Goal: Find contact information: Obtain details needed to contact an individual or organization

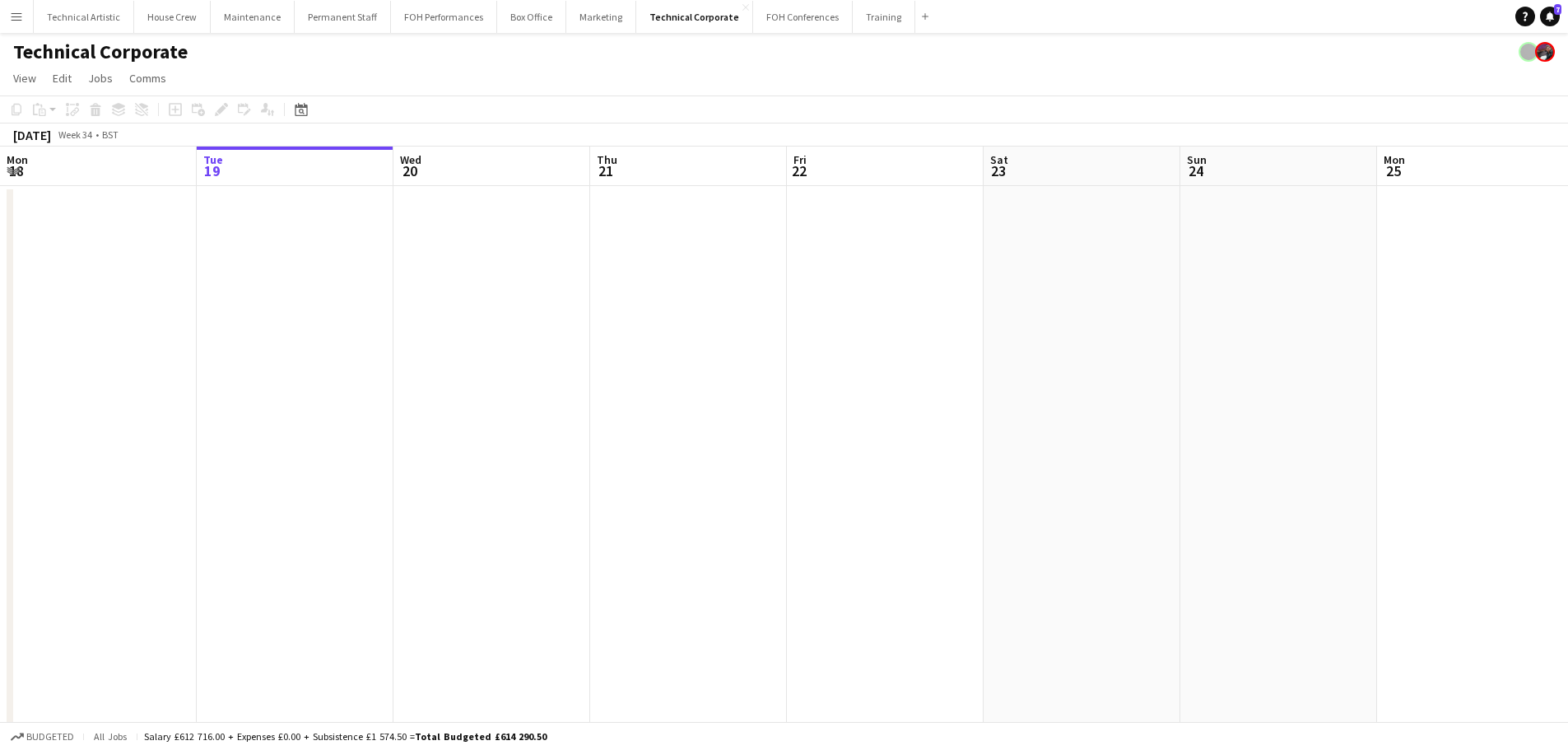
scroll to position [0, 747]
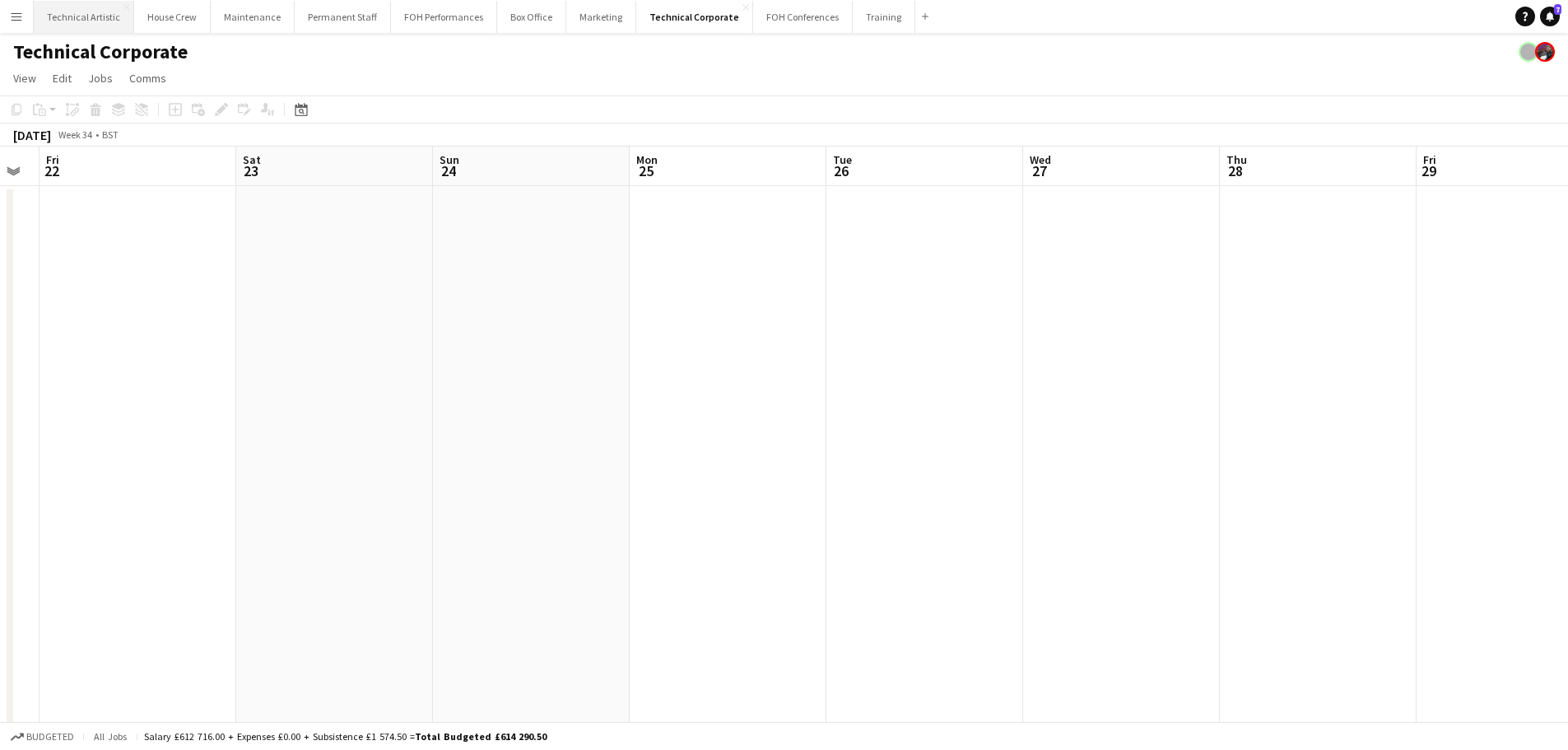
click at [78, 13] on button "Technical Artistic Close" at bounding box center [84, 17] width 100 height 32
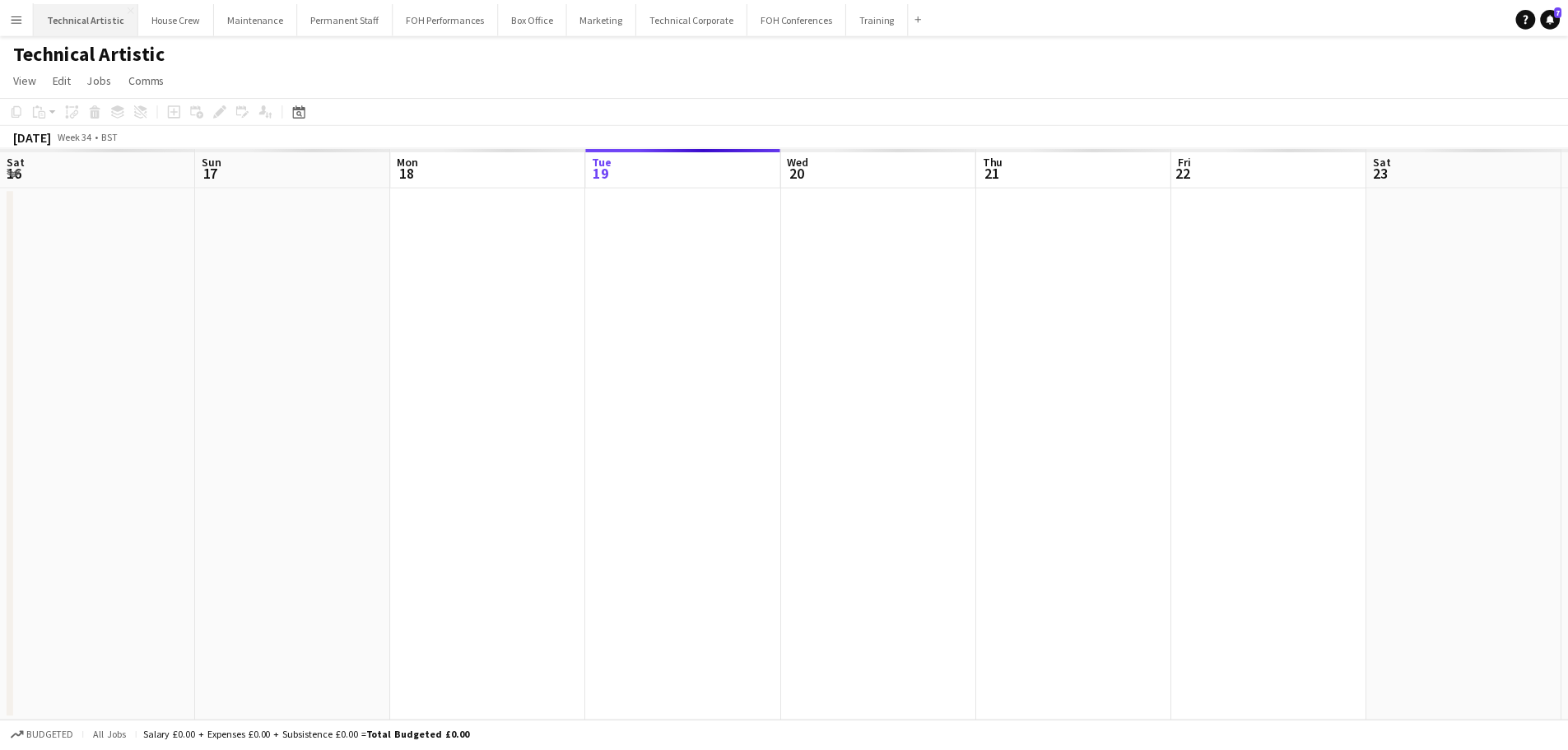
scroll to position [0, 393]
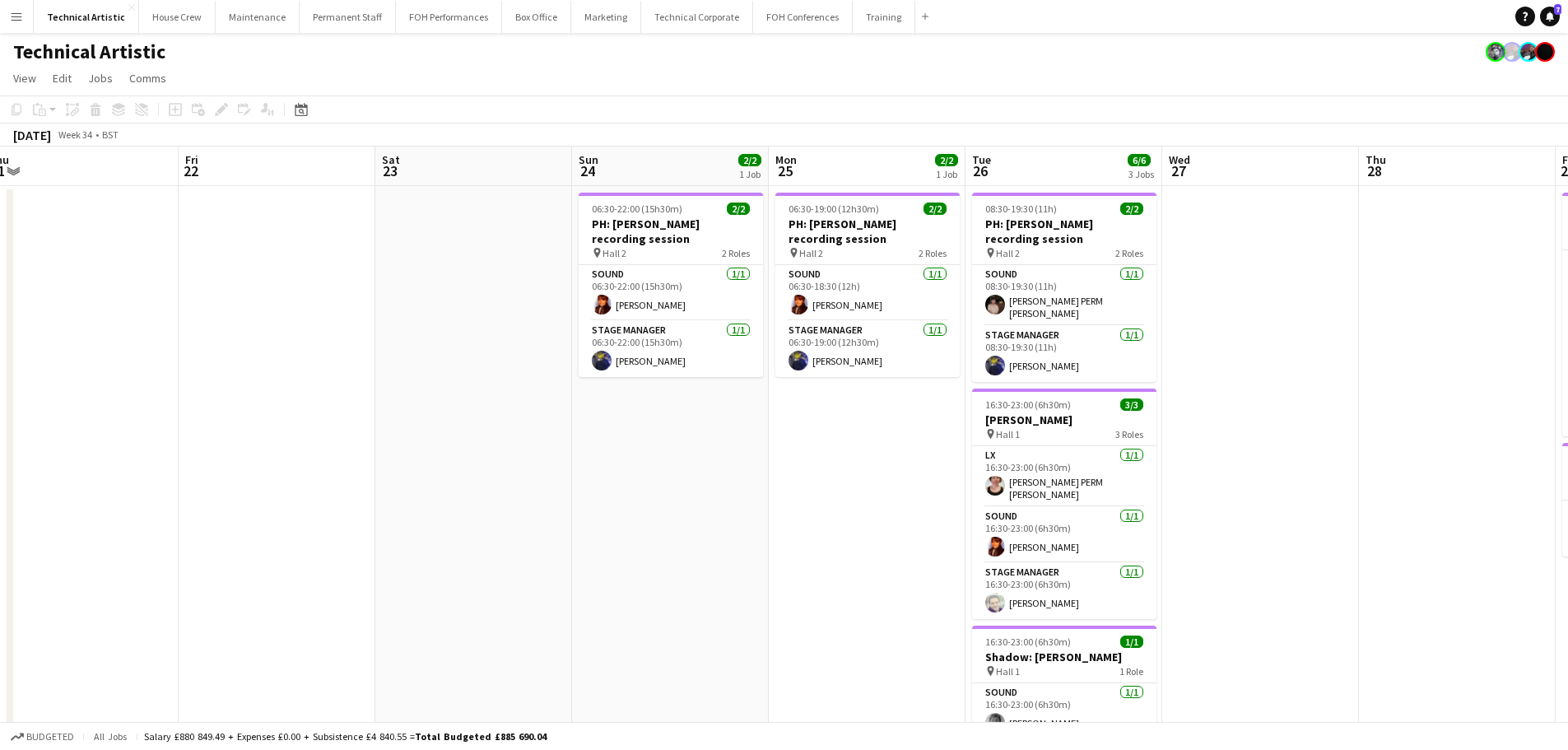
drag, startPoint x: 1064, startPoint y: 337, endPoint x: 456, endPoint y: 316, distance: 608.4
click at [456, 316] on app-calendar-viewport "Mon 18 Tue 19 Wed 20 Thu 21 Fri 22 Sat 23 Sun 24 2/2 1 Job Mon 25 2/2 1 Job Tue…" at bounding box center [784, 463] width 1568 height 634
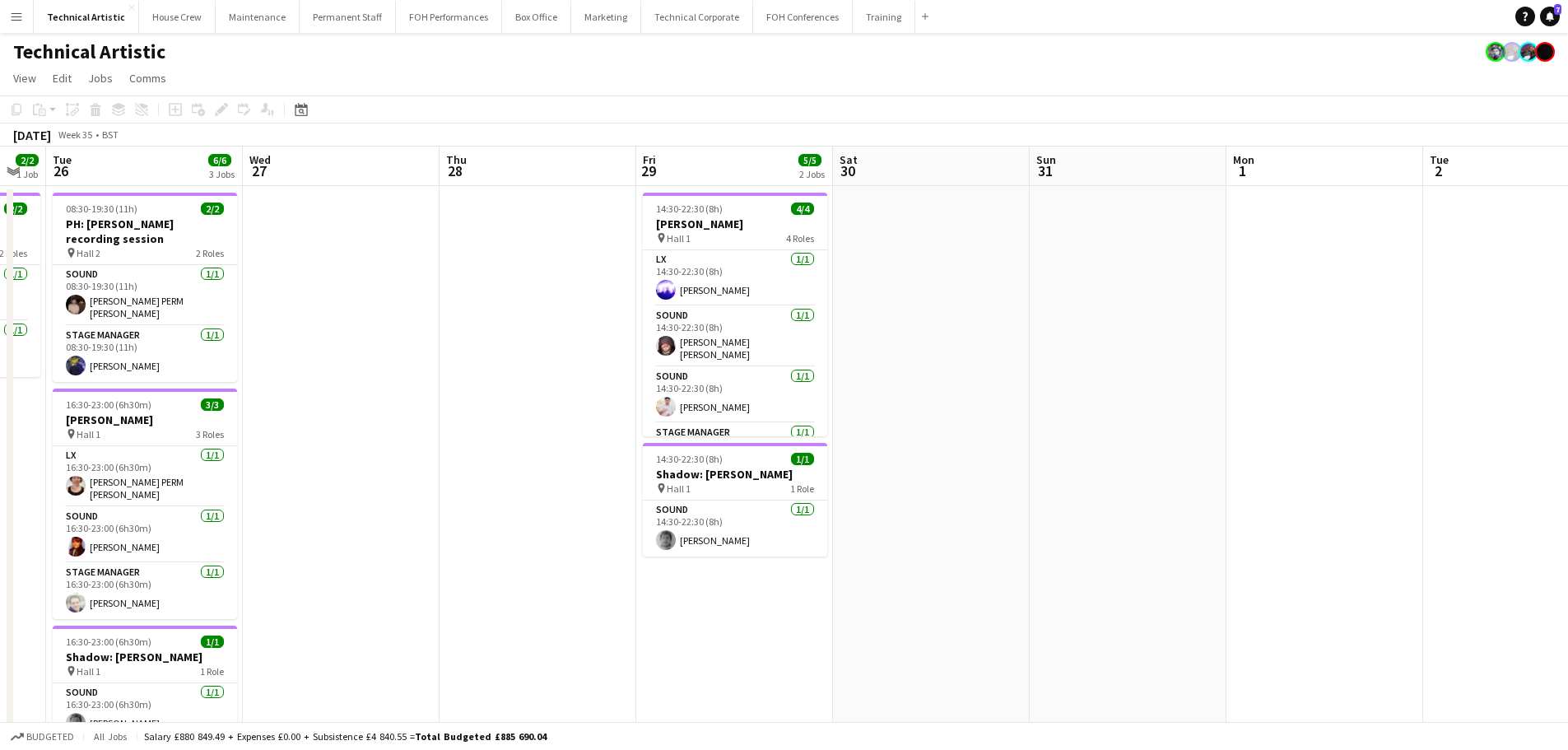
drag, startPoint x: 844, startPoint y: 408, endPoint x: 0, endPoint y: 352, distance: 845.9
click at [0, 352] on app-calendar-viewport "Sat 23 Sun 24 2/2 1 Job Mon 25 2/2 1 Job Tue 26 6/6 3 Jobs Wed 27 Thu 28 Fri 29…" at bounding box center [784, 624] width 1568 height 956
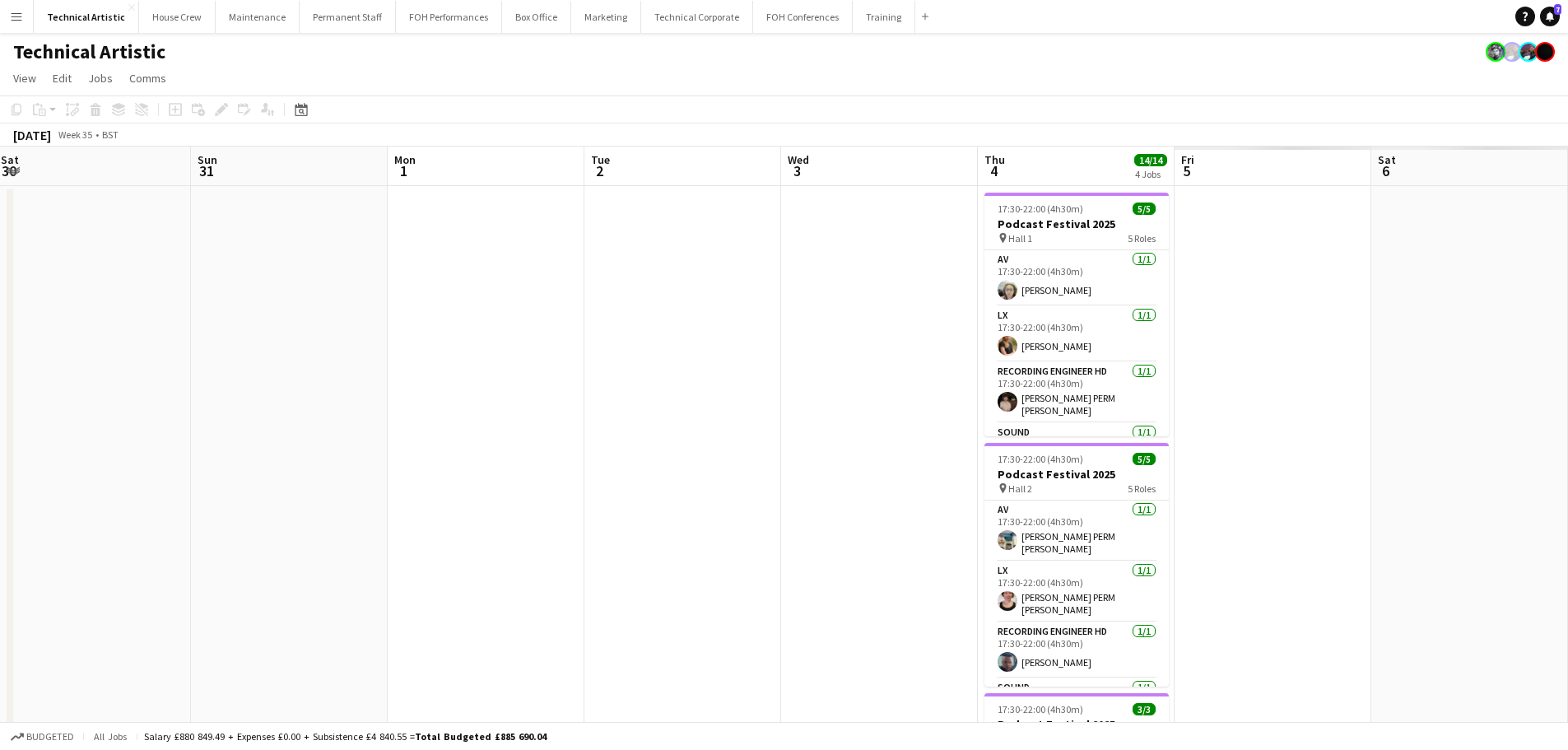
drag, startPoint x: 900, startPoint y: 412, endPoint x: 53, endPoint y: 413, distance: 847.0
click at [53, 413] on app-calendar-viewport "Mon 25 2/2 1 Job Tue 26 6/6 3 Jobs Wed 27 Thu 28 Fri 29 5/5 2 Jobs Sat 30 Sun 3…" at bounding box center [784, 624] width 1568 height 956
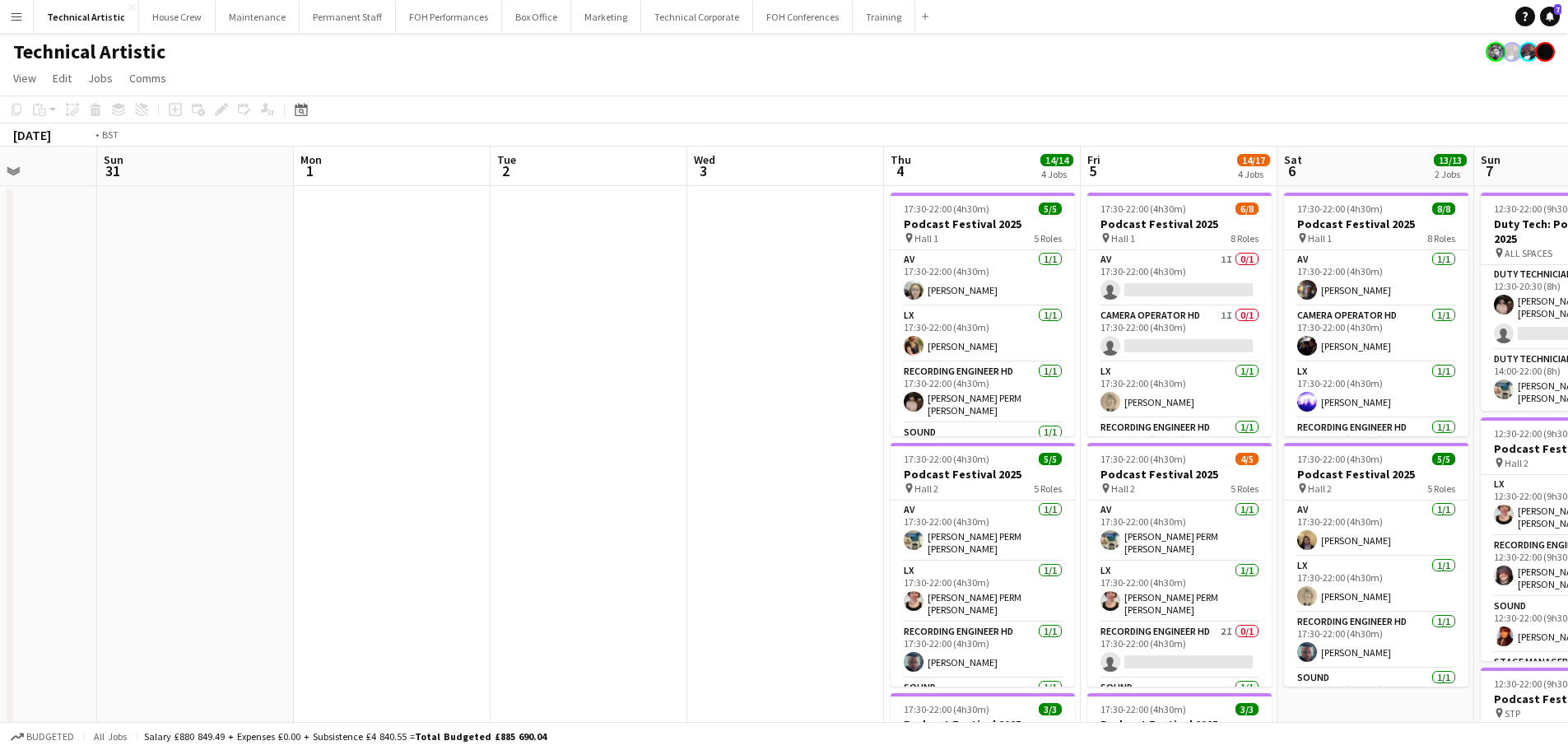
scroll to position [0, 636]
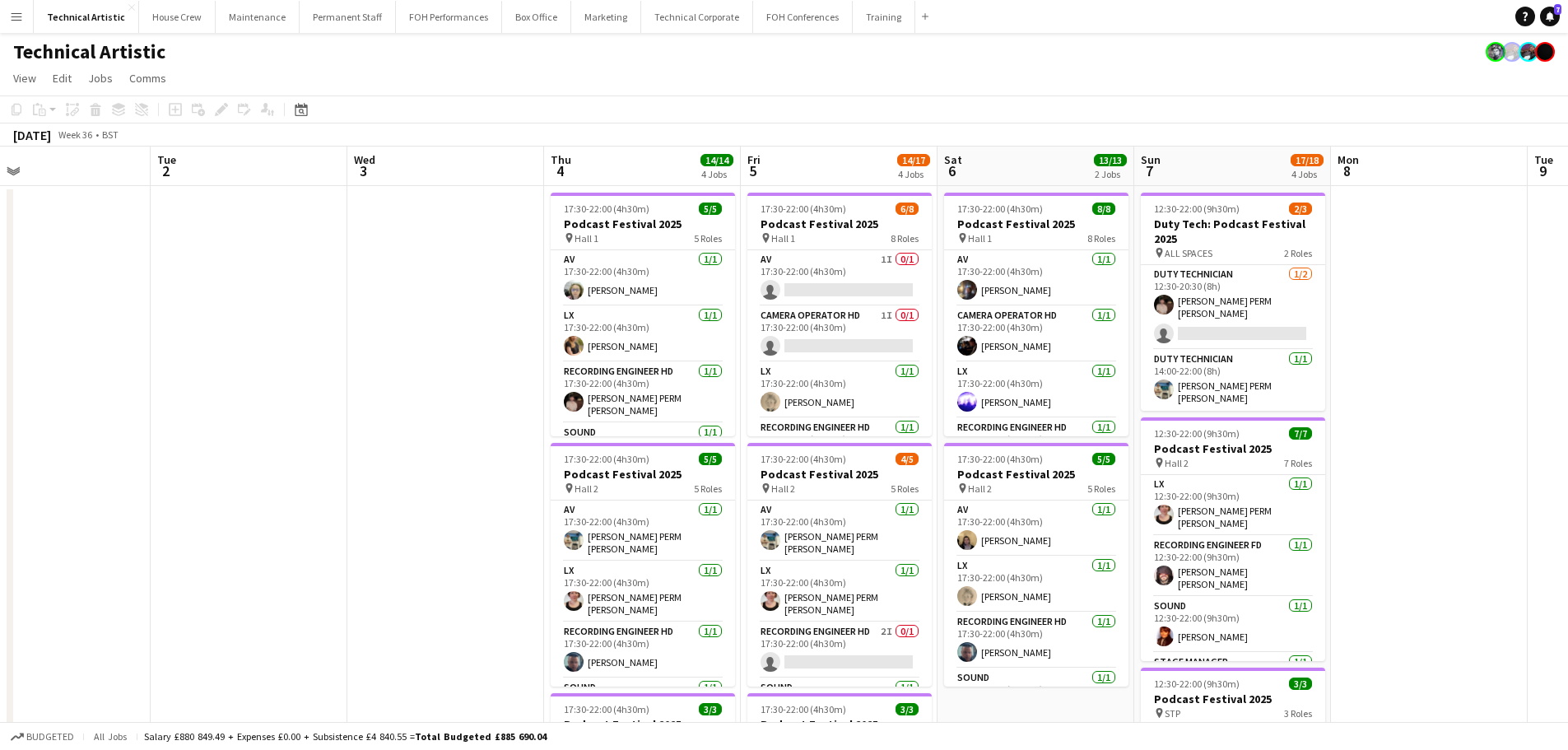
drag, startPoint x: 894, startPoint y: 439, endPoint x: 460, endPoint y: 446, distance: 434.1
click at [460, 446] on app-calendar-viewport "Fri 29 5/5 2 Jobs Sat 30 Sun 31 Mon 1 Tue 2 Wed 3 Thu 4 14/14 4 Jobs Fri 5 14/1…" at bounding box center [784, 664] width 1568 height 1037
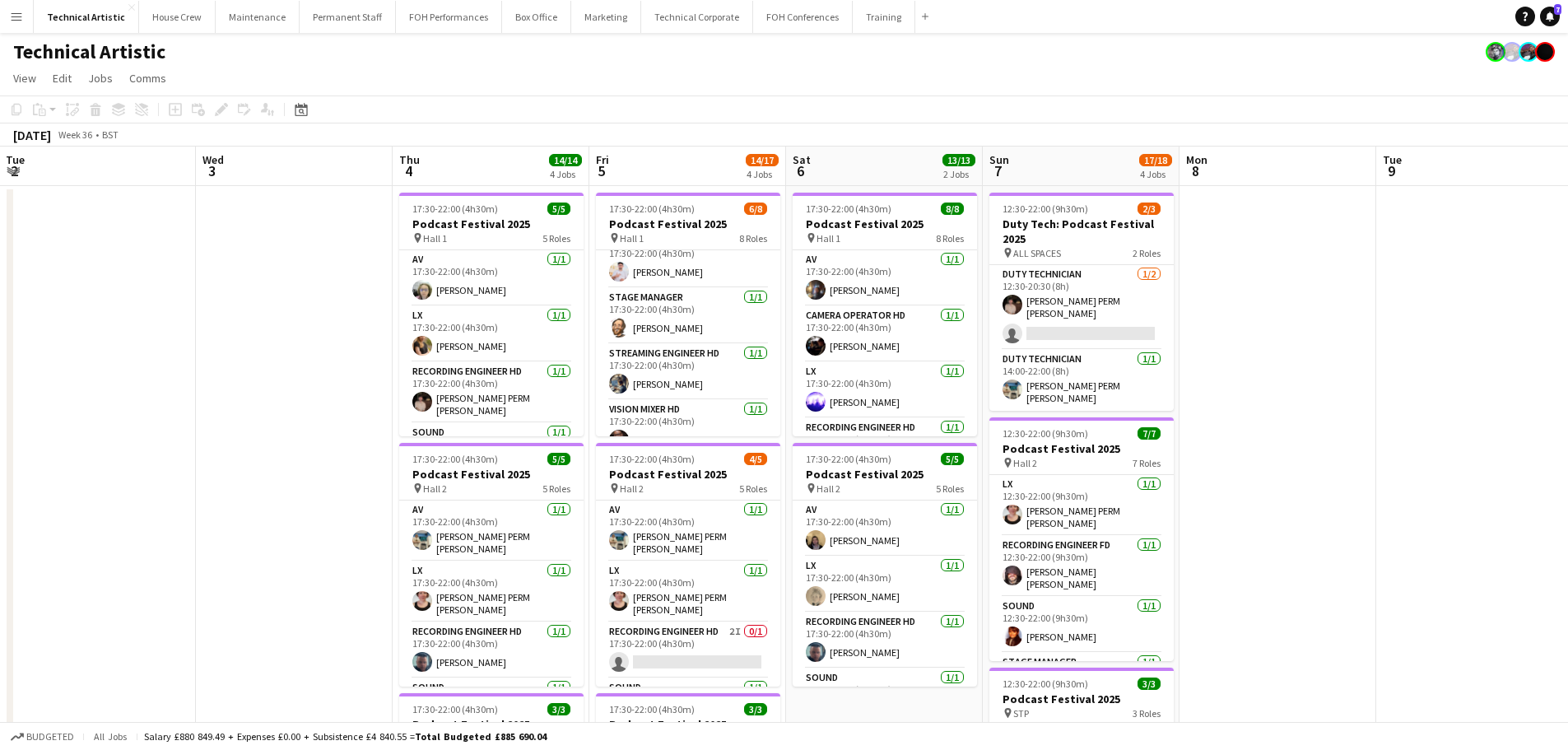
scroll to position [0, 593]
drag, startPoint x: 947, startPoint y: 534, endPoint x: 794, endPoint y: 541, distance: 153.2
click at [794, 541] on app-calendar-viewport "Sat 30 Sun 31 Mon 1 Tue 2 Wed 3 Thu 4 14/14 4 Jobs Fri 5 14/17 4 Jobs Sat 6 13/…" at bounding box center [784, 664] width 1568 height 1037
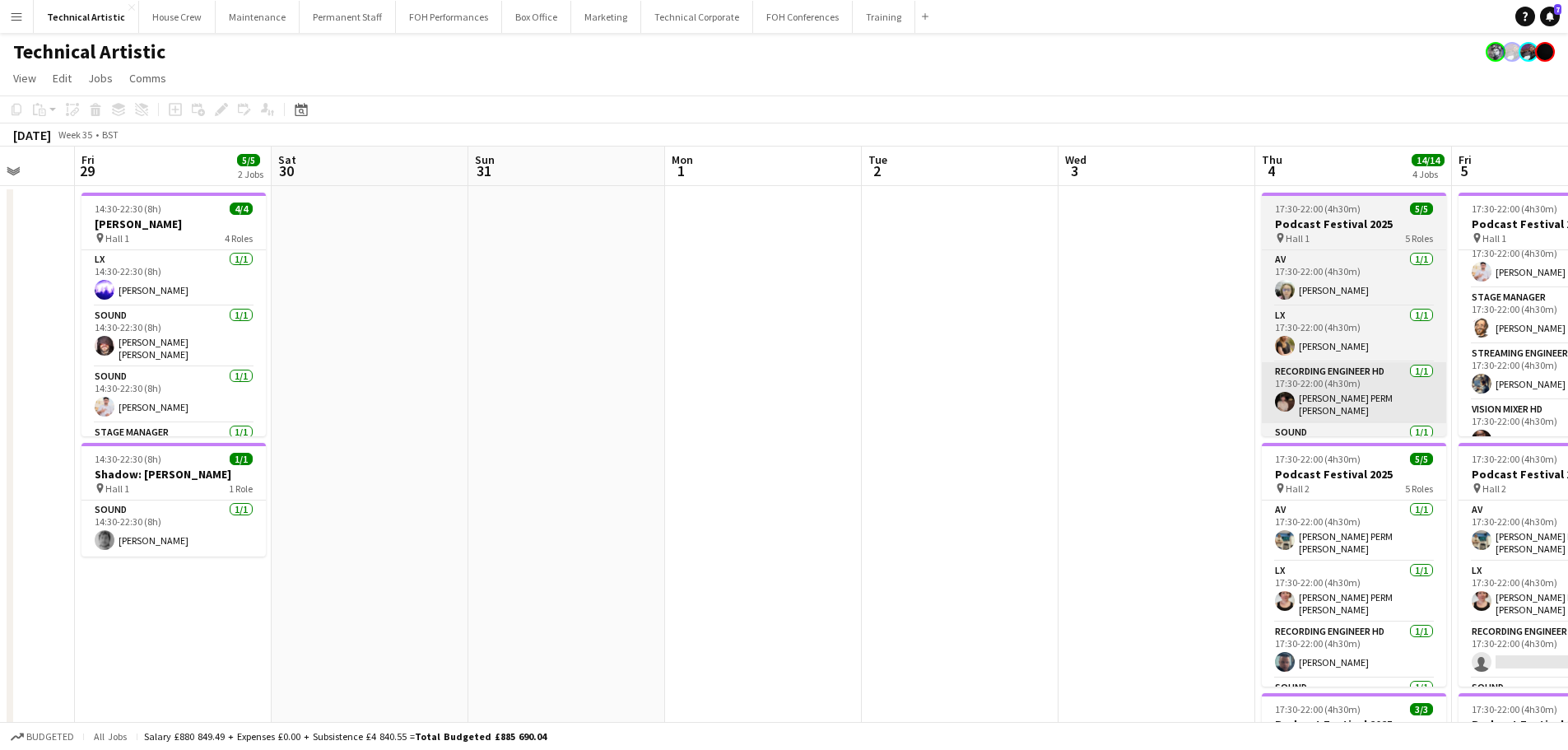
drag, startPoint x: 623, startPoint y: 483, endPoint x: 1283, endPoint y: 383, distance: 667.5
click at [1567, 410] on html "Menu Boards Boards Boards All jobs Status Workforce Workforce My Workforce Recr…" at bounding box center [784, 606] width 1568 height 1211
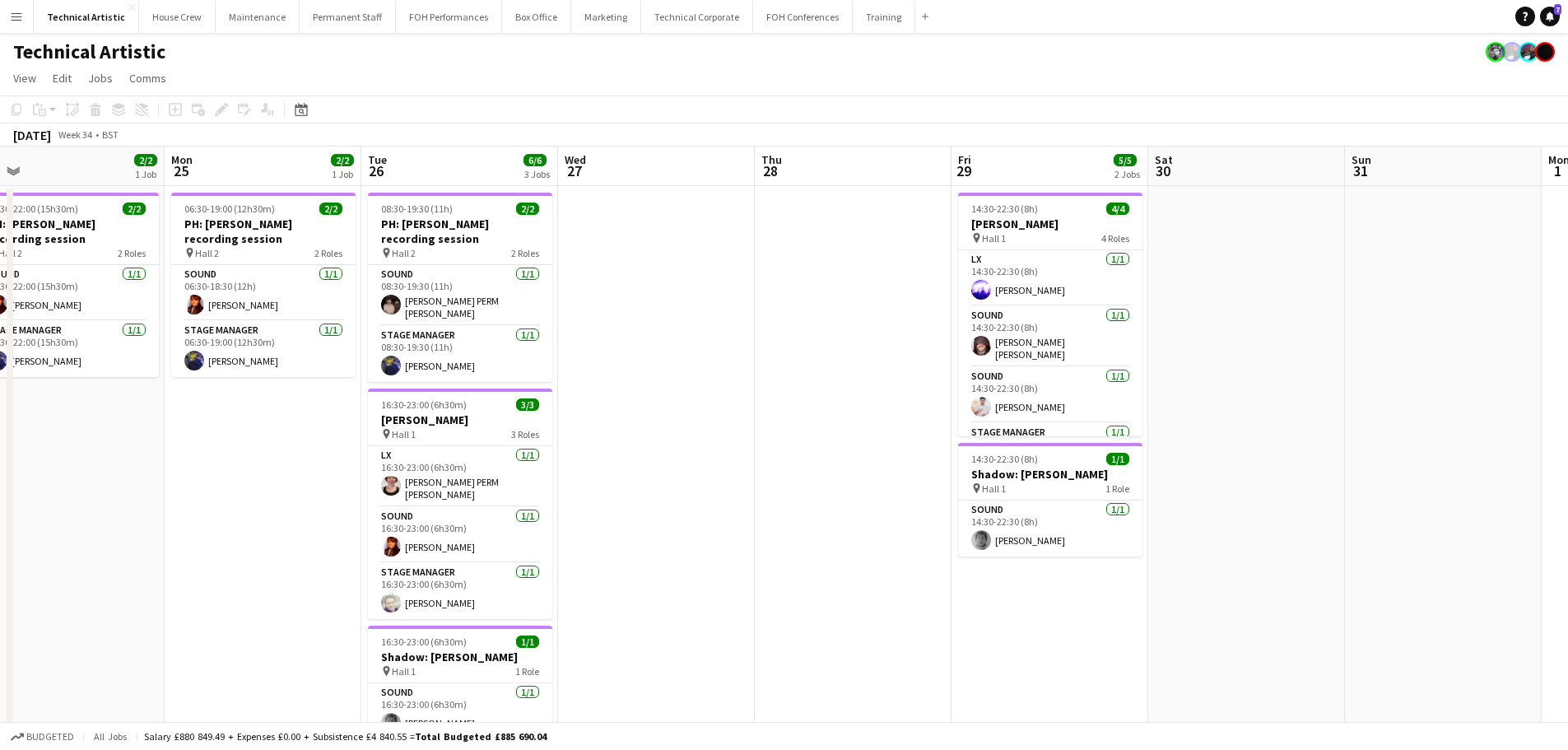
drag, startPoint x: 1247, startPoint y: 323, endPoint x: 1469, endPoint y: 323, distance: 222.0
click at [1469, 323] on app-calendar-viewport "Fri 22 Sat 23 Sun 24 2/2 1 Job Mon 25 2/2 1 Job Tue 26 6/6 3 Jobs Wed 27 Thu 28…" at bounding box center [784, 664] width 1568 height 1037
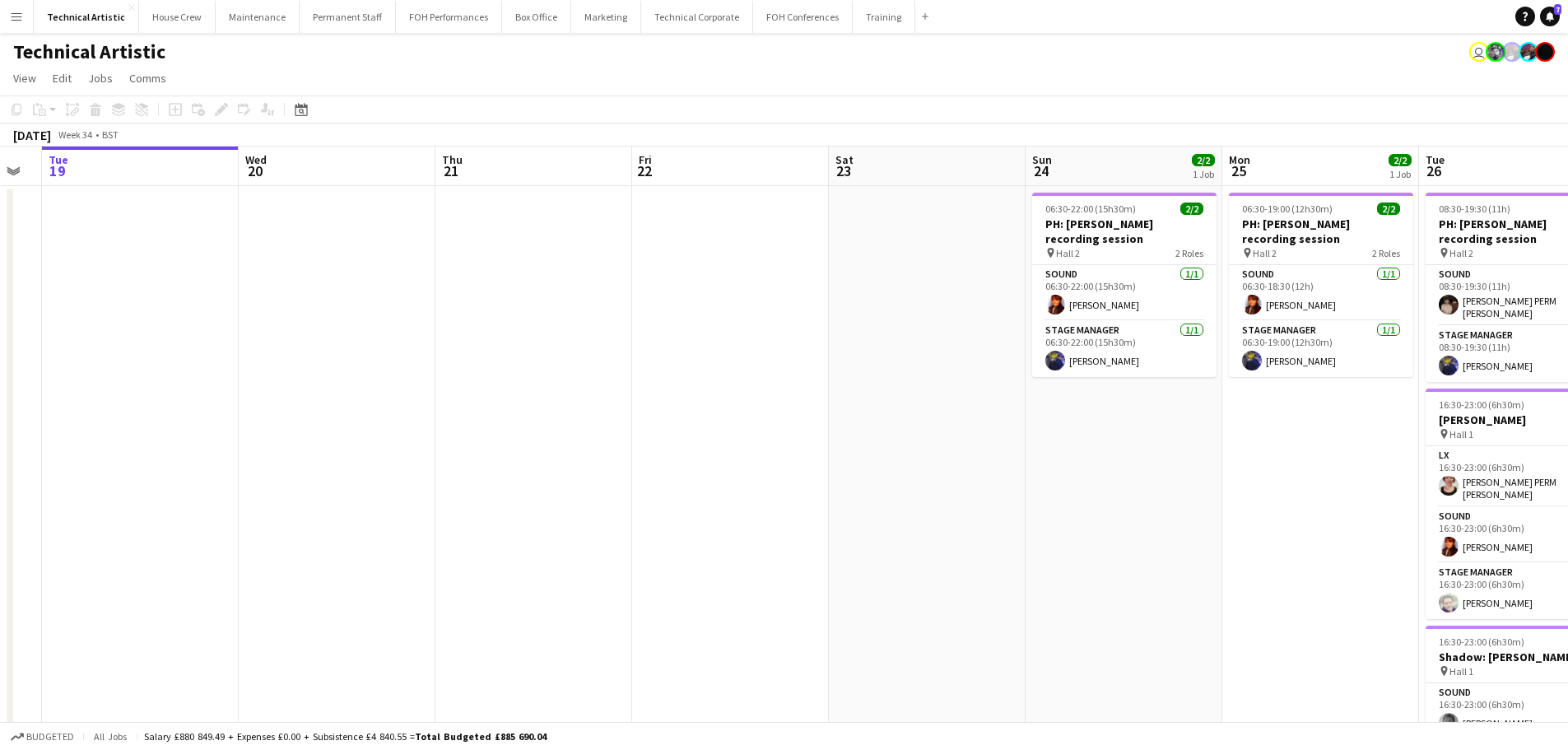
drag, startPoint x: 1410, startPoint y: 347, endPoint x: 1497, endPoint y: 360, distance: 88.0
click at [1567, 350] on html "Menu Boards Boards Boards All jobs Status Workforce Workforce My Workforce Recr…" at bounding box center [784, 606] width 1568 height 1211
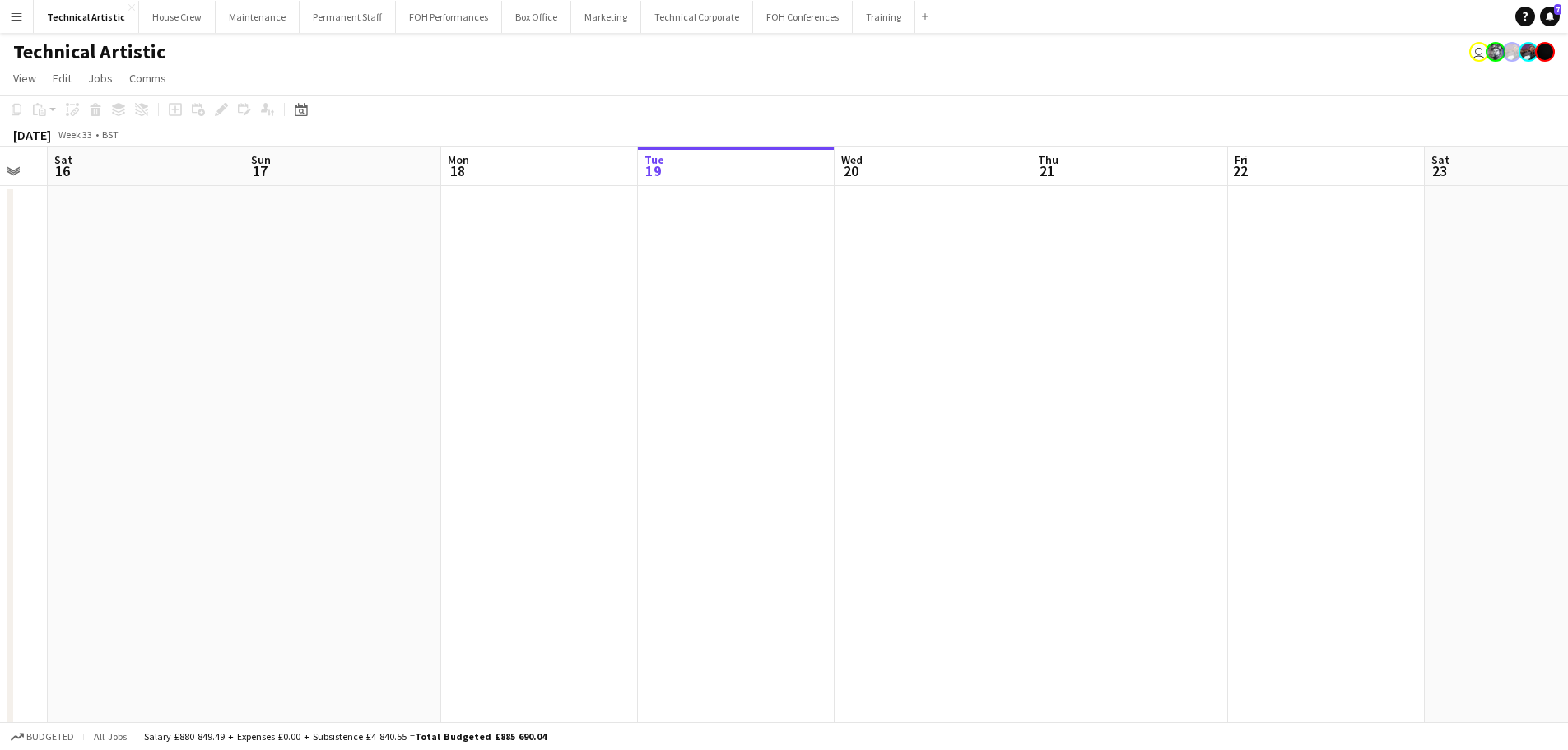
scroll to position [0, 497]
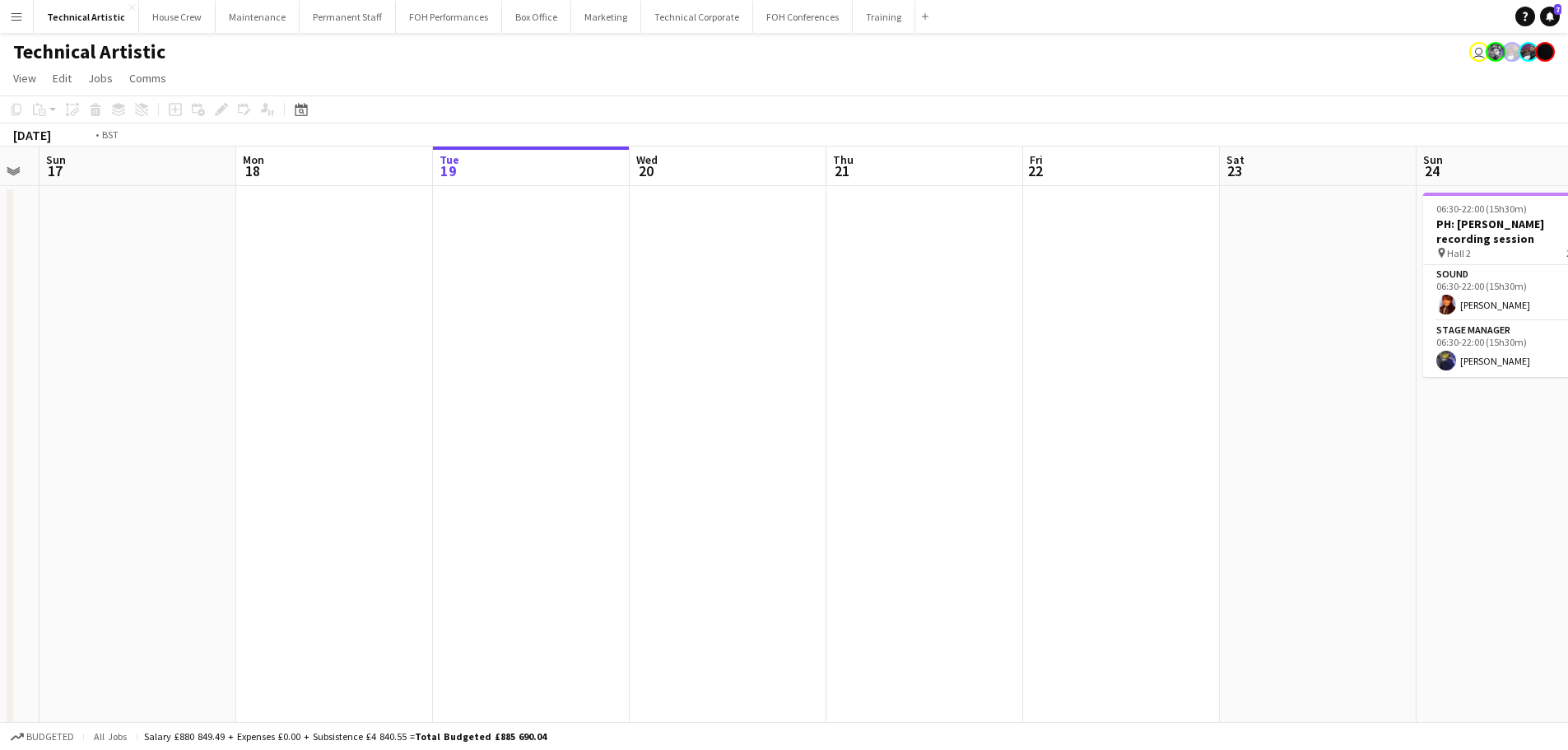
drag, startPoint x: 1270, startPoint y: 381, endPoint x: 552, endPoint y: 270, distance: 726.5
click at [552, 270] on app-calendar-viewport "Wed 13 Thu 14 Fri 15 Sat 16 Sun 17 Mon 18 Tue 19 Wed 20 Thu 21 Fri 22 Sat 23 Su…" at bounding box center [784, 664] width 1568 height 1037
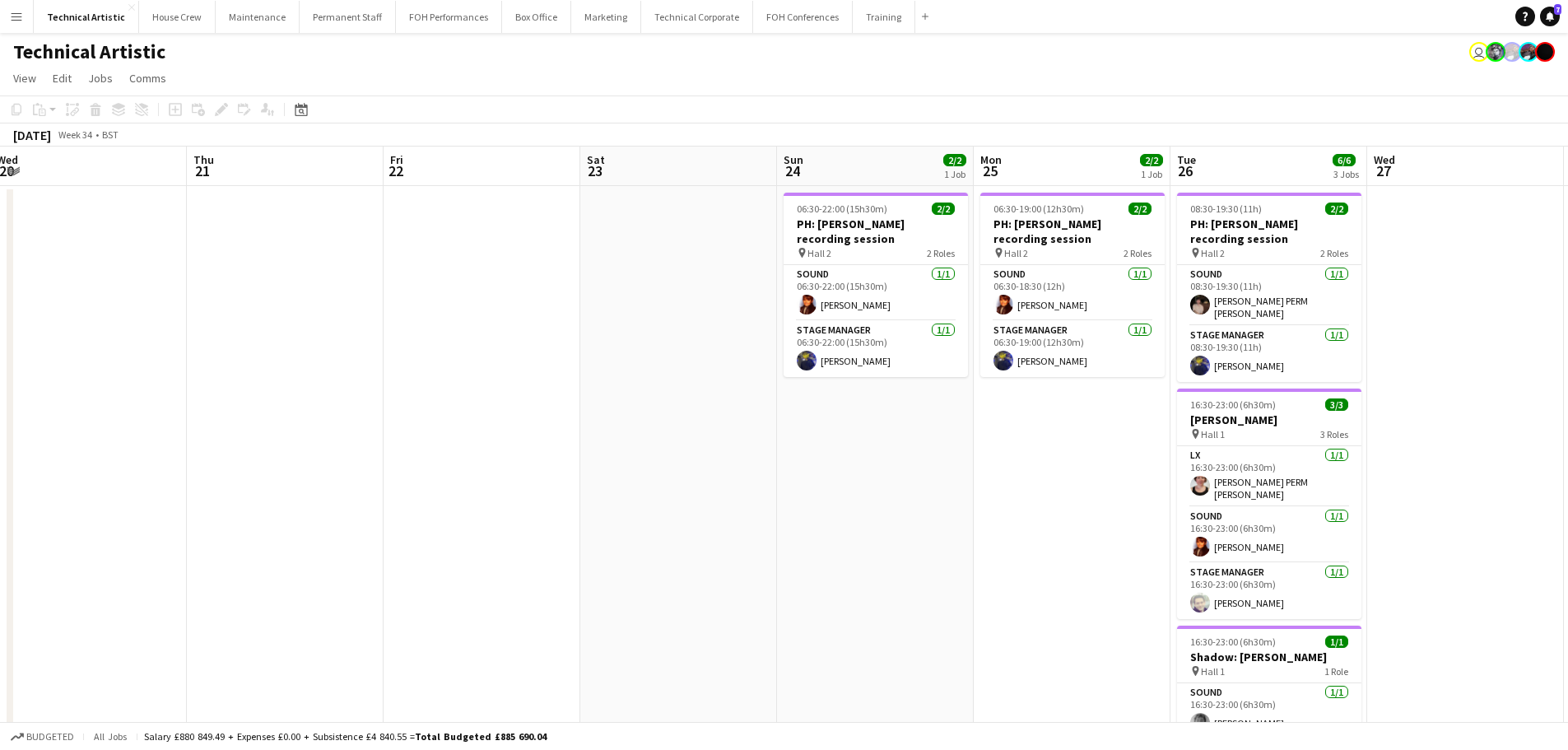
drag, startPoint x: 1130, startPoint y: 341, endPoint x: 371, endPoint y: 270, distance: 762.3
click at [372, 270] on app-calendar-viewport "Sun 17 Mon 18 Tue 19 Wed 20 Thu 21 Fri 22 Sat 23 Sun 24 2/2 1 Job Mon 25 2/2 1 …" at bounding box center [784, 664] width 1568 height 1037
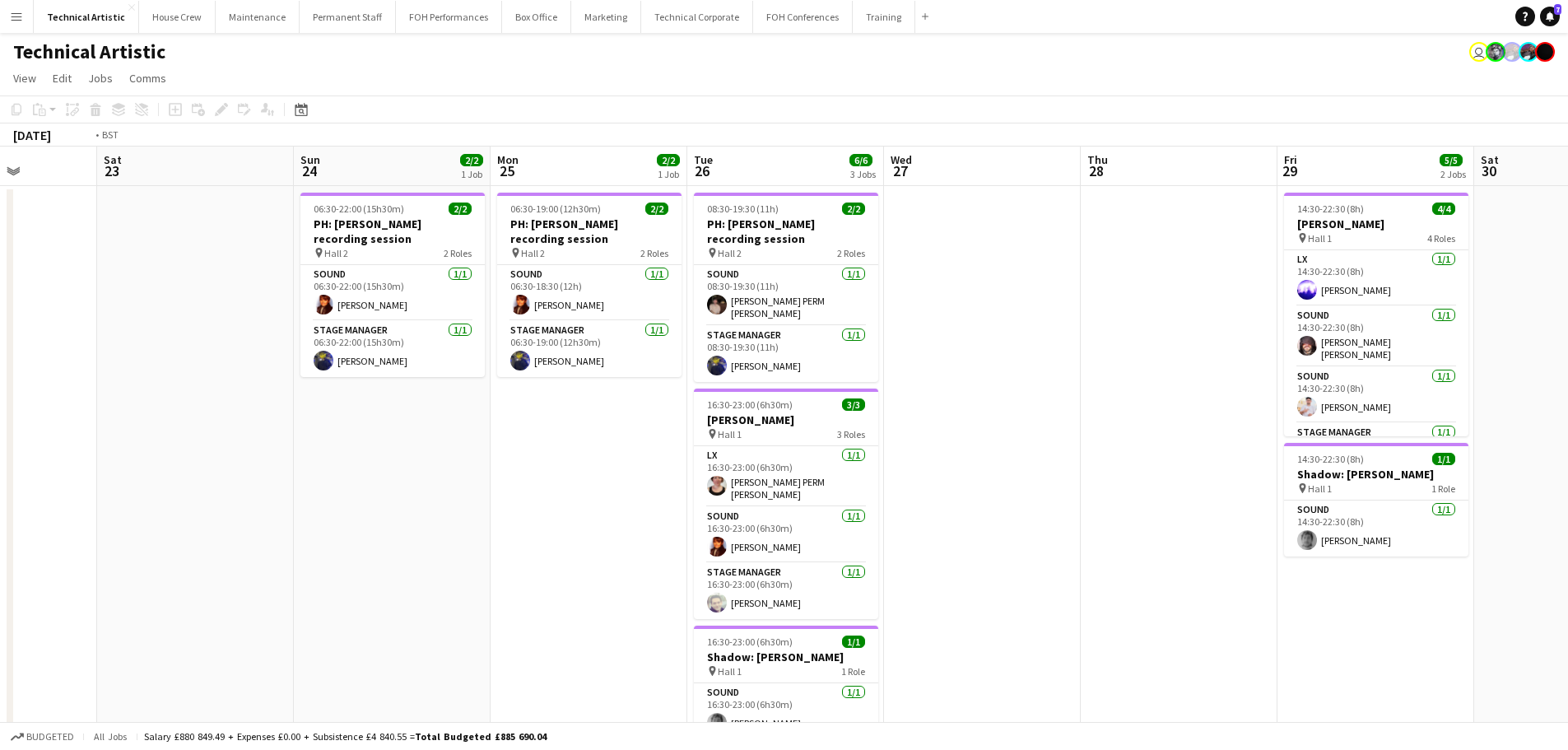
drag, startPoint x: 982, startPoint y: 306, endPoint x: 507, endPoint y: 289, distance: 475.3
click at [507, 289] on app-calendar-viewport "Wed 20 Thu 21 Fri 22 Sat 23 Sun 24 2/2 1 Job Mon 25 2/2 1 Job Tue 26 6/6 3 Jobs…" at bounding box center [784, 664] width 1568 height 1037
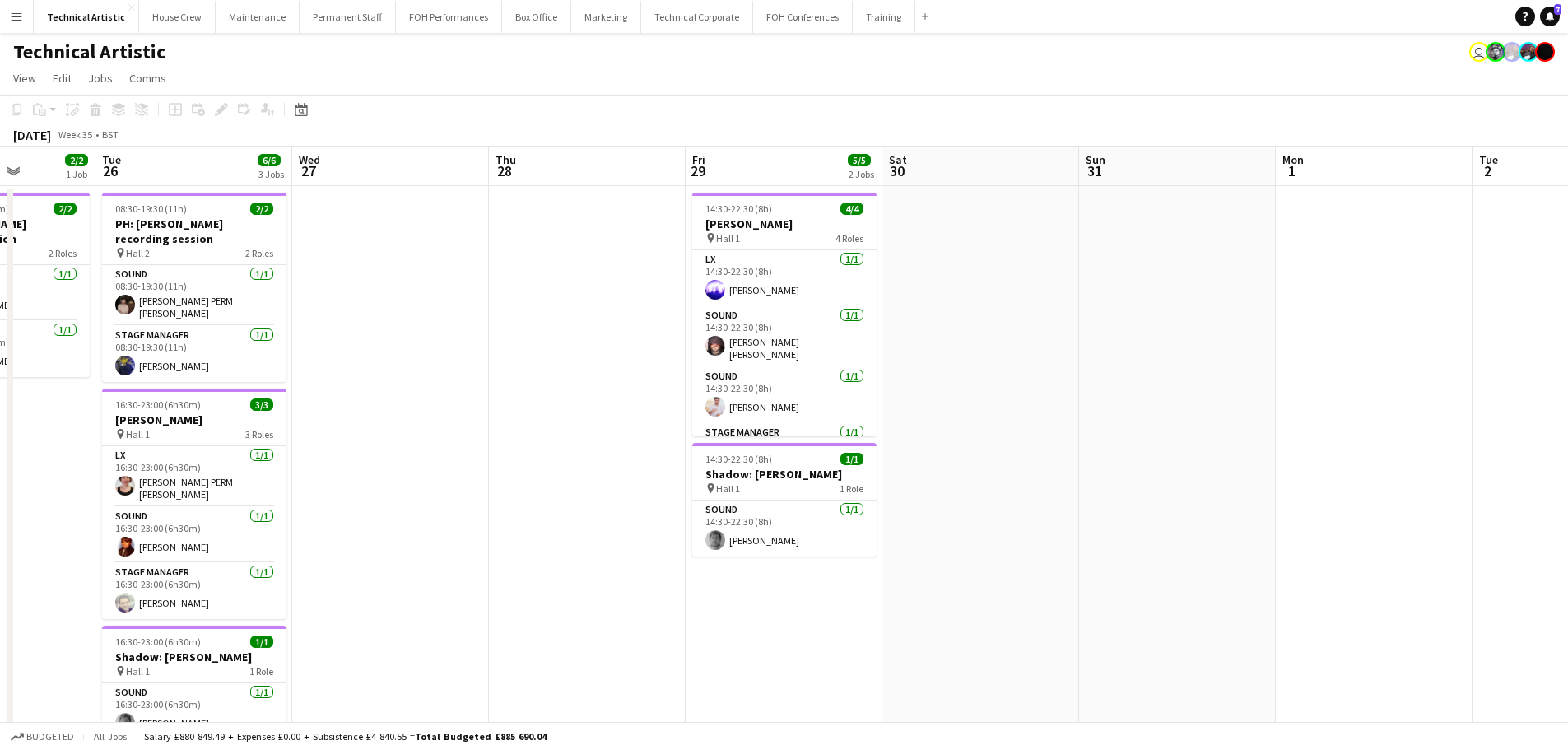
drag, startPoint x: 1141, startPoint y: 426, endPoint x: 746, endPoint y: 365, distance: 399.7
click at [746, 365] on app-calendar-viewport "Sat 23 Sun 24 2/2 1 Job Mon 25 2/2 1 Job Tue 26 6/6 3 Jobs Wed 27 Thu 28 Fri 29…" at bounding box center [784, 664] width 1568 height 1037
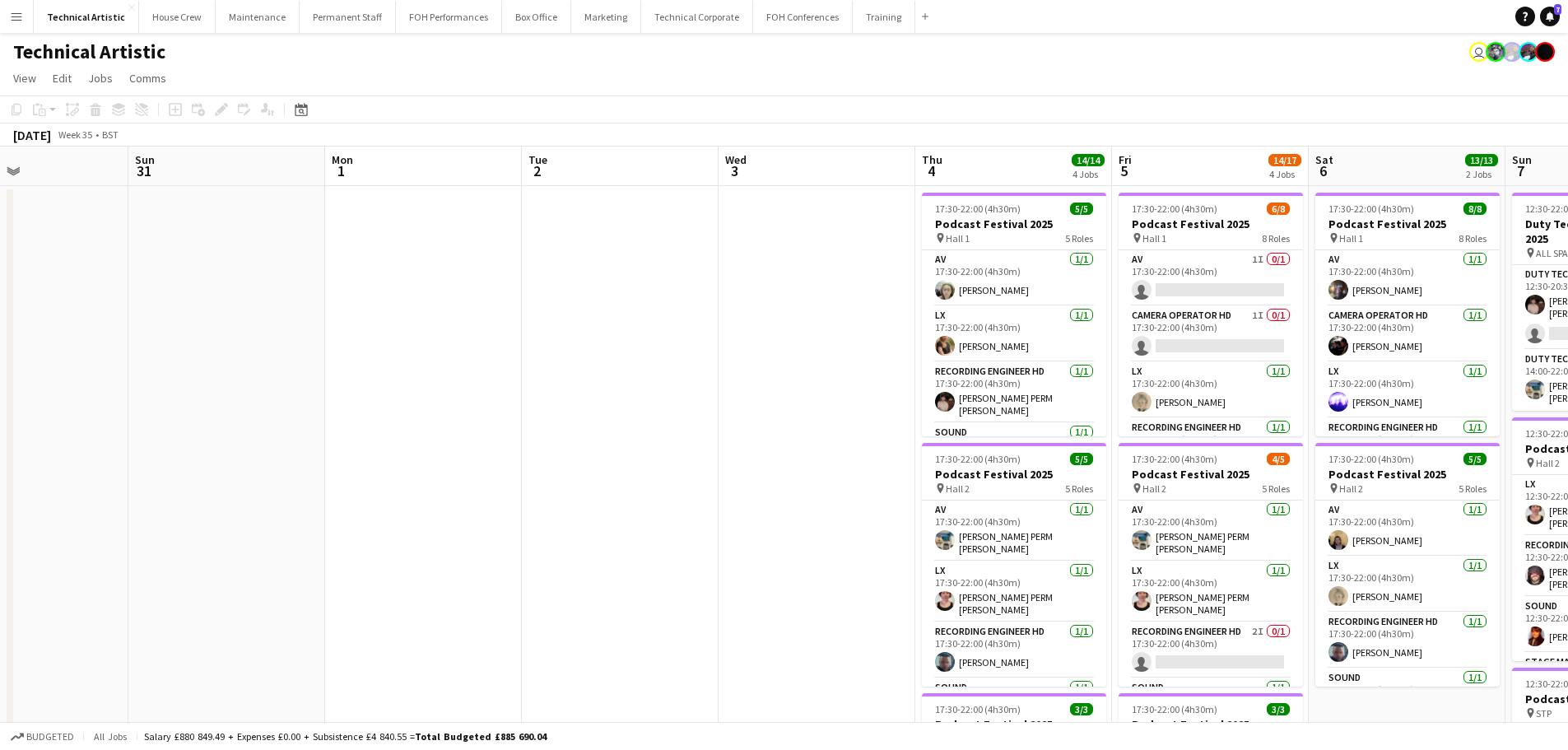
drag, startPoint x: 1082, startPoint y: 388, endPoint x: 654, endPoint y: 341, distance: 430.6
click at [654, 341] on app-calendar-viewport "Thu 28 Fri 29 5/5 2 Jobs Sat 30 Sun 31 Mon 1 Tue 2 Wed 3 Thu 4 14/14 4 Jobs Fri…" at bounding box center [784, 664] width 1568 height 1037
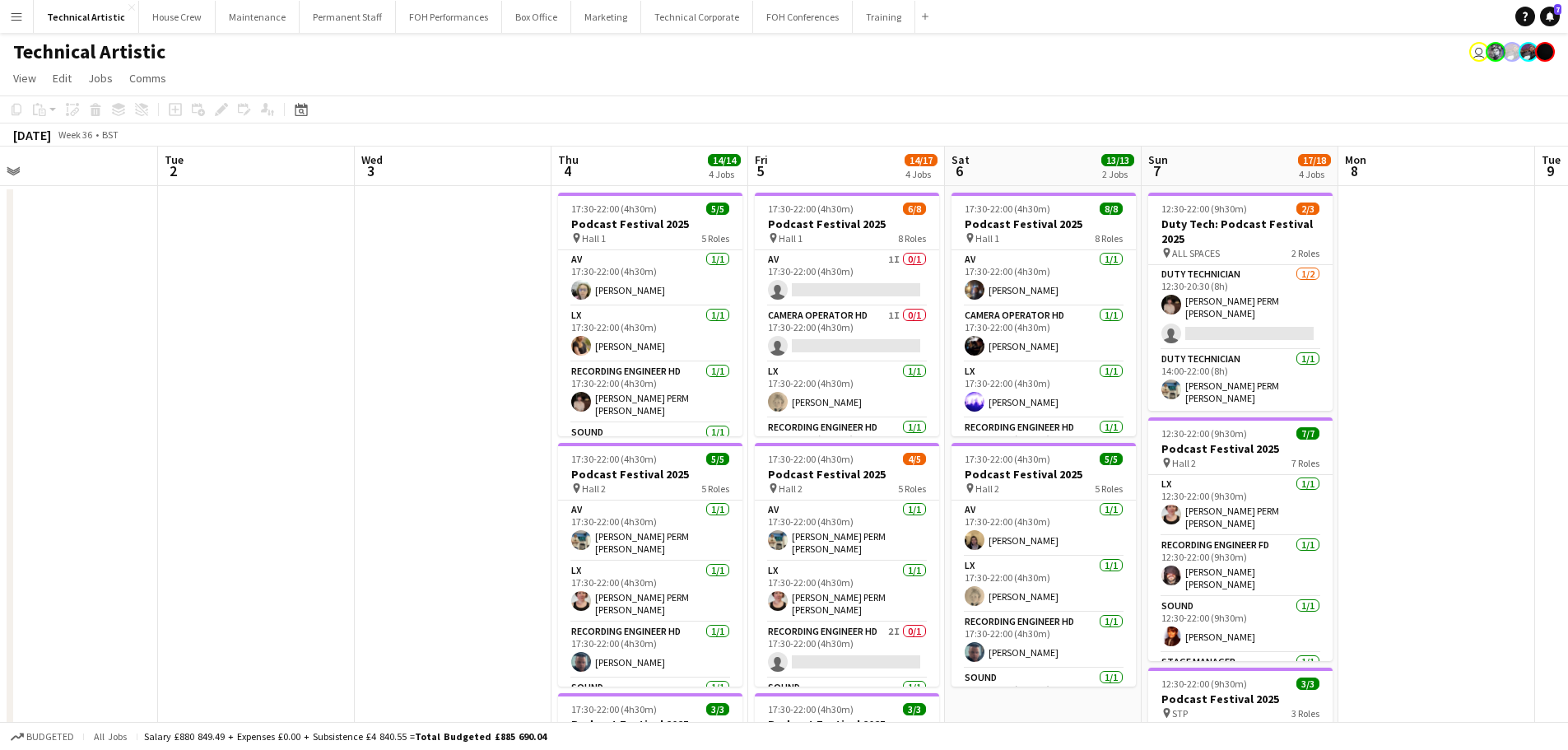
drag, startPoint x: 853, startPoint y: 360, endPoint x: 490, endPoint y: 328, distance: 364.4
click at [490, 328] on app-calendar-viewport "Fri 29 5/5 2 Jobs Sat 30 Sun 31 Mon 1 Tue 2 Wed 3 Thu 4 14/14 4 Jobs Fri 5 14/1…" at bounding box center [784, 664] width 1568 height 1037
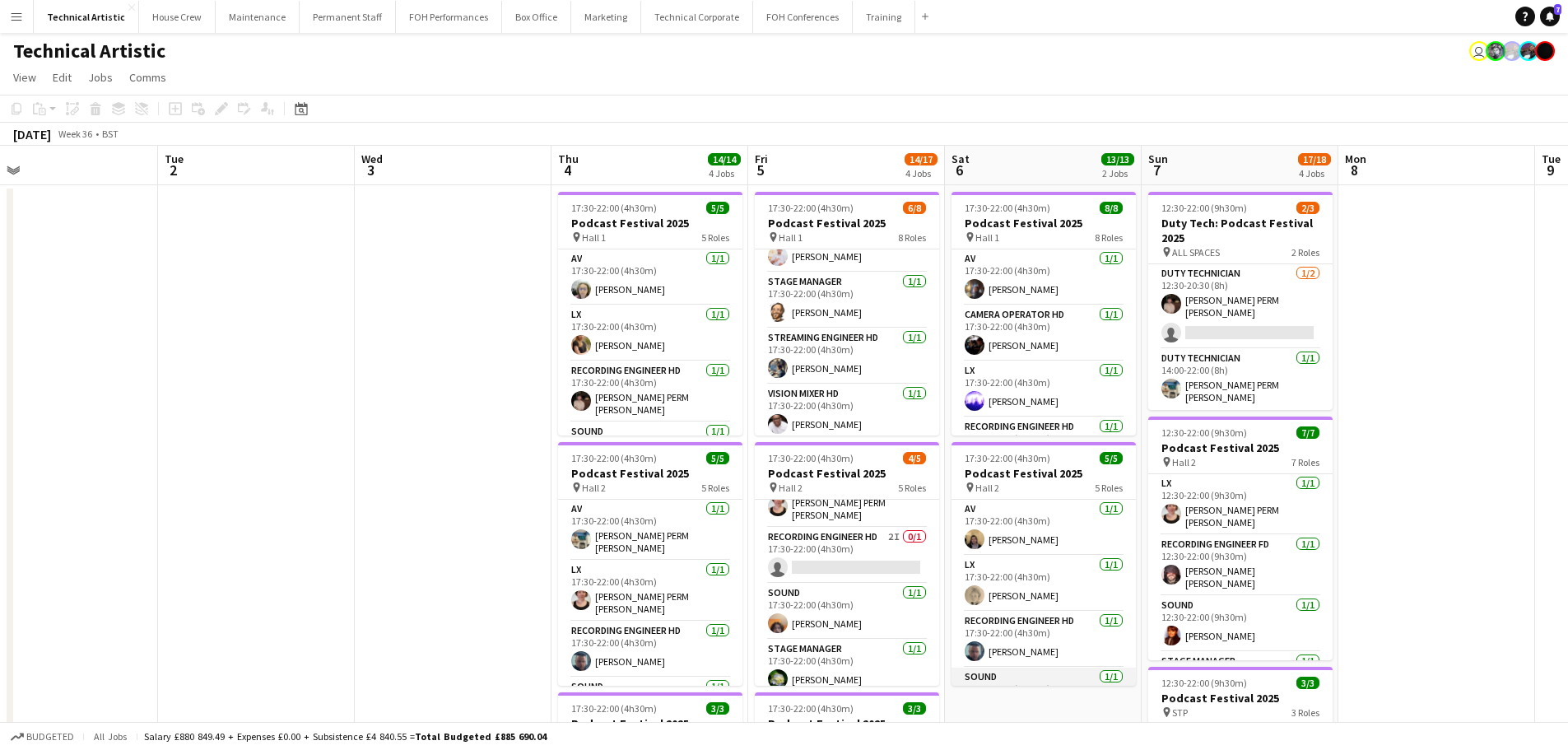
scroll to position [0, 0]
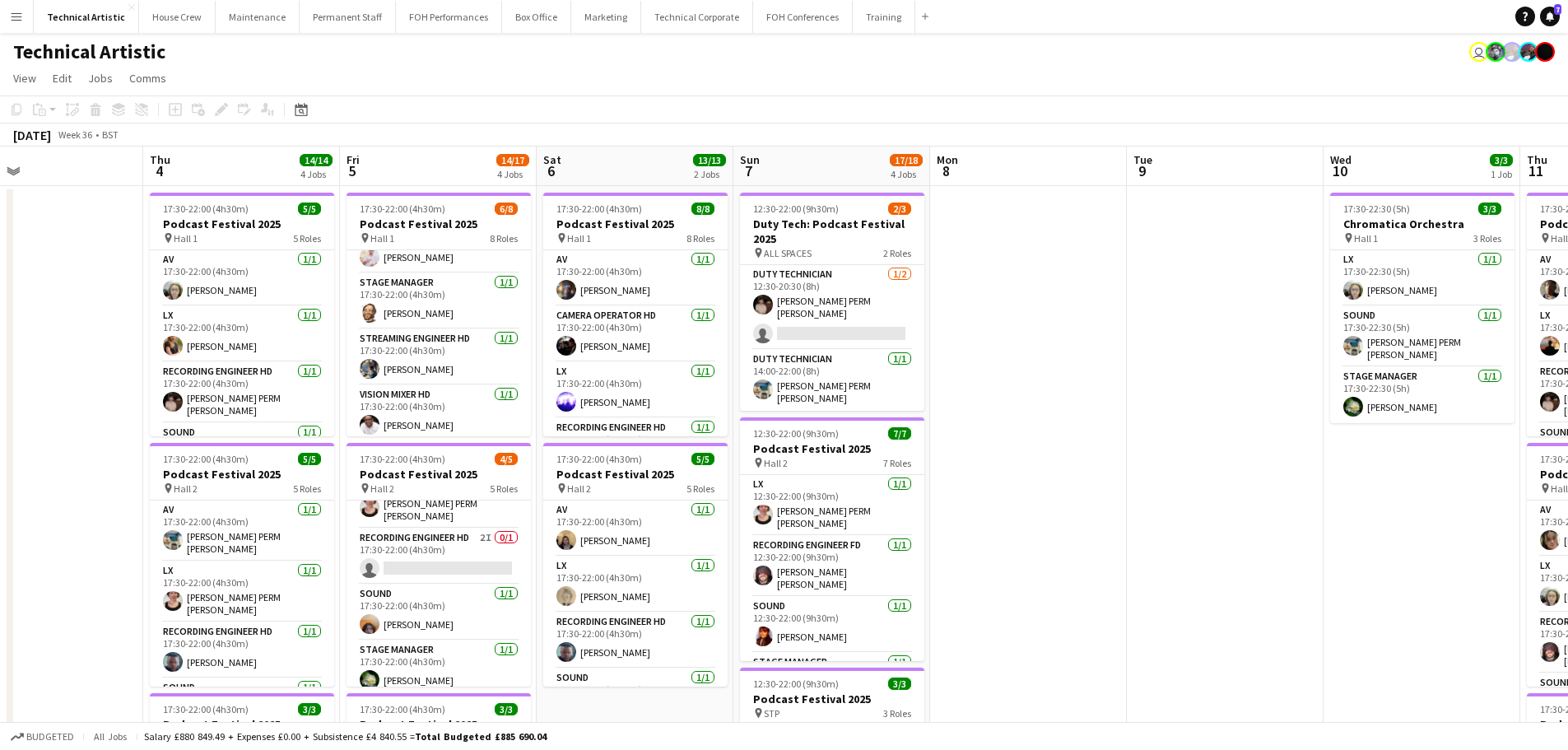
drag, startPoint x: 1213, startPoint y: 495, endPoint x: 805, endPoint y: 438, distance: 412.0
click at [805, 438] on app-calendar-viewport "Mon 1 Tue 2 Wed 3 Thu 4 14/14 4 Jobs Fri 5 14/17 4 Jobs Sat 6 13/13 2 Jobs Sun …" at bounding box center [784, 664] width 1568 height 1037
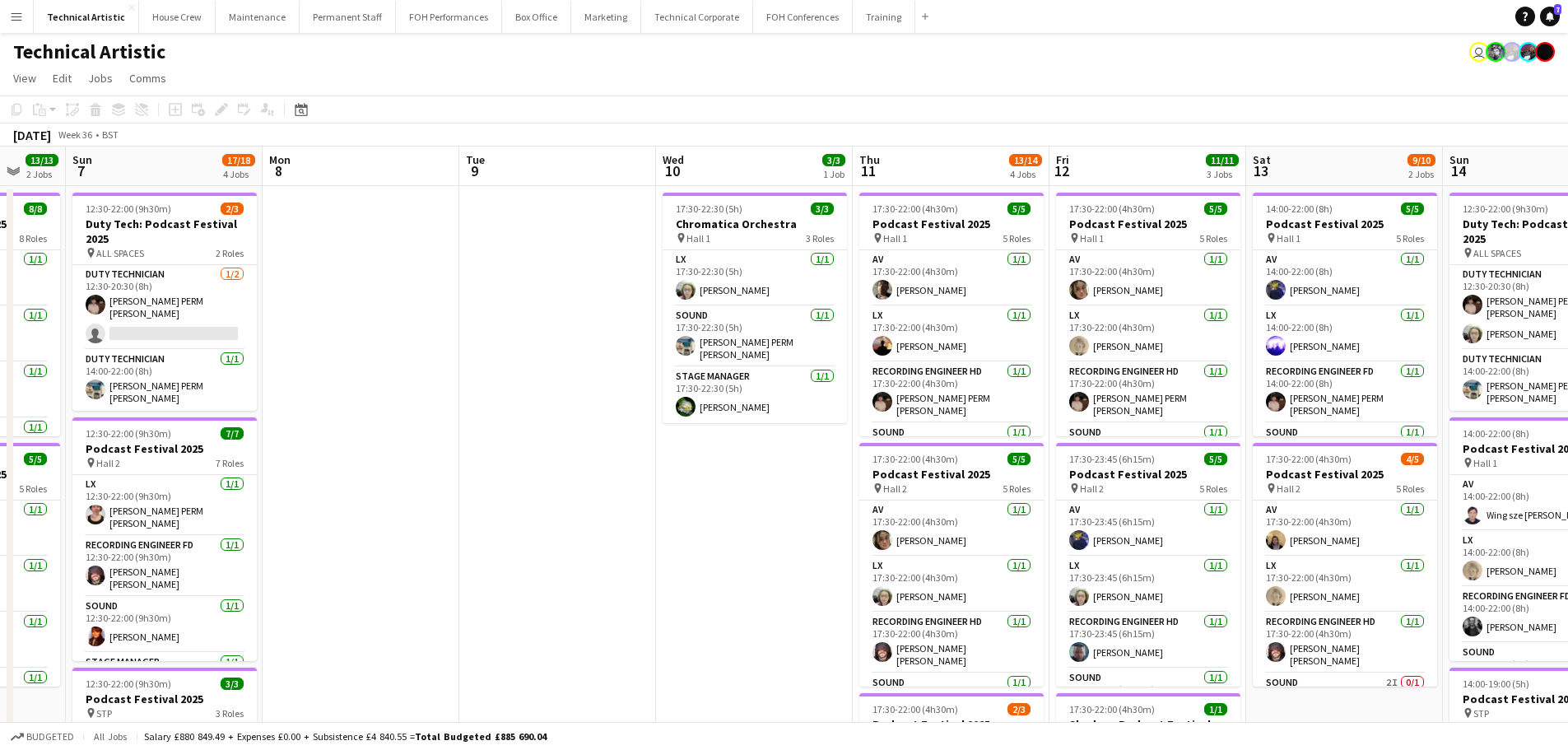
drag, startPoint x: 1058, startPoint y: 434, endPoint x: 192, endPoint y: 303, distance: 875.9
click at [192, 304] on app-calendar-viewport "Thu 4 14/14 4 Jobs Fri 5 14/17 4 Jobs Sat 6 13/13 2 Jobs Sun 7 17/18 4 Jobs Mon…" at bounding box center [784, 664] width 1568 height 1037
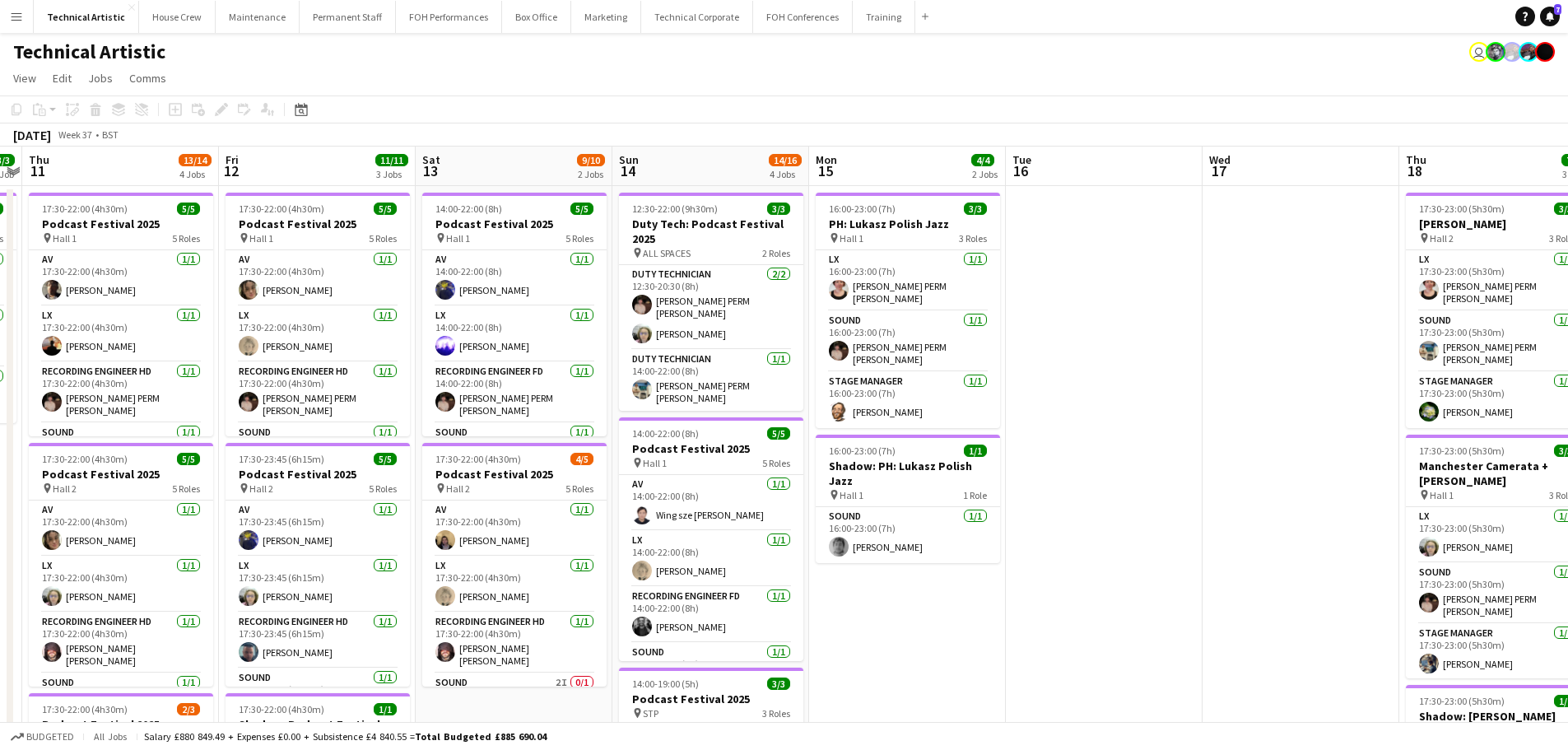
scroll to position [0, 465]
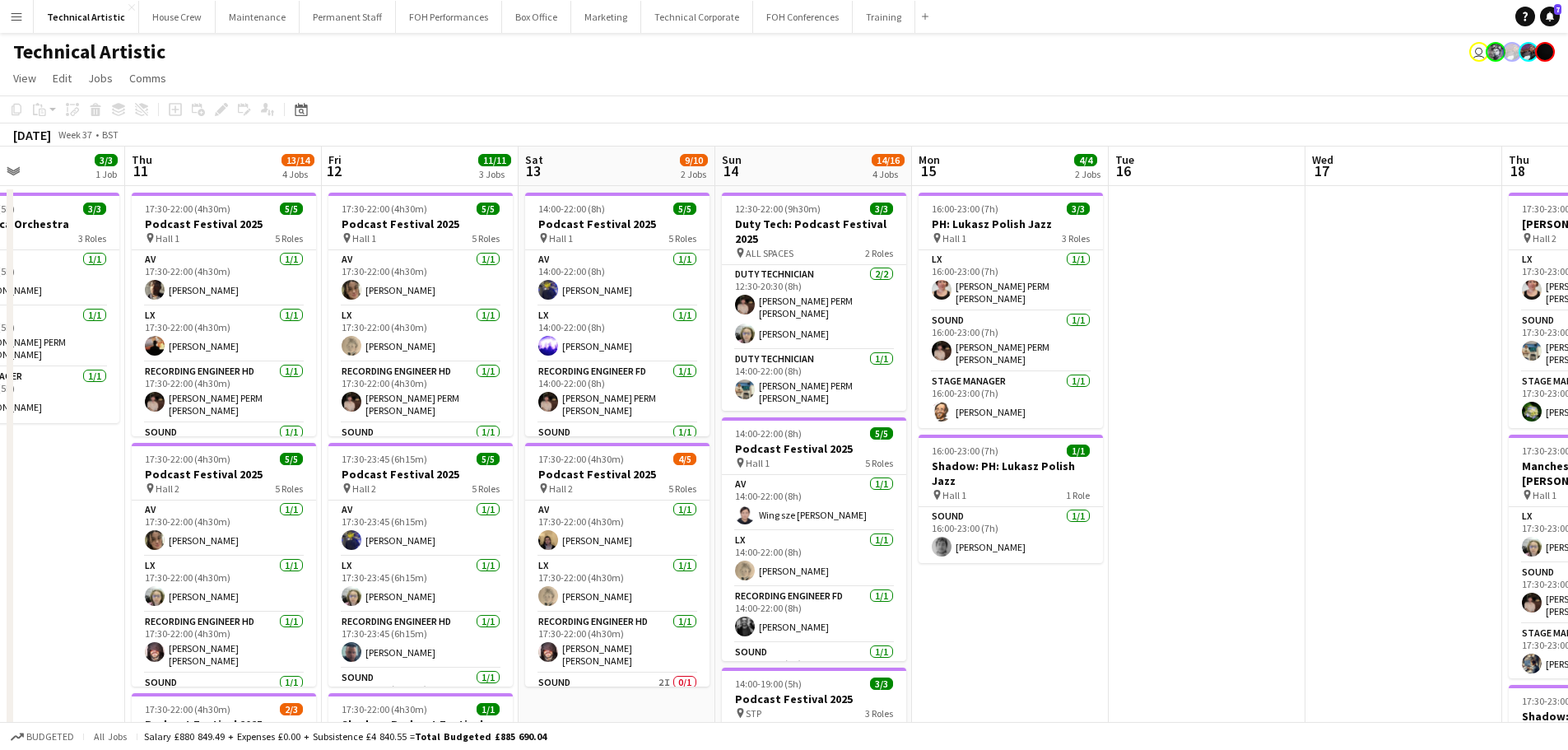
drag, startPoint x: 862, startPoint y: 397, endPoint x: 333, endPoint y: 298, distance: 538.2
click at [333, 298] on app-calendar-viewport "Mon 8 Tue 9 Wed 10 3/3 1 Job Thu 11 13/14 4 Jobs Fri 12 11/11 3 Jobs Sat 13 9/1…" at bounding box center [784, 664] width 1568 height 1037
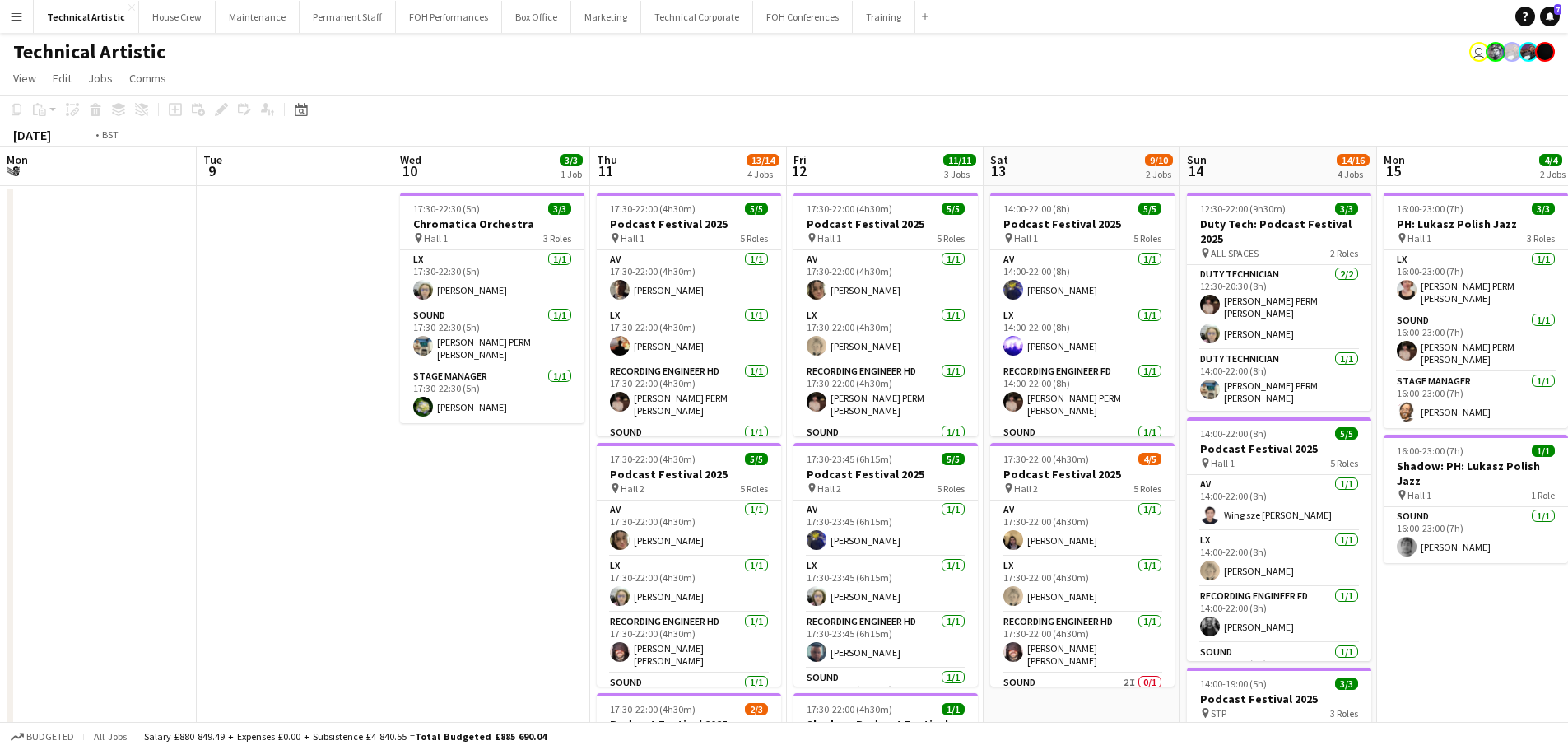
drag, startPoint x: 415, startPoint y: 306, endPoint x: 1537, endPoint y: 456, distance: 1132.0
click at [1537, 456] on app-calendar-viewport "Mon 8 Tue 9 Wed 10 3/3 1 Job Thu 11 13/14 4 Jobs Fri 12 11/11 3 Jobs Sat 13 9/1…" at bounding box center [784, 664] width 1568 height 1037
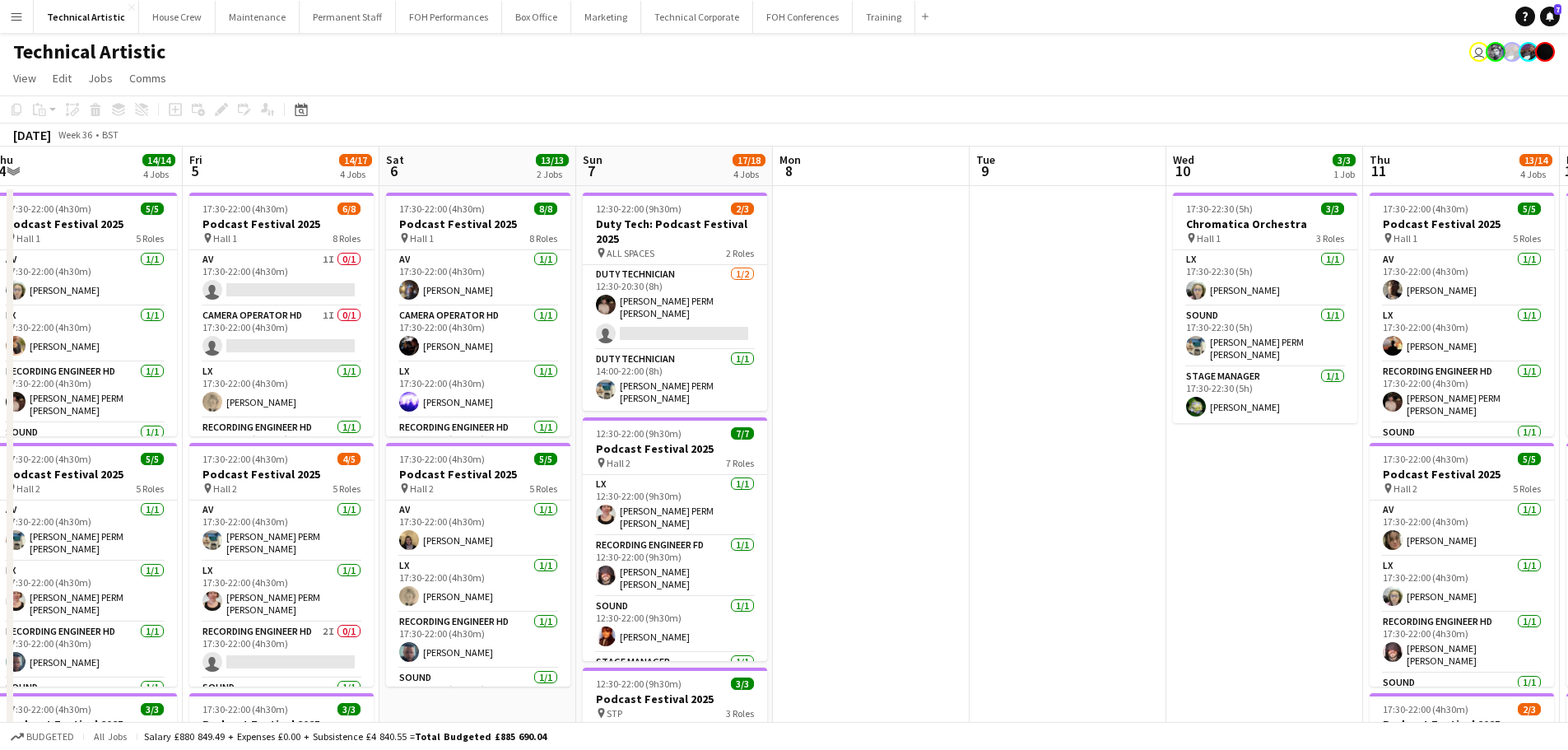
drag, startPoint x: 629, startPoint y: 424, endPoint x: 1579, endPoint y: 536, distance: 956.6
click at [1567, 536] on html "Menu Boards Boards Boards All jobs Status Workforce Workforce My Workforce Recr…" at bounding box center [784, 606] width 1568 height 1211
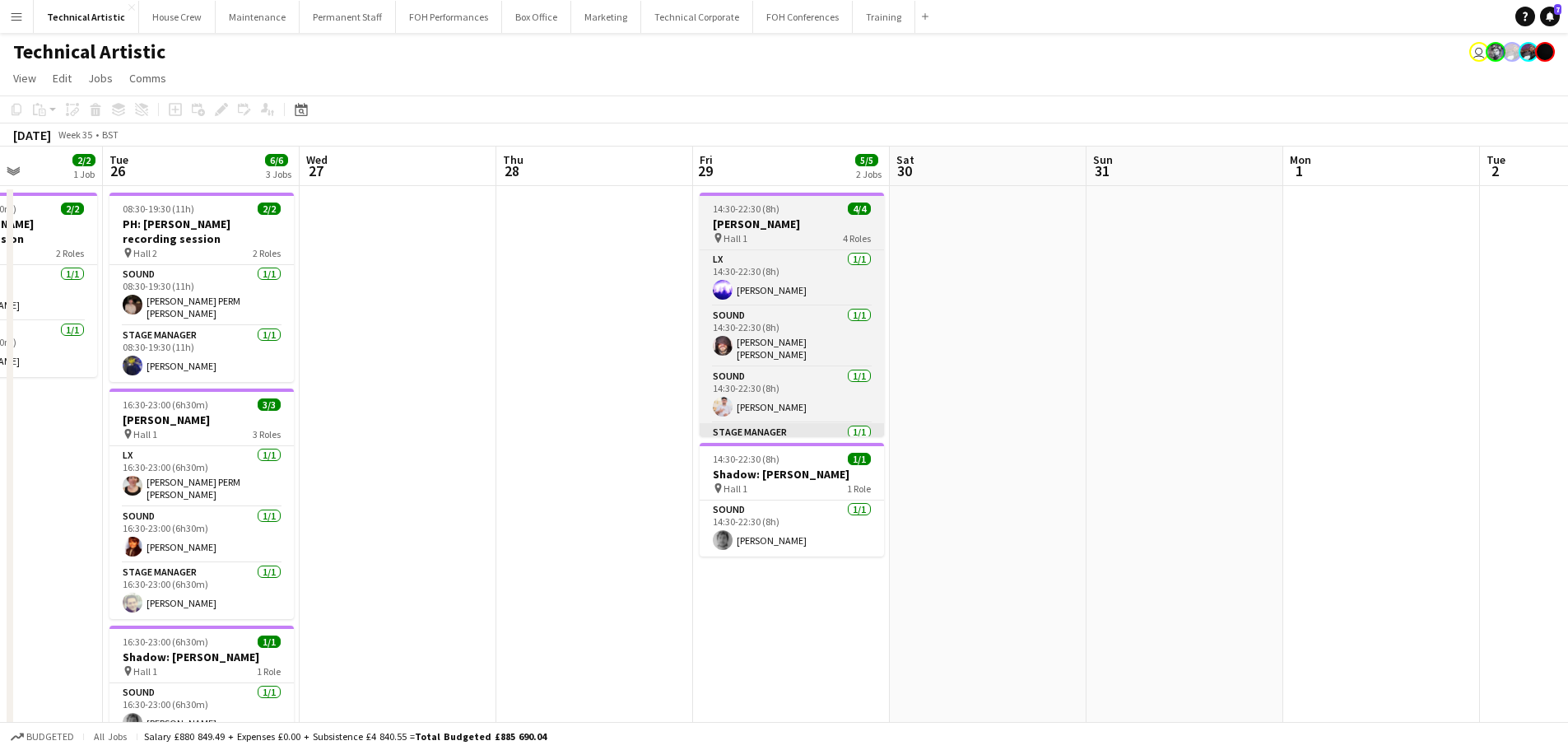
drag, startPoint x: 551, startPoint y: 424, endPoint x: 863, endPoint y: 421, distance: 312.0
click at [1567, 417] on html "Menu Boards Boards Boards All jobs Status Workforce Workforce My Workforce Recr…" at bounding box center [784, 606] width 1568 height 1211
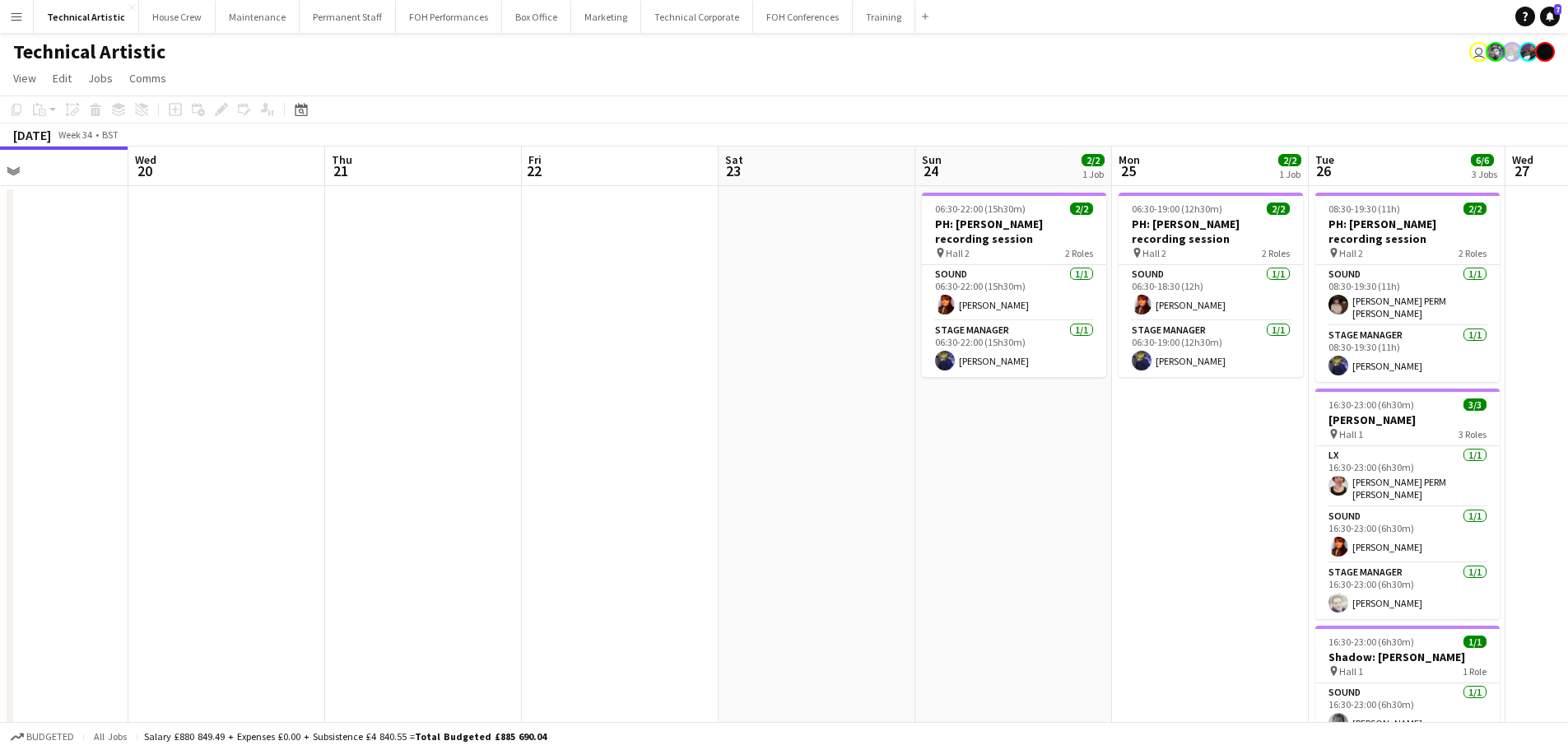
drag, startPoint x: 524, startPoint y: 426, endPoint x: 1579, endPoint y: 424, distance: 1055.0
click at [1567, 424] on html "Menu Boards Boards Boards All jobs Status Workforce Workforce My Workforce Recr…" at bounding box center [784, 606] width 1568 height 1211
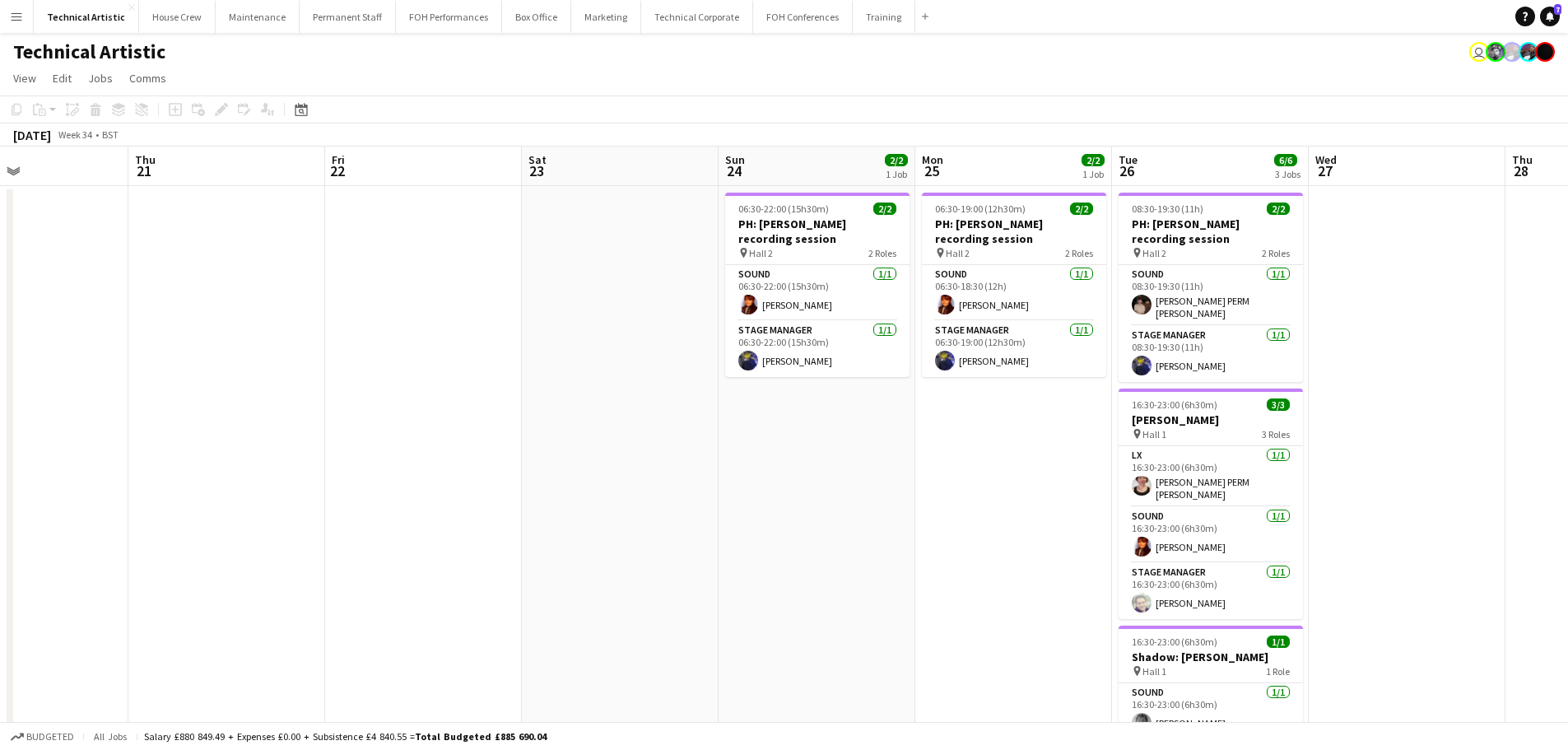
scroll to position [0, 563]
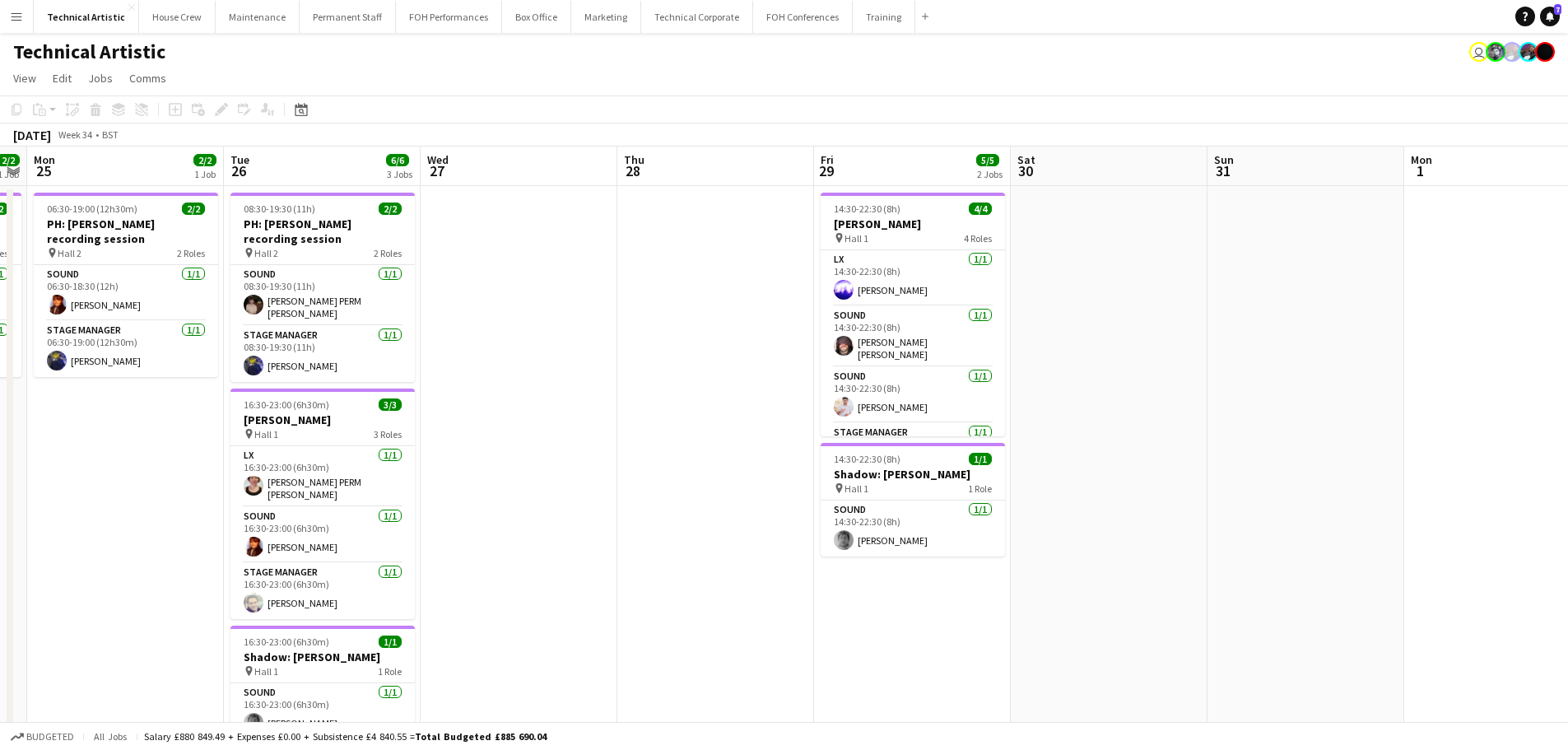
drag, startPoint x: 282, startPoint y: 360, endPoint x: 88, endPoint y: 325, distance: 197.1
click at [88, 325] on app-calendar-viewport "Fri 22 Sat 23 Sun 24 2/2 1 Job Mon 25 2/2 1 Job Tue 26 6/6 3 Jobs Wed 27 Thu 28…" at bounding box center [784, 664] width 1568 height 1037
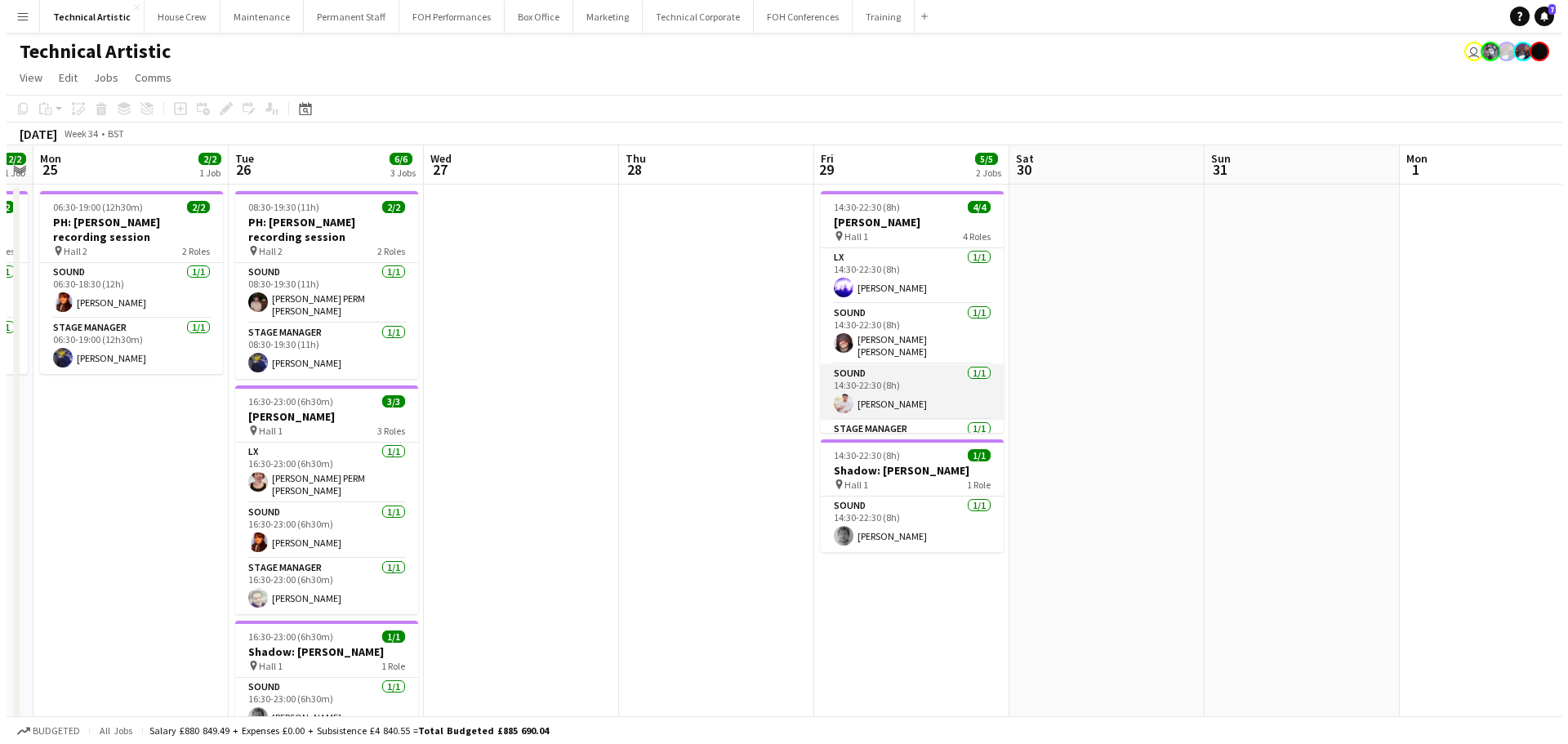
scroll to position [38, 0]
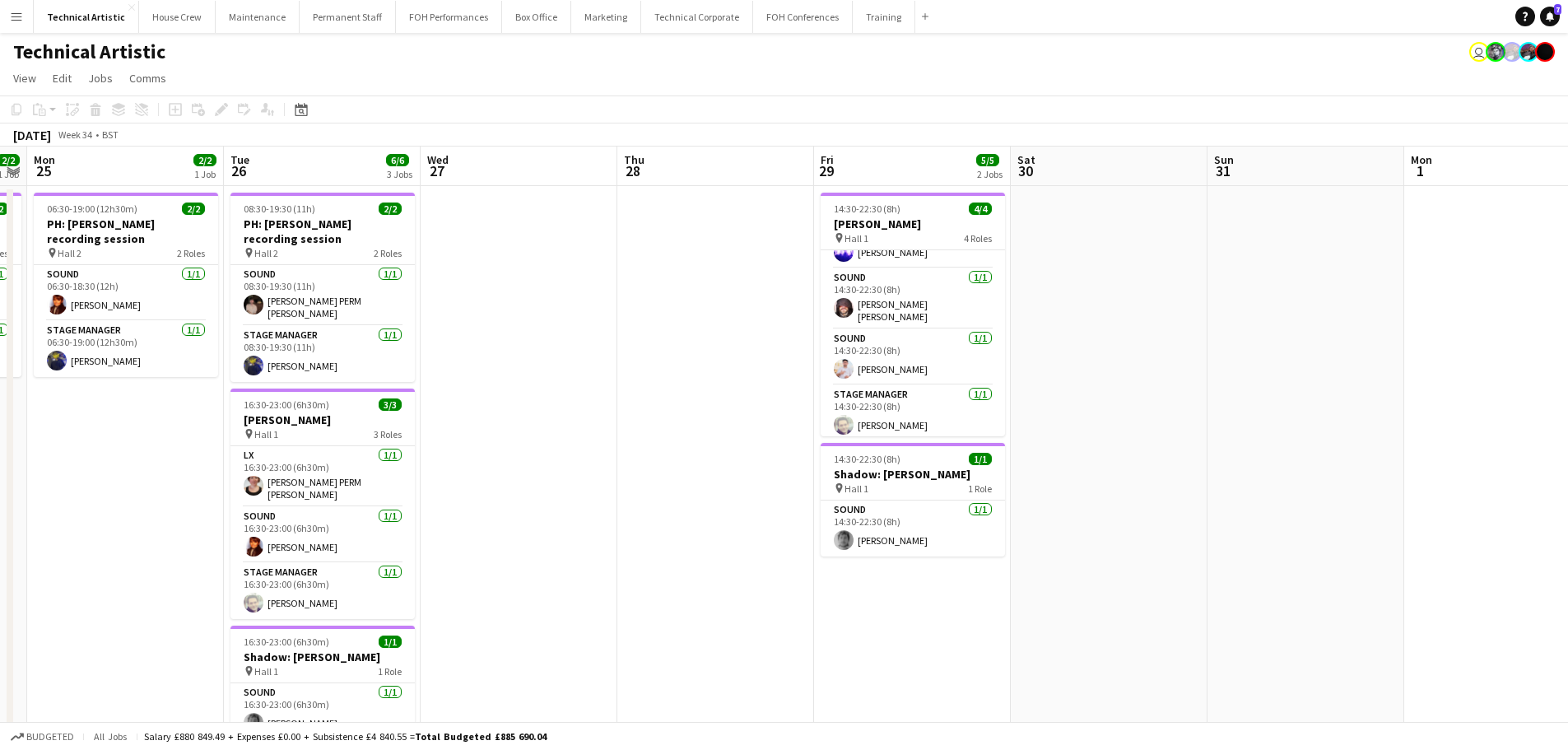
click at [14, 13] on app-icon "Menu" at bounding box center [16, 16] width 13 height 13
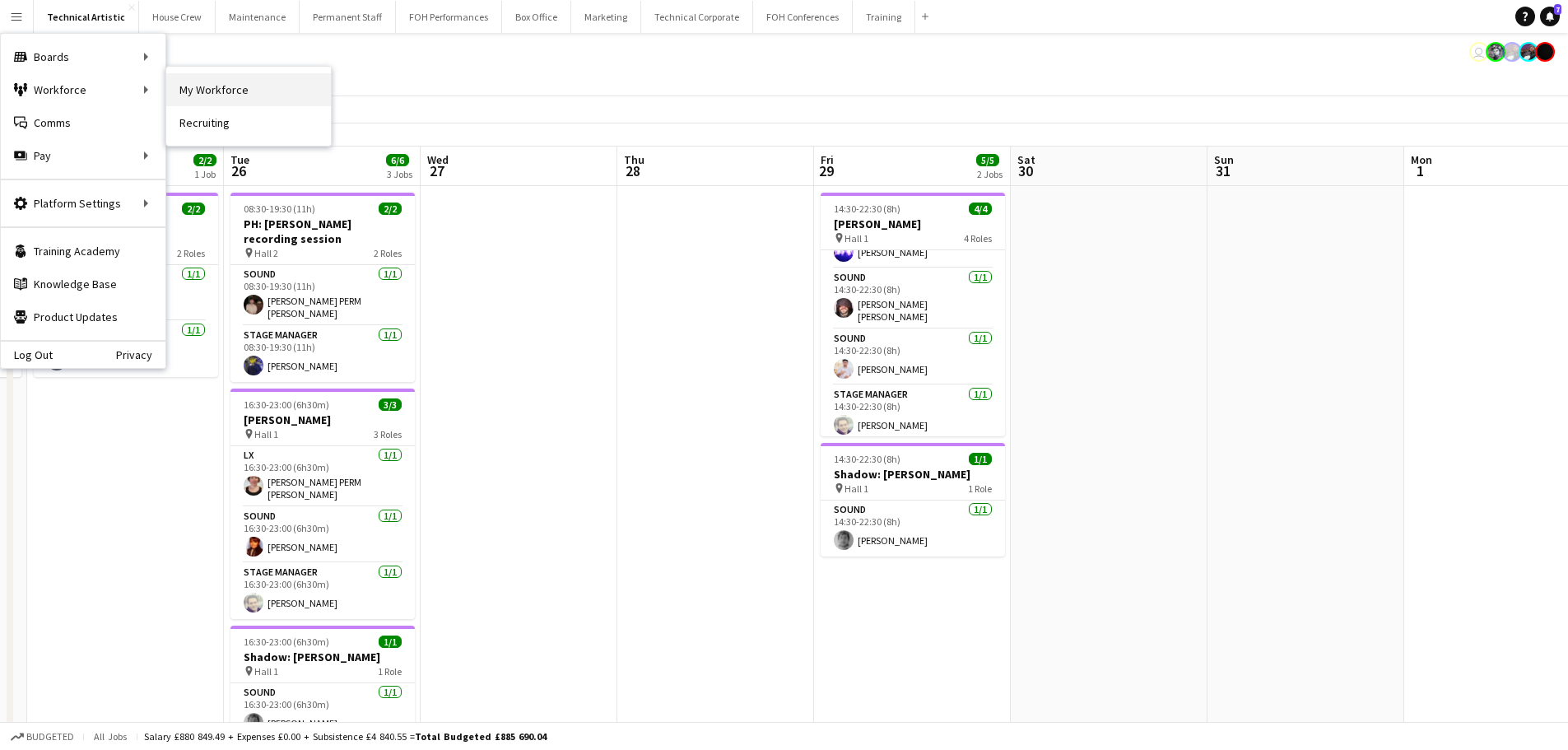
click at [208, 87] on link "My Workforce" at bounding box center [248, 88] width 164 height 32
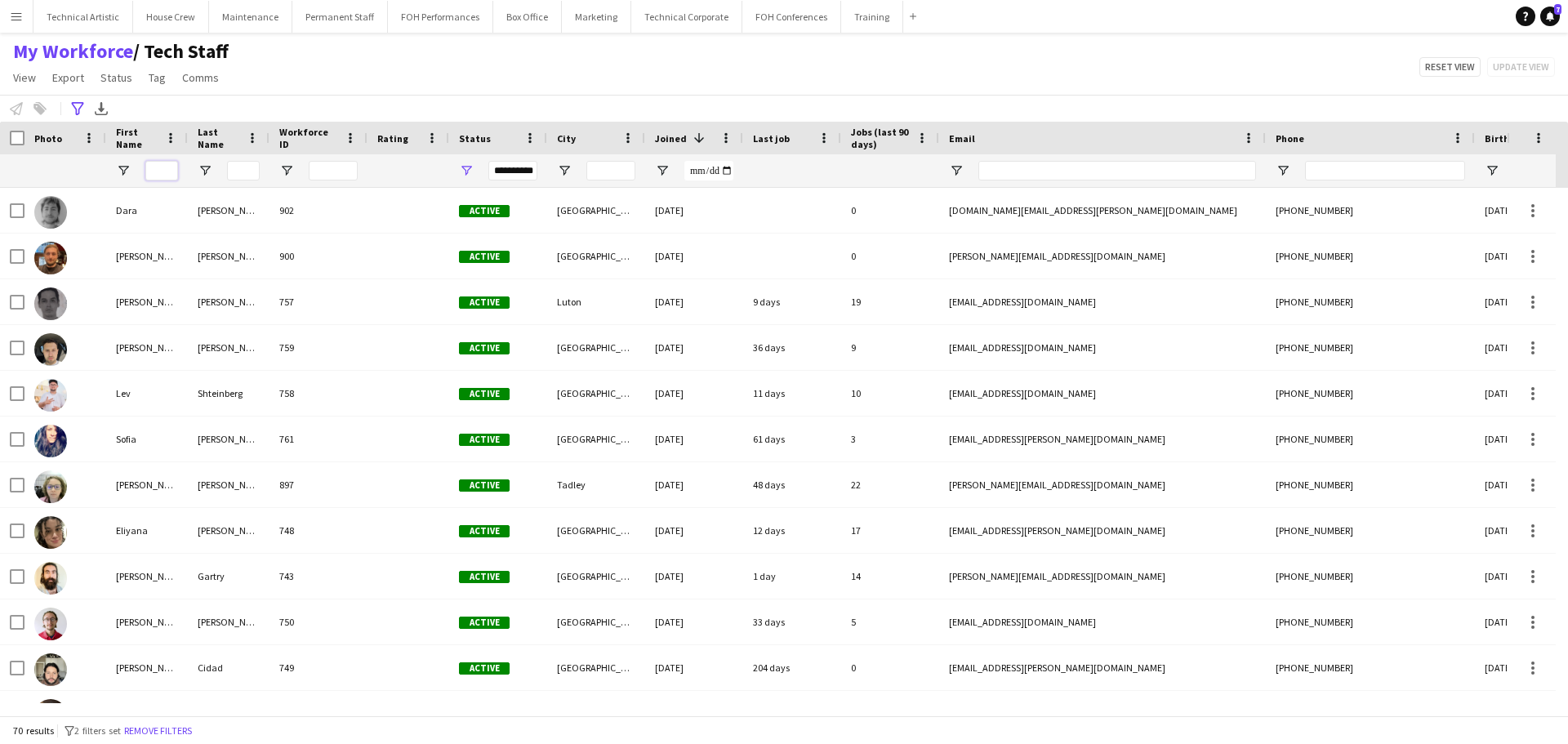
click at [166, 164] on input "First Name Filter Input" at bounding box center [161, 171] width 32 height 20
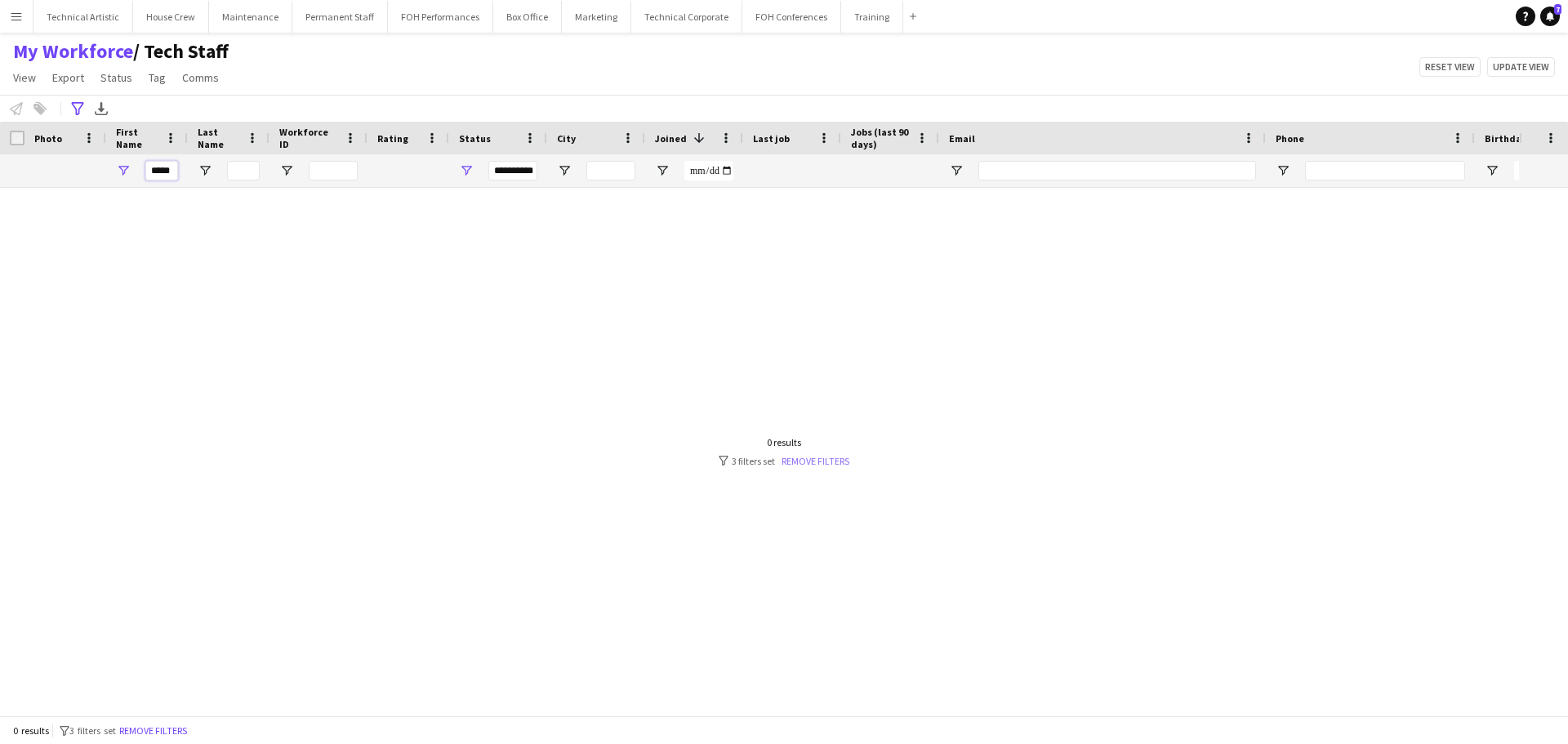
type input "*****"
click at [809, 459] on link "Remove filters" at bounding box center [815, 460] width 67 height 13
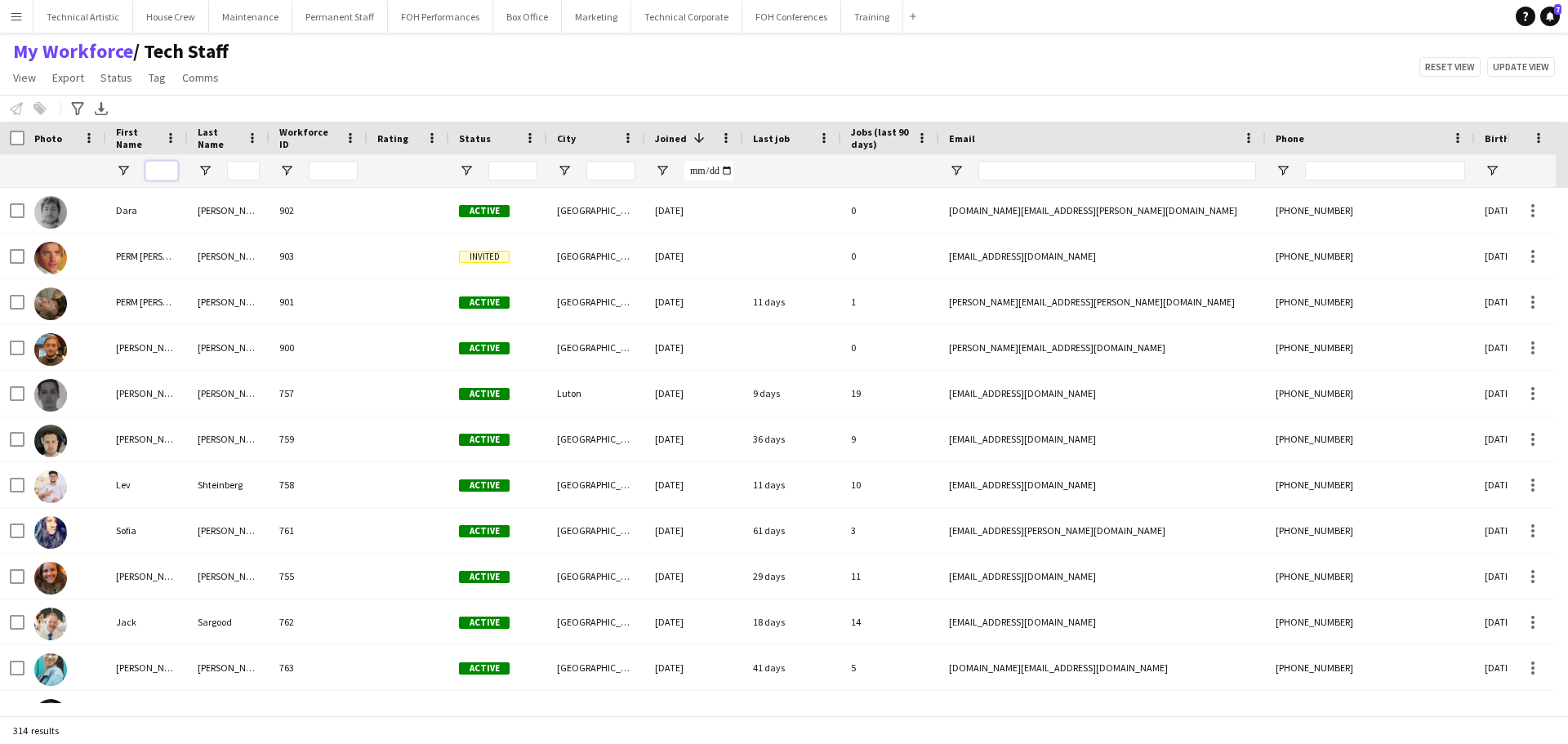
click at [165, 175] on input "First Name Filter Input" at bounding box center [161, 171] width 32 height 20
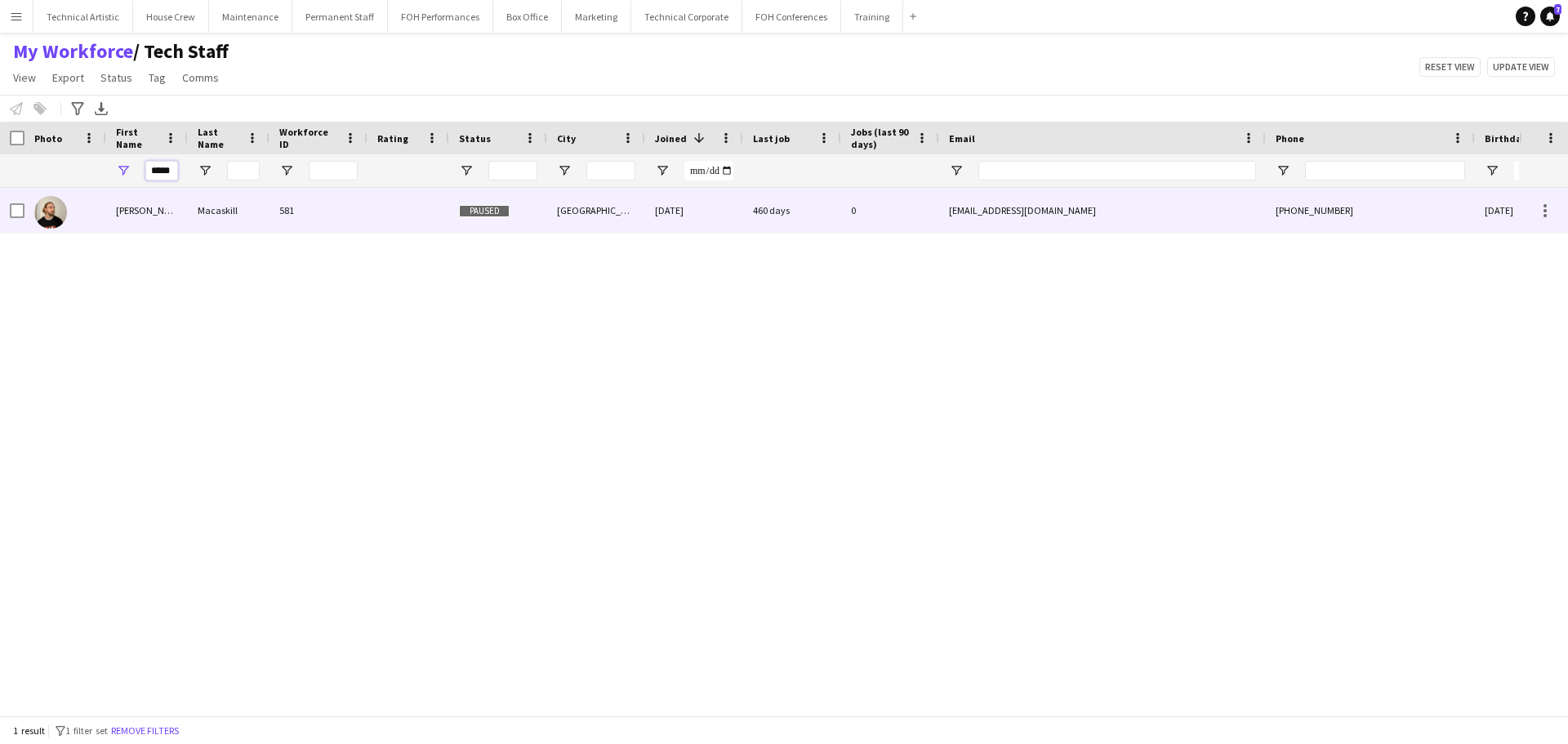
type input "*****"
click at [196, 205] on div "Macaskill" at bounding box center [229, 211] width 82 height 45
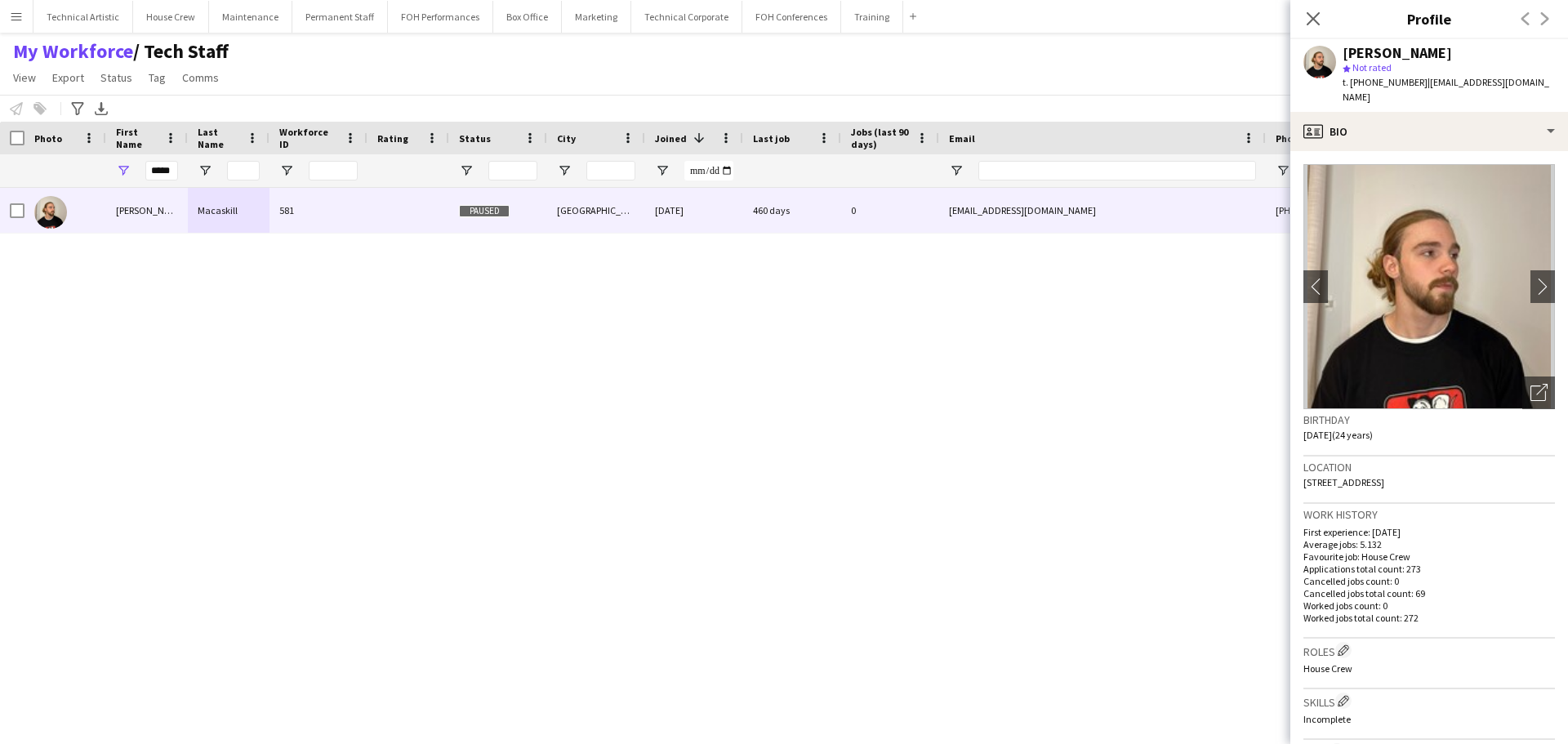
drag, startPoint x: 1545, startPoint y: 79, endPoint x: 1422, endPoint y: 81, distance: 123.0
click at [1422, 81] on div "Lewis Macaskill star Not rated t. +4407768628326 | lmacaskill@protonmail.com" at bounding box center [1429, 75] width 278 height 72
copy span "lmacaskill@protonmail.com"
click at [429, 72] on div "My Workforce / Tech Staff View Views Default view Tech Staff New view Update vi…" at bounding box center [784, 66] width 1568 height 56
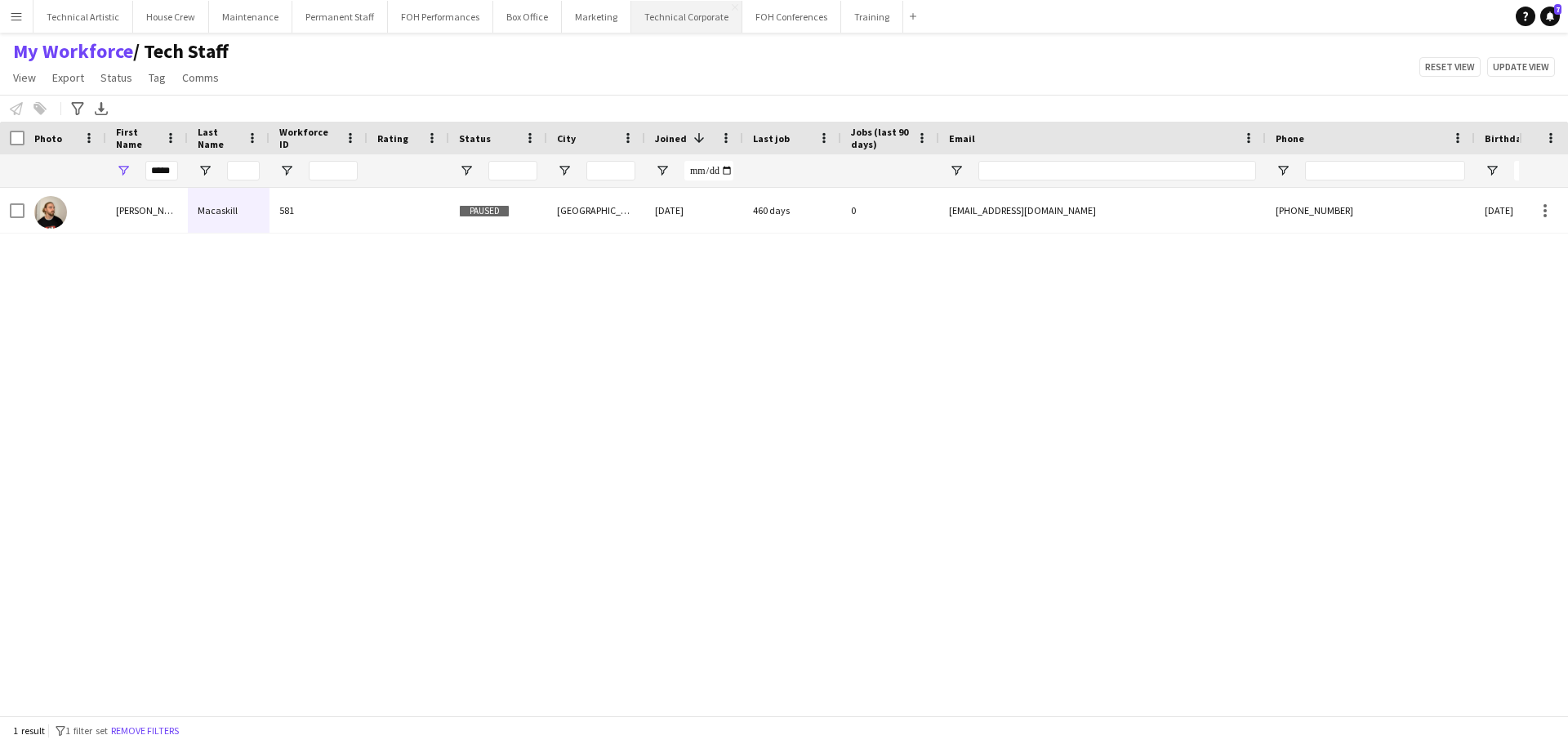
click at [682, 26] on button "Technical Corporate Close" at bounding box center [687, 17] width 111 height 32
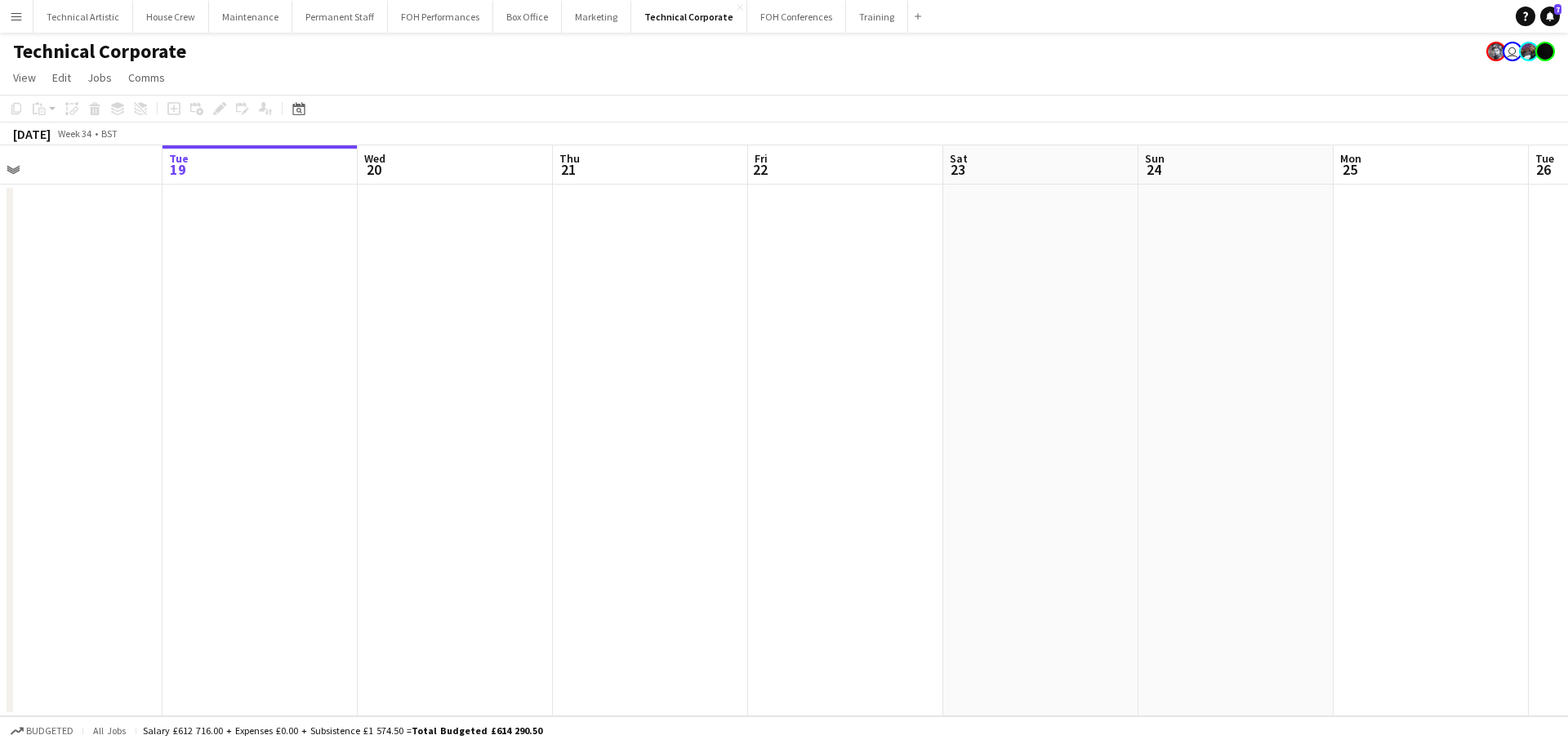
drag, startPoint x: 1146, startPoint y: 409, endPoint x: 3, endPoint y: 332, distance: 1145.6
click at [0, 333] on app-calendar-viewport "Sat 16 Sun 17 Mon 18 Tue 19 Wed 20 Thu 21 Fri 22 Sat 23 Sun 24 Mon 25 Tue 26 We…" at bounding box center [784, 430] width 1568 height 570
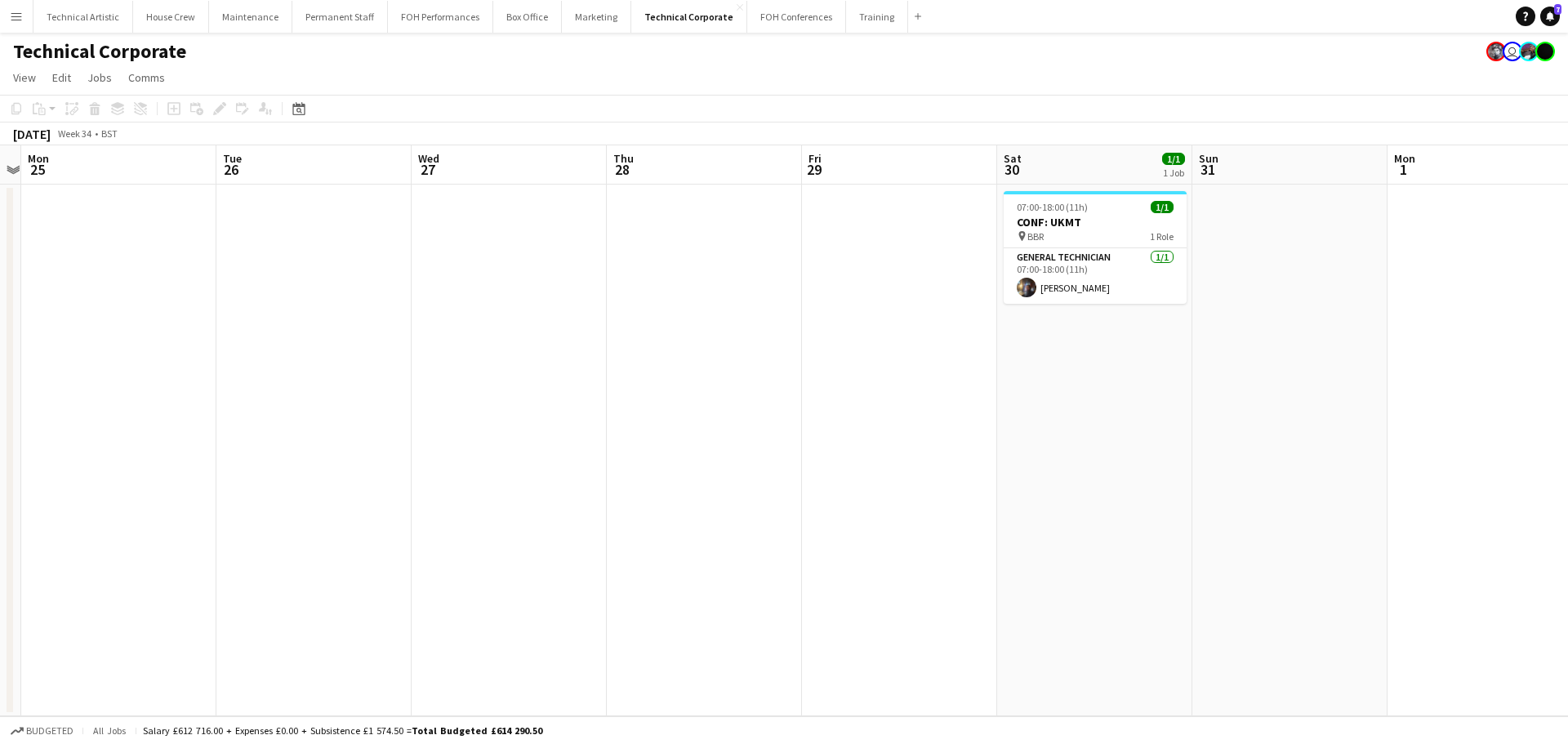
drag, startPoint x: 740, startPoint y: 392, endPoint x: 1, endPoint y: 294, distance: 745.5
click at [0, 294] on app-calendar-viewport "Fri 22 Sat 23 Sun 24 Mon 25 Tue 26 Wed 27 Thu 28 Fri 29 Sat 30 1/1 1 Job Sun 31…" at bounding box center [784, 430] width 1568 height 570
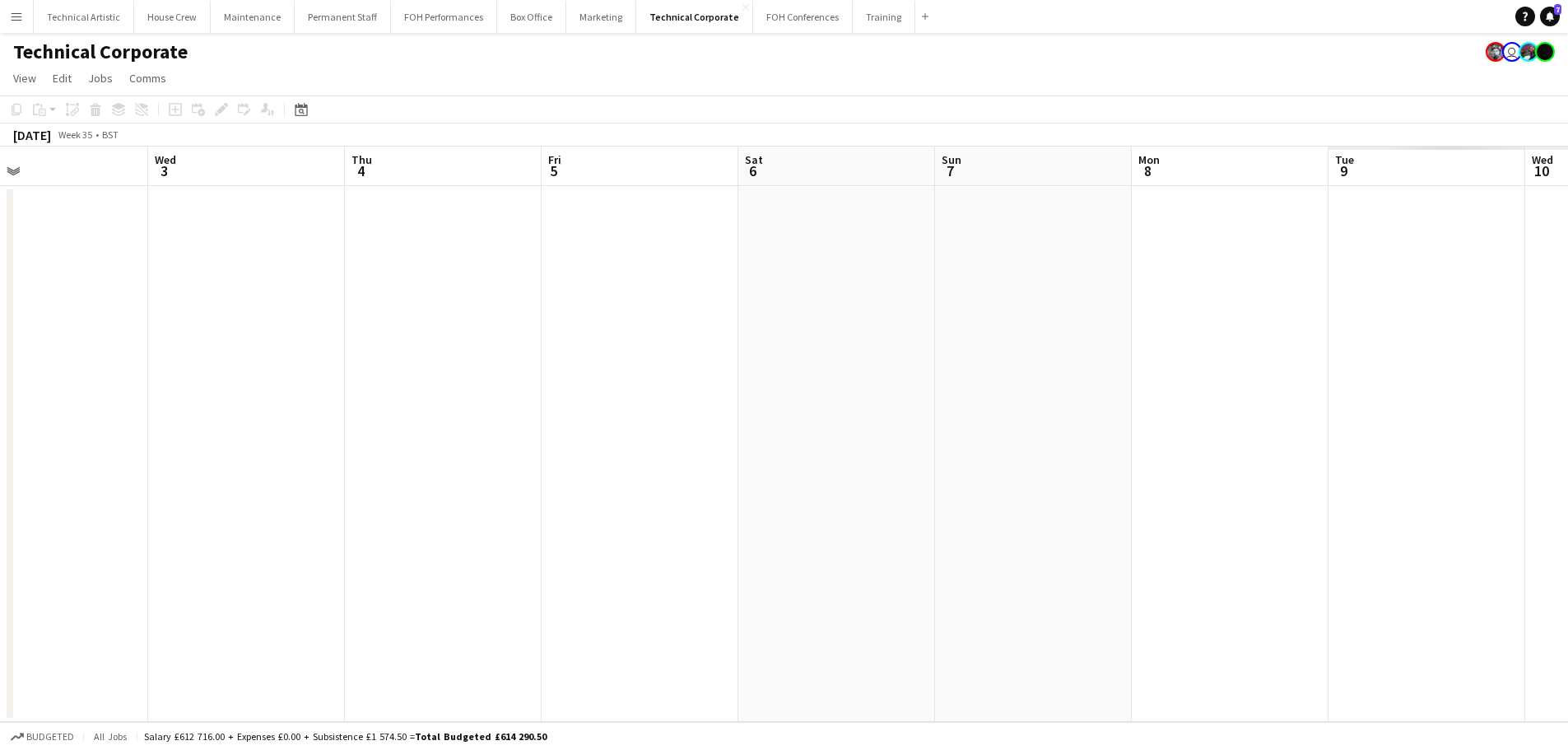
drag, startPoint x: 655, startPoint y: 388, endPoint x: 740, endPoint y: 391, distance: 85.1
click at [98, 332] on app-calendar-viewport "Fri 29 Sat 30 1/1 1 Job Sun 31 Mon 1 Tue 2 Wed 3 Thu 4 Fri 5 Sat 6 Sun 7 Mon 8 …" at bounding box center [784, 433] width 1568 height 575
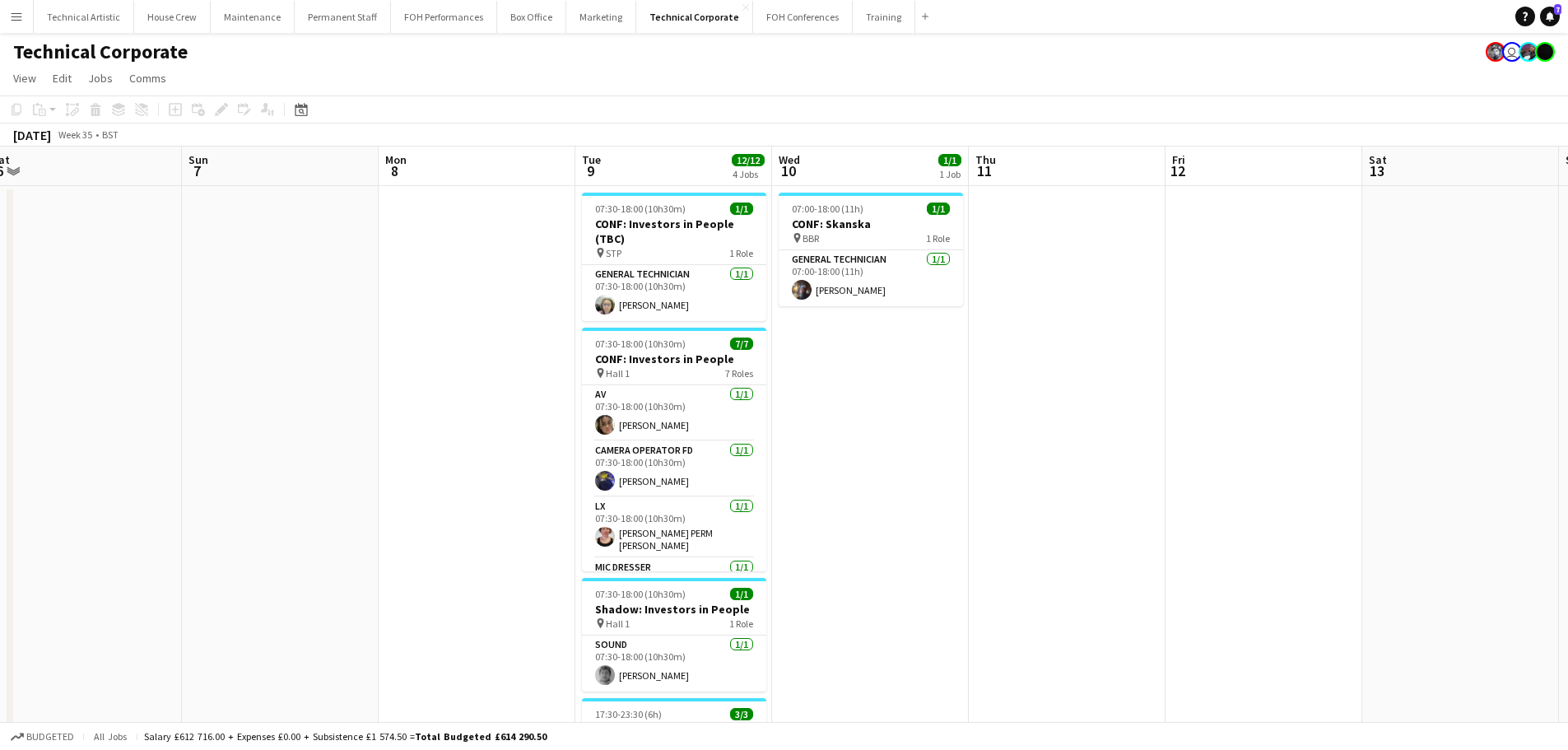
drag, startPoint x: 992, startPoint y: 424, endPoint x: 136, endPoint y: 296, distance: 865.5
click at [136, 296] on app-calendar-viewport "Tue 2 Wed 3 Thu 4 Fri 5 Sat 6 Sun 7 Mon 8 Tue 9 12/12 4 Jobs Wed 10 1/1 1 Job T…" at bounding box center [784, 560] width 1568 height 829
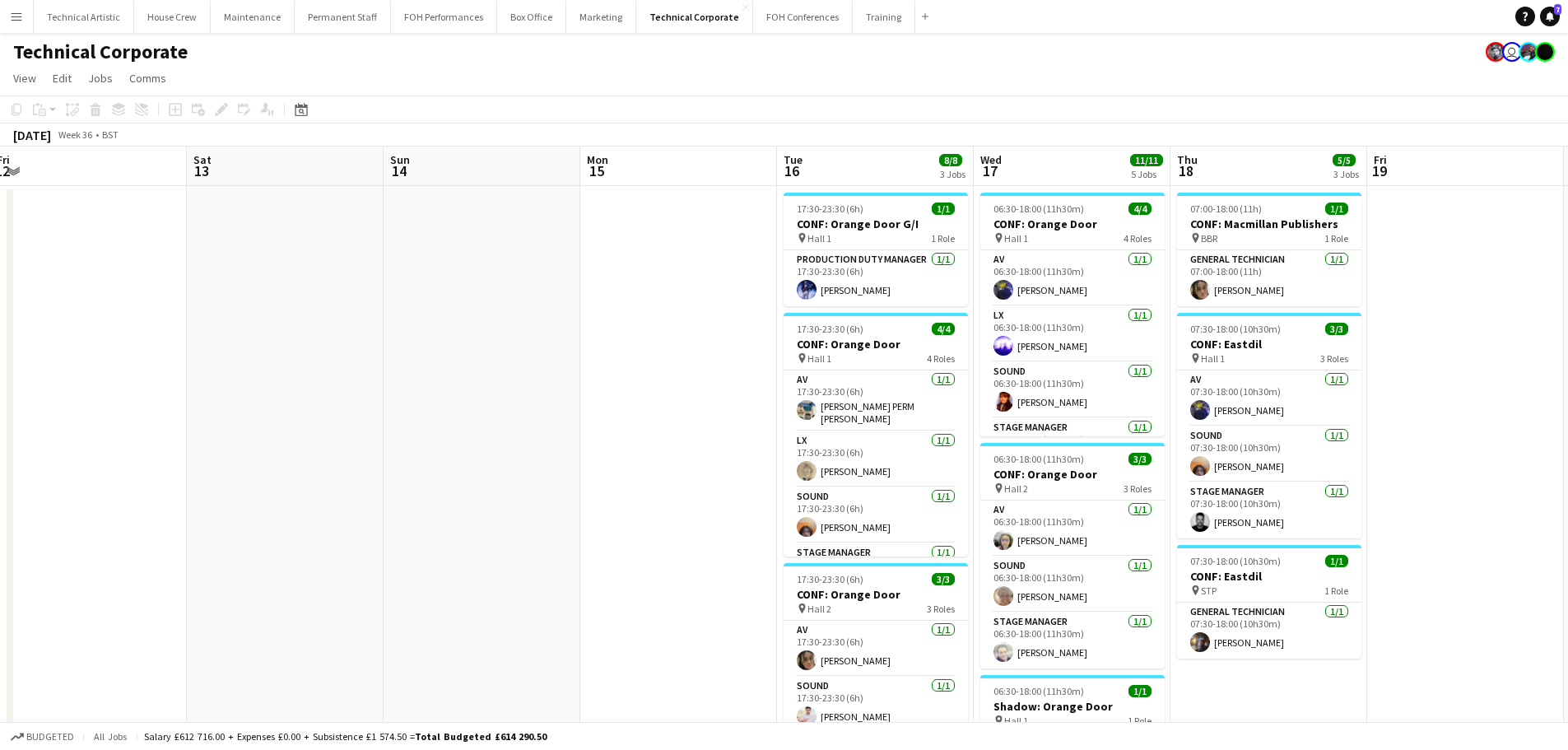
drag, startPoint x: 602, startPoint y: 370, endPoint x: 573, endPoint y: 370, distance: 29.0
click at [573, 370] on app-calendar-viewport "Tue 9 12/12 4 Jobs Wed 10 1/1 1 Job Thu 11 Fri 12 Sat 13 Sun 14 Mon 15 Tue 16 8…" at bounding box center [784, 634] width 1568 height 976
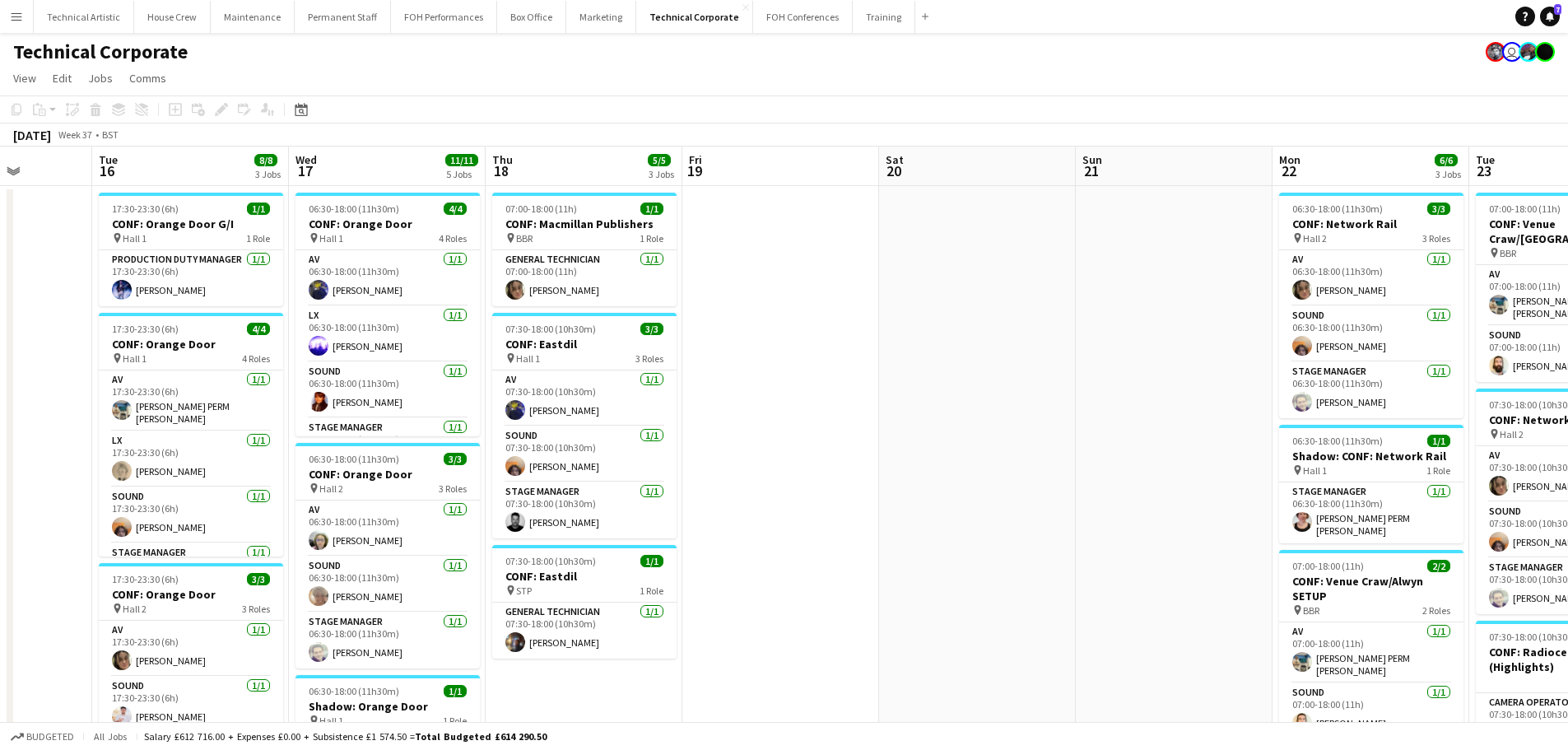
drag, startPoint x: 960, startPoint y: 396, endPoint x: 34, endPoint y: 281, distance: 933.1
click at [34, 281] on app-calendar-viewport "Thu 11 Fri 12 Sat 13 Sun 14 Mon 15 Tue 16 8/8 3 Jobs Wed 17 11/11 5 Jobs Thu 18…" at bounding box center [784, 645] width 1568 height 997
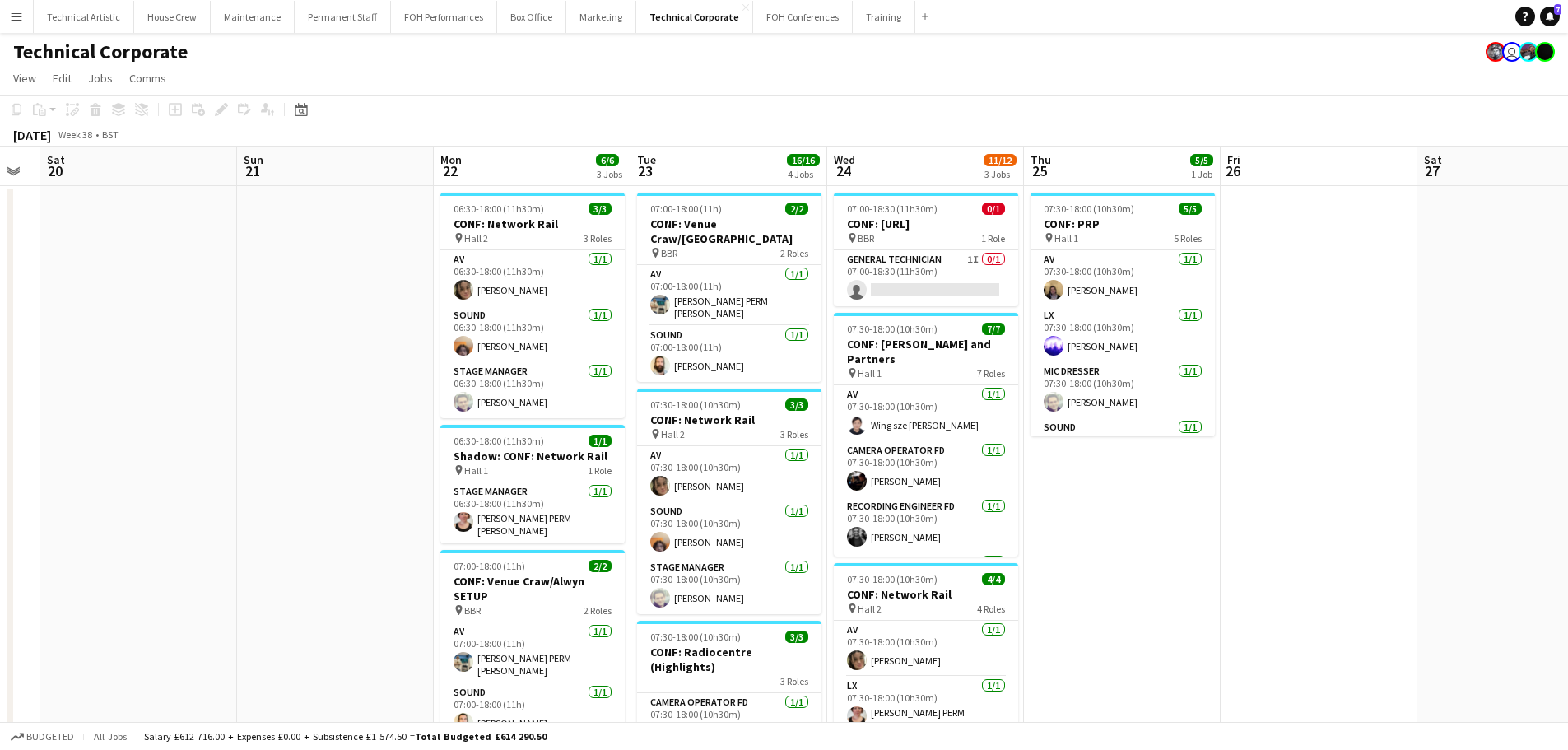
drag, startPoint x: 1025, startPoint y: 292, endPoint x: 0, endPoint y: 233, distance: 1026.7
click at [0, 234] on app-calendar-viewport "Wed 17 11/11 5 Jobs Thu 18 5/5 3 Jobs Fri 19 Sat 20 Sun 21 Mon 22 6/6 3 Jobs Tu…" at bounding box center [784, 645] width 1568 height 997
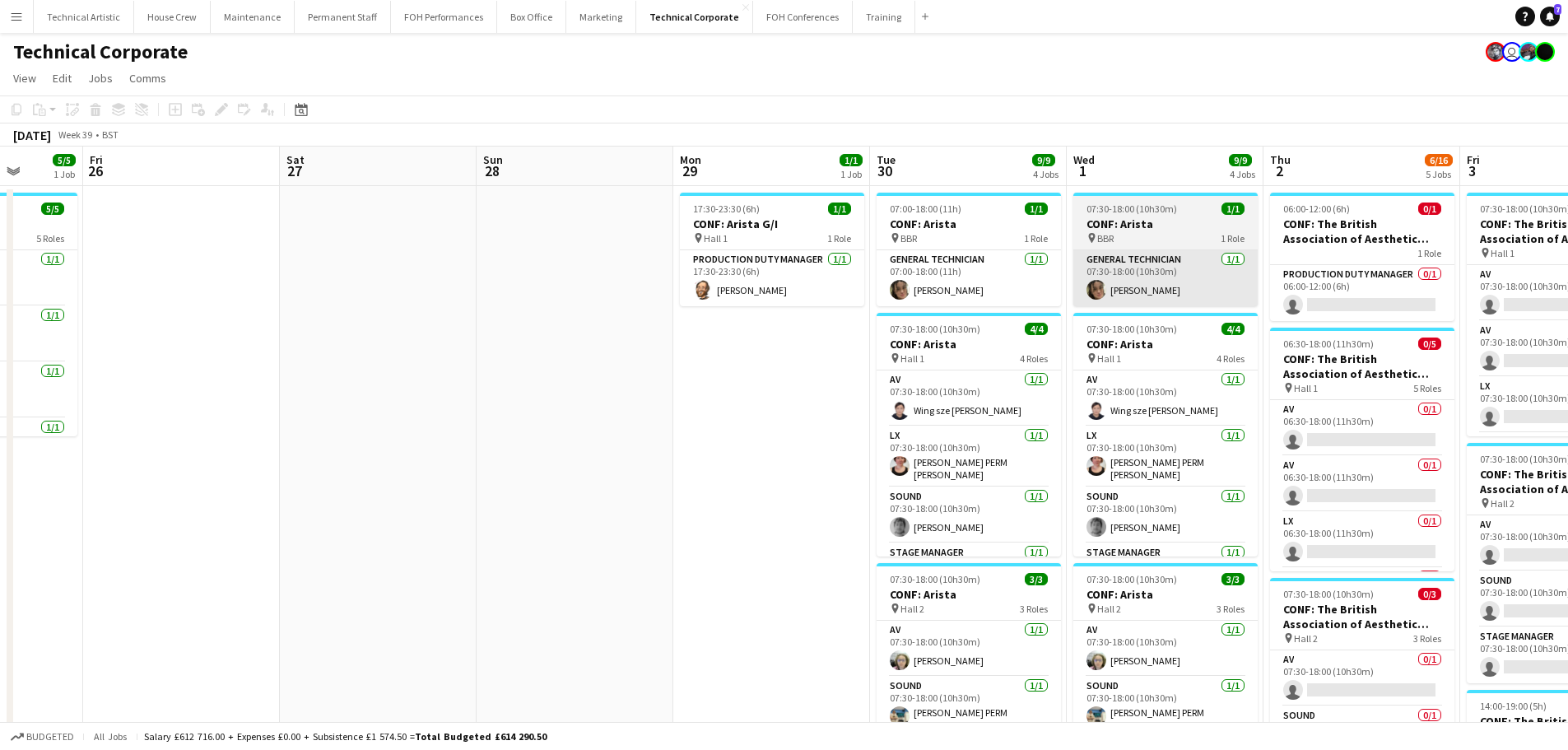
drag, startPoint x: 1249, startPoint y: 348, endPoint x: 226, endPoint y: 257, distance: 1027.0
click at [226, 259] on app-calendar-viewport "Mon 22 6/6 3 Jobs Tue 23 16/16 4 Jobs Wed 24 11/12 3 Jobs Thu 25 5/5 1 Job Fri …" at bounding box center [784, 749] width 1568 height 1205
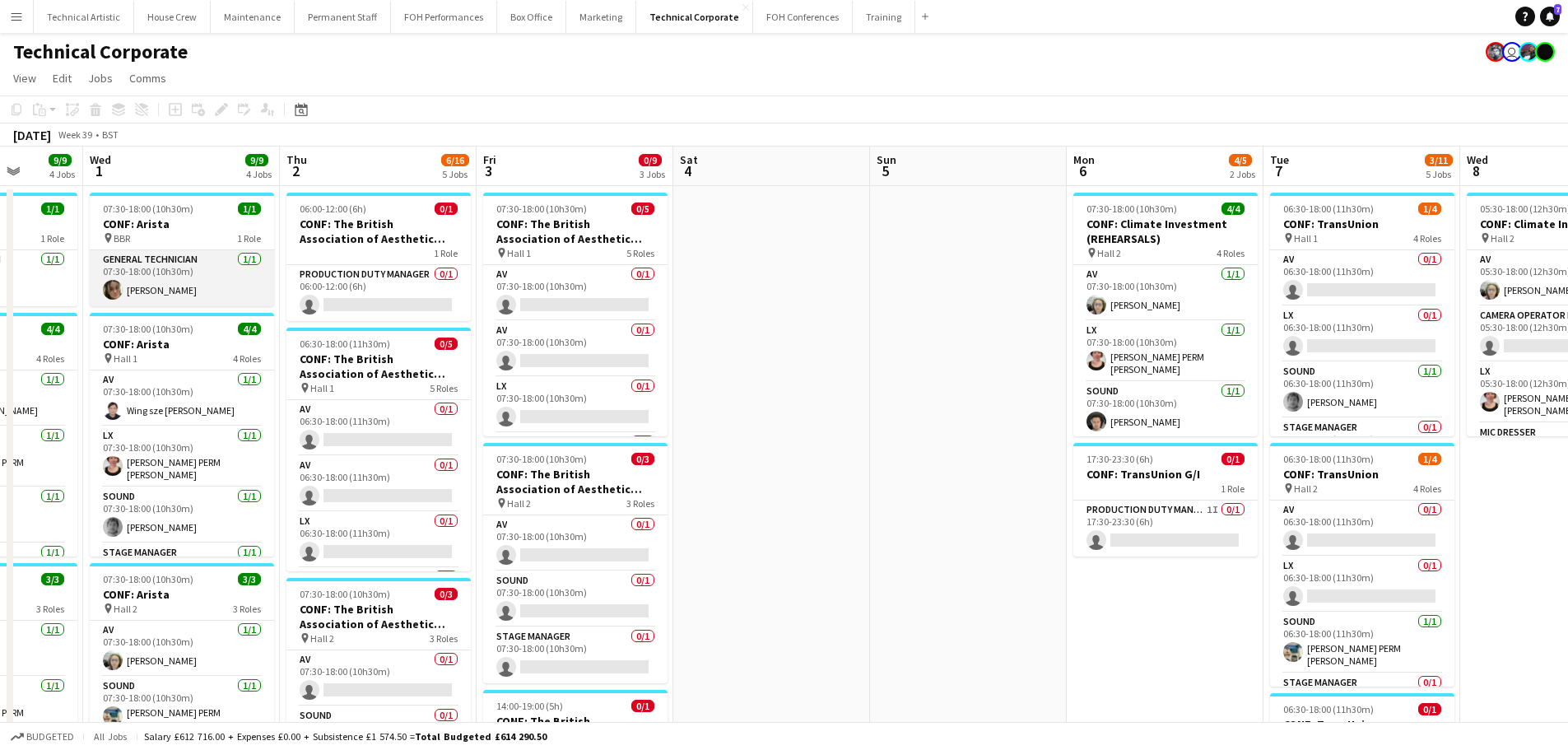
scroll to position [0, 579]
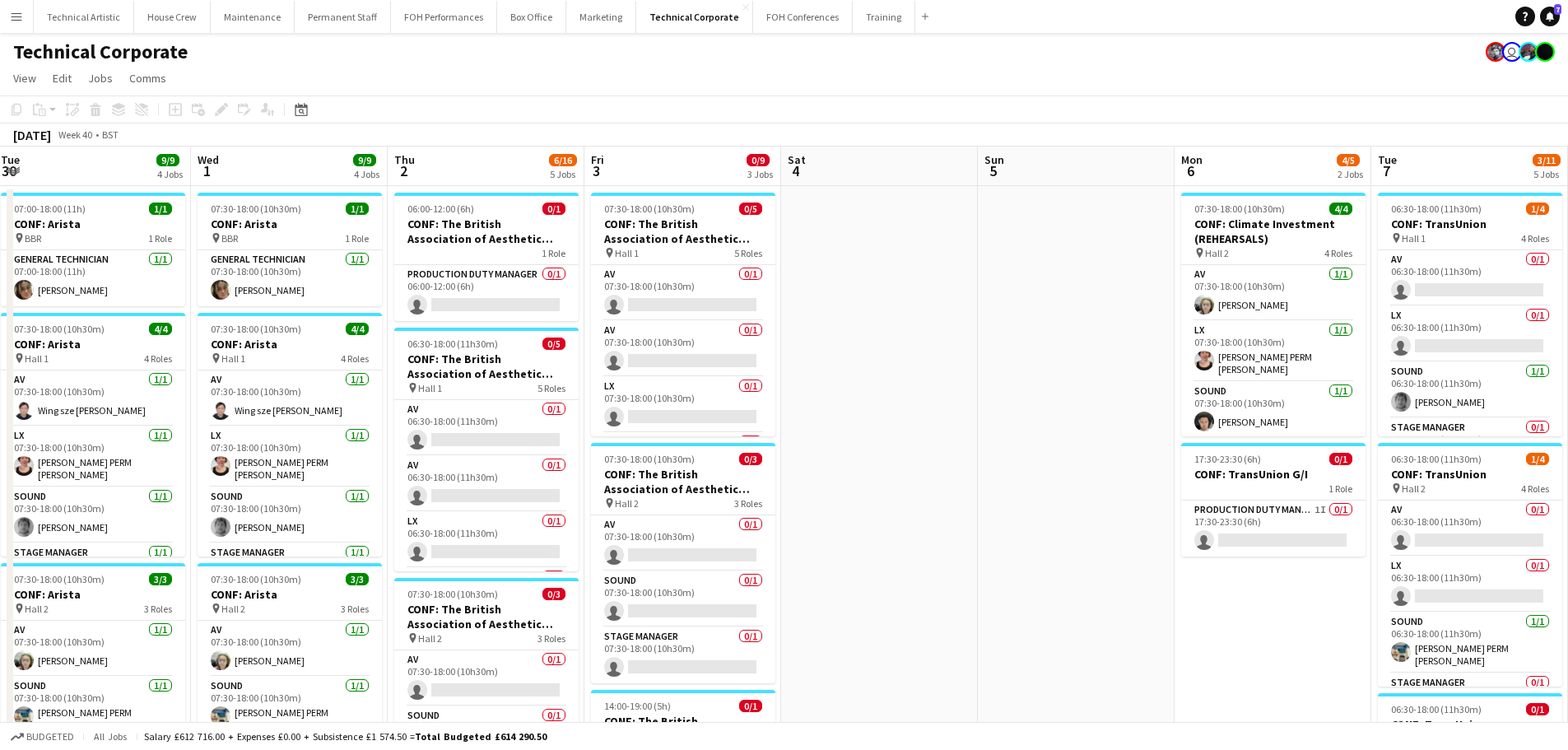
drag, startPoint x: 1010, startPoint y: 269, endPoint x: 206, endPoint y: 258, distance: 804.1
click at [205, 258] on app-calendar-viewport "Sat 27 Sun 28 Mon 29 1/1 1 Job Tue 30 9/9 4 Jobs Wed 1 9/9 4 Jobs Thu 2 6/16 5 …" at bounding box center [784, 749] width 1568 height 1205
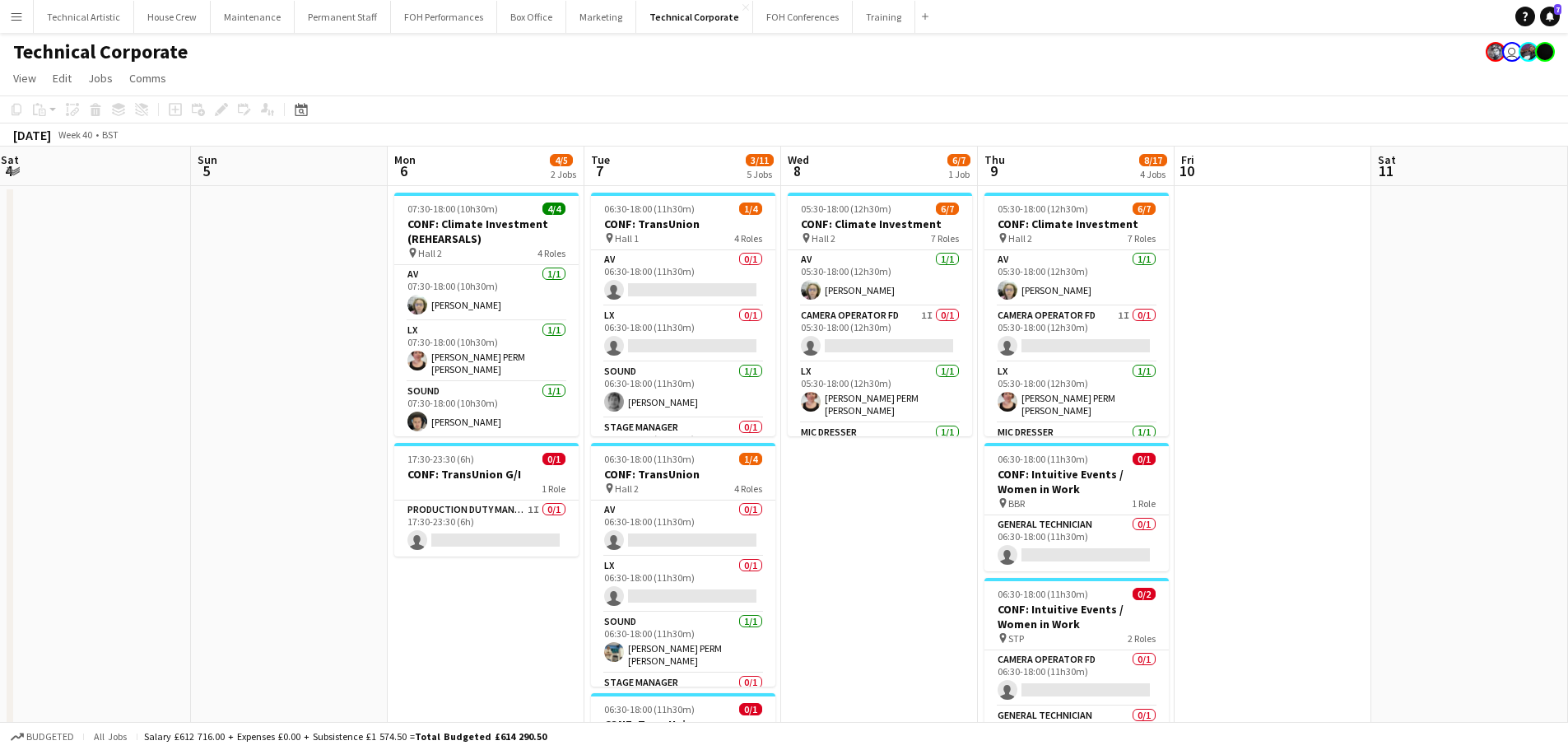
scroll to position [0, 597]
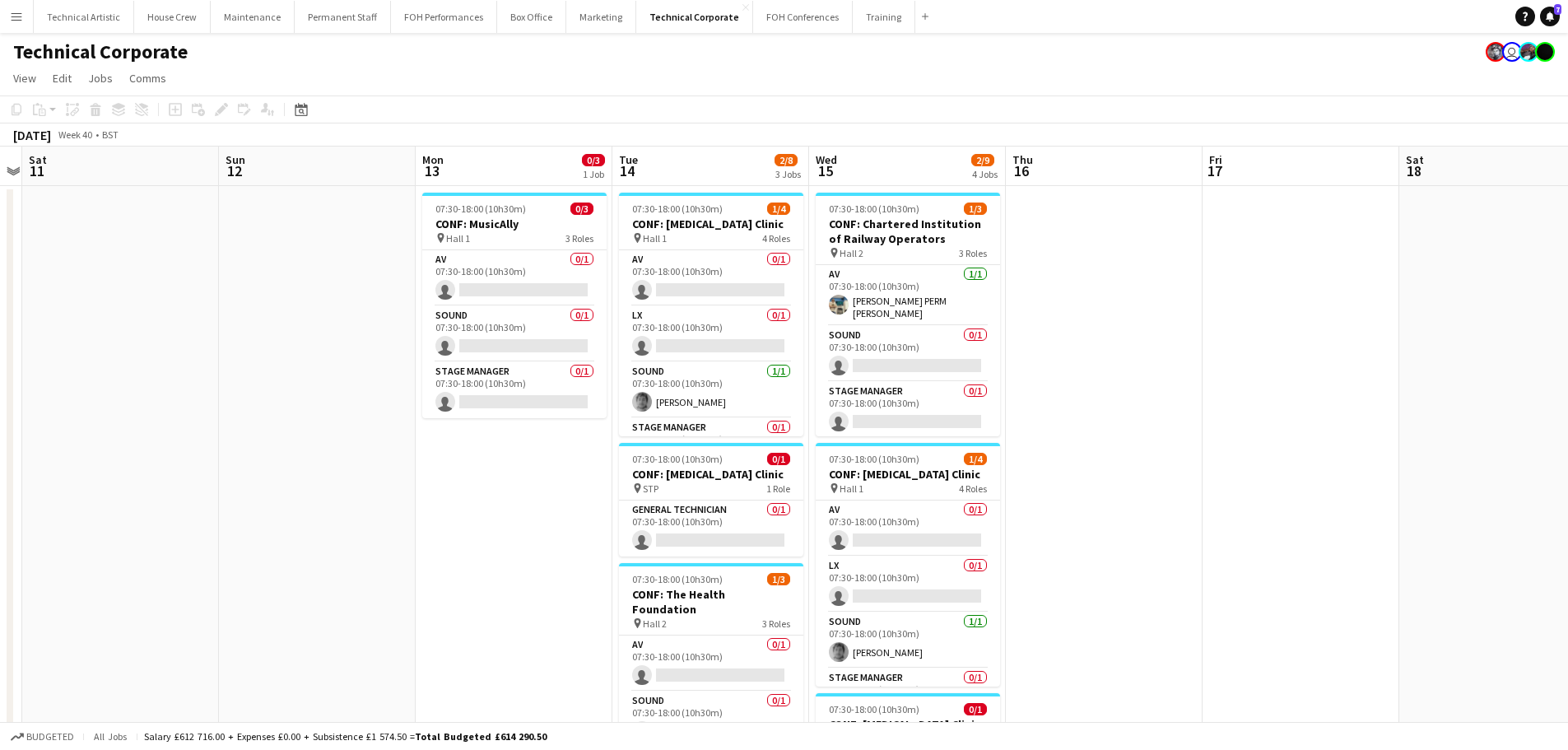
drag, startPoint x: 1202, startPoint y: 364, endPoint x: 493, endPoint y: 367, distance: 709.0
click at [493, 367] on app-calendar-viewport "Mon 6 4/5 2 Jobs Tue 7 3/11 5 Jobs Wed 8 6/7 1 Job Thu 9 8/17 4 Jobs Fri 10 Sat…" at bounding box center [784, 749] width 1568 height 1205
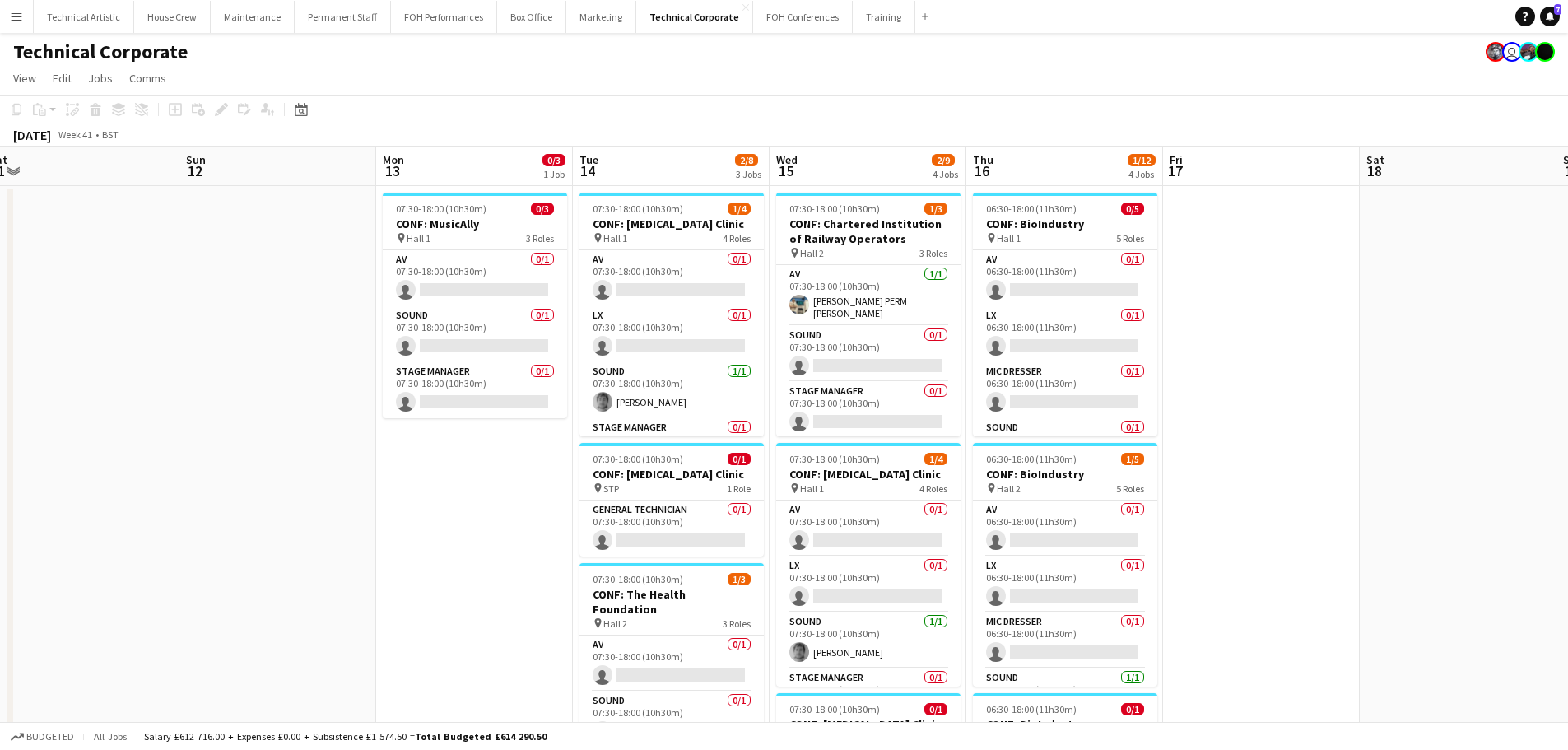
drag, startPoint x: 584, startPoint y: 366, endPoint x: 447, endPoint y: 361, distance: 137.1
click at [447, 361] on app-calendar-viewport "Wed 8 6/7 1 Job Thu 9 8/17 4 Jobs Fri 10 Sat 11 Sun 12 Mon 13 0/3 1 Job Tue 14 …" at bounding box center [784, 749] width 1568 height 1205
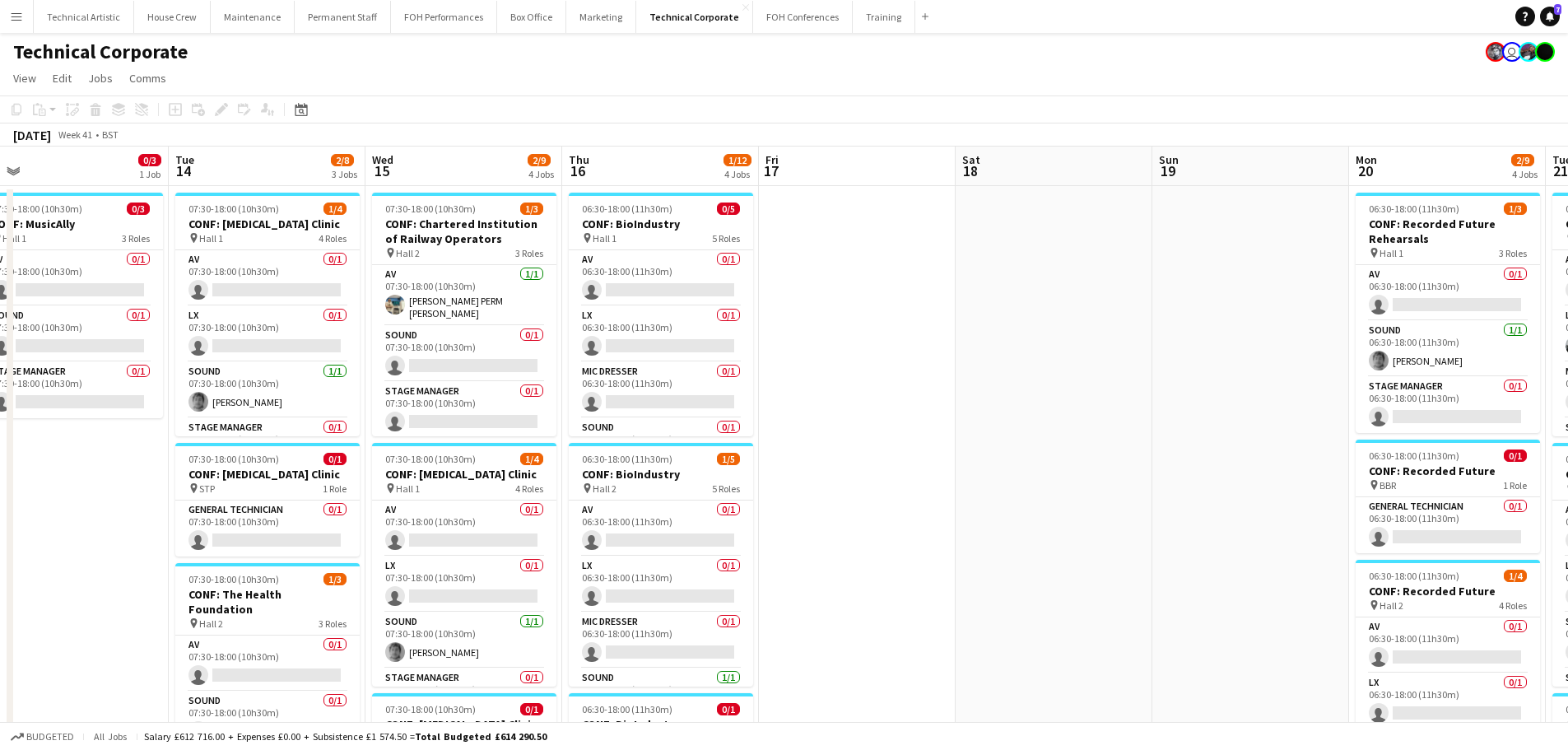
drag, startPoint x: 1063, startPoint y: 391, endPoint x: 177, endPoint y: 317, distance: 889.1
click at [93, 324] on app-calendar-viewport "Thu 9 8/17 4 Jobs Fri 10 Sat 11 Sun 12 Mon 13 0/3 1 Job Tue 14 2/8 3 Jobs Wed 1…" at bounding box center [784, 749] width 1568 height 1205
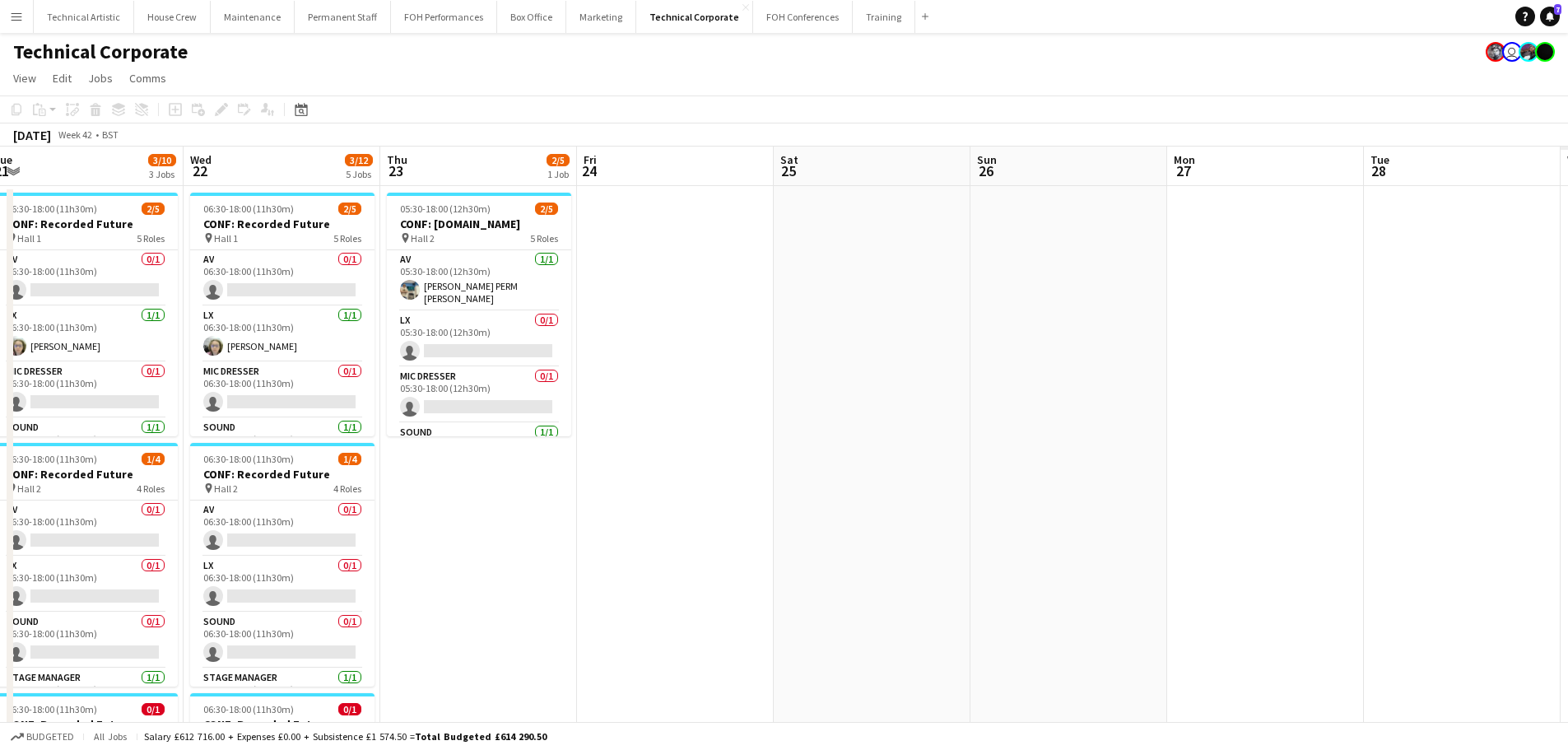
drag, startPoint x: 1150, startPoint y: 348, endPoint x: 362, endPoint y: 283, distance: 790.7
click at [362, 283] on app-calendar-viewport "Sat 18 Sun 19 Mon 20 2/9 4 Jobs Tue 21 3/10 3 Jobs Wed 22 3/12 5 Jobs Thu 23 2/…" at bounding box center [784, 749] width 1568 height 1205
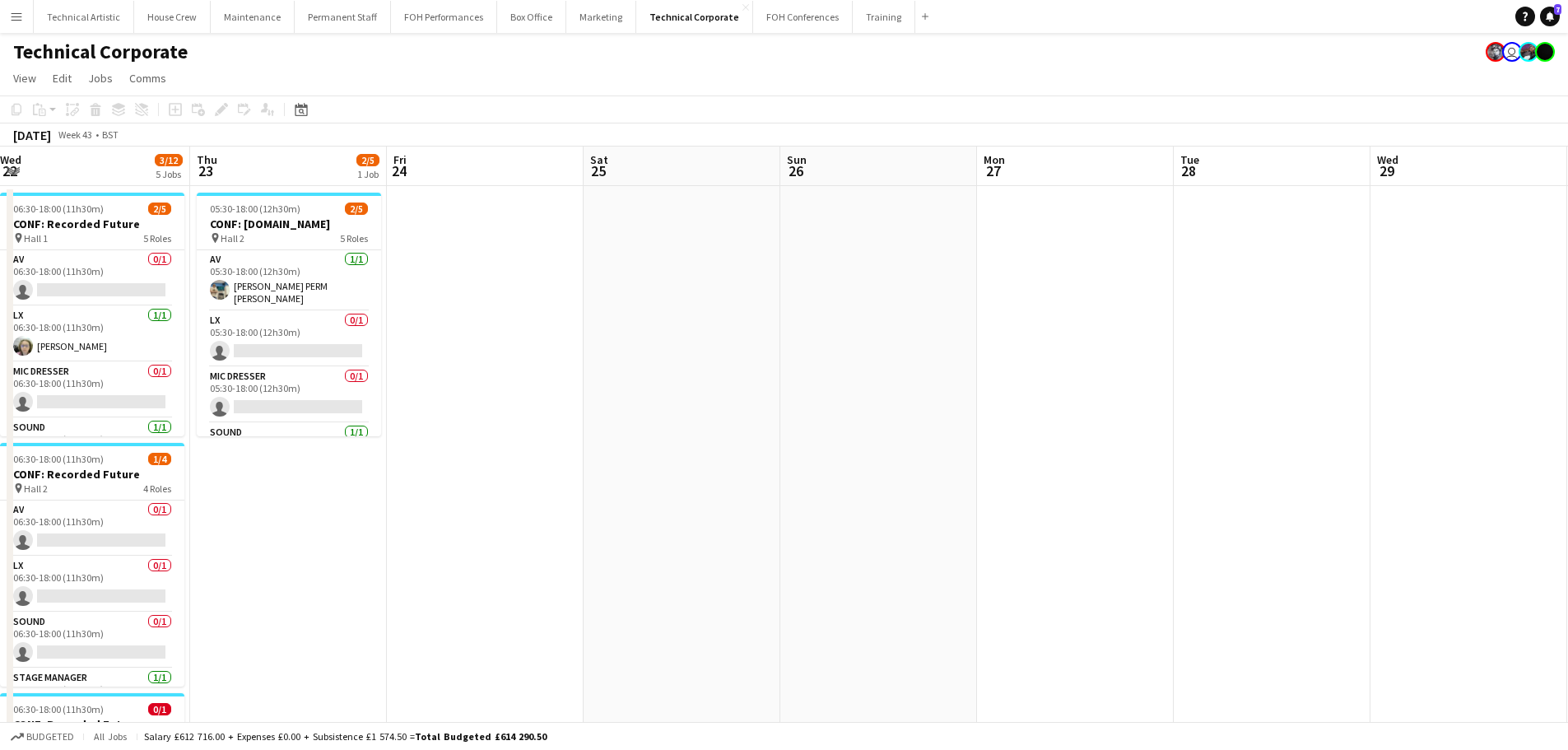
drag, startPoint x: 878, startPoint y: 335, endPoint x: 194, endPoint y: 282, distance: 686.1
click at [194, 282] on app-calendar-viewport "Sun 19 Mon 20 2/9 4 Jobs Tue 21 3/10 3 Jobs Wed 22 3/12 5 Jobs Thu 23 2/5 1 Job…" at bounding box center [784, 749] width 1568 height 1205
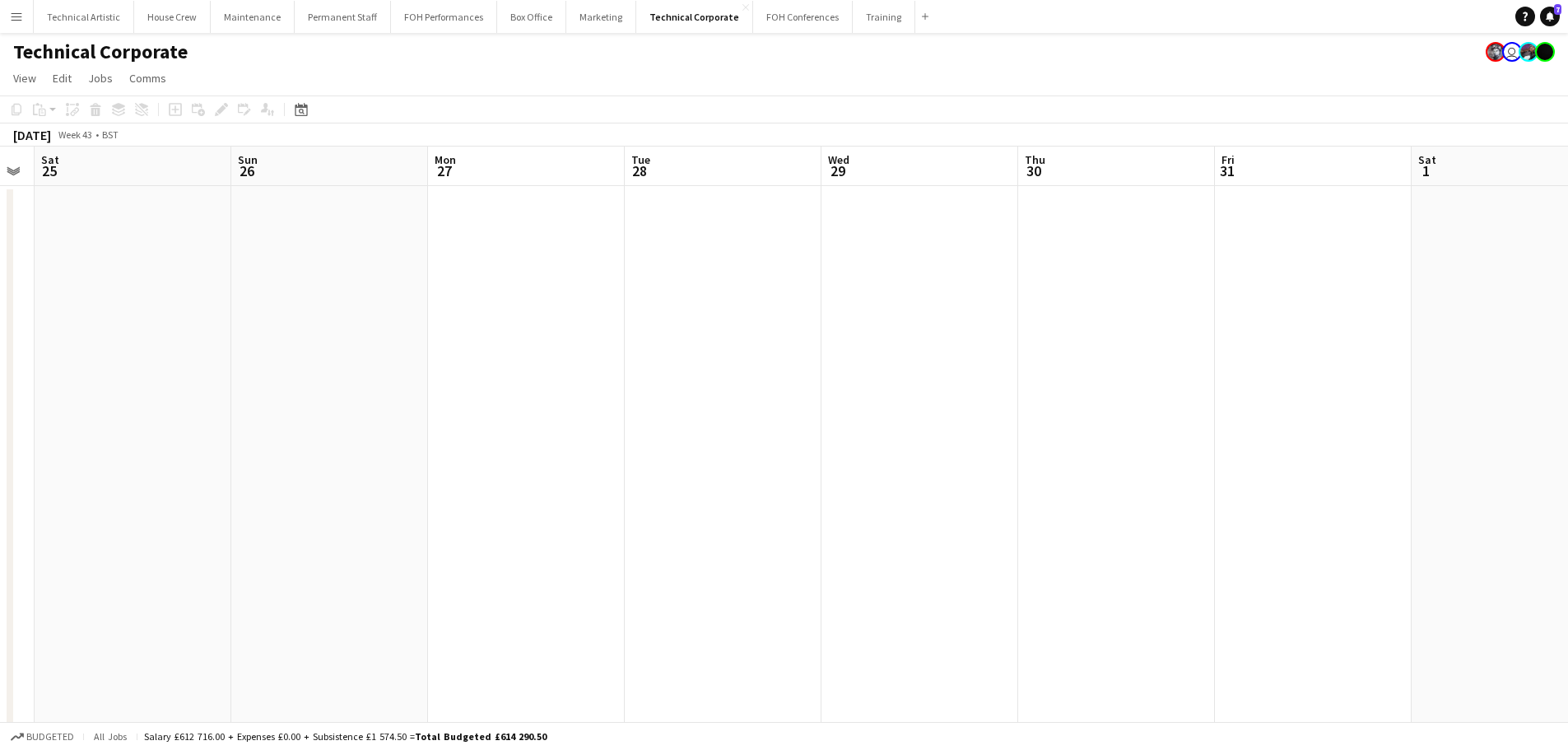
drag, startPoint x: 538, startPoint y: 289, endPoint x: 561, endPoint y: 357, distance: 71.8
click at [1228, 264] on app-calendar-viewport "Thu 23 2/5 1 Job Fri 24 Sat 25 Sun 26 Mon 27 Tue 28 Wed 29 Thu 30 Fri 31 Sat 1 …" at bounding box center [784, 749] width 1568 height 1205
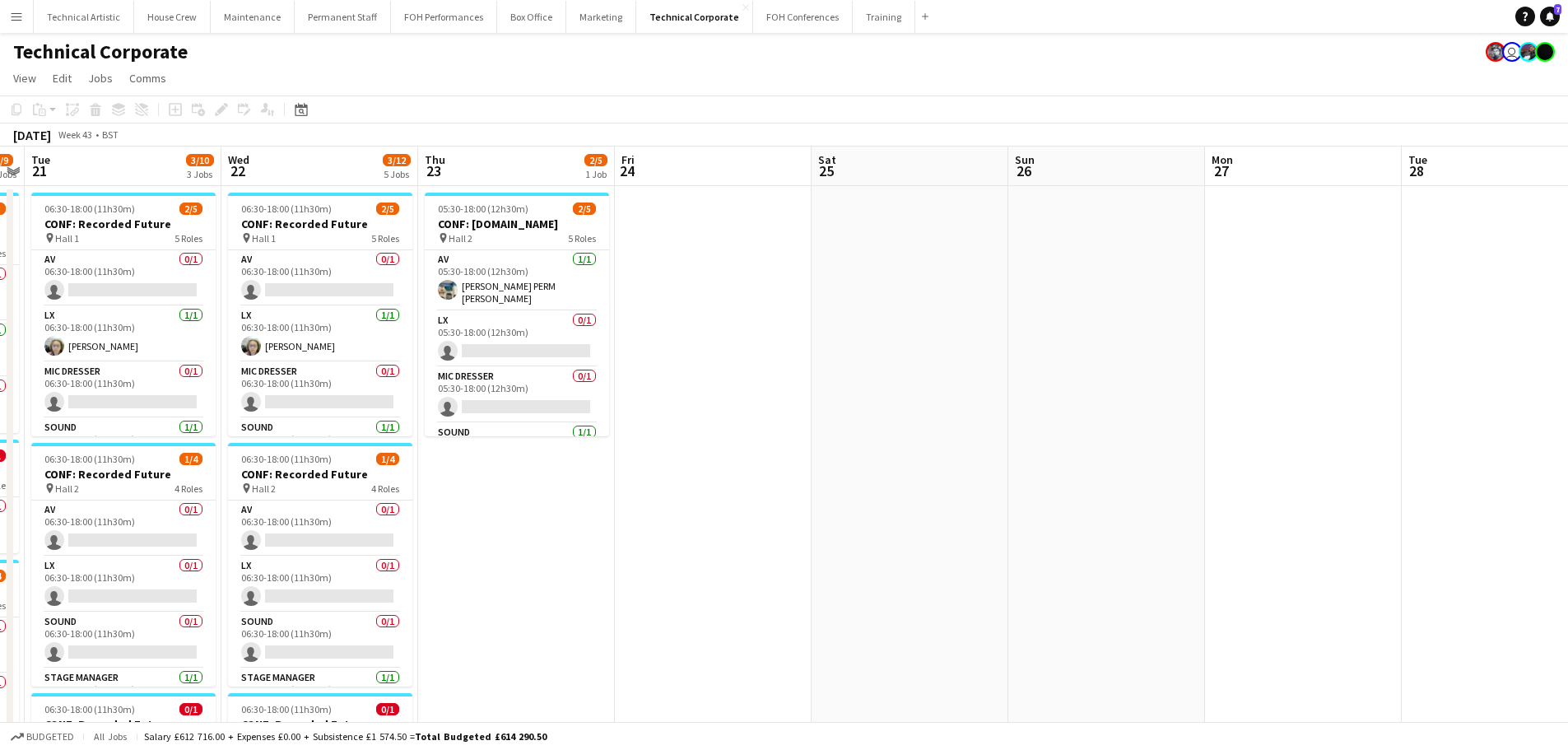
drag, startPoint x: 1058, startPoint y: 287, endPoint x: 1301, endPoint y: 290, distance: 243.0
click at [1300, 290] on app-calendar-viewport "Sun 19 Mon 20 2/9 4 Jobs Tue 21 3/10 3 Jobs Wed 22 3/12 5 Jobs Thu 23 2/5 1 Job…" at bounding box center [784, 749] width 1568 height 1205
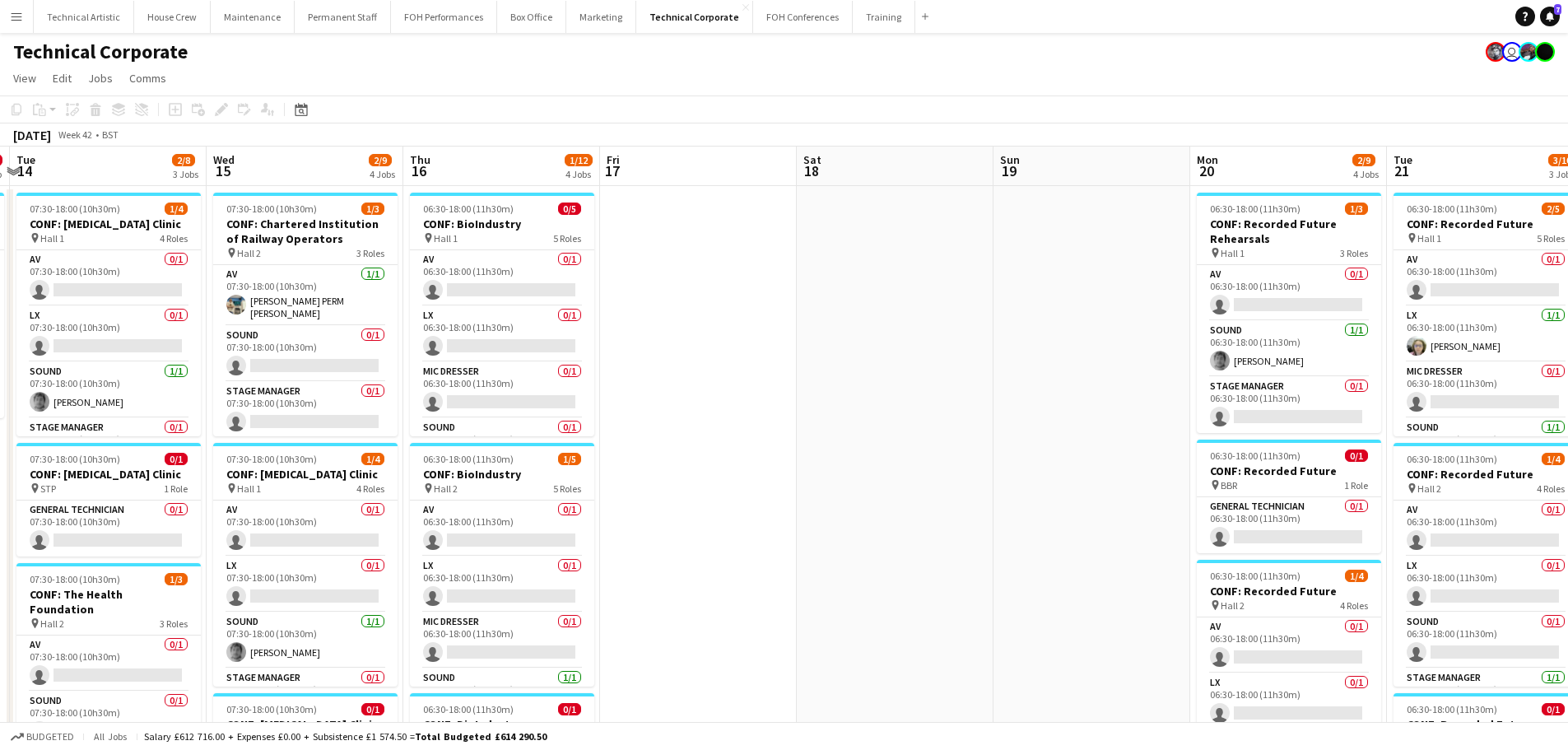
drag, startPoint x: 567, startPoint y: 287, endPoint x: 1166, endPoint y: 282, distance: 599.0
click at [1166, 282] on app-calendar-viewport "Sun 12 Mon 13 0/3 1 Job Tue 14 2/8 3 Jobs Wed 15 2/9 4 Jobs Thu 16 1/12 4 Jobs …" at bounding box center [784, 749] width 1568 height 1205
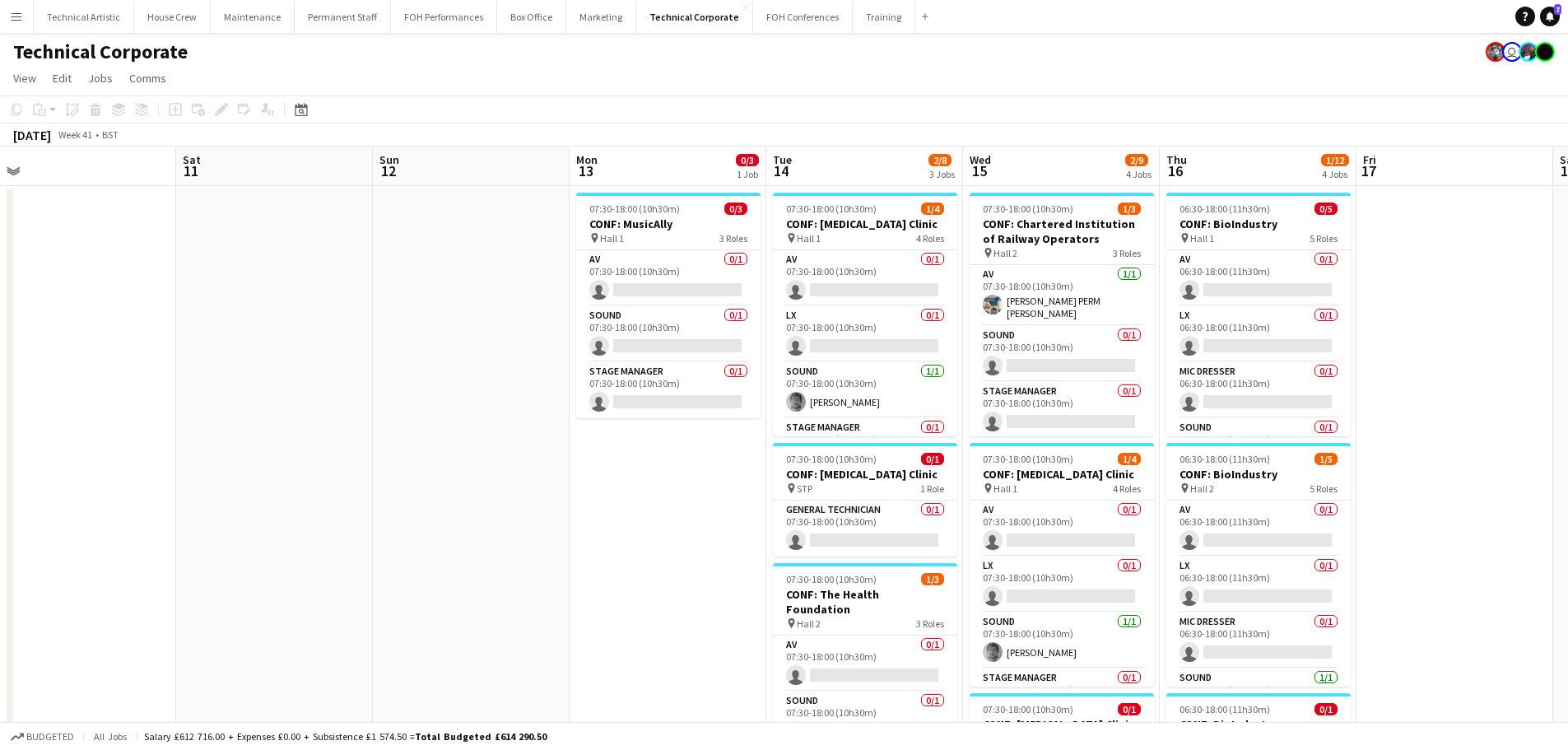
drag, startPoint x: 573, startPoint y: 310, endPoint x: 1445, endPoint y: 219, distance: 876.7
click at [1458, 219] on app-calendar-viewport "Wed 8 6/7 1 Job Thu 9 8/17 4 Jobs Fri 10 Sat 11 Sun 12 Mon 13 0/3 1 Job Tue 14 …" at bounding box center [784, 749] width 1568 height 1205
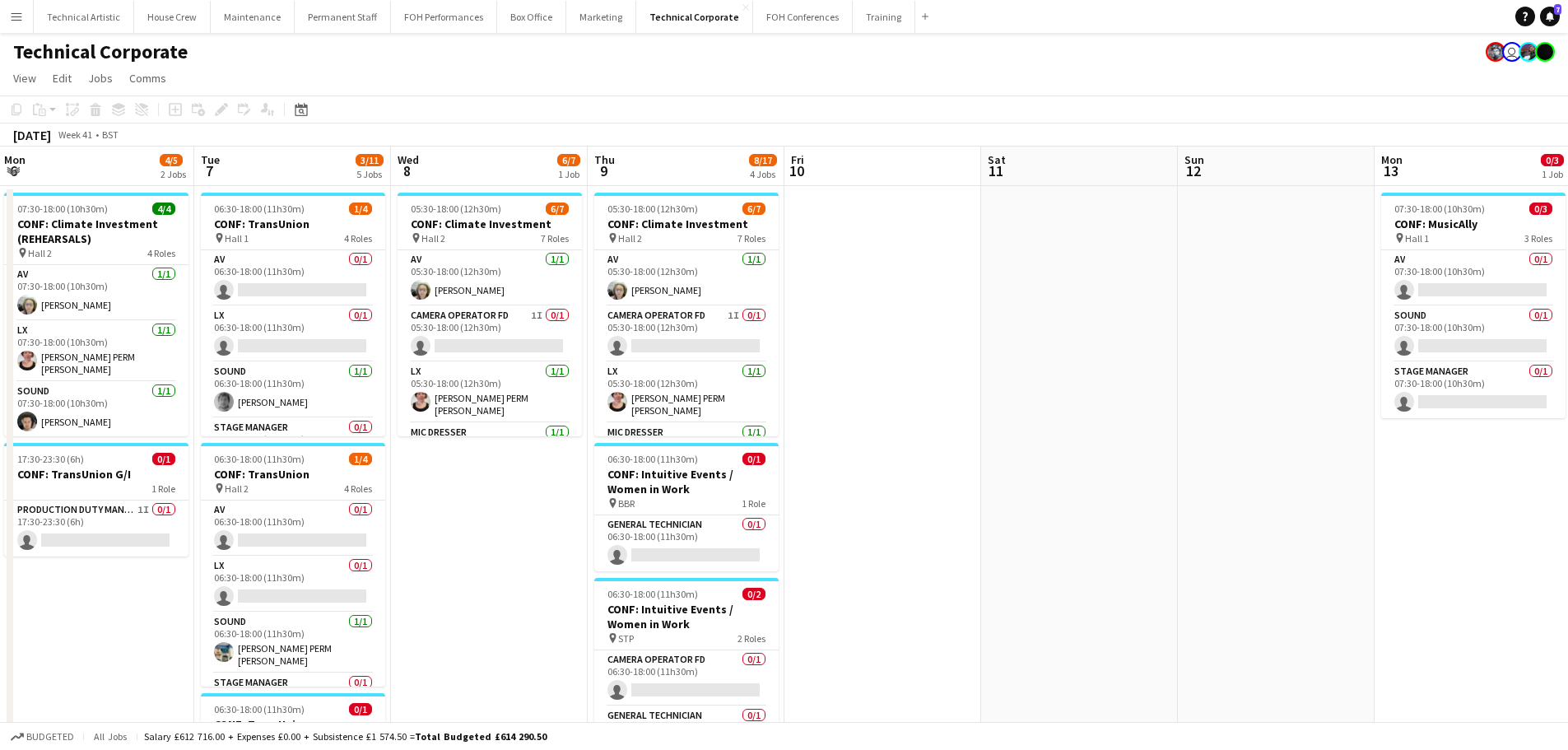
scroll to position [0, 537]
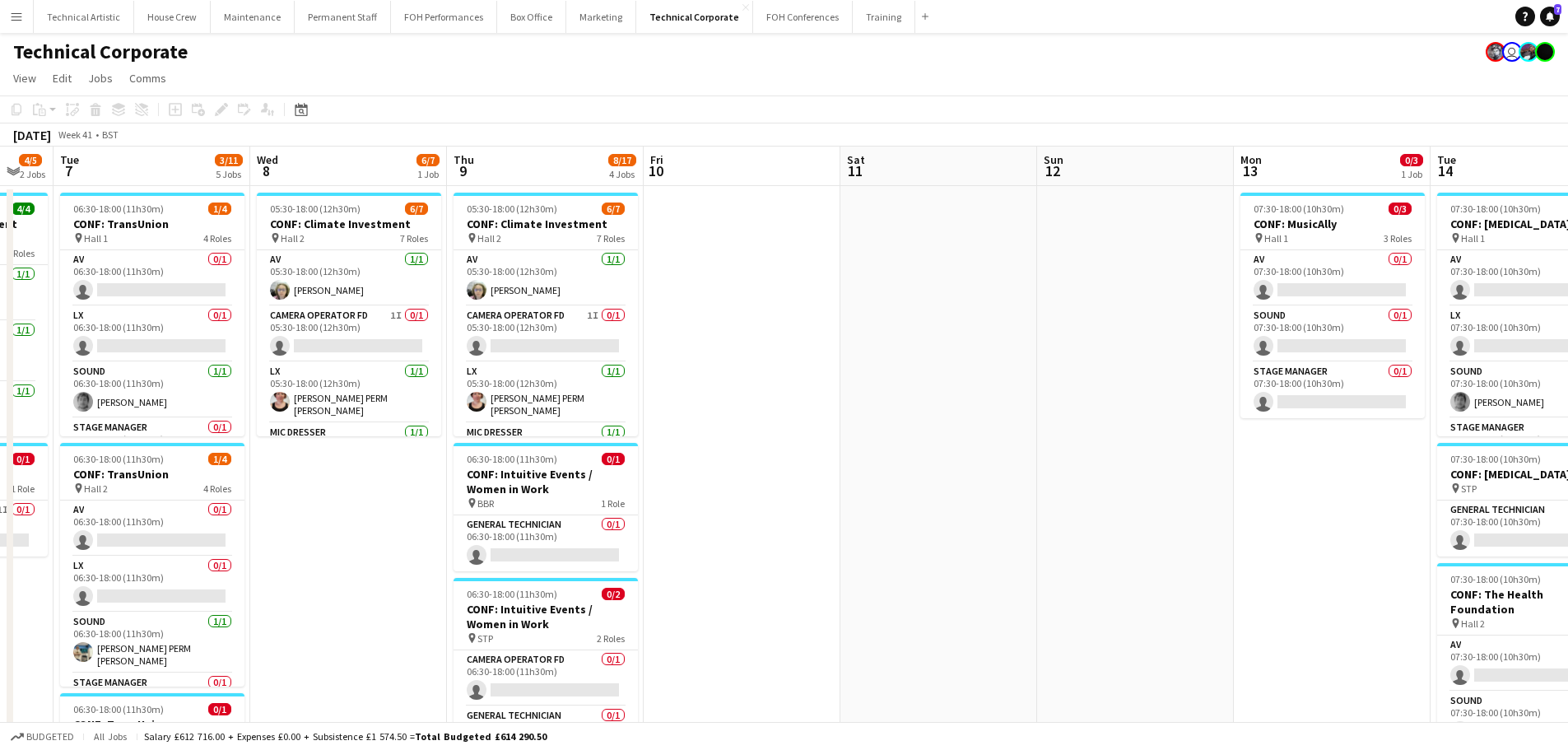
drag, startPoint x: 724, startPoint y: 322, endPoint x: 1579, endPoint y: 288, distance: 855.7
click at [1567, 288] on html "Menu Boards Boards Boards All jobs Status Workforce Workforce My Workforce Recr…" at bounding box center [784, 690] width 1568 height 1380
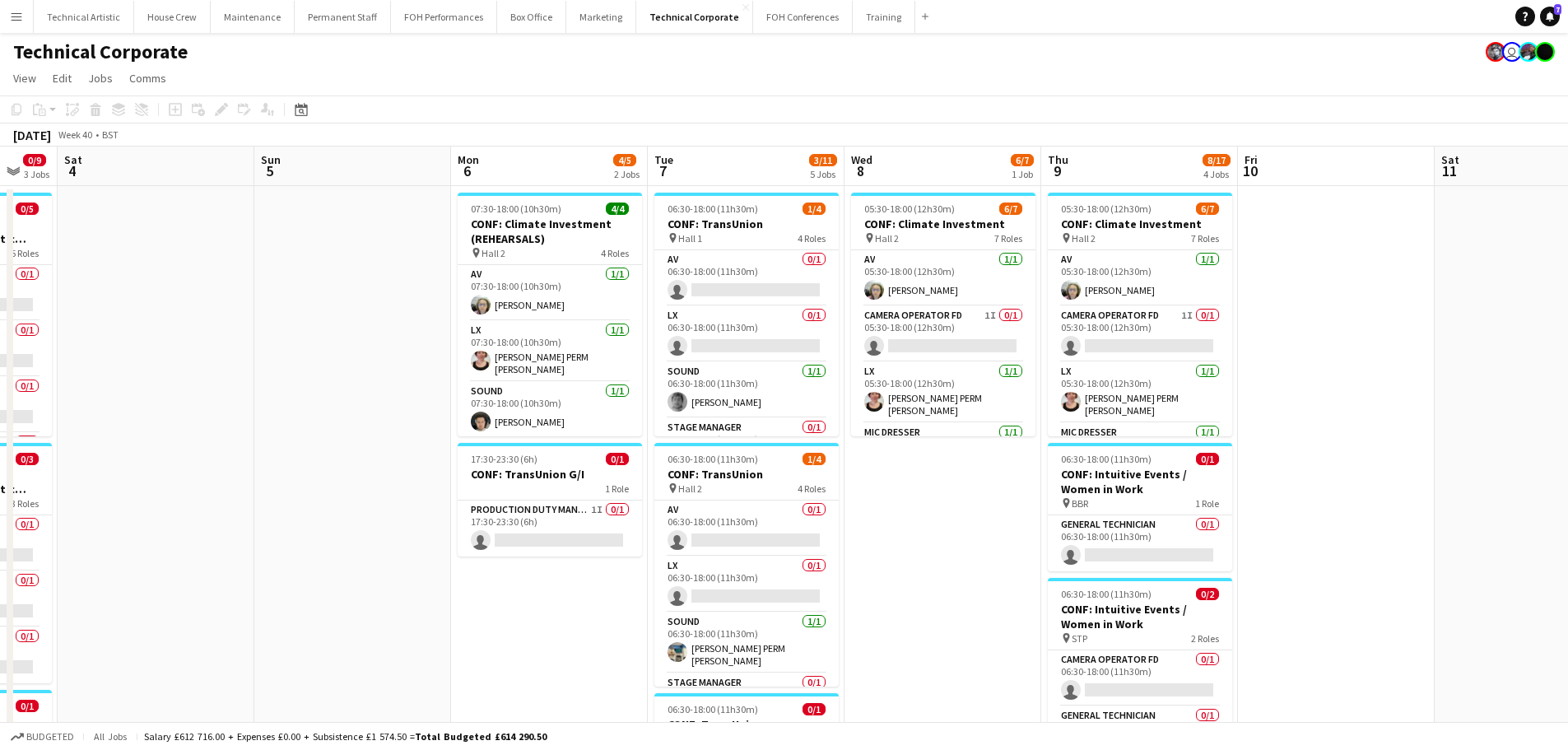
drag, startPoint x: 489, startPoint y: 329, endPoint x: 1285, endPoint y: 285, distance: 797.2
click at [1285, 285] on app-calendar-viewport "Thu 2 6/16 5 Jobs Fri 3 0/9 3 Jobs Sat 4 Sun 5 Mon 6 4/5 2 Jobs Tue 7 3/11 5 Jo…" at bounding box center [784, 749] width 1568 height 1205
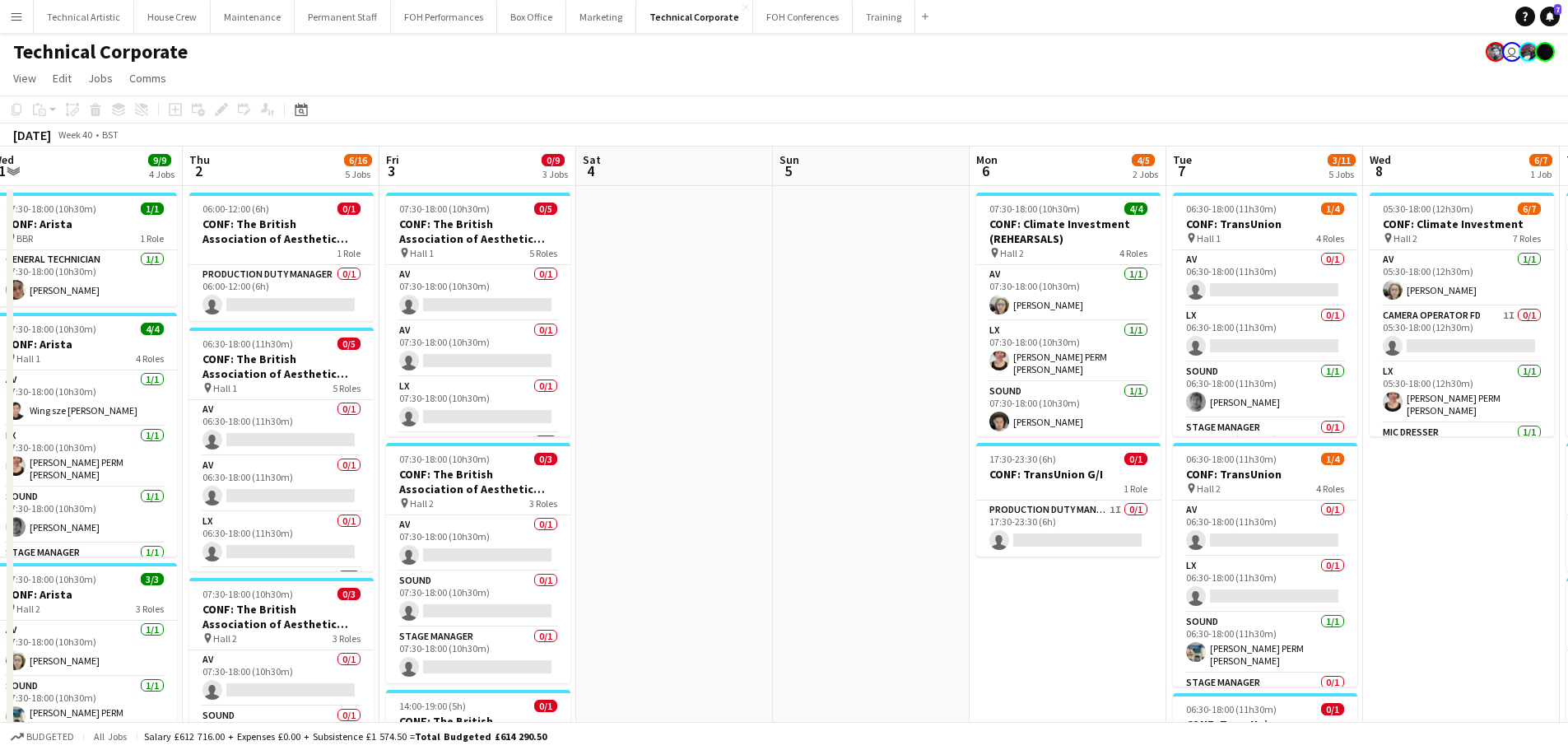
drag, startPoint x: 886, startPoint y: 341, endPoint x: 1400, endPoint y: 357, distance: 514.2
click at [1400, 357] on app-calendar-viewport "Mon 29 1/1 1 Job Tue 30 9/9 4 Jobs Wed 1 9/9 4 Jobs Thu 2 6/16 5 Jobs Fri 3 0/9…" at bounding box center [784, 749] width 1568 height 1205
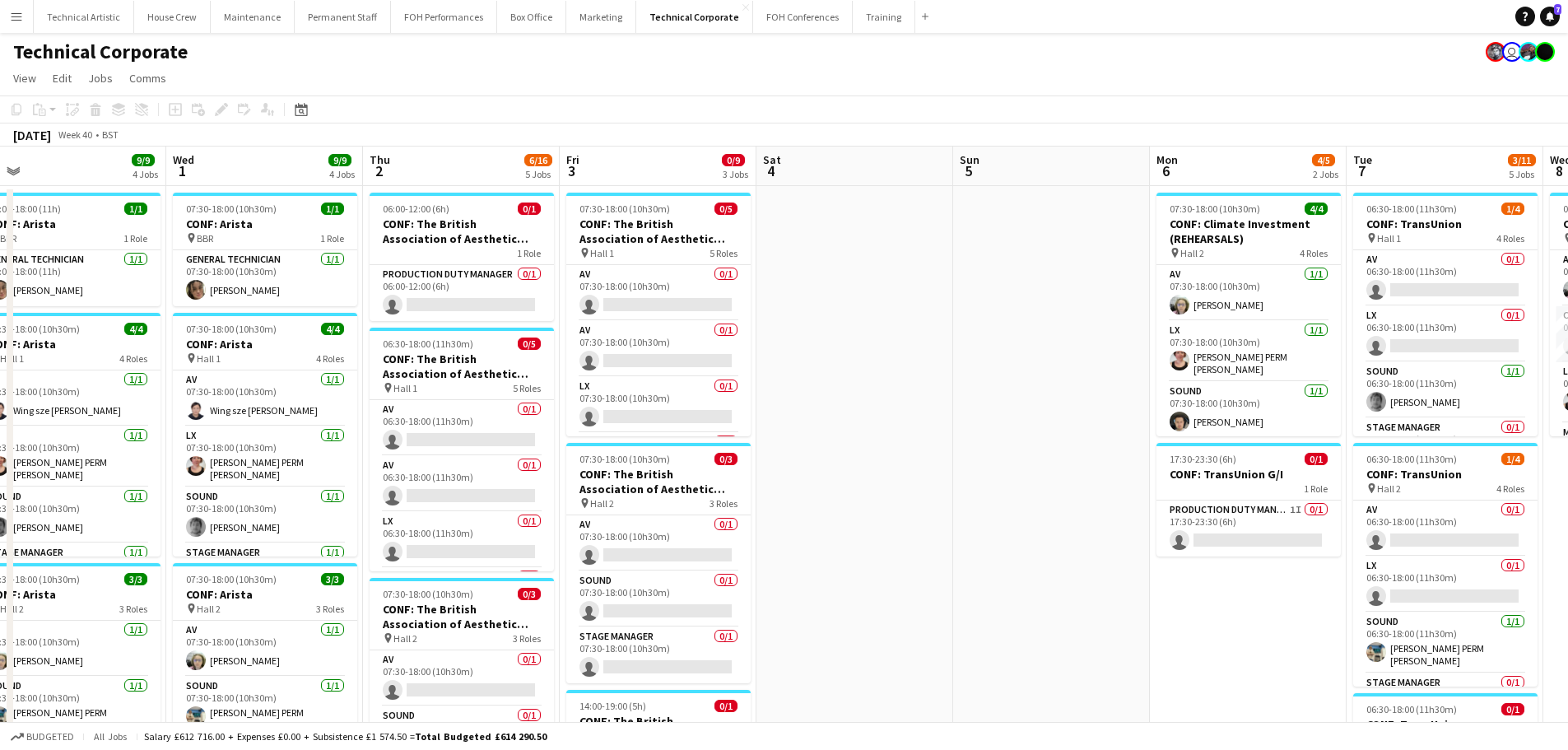
scroll to position [0, 343]
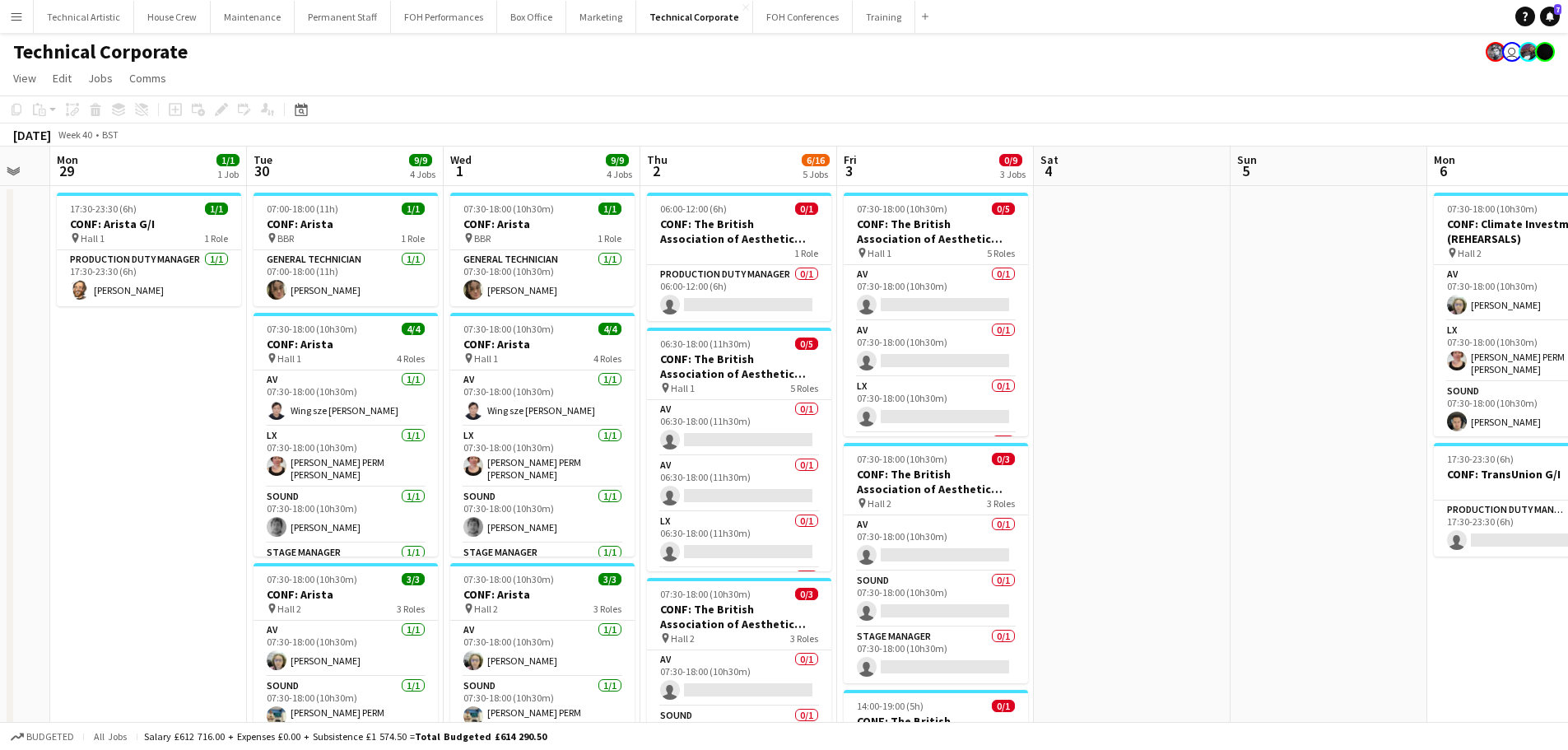
drag, startPoint x: 898, startPoint y: 381, endPoint x: 1244, endPoint y: 346, distance: 347.8
click at [1244, 346] on app-calendar-viewport "Sat 27 Sun 28 Mon 29 1/1 1 Job Tue 30 9/9 4 Jobs Wed 1 9/9 4 Jobs Thu 2 6/16 5 …" at bounding box center [784, 749] width 1568 height 1205
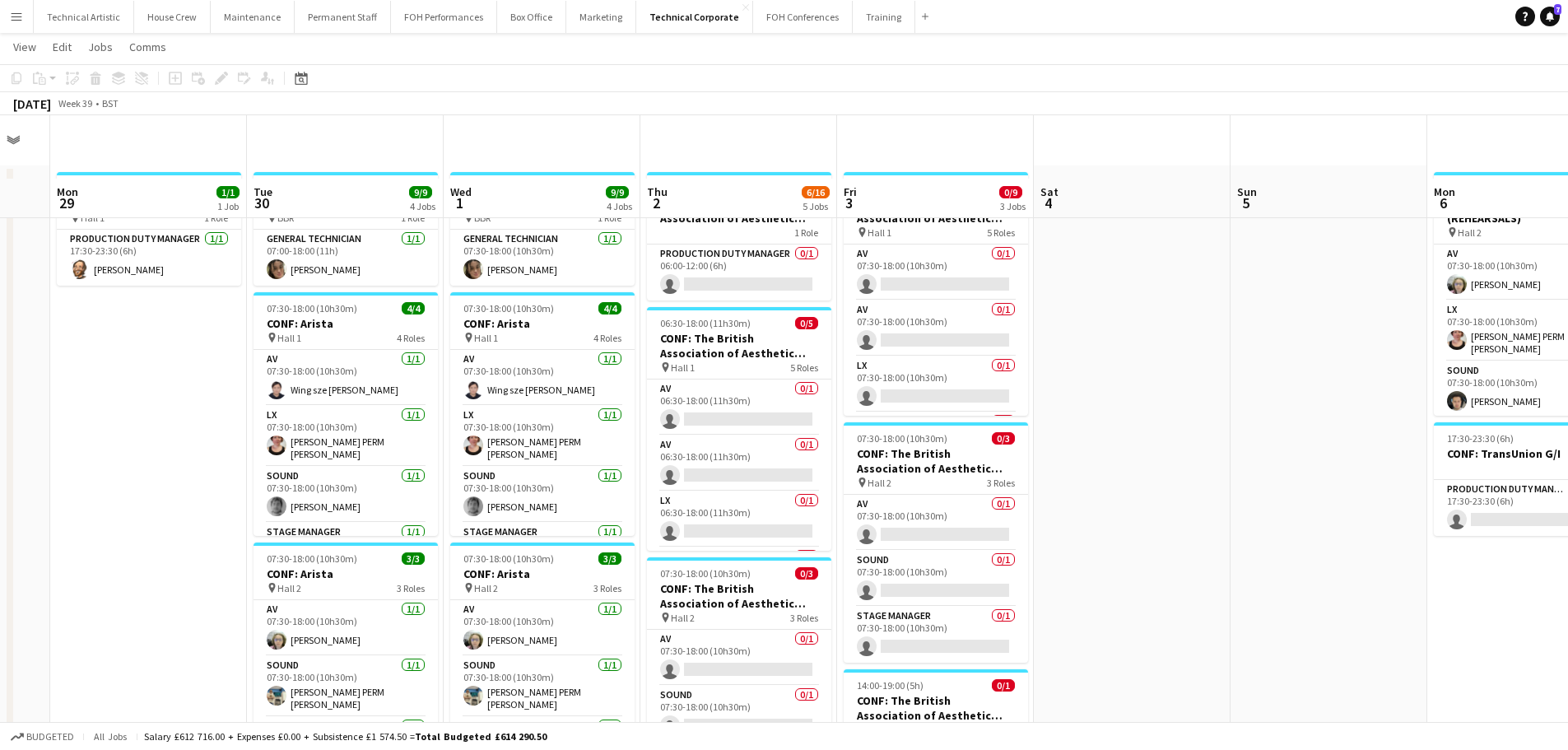
scroll to position [0, 0]
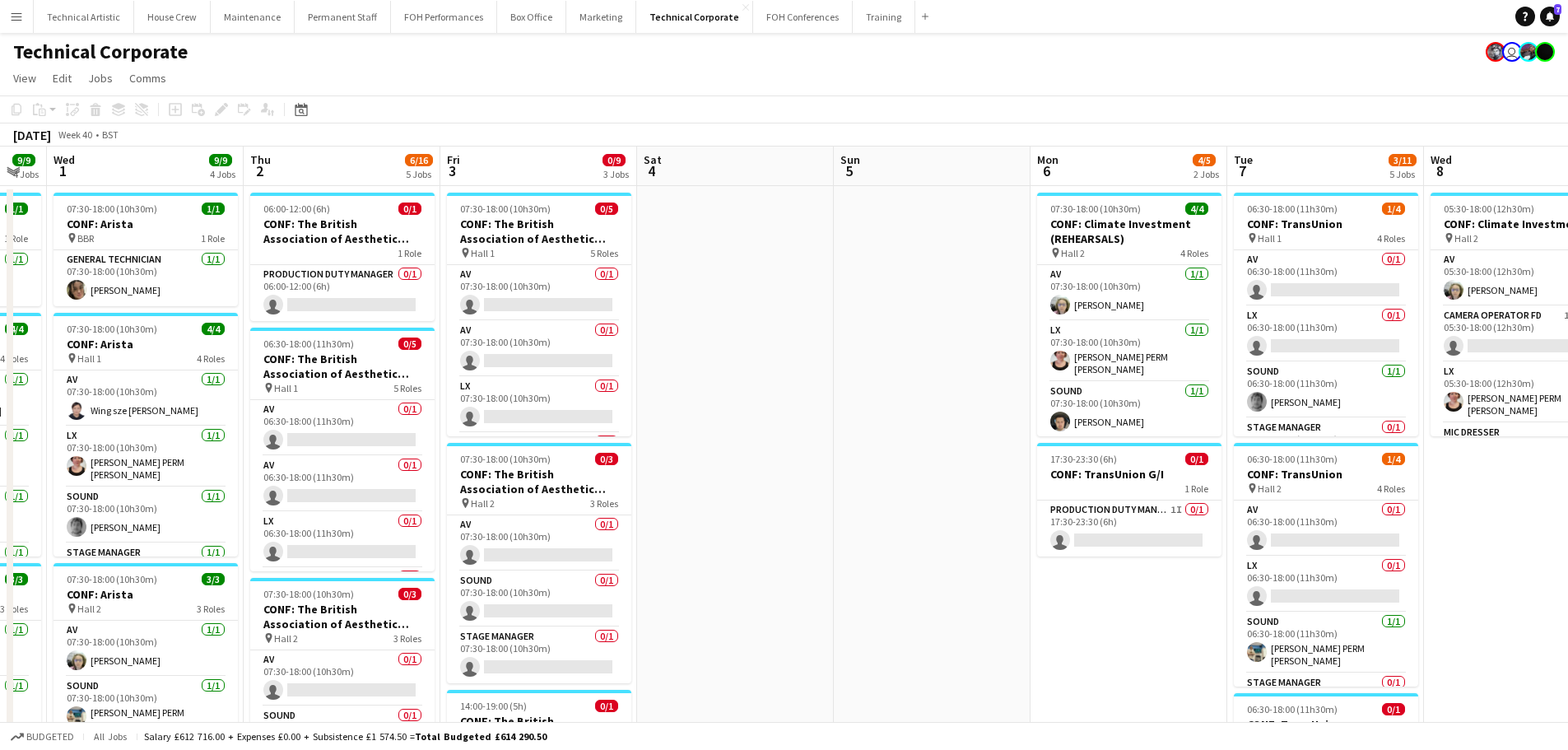
drag, startPoint x: 1119, startPoint y: 423, endPoint x: 166, endPoint y: 356, distance: 955.4
click at [166, 356] on app-calendar-viewport "Sun 28 Mon 29 1/1 1 Job Tue 30 9/9 4 Jobs Wed 1 9/9 4 Jobs Thu 2 6/16 5 Jobs Fr…" at bounding box center [784, 749] width 1568 height 1205
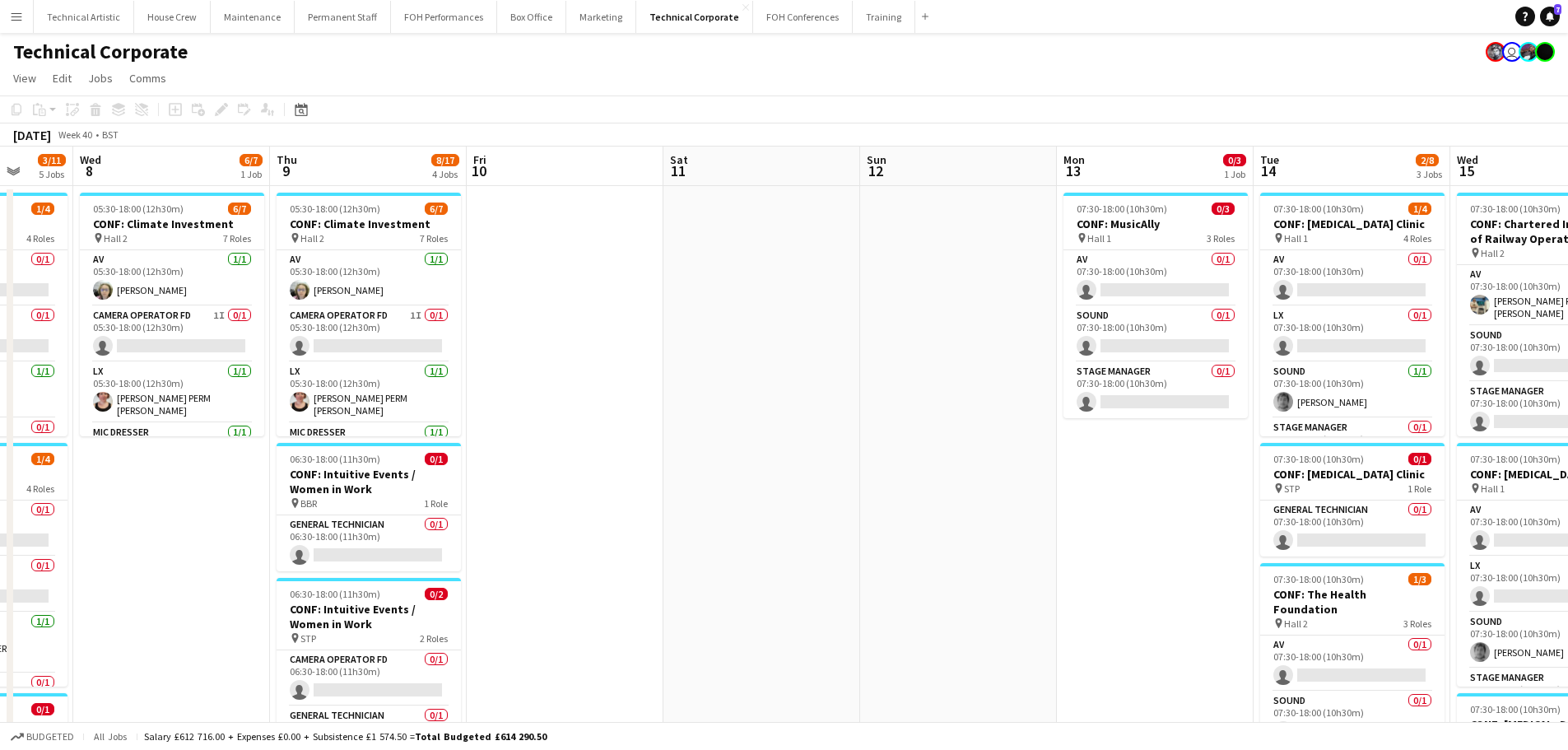
drag, startPoint x: 471, startPoint y: 439, endPoint x: 315, endPoint y: 417, distance: 157.5
click at [315, 417] on app-calendar-viewport "Sun 5 Mon 6 4/5 2 Jobs Tue 7 3/11 5 Jobs Wed 8 6/7 1 Job Thu 9 8/17 4 Jobs Fri …" at bounding box center [784, 749] width 1568 height 1205
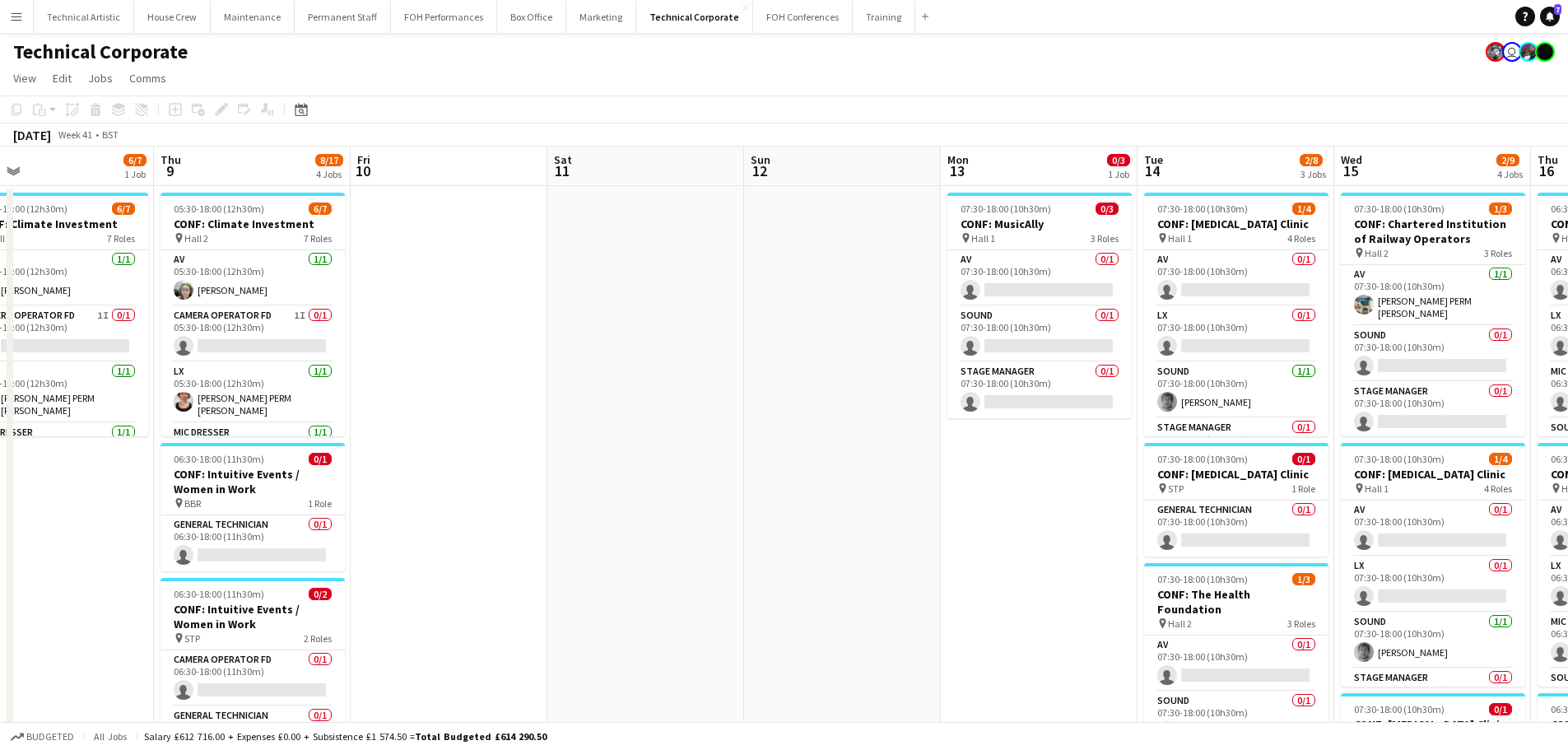
drag, startPoint x: 1092, startPoint y: 528, endPoint x: 377, endPoint y: 465, distance: 717.8
click at [377, 465] on app-calendar-viewport "Sun 5 Mon 6 4/5 2 Jobs Tue 7 3/11 5 Jobs Wed 8 6/7 1 Job Thu 9 8/17 4 Jobs Fri …" at bounding box center [784, 749] width 1568 height 1205
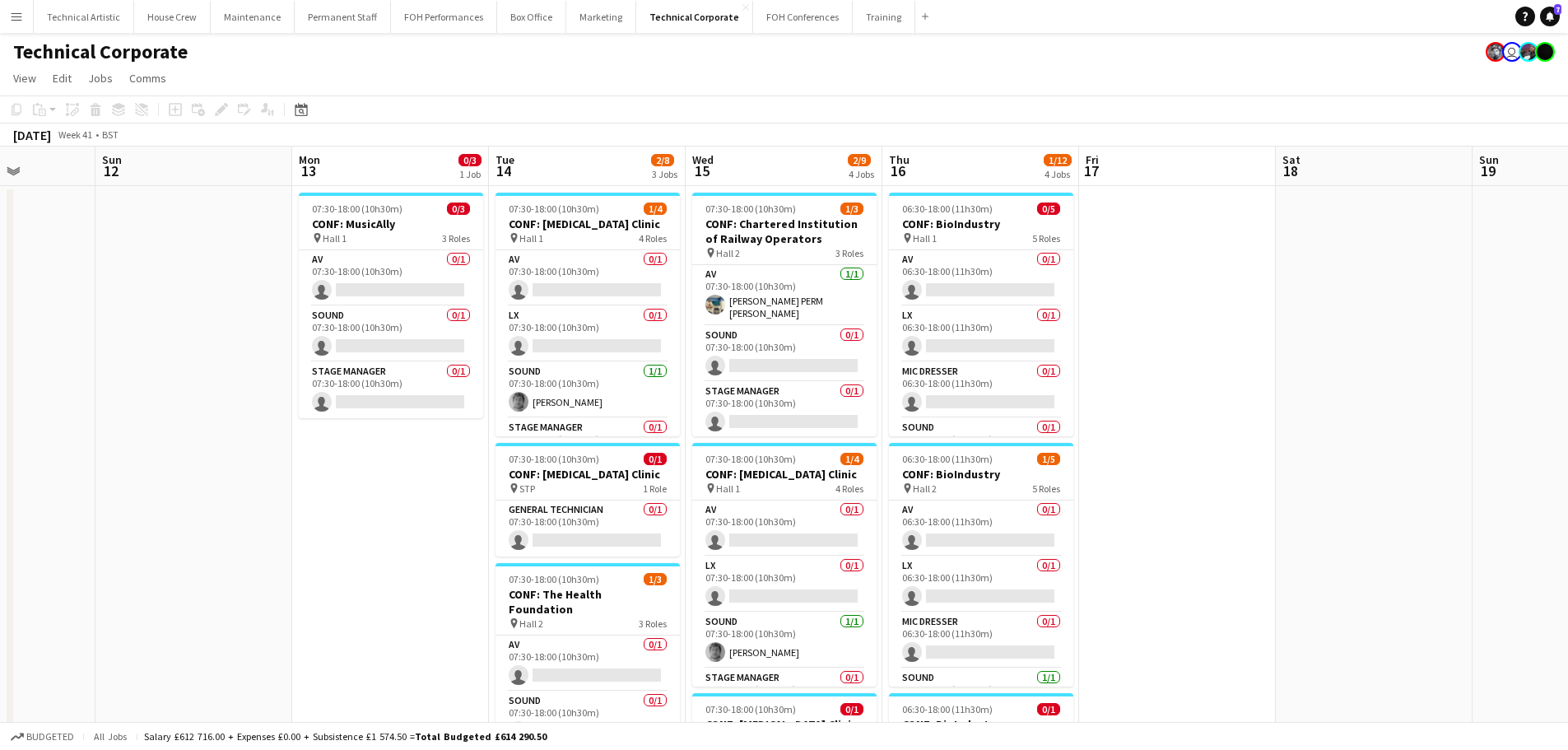
drag, startPoint x: 523, startPoint y: 436, endPoint x: 249, endPoint y: 423, distance: 274.3
click at [249, 423] on app-calendar-viewport "Thu 9 8/17 4 Jobs Fri 10 Sat 11 Sun 12 Mon 13 0/3 1 Job Tue 14 2/8 3 Jobs Wed 1…" at bounding box center [784, 749] width 1568 height 1205
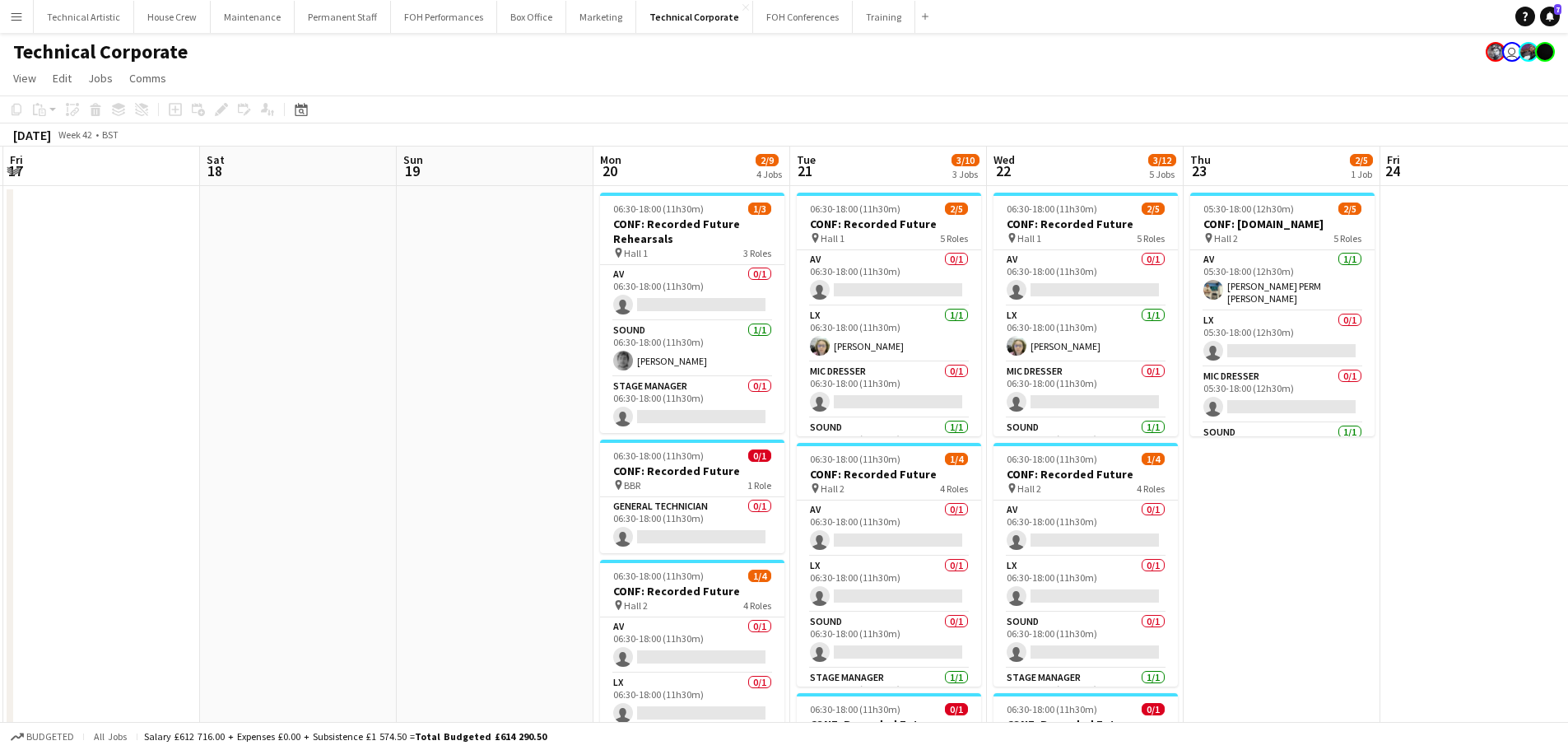
drag, startPoint x: 801, startPoint y: 443, endPoint x: 259, endPoint y: 381, distance: 545.5
click at [259, 381] on app-calendar-viewport "Tue 14 2/8 3 Jobs Wed 15 2/9 4 Jobs Thu 16 1/12 4 Jobs Fri 17 Sat 18 Sun 19 Mon…" at bounding box center [784, 749] width 1568 height 1205
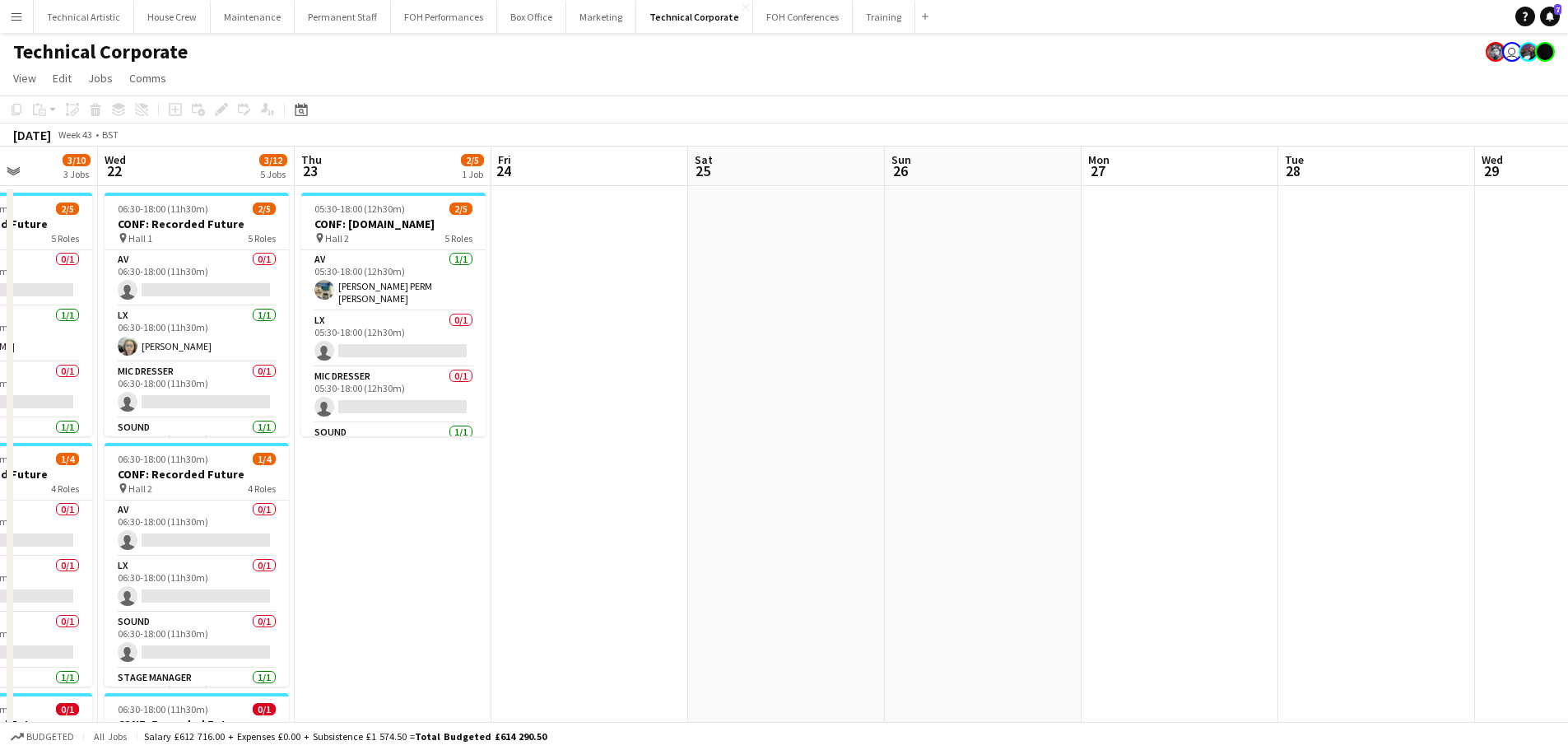
scroll to position [0, 556]
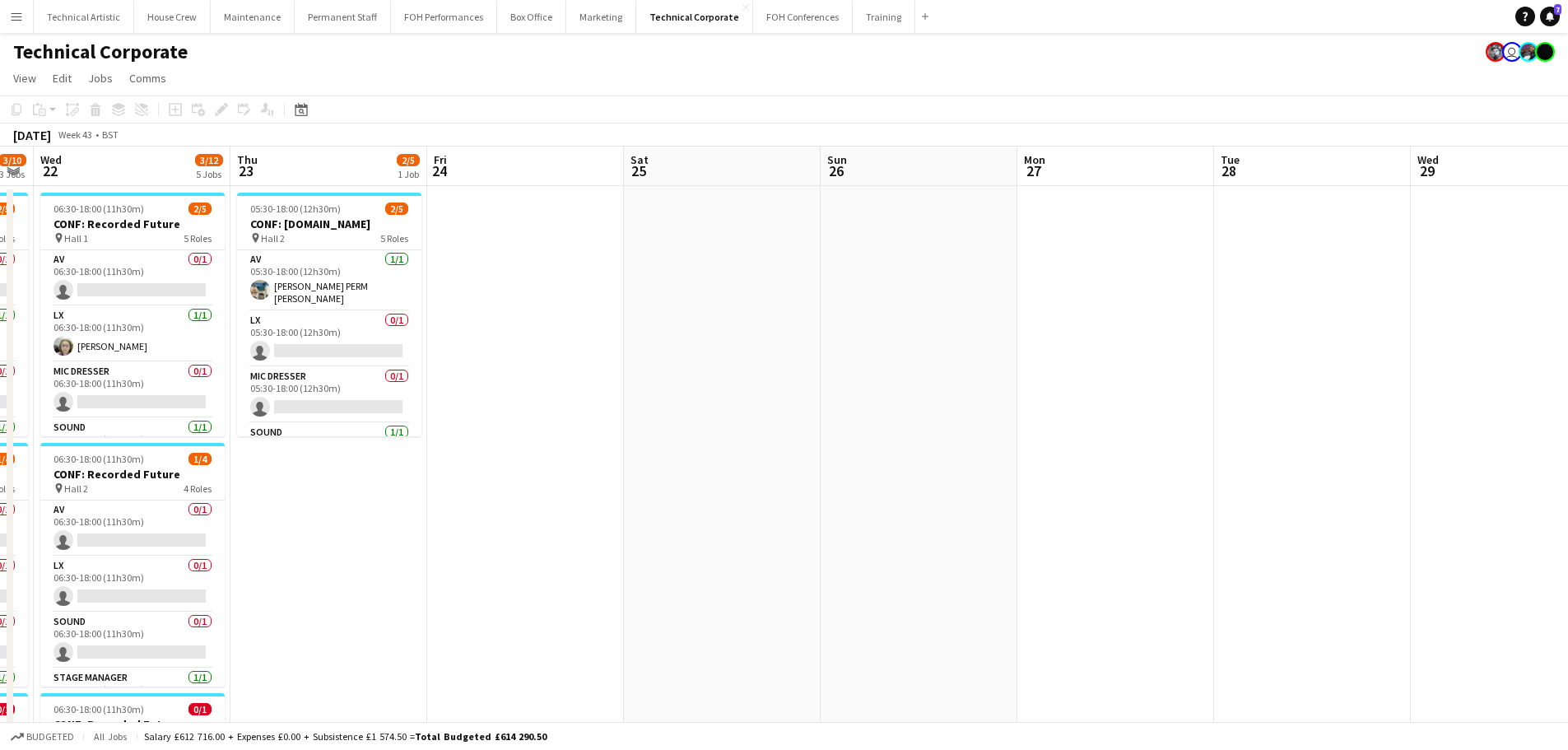
drag, startPoint x: 924, startPoint y: 428, endPoint x: 860, endPoint y: 427, distance: 64.0
click at [860, 427] on app-calendar-viewport "Sun 19 Mon 20 2/9 4 Jobs Tue 21 3/10 3 Jobs Wed 22 3/12 5 Jobs Thu 23 2/5 1 Job…" at bounding box center [784, 749] width 1568 height 1205
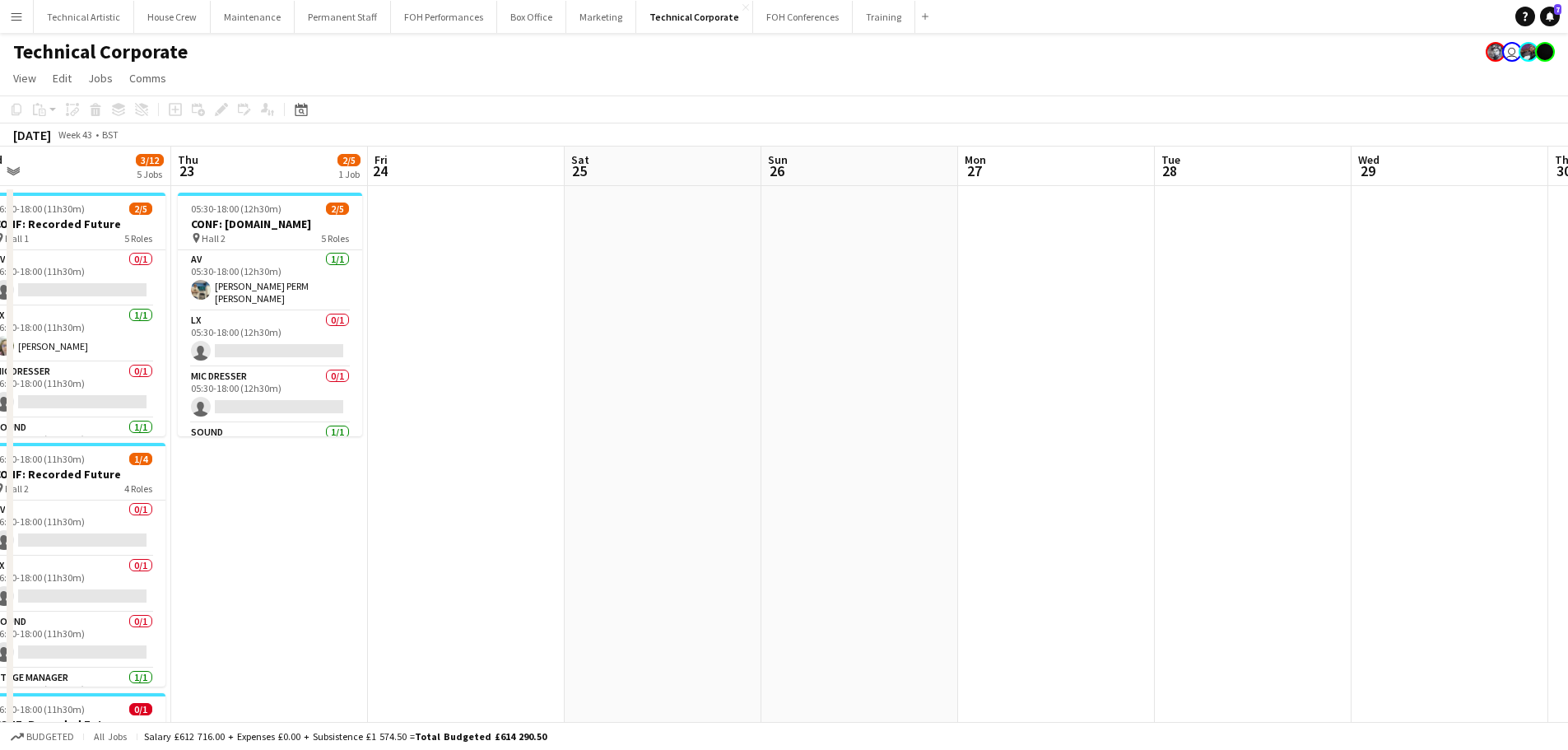
drag, startPoint x: 1257, startPoint y: 436, endPoint x: 214, endPoint y: 306, distance: 1051.1
click at [214, 306] on app-calendar-viewport "Sun 19 Mon 20 2/9 4 Jobs Tue 21 3/10 3 Jobs Wed 22 3/12 5 Jobs Thu 23 2/5 1 Job…" at bounding box center [784, 749] width 1568 height 1205
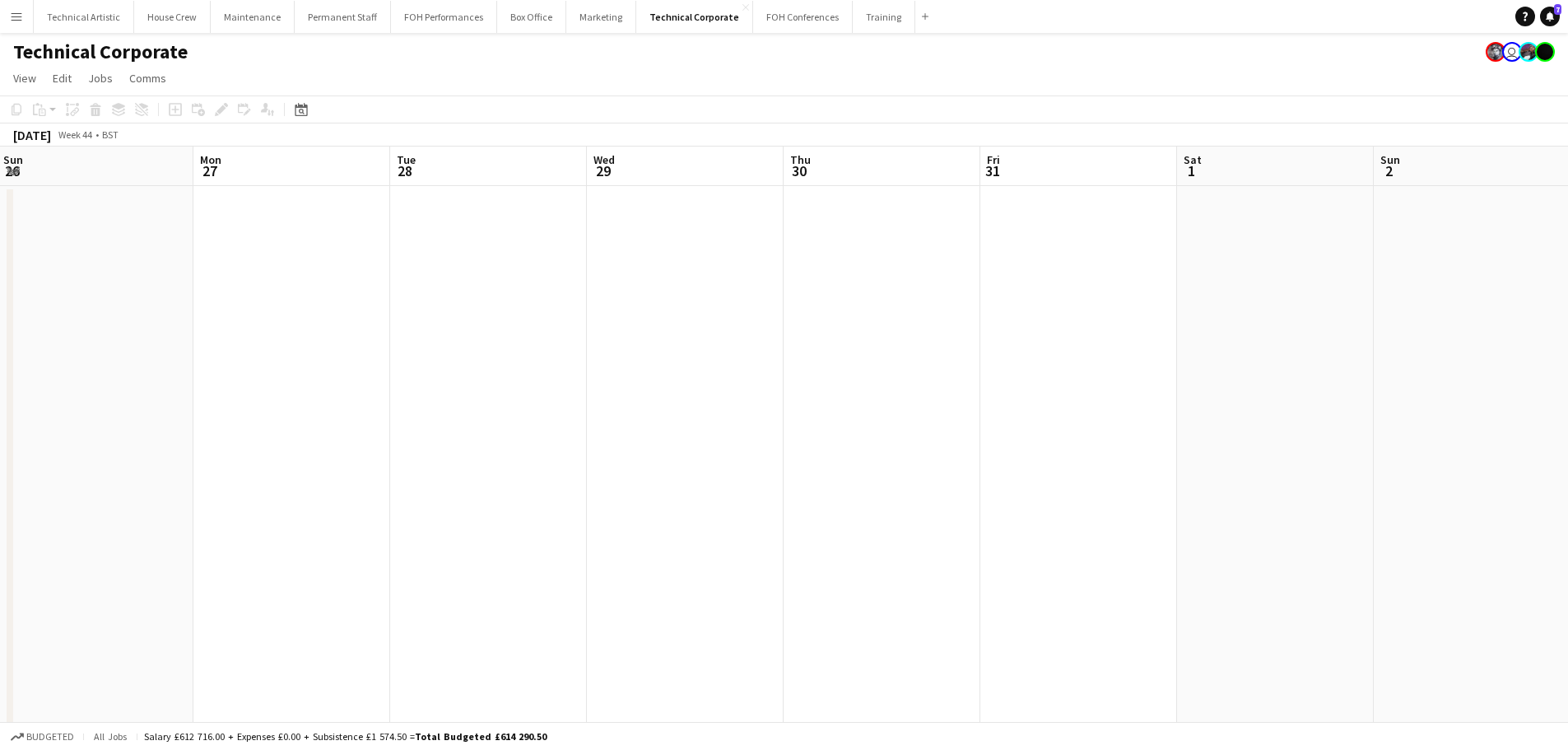
drag, startPoint x: 1081, startPoint y: 436, endPoint x: 39, endPoint y: 415, distance: 1042.2
click at [39, 415] on app-calendar-viewport "Fri 24 Sat 25 Sun 26 Mon 27 Tue 28 Wed 29 Thu 30 Fri 31 Sat 1 Sun 2 Mon 3 Tue 4…" at bounding box center [784, 749] width 1568 height 1205
drag
click at [58, 298] on app-calendar-viewport "Thu 30 Fri 31 Sat 1 Sun 2 Mon 3 Tue 4 Wed 5 Thu 6 Fri 7 Sat 8 Sun 9 Mon 10 Tue …" at bounding box center [784, 749] width 1568 height 1205
click at [0, 316] on app-calendar-viewport "Sat 8 Sun 9 Mon 10 Tue 11 Wed 12 Thu 13 Fri 14 Sat 15 Sun 16 Mon 17 Tue 18 Wed …" at bounding box center [784, 749] width 1568 height 1205
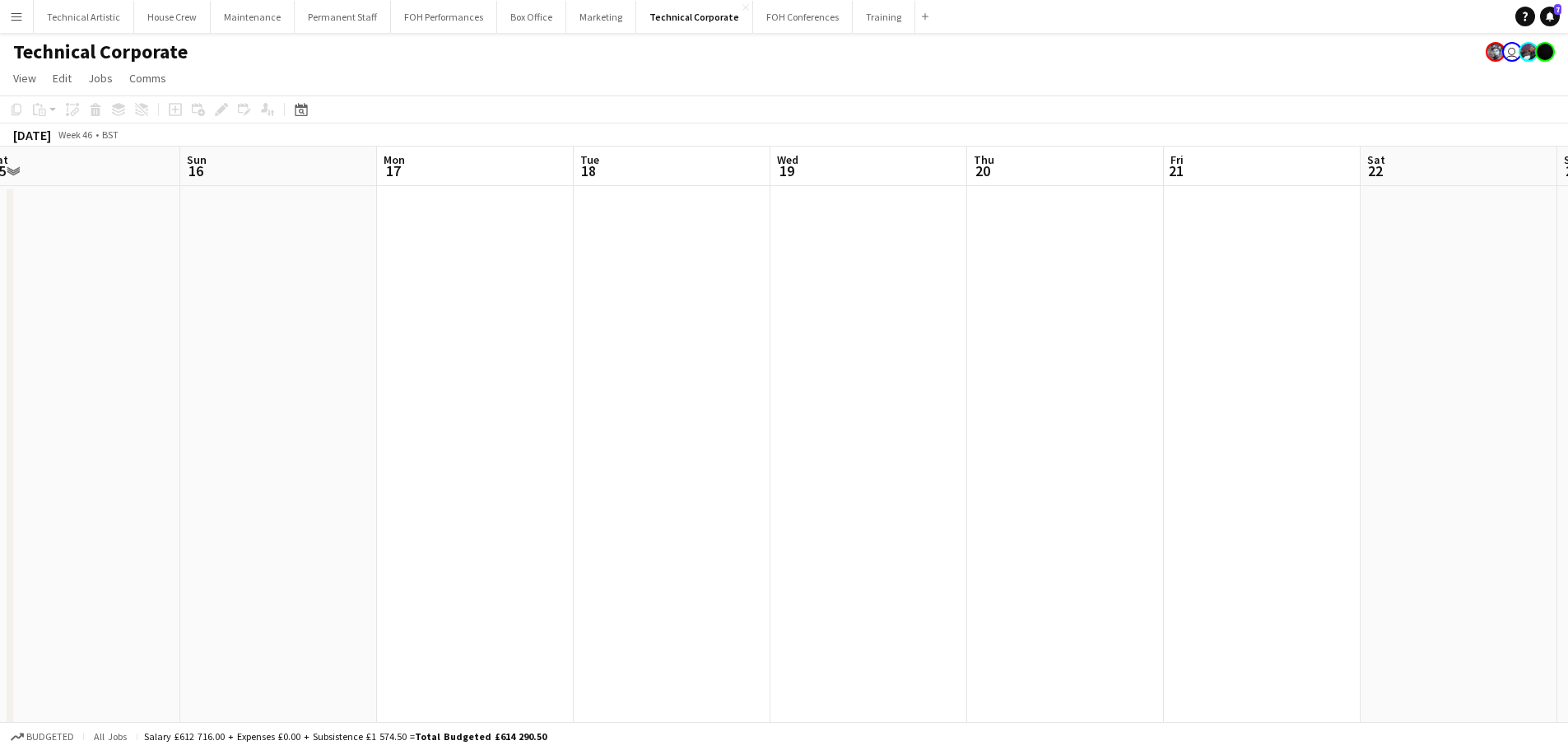
click at [0, 270] on app-calendar-viewport "Thu 13 Fri 14 Sat 15 Sun 16 Mon 17 Tue 18 Wed 19 Thu 20 Fri 21 Sat 22 Sun 23 Mo…" at bounding box center [784, 749] width 1568 height 1205
click at [20, 263] on app-calendar-viewport "Mon 17 Tue 18 Wed 19 Thu 20 Fri 21 Sat 22 Sun 23 Mon 24 Tue 25 Wed 26 Thu 27 Fr…" at bounding box center [784, 749] width 1568 height 1205
click at [144, 268] on app-calendar-viewport "Sat 22 Sun 23 Mon 24 Tue 25 Wed 26 Thu 27 Fri 28 Sat 29 Sun 30 Mon 1 Tue 2 Wed …" at bounding box center [784, 749] width 1568 height 1205
click at [1371, 234] on app-calendar-viewport "Mon 24 Tue 25 Wed 26 Thu 27 Fri 28 Sat 29 Sun 30 Mon 1 Tue 2 Wed 3 Thu 4 Fri 5 …" at bounding box center [784, 749] width 1568 height 1205
click at [1457, 339] on app-calendar-viewport "Sun 16 Mon 17 Tue 18 Wed 19 Thu 20 Fri 21 Sat 22 Sun 23 Mon 24 Tue 25 Wed 26 Th…" at bounding box center [784, 749] width 1568 height 1205
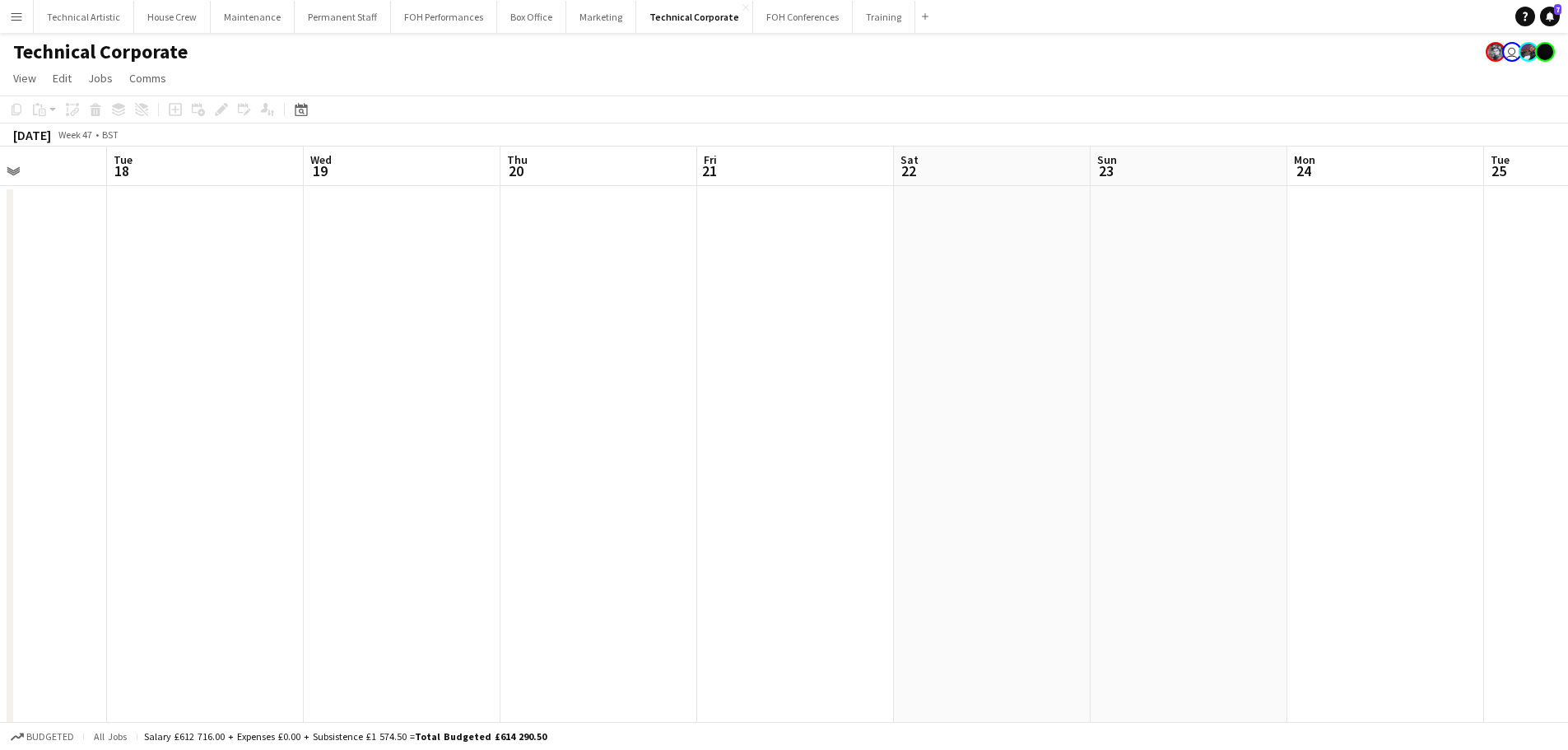
click at [1567, 311] on html "Menu Boards Boards Boards All jobs Status Workforce Workforce My Workforce Recr…" at bounding box center [784, 690] width 1568 height 1380
click at [1336, 362] on app-calendar-viewport "Sun 9 Mon 10 Tue 11 Wed 12 Thu 13 Fri 14 Sat 15 Sun 16 Mon 17 Tue 18 Wed 19 Thu…" at bounding box center [784, 749] width 1568 height 1205
click at [1519, 360] on app-calendar-viewport "Mon 3 Tue 4 Wed 5 Thu 6 Fri 7 Sat 8 Sun 9 Mon 10 Tue 11 Wed 12 Thu 13 Fri 14 Sa…" at bounding box center [784, 749] width 1568 height 1205
click at [1567, 407] on html "Menu Boards Boards Boards All jobs Status Workforce Workforce My Workforce Recr…" at bounding box center [784, 690] width 1568 height 1380
click at [1567, 463] on html "Menu Boards Boards Boards All jobs Status Workforce Workforce My Workforce Recr…" at bounding box center [784, 690] width 1568 height 1380
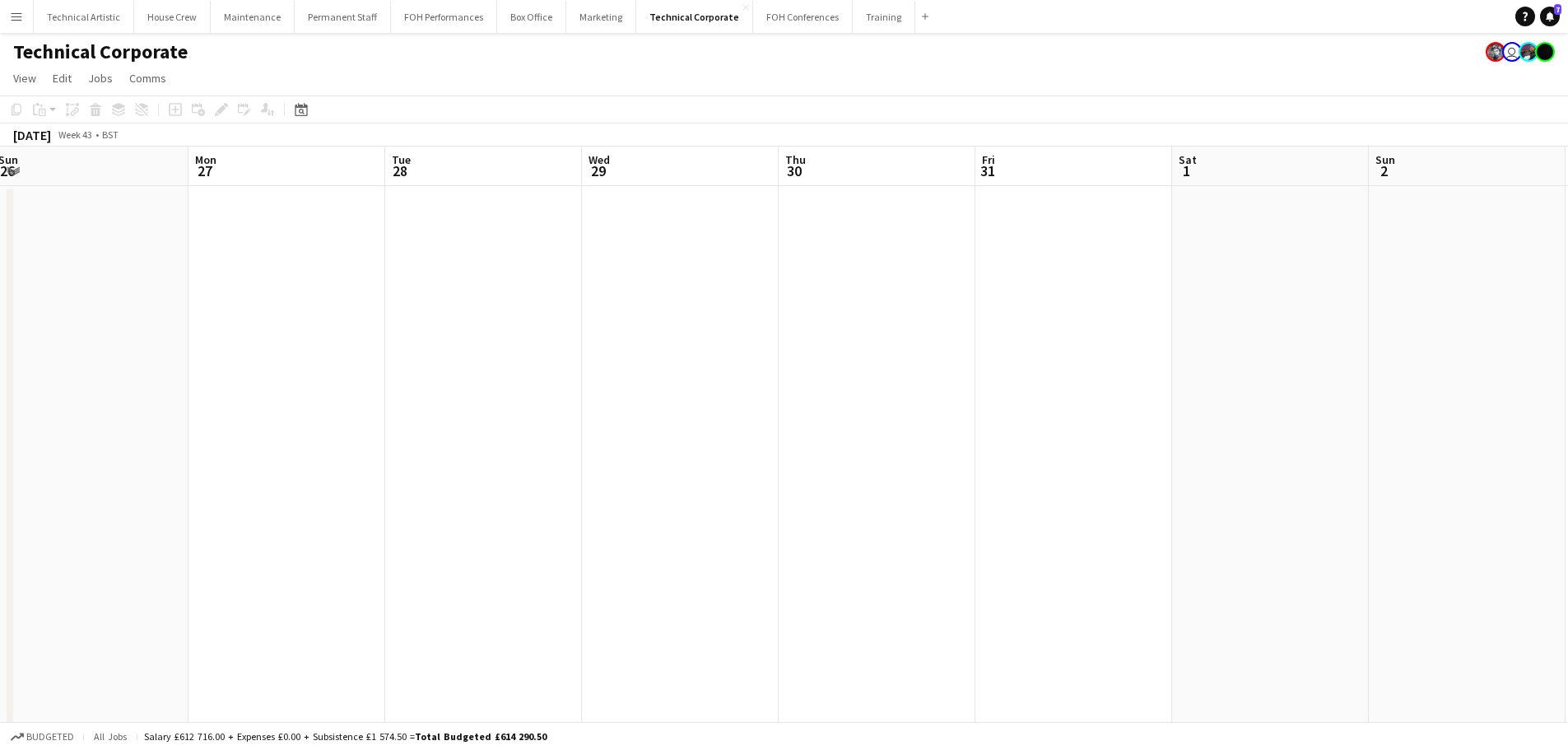
click at [1501, 386] on app-calendar-viewport "Fri 24 Sat 25 Sun 26 Mon 27 Tue 28 Wed 29 Thu 30 Fri 31 Sat 1 Sun 2 Mon 3 Tue 4…" at bounding box center [784, 749] width 1568 height 1205
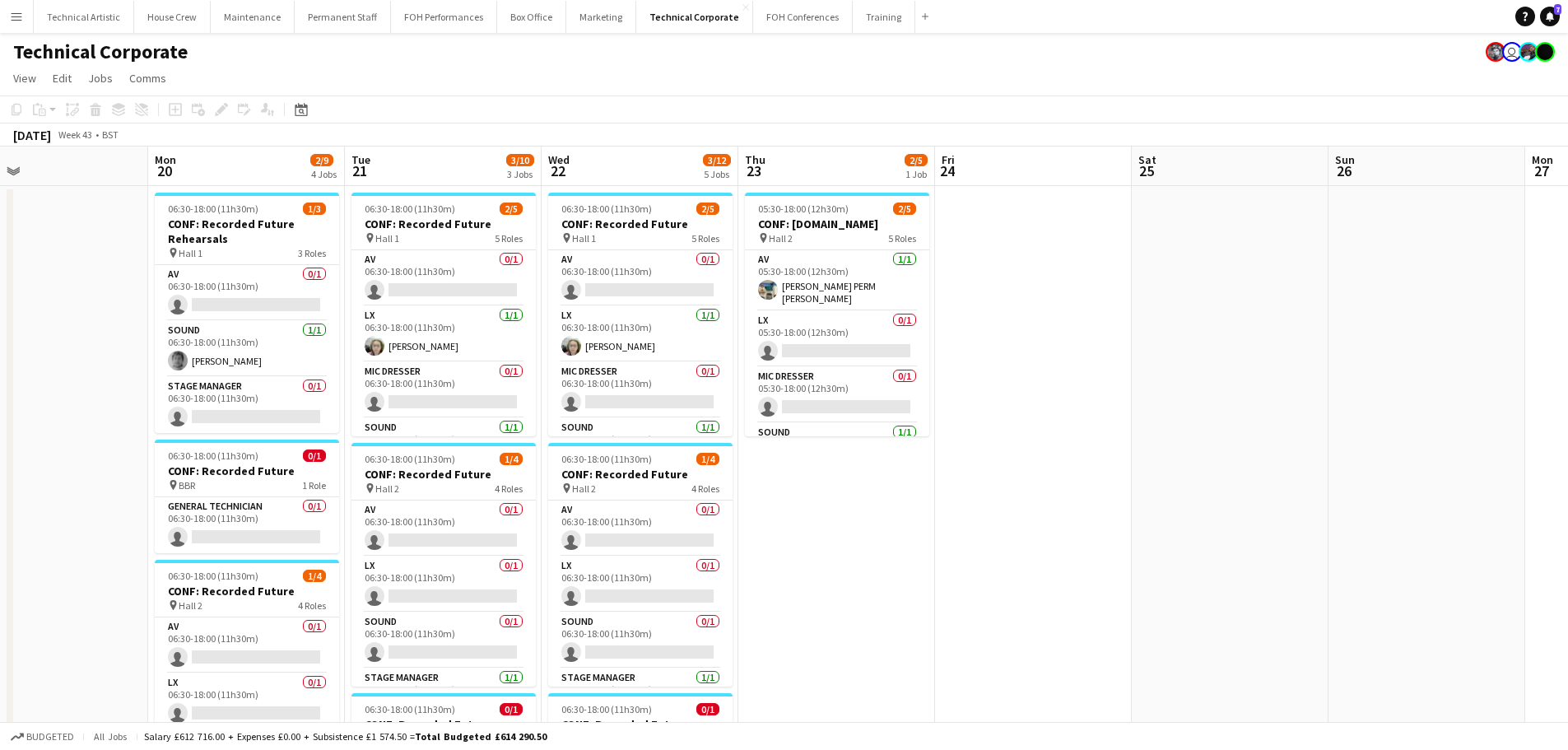
click at [1401, 453] on app-calendar-viewport "Fri 17 Sat 18 Sun 19 Mon 20 2/9 4 Jobs Tue 21 3/10 3 Jobs Wed 22 3/12 5 Jobs Th…" at bounding box center [784, 749] width 1568 height 1205
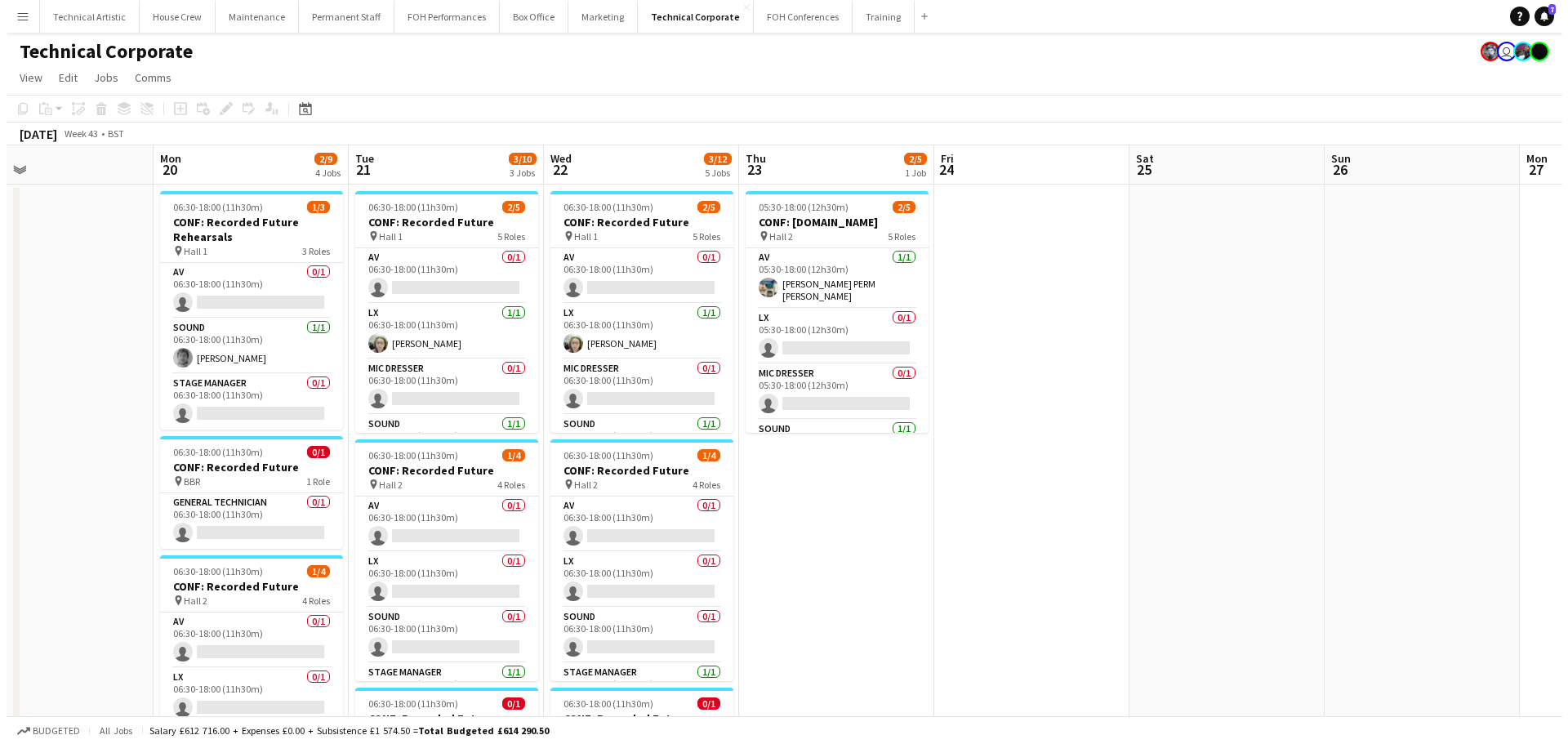
scroll to position [0, 508]
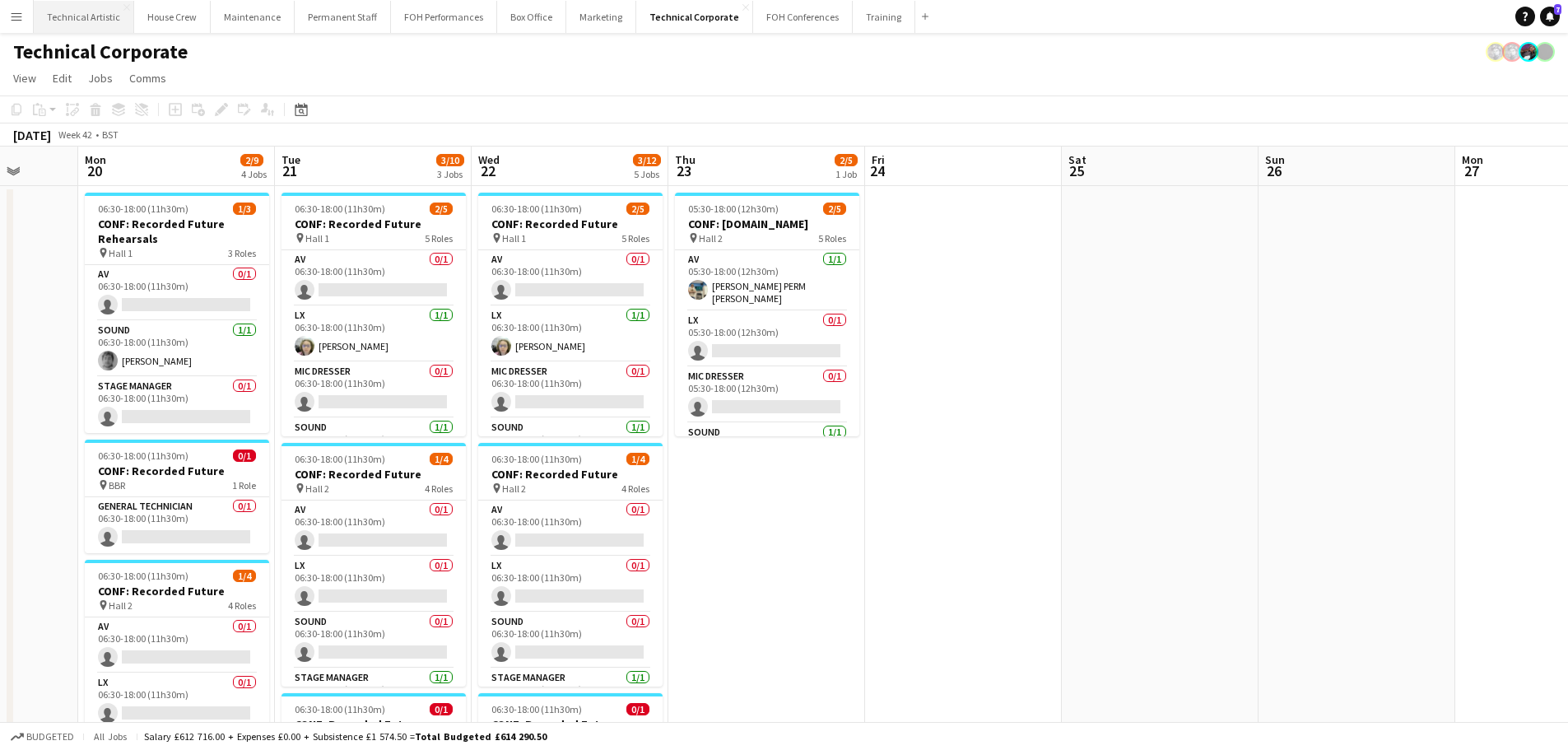
click at [53, 18] on button "Technical Artistic Close" at bounding box center [84, 17] width 100 height 32
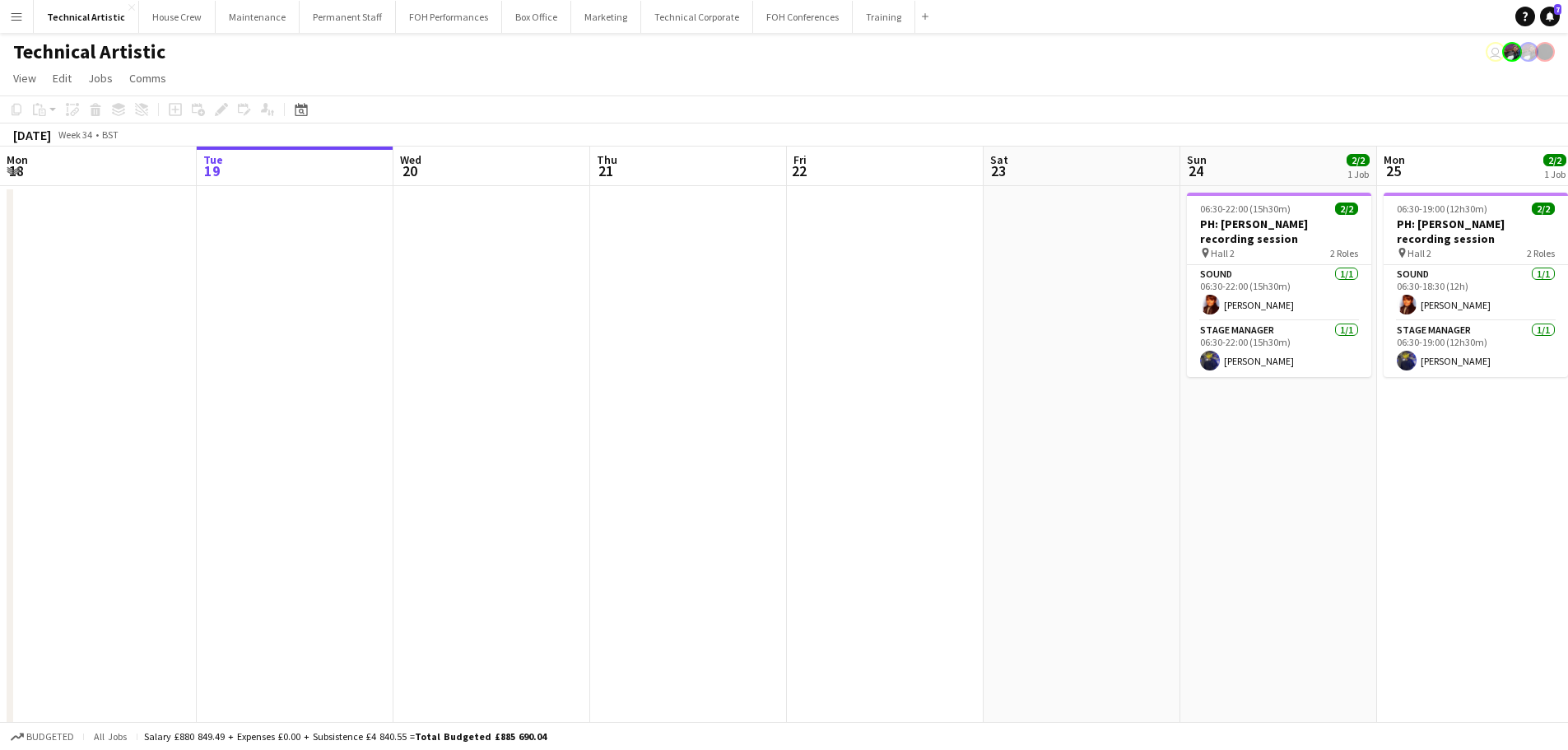
scroll to position [0, 444]
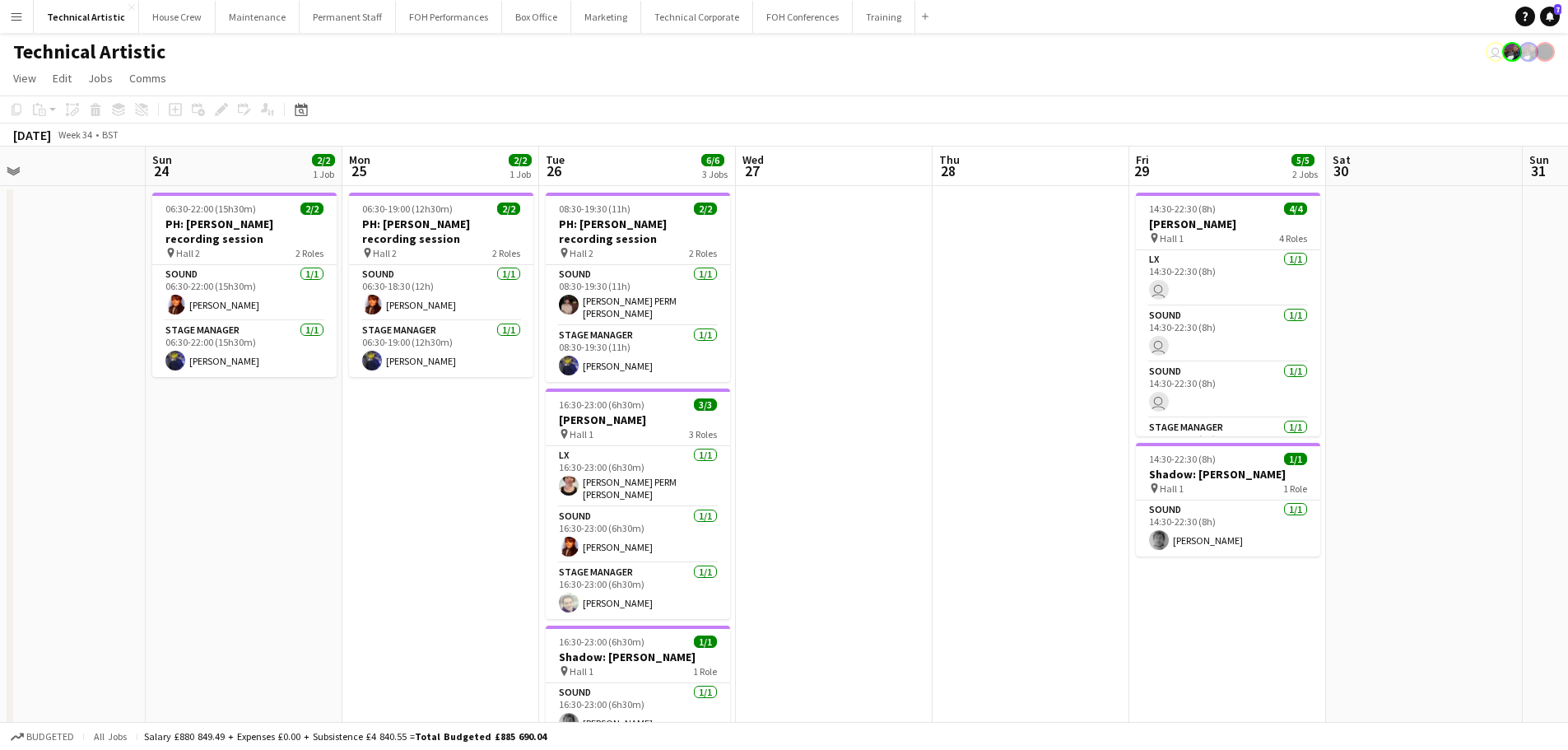
drag, startPoint x: 1005, startPoint y: 452, endPoint x: 0, endPoint y: 339, distance: 1011.3
click at [0, 339] on app-calendar-viewport "Thu 21 Fri 22 Sat 23 Sun 24 2/2 1 Job Mon 25 2/2 1 Job Tue 26 6/6 3 Jobs Wed 27…" at bounding box center [784, 463] width 1568 height 634
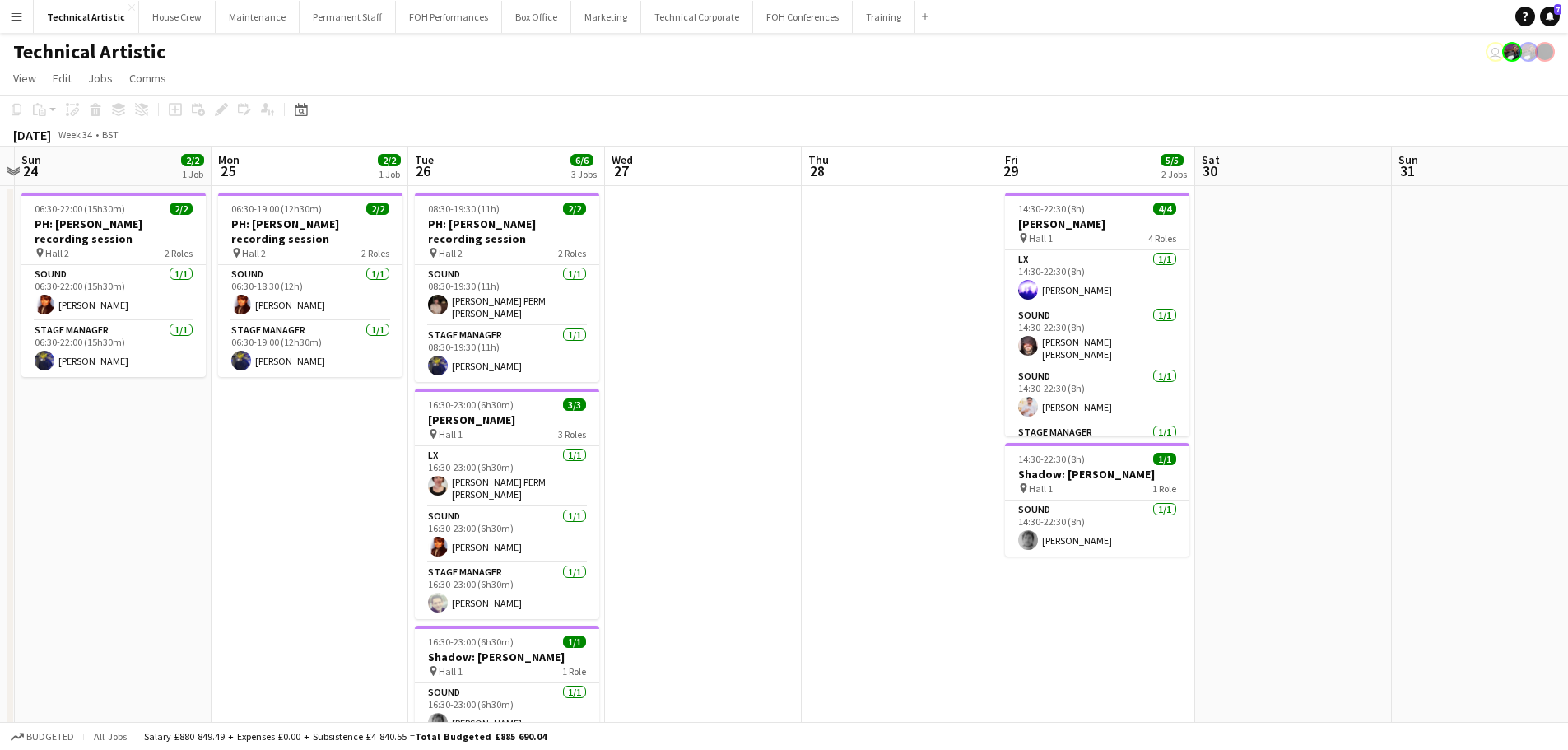
drag, startPoint x: 872, startPoint y: 428, endPoint x: 544, endPoint y: 428, distance: 328.0
click at [544, 428] on app-calendar-viewport "Thu 21 Fri 22 Sat 23 Sun 24 2/2 1 Job Mon 25 2/2 1 Job Tue 26 6/6 3 Jobs Wed 27…" at bounding box center [784, 463] width 1568 height 634
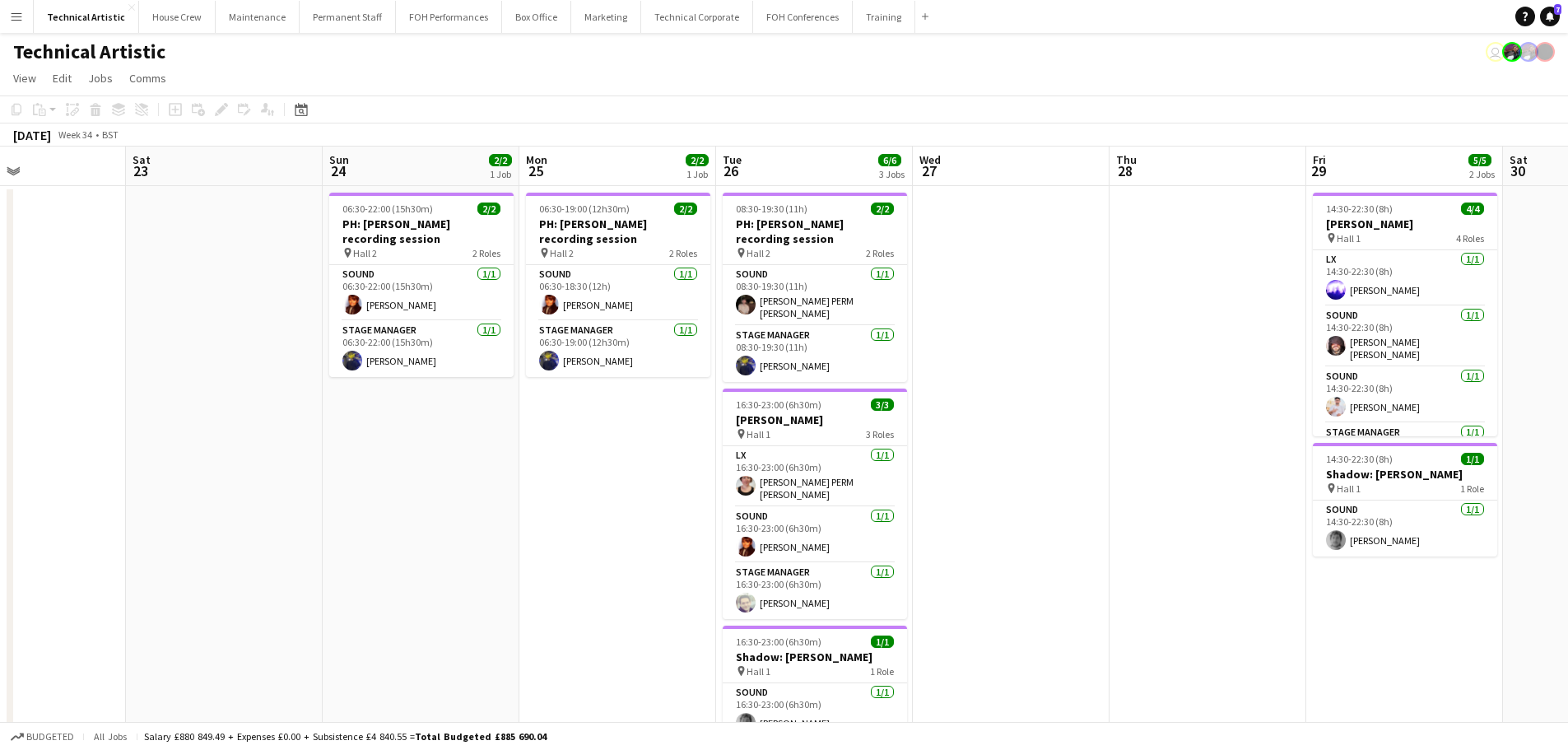
scroll to position [0, 349]
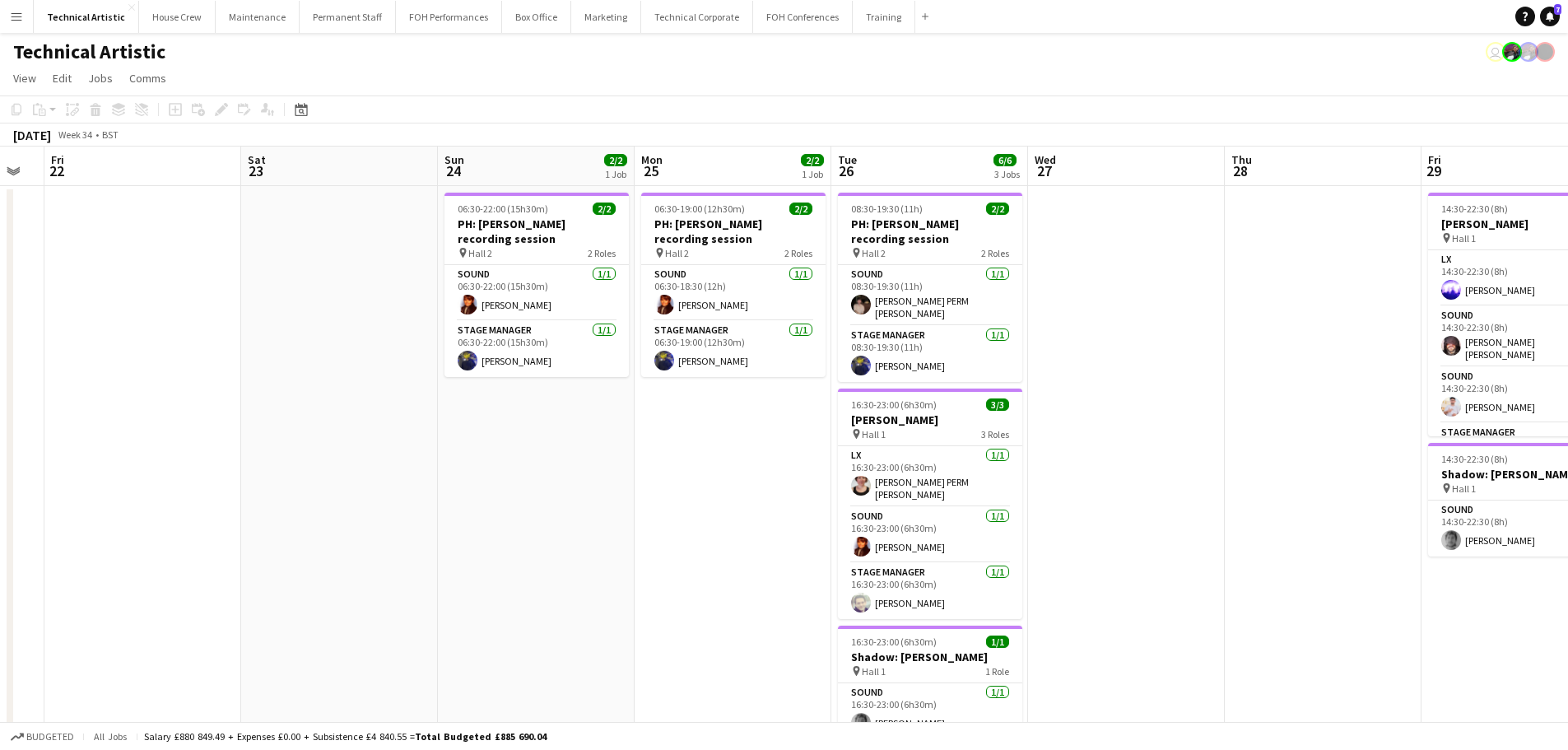
drag, startPoint x: 523, startPoint y: 381, endPoint x: 1144, endPoint y: 409, distance: 621.6
click at [1144, 409] on app-calendar-viewport "Wed 20 Thu 21 Fri 22 Sat 23 Sun 24 2/2 1 Job Mon 25 2/2 1 Job Tue 26 6/6 3 Jobs…" at bounding box center [784, 463] width 1568 height 634
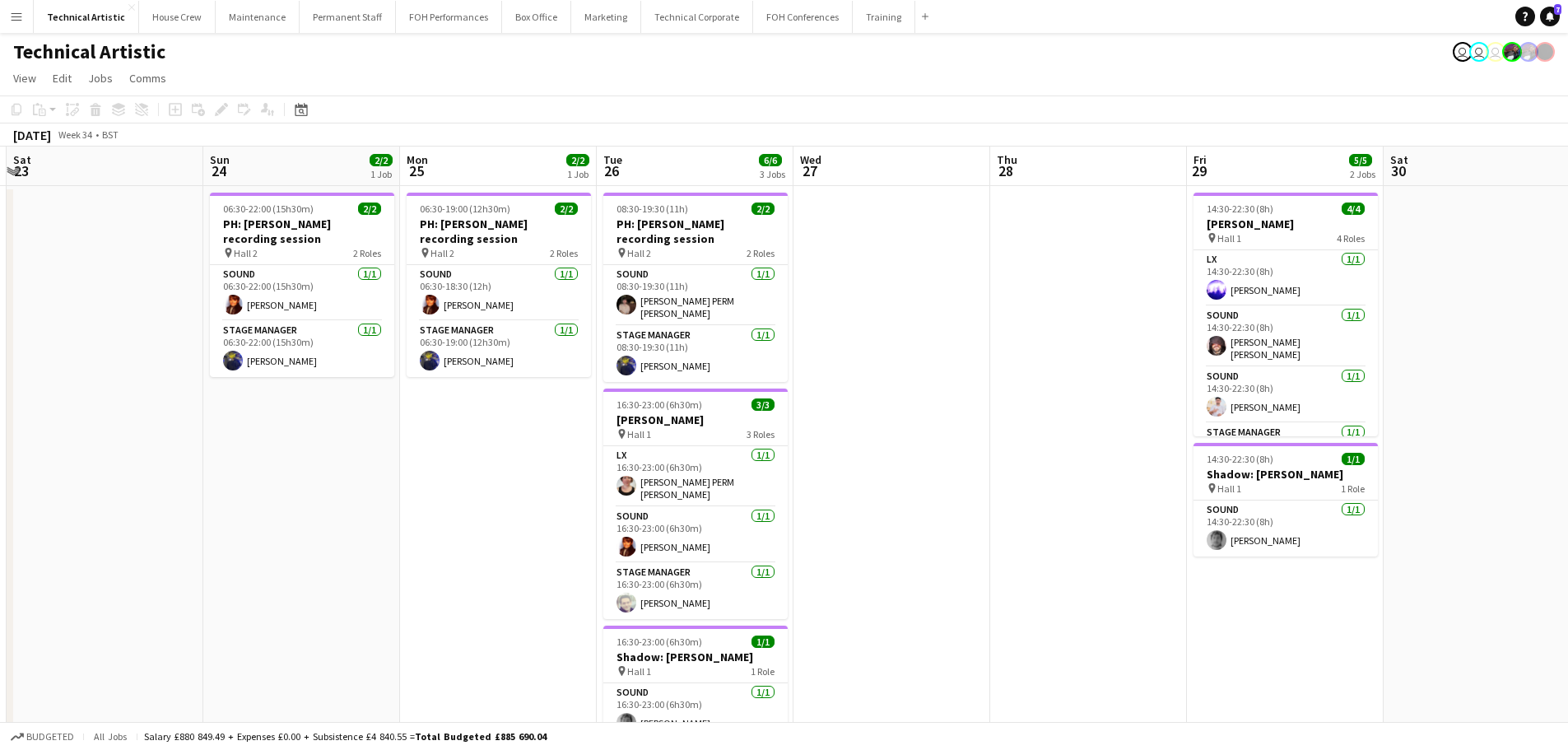
scroll to position [0, 644]
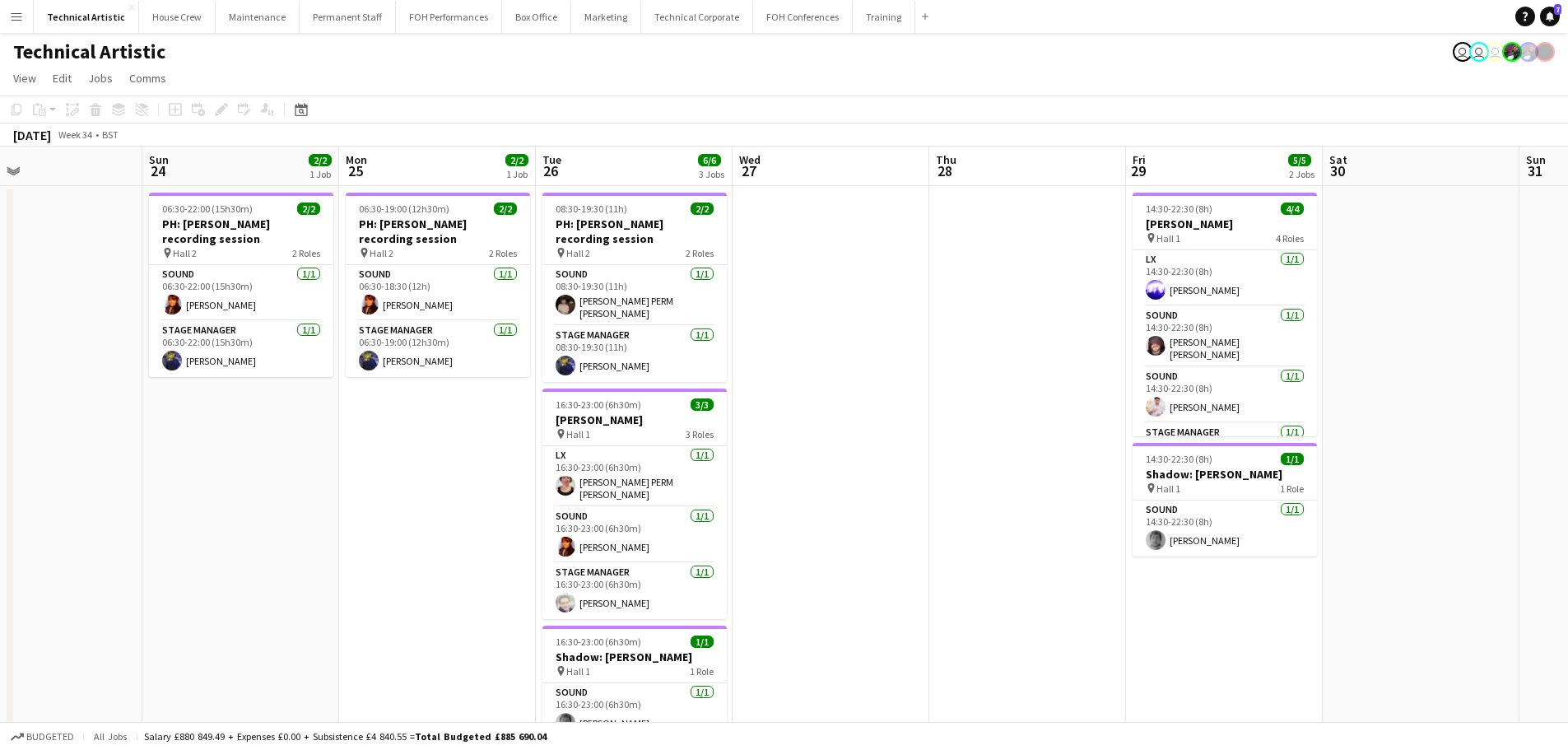
drag, startPoint x: 1129, startPoint y: 315, endPoint x: 439, endPoint y: 249, distance: 693.1
click at [439, 249] on app-calendar-viewport "Wed 20 Thu 21 Fri 22 Sat 23 Sun 24 2/2 1 Job Mon 25 2/2 1 Job Tue 26 6/6 3 Jobs…" at bounding box center [784, 463] width 1568 height 634
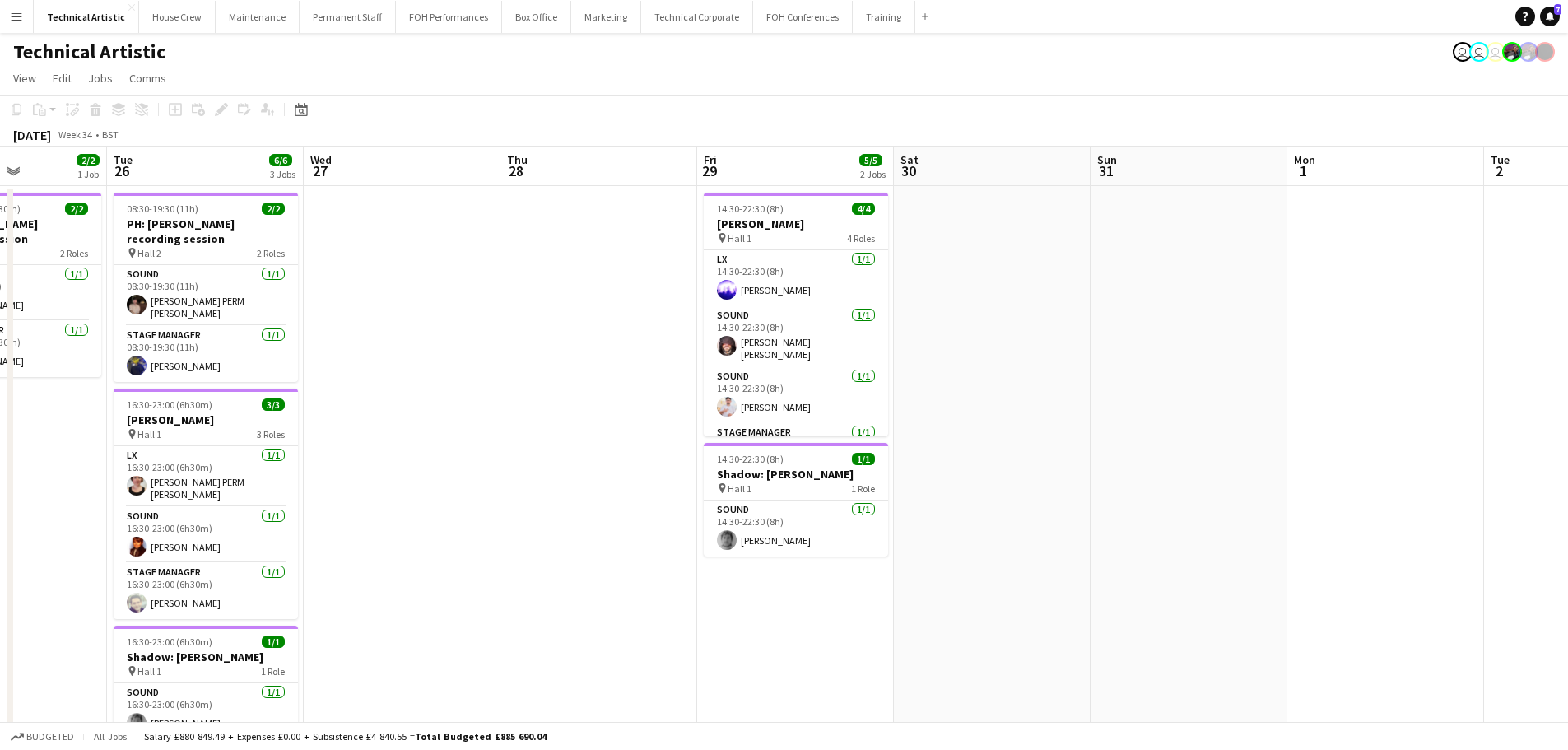
drag, startPoint x: 586, startPoint y: 336, endPoint x: 550, endPoint y: 360, distance: 43.3
click at [550, 360] on app-calendar-viewport "Sat 23 Sun 24 2/2 1 Job Mon 25 2/2 1 Job Tue 26 6/6 3 Jobs Wed 27 Thu 28 Fri 29…" at bounding box center [784, 463] width 1568 height 634
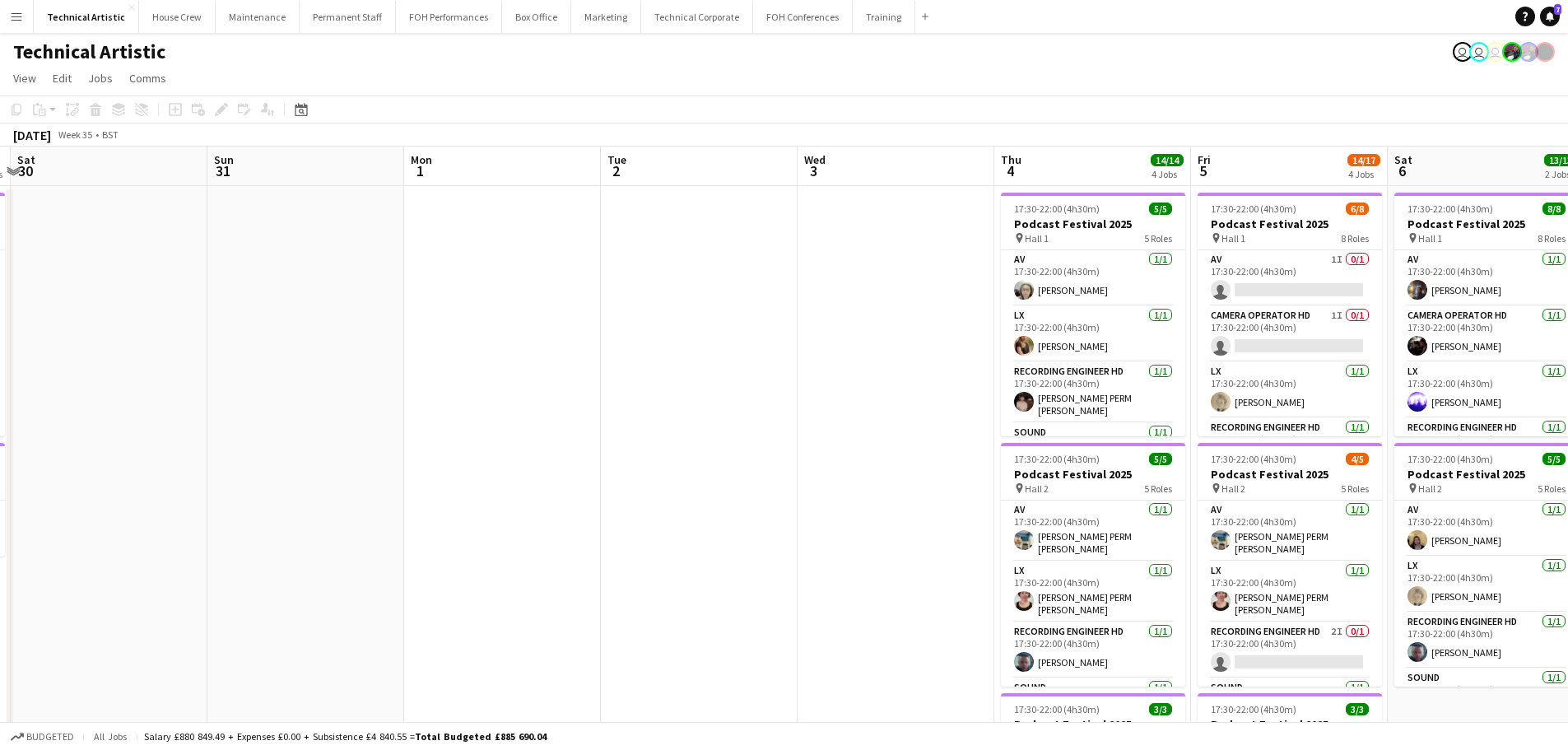
scroll to position [0, 504]
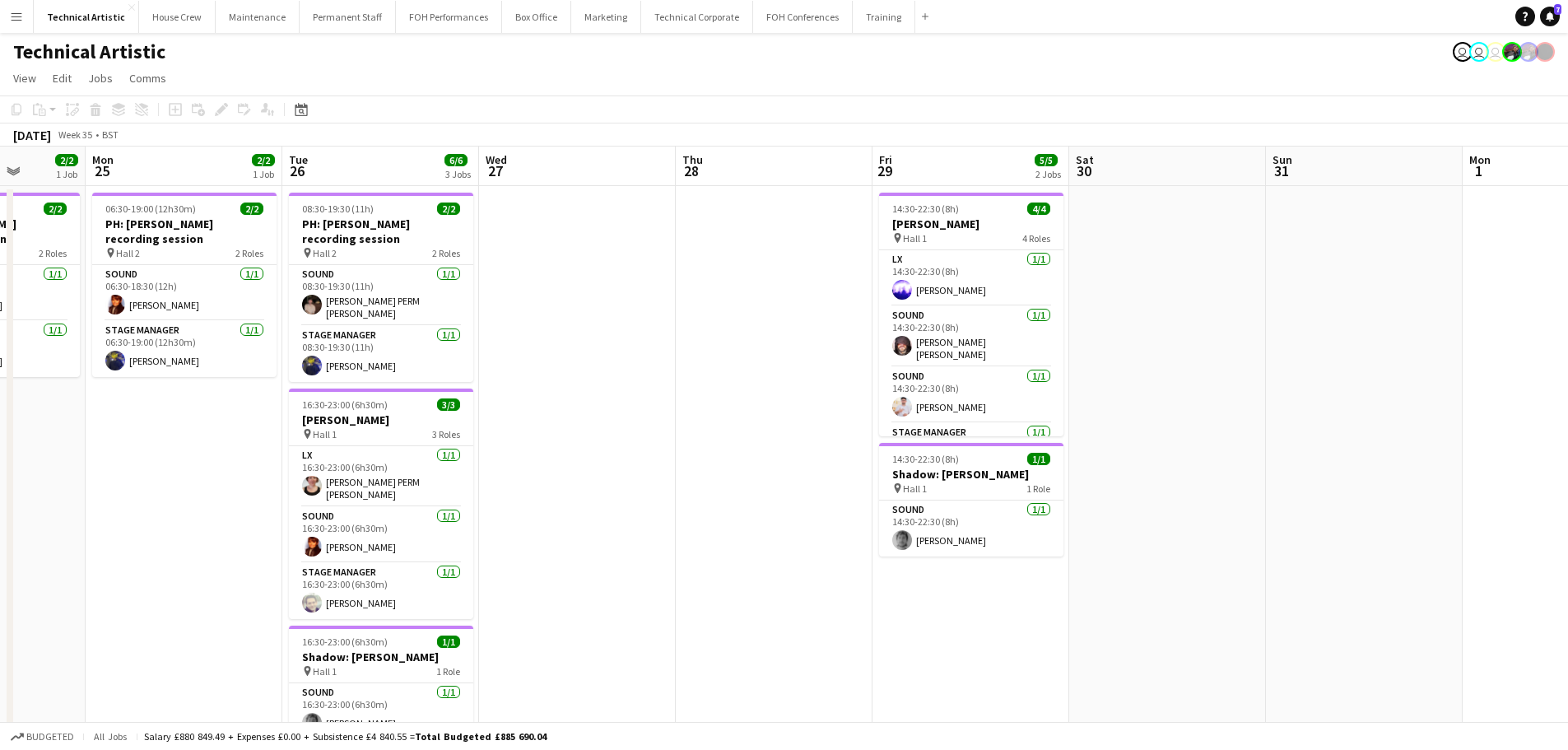
drag, startPoint x: 1313, startPoint y: 365, endPoint x: 1489, endPoint y: 281, distance: 195.0
click at [1489, 281] on app-calendar-viewport "Fri 22 Sat 23 Sun 24 2/2 1 Job Mon 25 2/2 1 Job Tue 26 6/6 3 Jobs Wed 27 Thu 28…" at bounding box center [784, 664] width 1568 height 1037
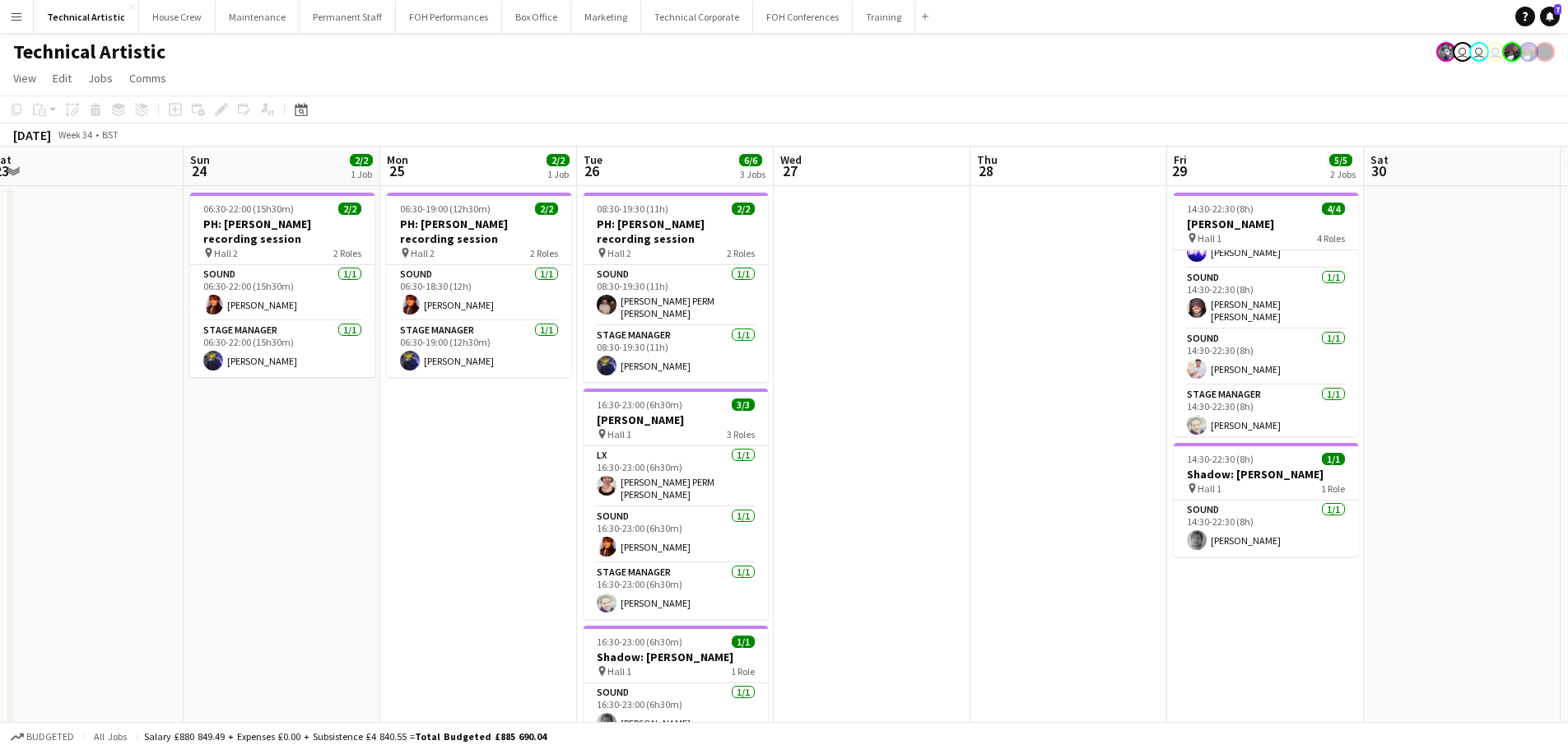
scroll to position [0, 371]
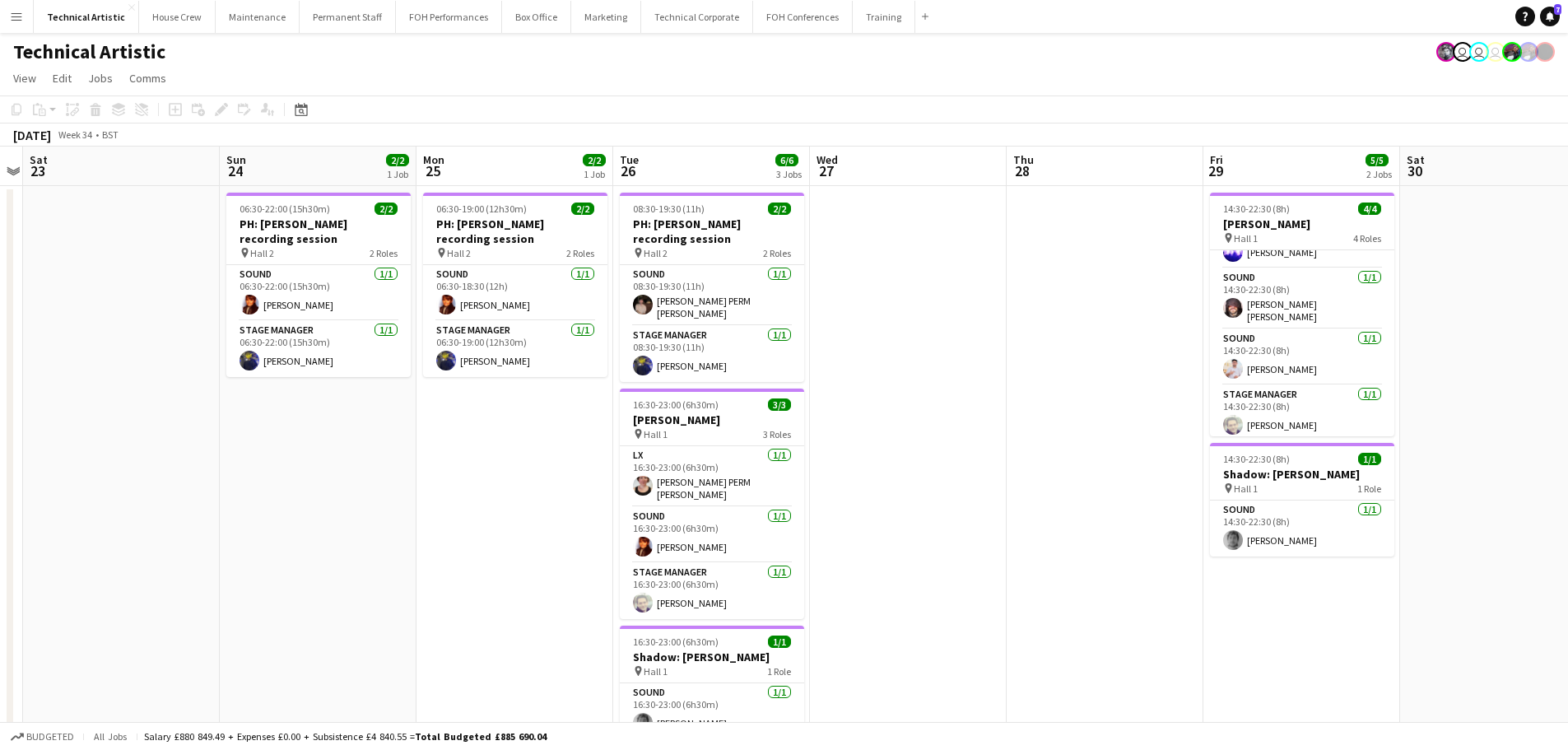
drag, startPoint x: 599, startPoint y: 368, endPoint x: 929, endPoint y: 345, distance: 330.8
click at [929, 345] on app-calendar-viewport "Thu 21 Fri 22 Sat 23 Sun 24 2/2 1 Job Mon 25 2/2 1 Job Tue 26 6/6 3 Jobs Wed 27…" at bounding box center [784, 664] width 1568 height 1037
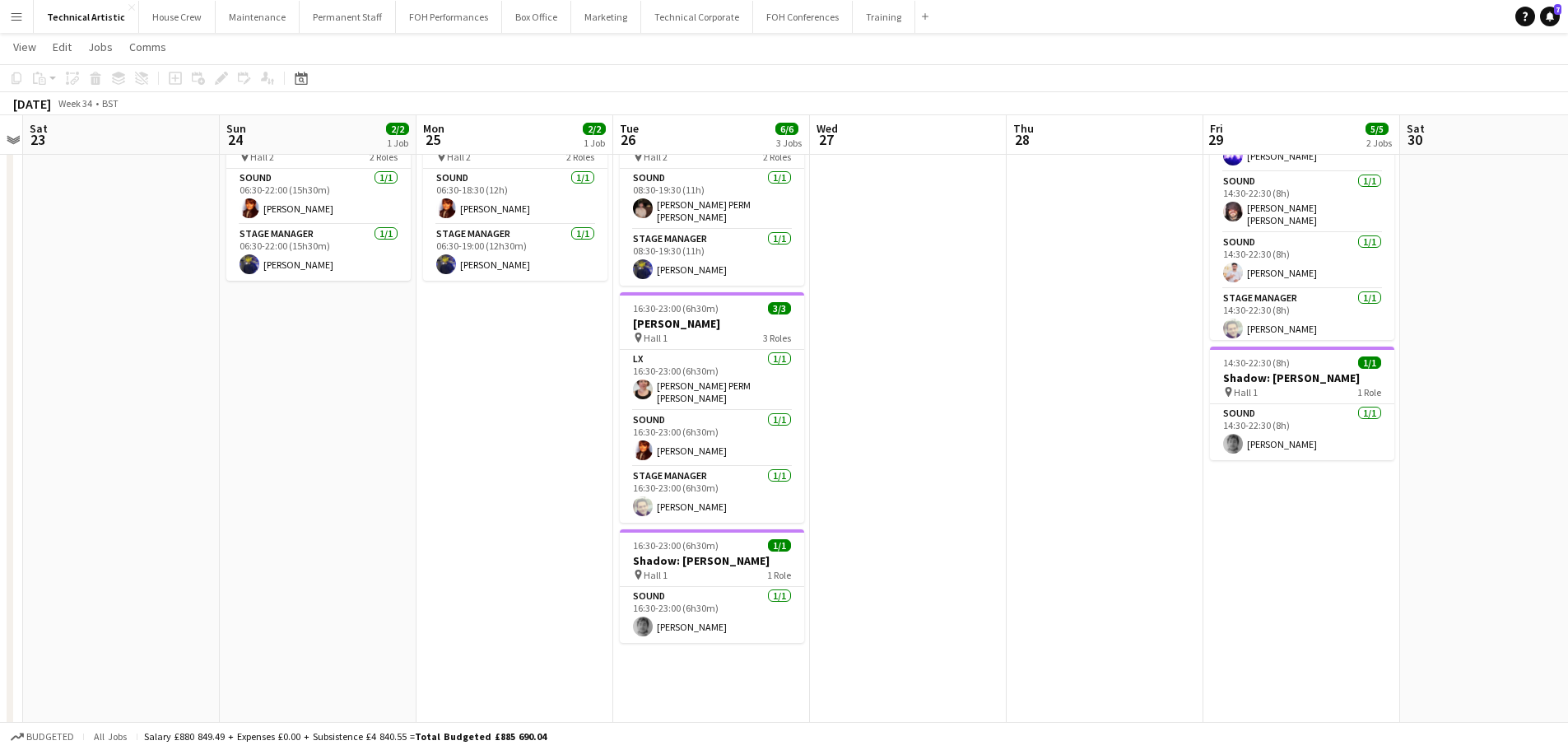
scroll to position [0, 0]
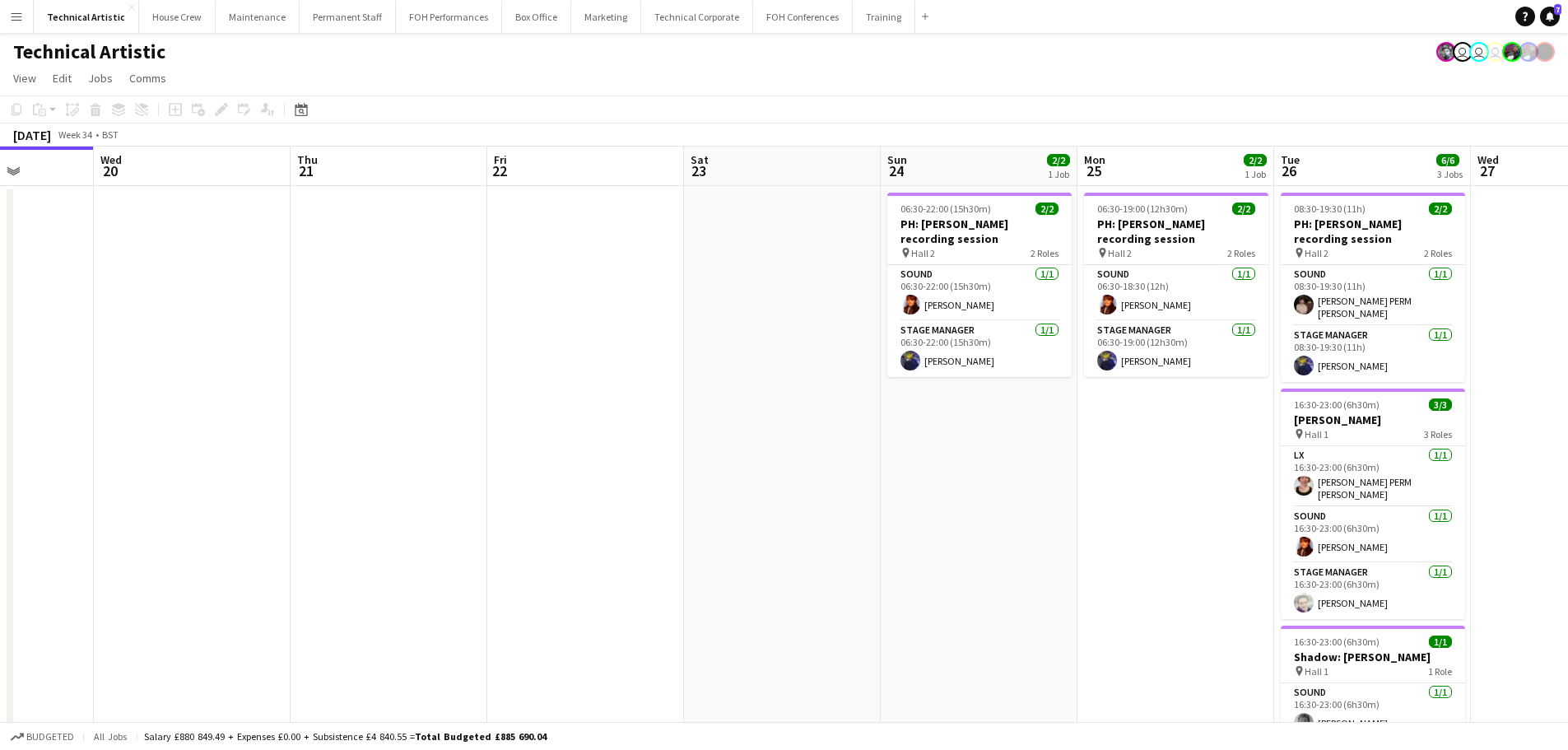
drag, startPoint x: 1149, startPoint y: 326, endPoint x: 1485, endPoint y: 321, distance: 336.0
click at [1534, 317] on app-calendar-viewport "Sun 17 Mon 18 Tue 19 Wed 20 Thu 21 Fri 22 Sat 23 Sun 24 2/2 1 Job Mon 25 2/2 1 …" at bounding box center [784, 664] width 1568 height 1037
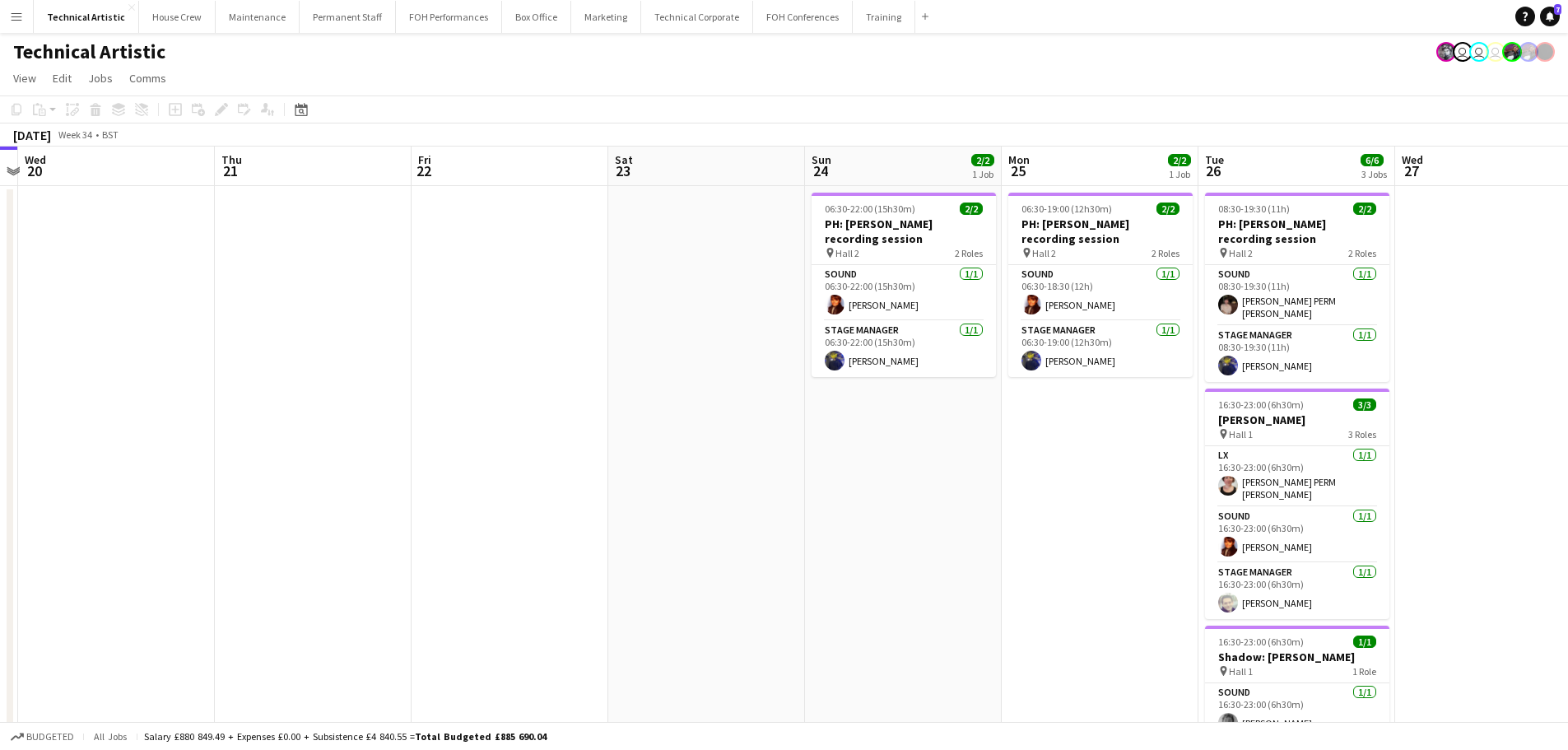
drag, startPoint x: 1081, startPoint y: 419, endPoint x: 461, endPoint y: 495, distance: 624.6
click at [461, 495] on app-calendar-viewport "Sun 17 Mon 18 Tue 19 Wed 20 Thu 21 Fri 22 Sat 23 Sun 24 2/2 1 Job Mon 25 2/2 1 …" at bounding box center [784, 664] width 1568 height 1037
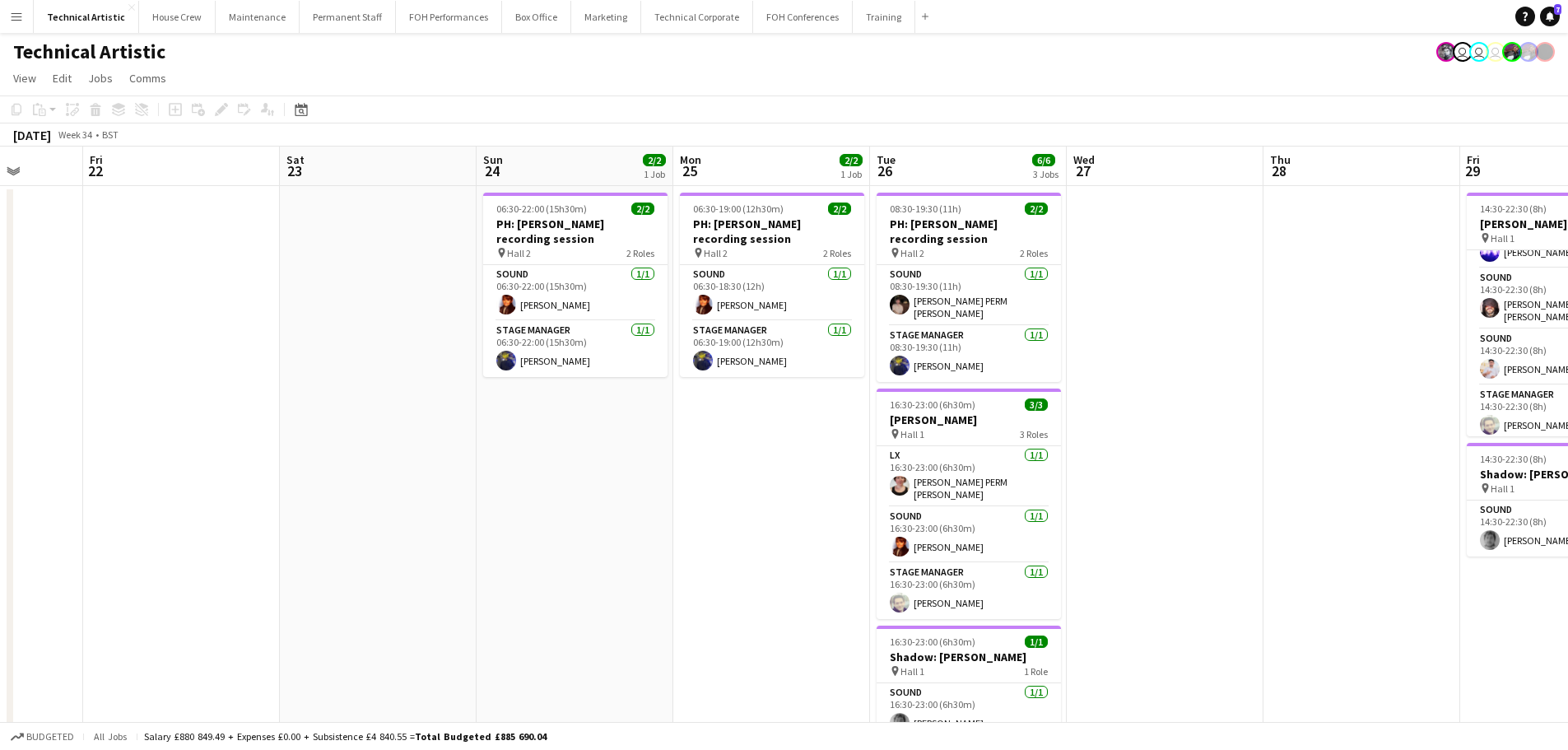
scroll to position [0, 540]
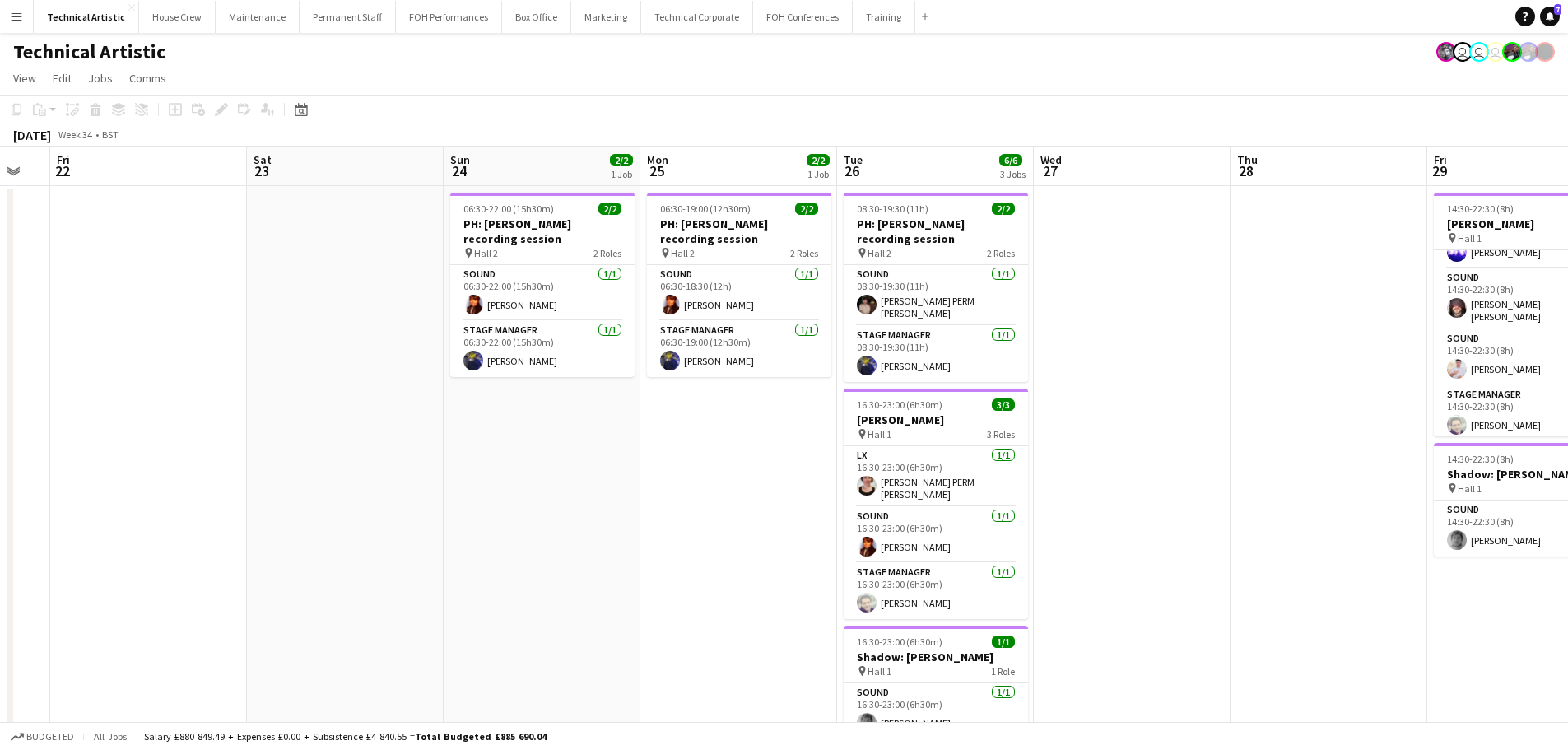
drag, startPoint x: 861, startPoint y: 421, endPoint x: 849, endPoint y: 422, distance: 12.0
click at [849, 422] on app-calendar-viewport "Tue 19 Wed 20 Thu 21 Fri 22 Sat 23 Sun 24 2/2 1 Job Mon 25 2/2 1 Job Tue 26 6/6…" at bounding box center [784, 664] width 1568 height 1037
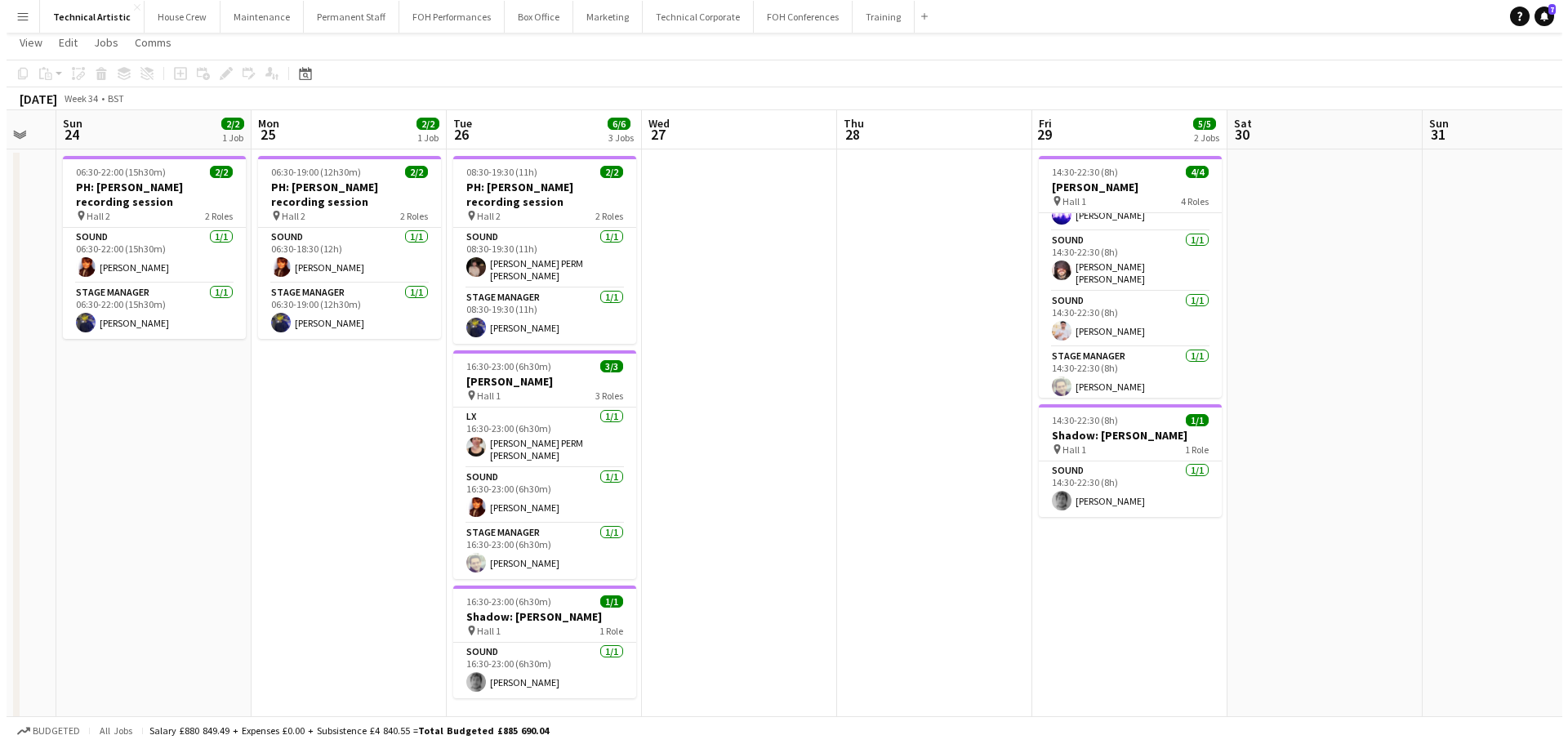
scroll to position [0, 0]
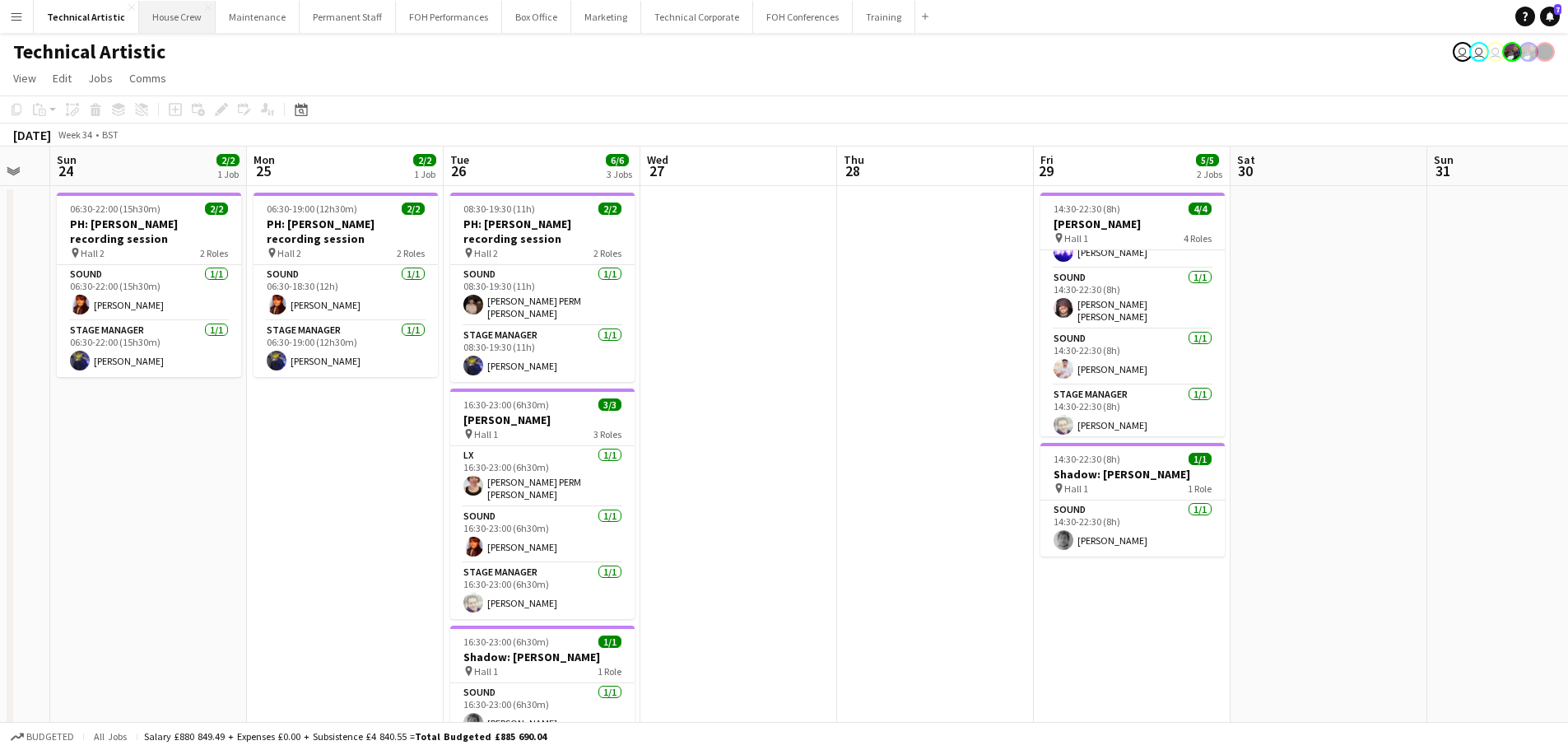
click at [148, 21] on button "House Crew Close" at bounding box center [177, 17] width 77 height 32
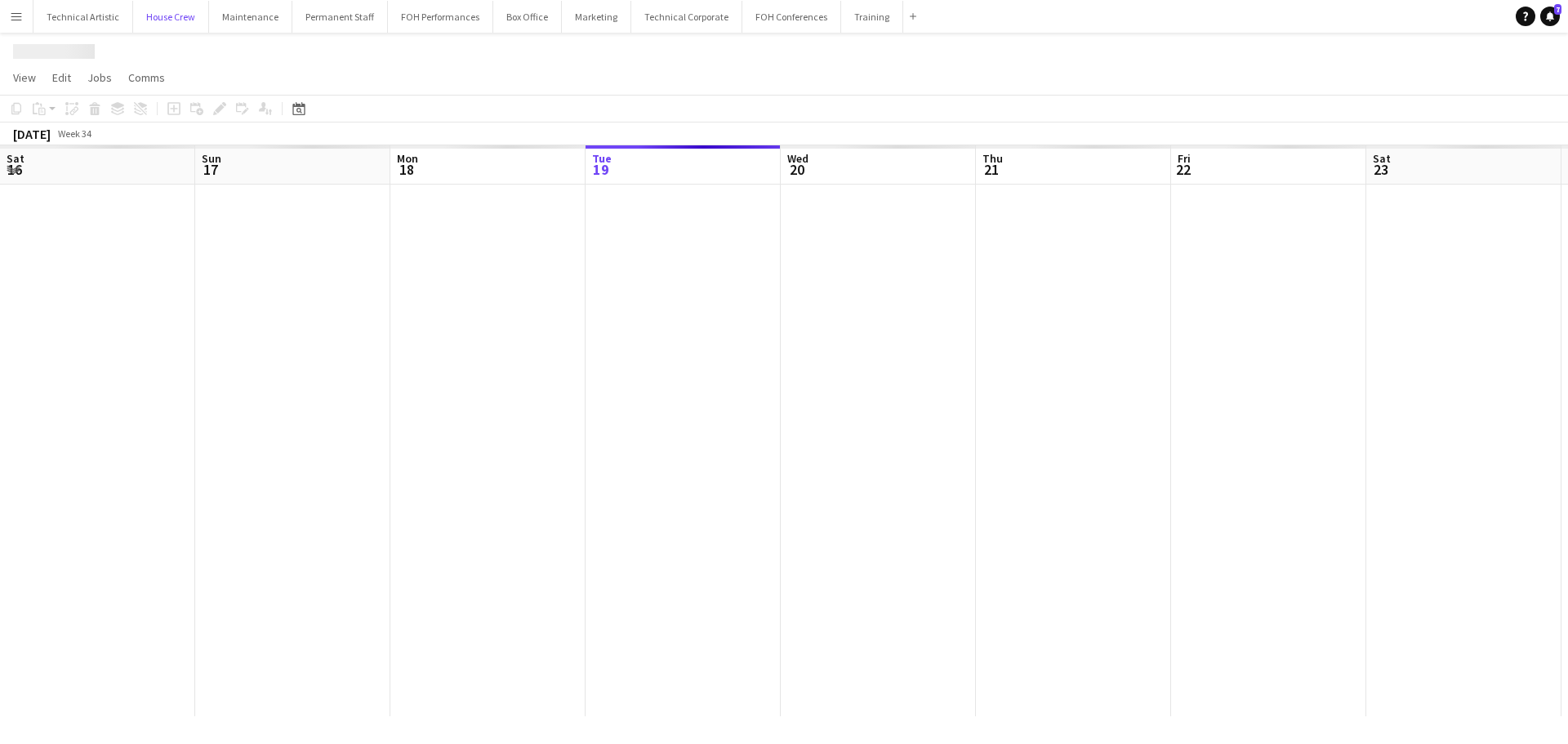
scroll to position [0, 390]
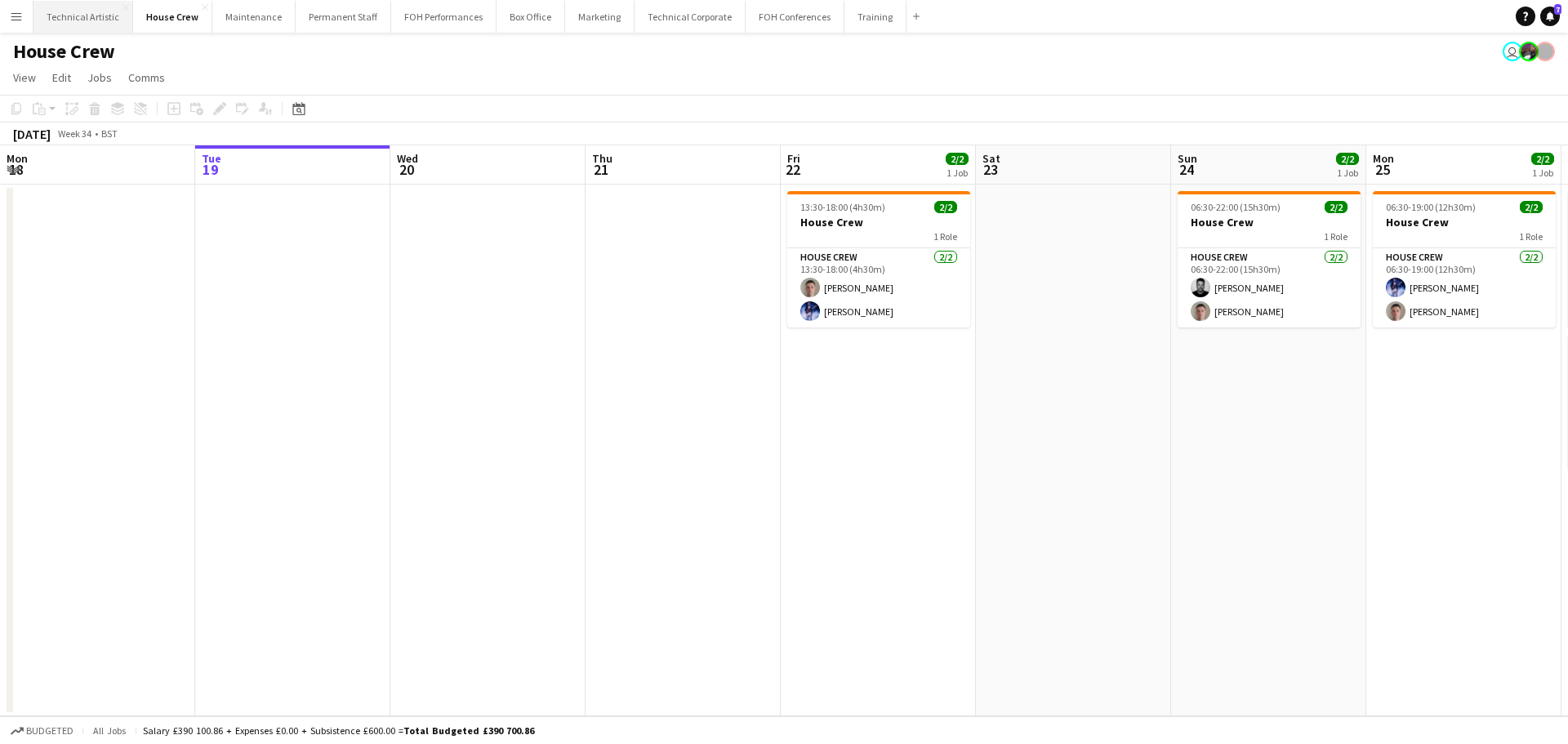
click at [108, 16] on button "Technical Artistic Close" at bounding box center [83, 17] width 100 height 32
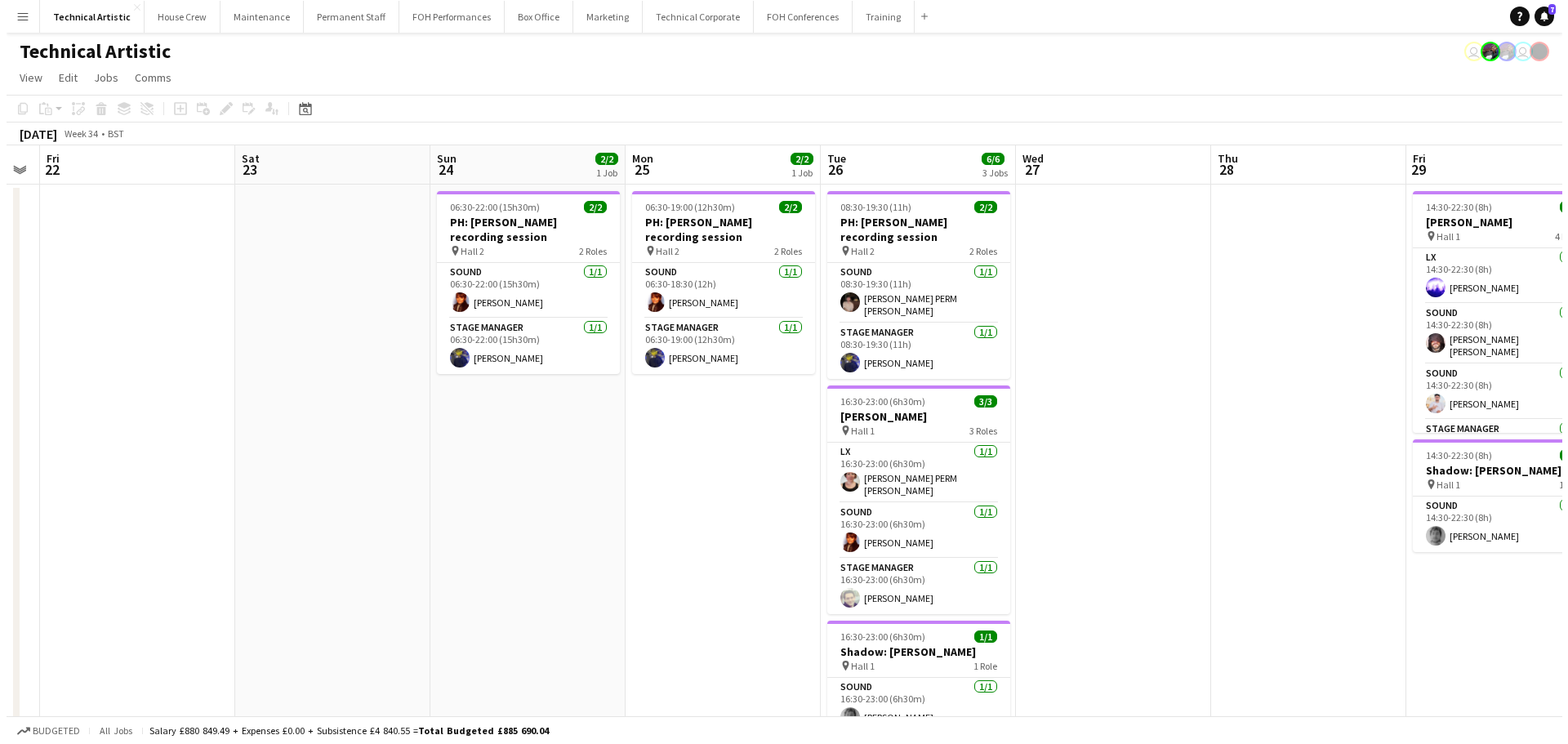
scroll to position [0, 553]
drag, startPoint x: 1039, startPoint y: 425, endPoint x: 291, endPoint y: 314, distance: 756.2
click at [291, 314] on app-calendar-viewport "Tue 19 Wed 20 Thu 21 Fri 22 Sat 23 Sun 24 2/2 1 Job Mon 25 2/2 1 Job Tue 26 6/6…" at bounding box center [778, 459] width 1556 height 629
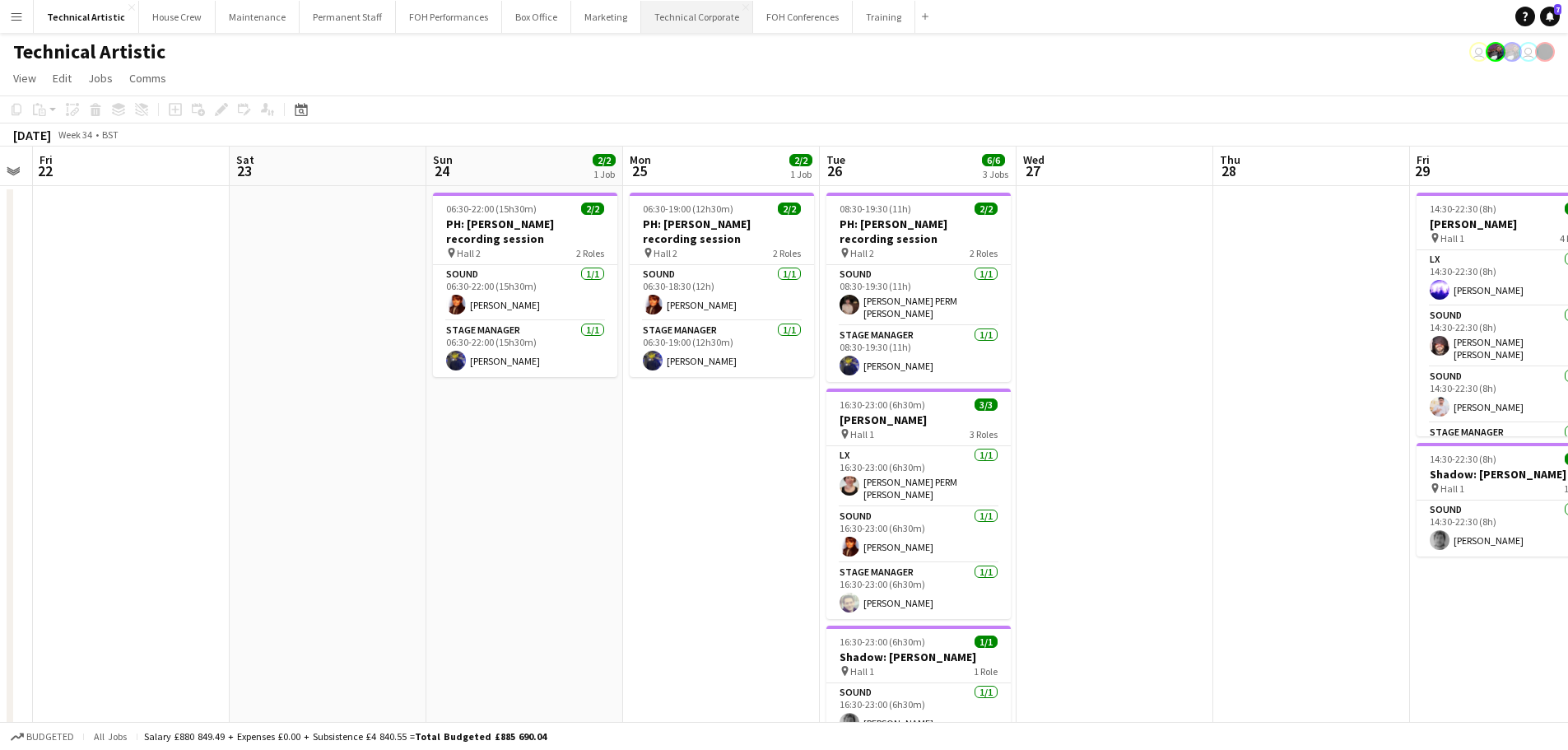
click at [705, 23] on button "Technical Corporate Close" at bounding box center [697, 17] width 112 height 32
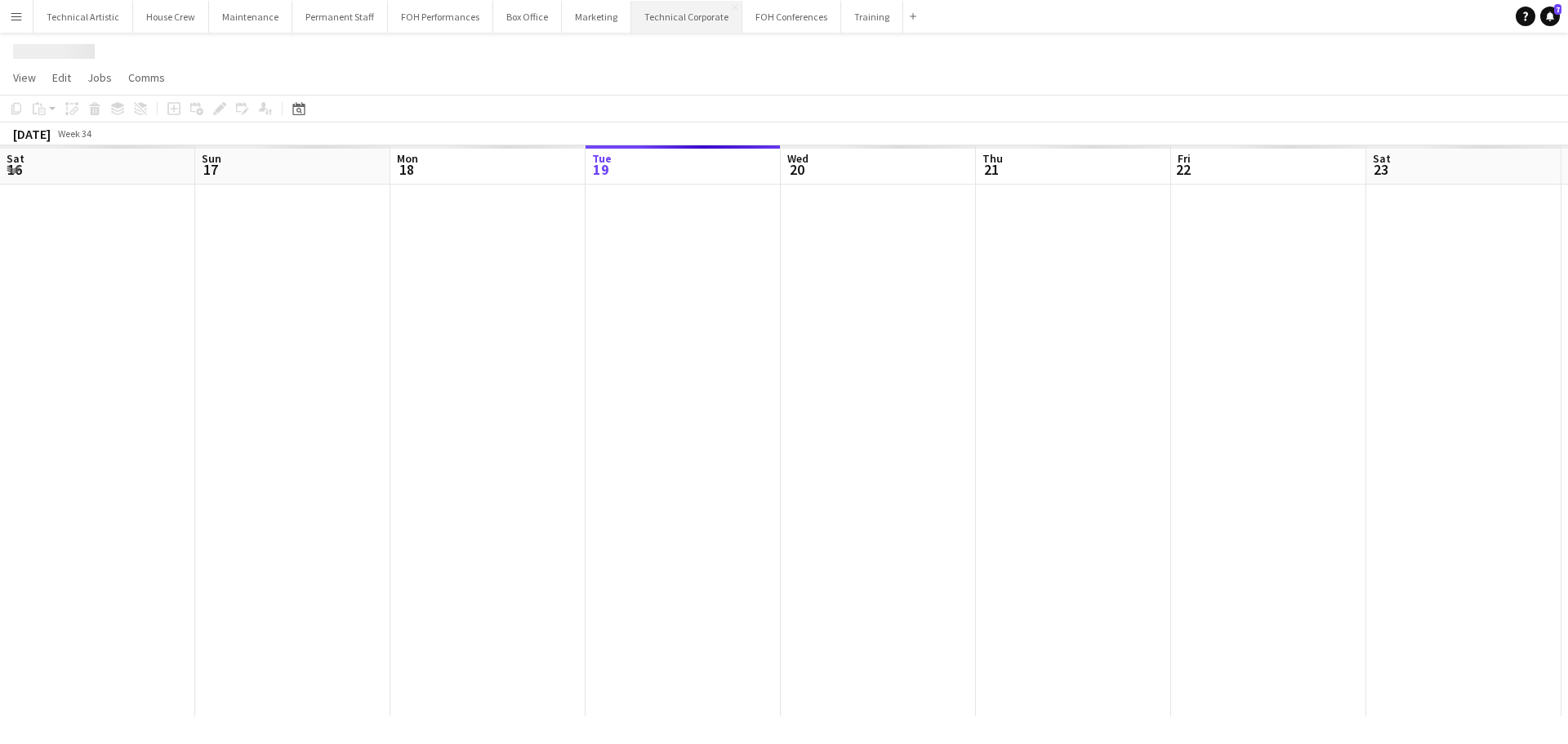
scroll to position [0, 390]
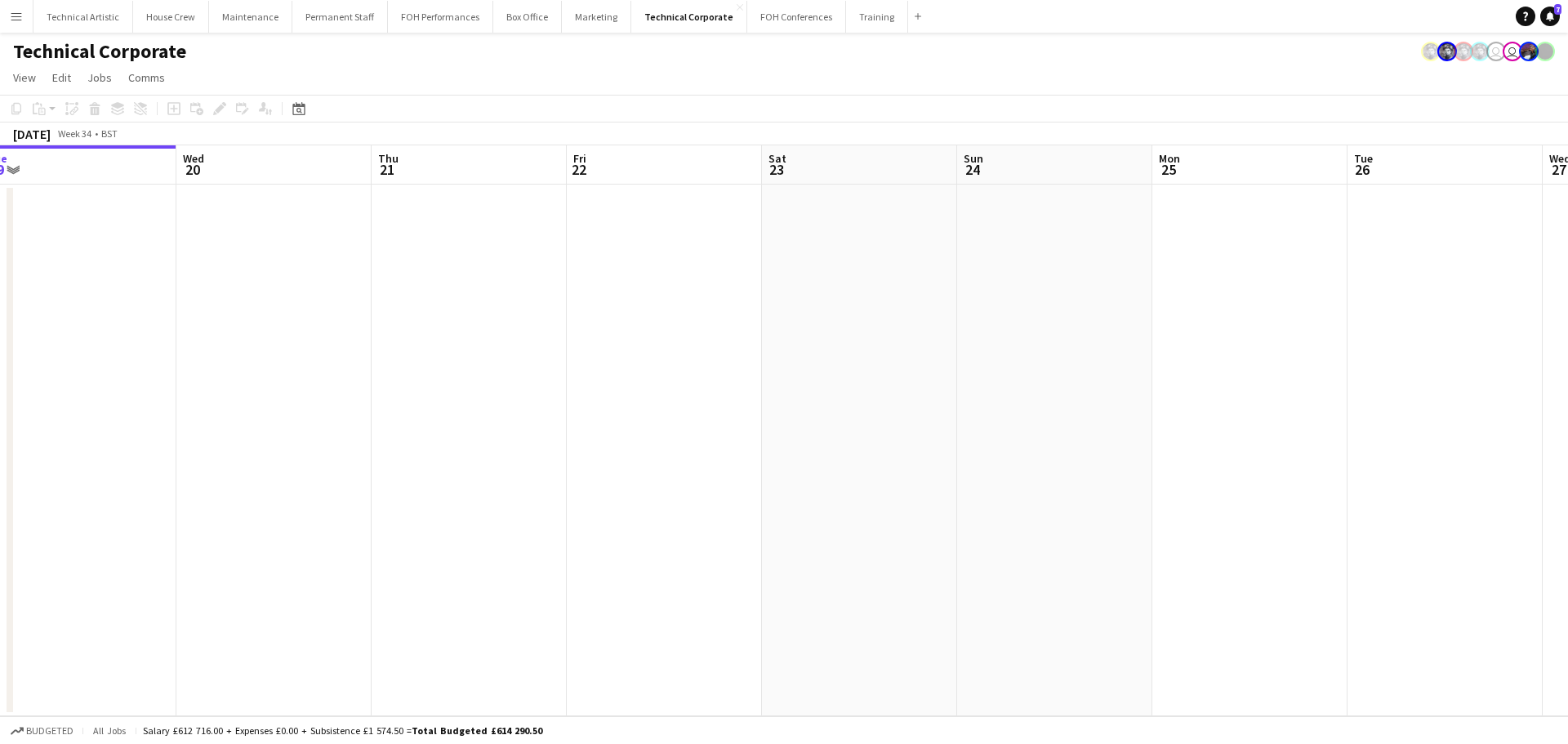
drag, startPoint x: 1299, startPoint y: 406, endPoint x: 303, endPoint y: 217, distance: 1013.8
click at [303, 217] on app-calendar-viewport "Sat 16 Sun 17 Mon 18 Tue 19 Wed 20 Thu 21 Fri 22 Sat 23 Sun 24 Mon 25 Tue 26 We…" at bounding box center [784, 430] width 1568 height 570
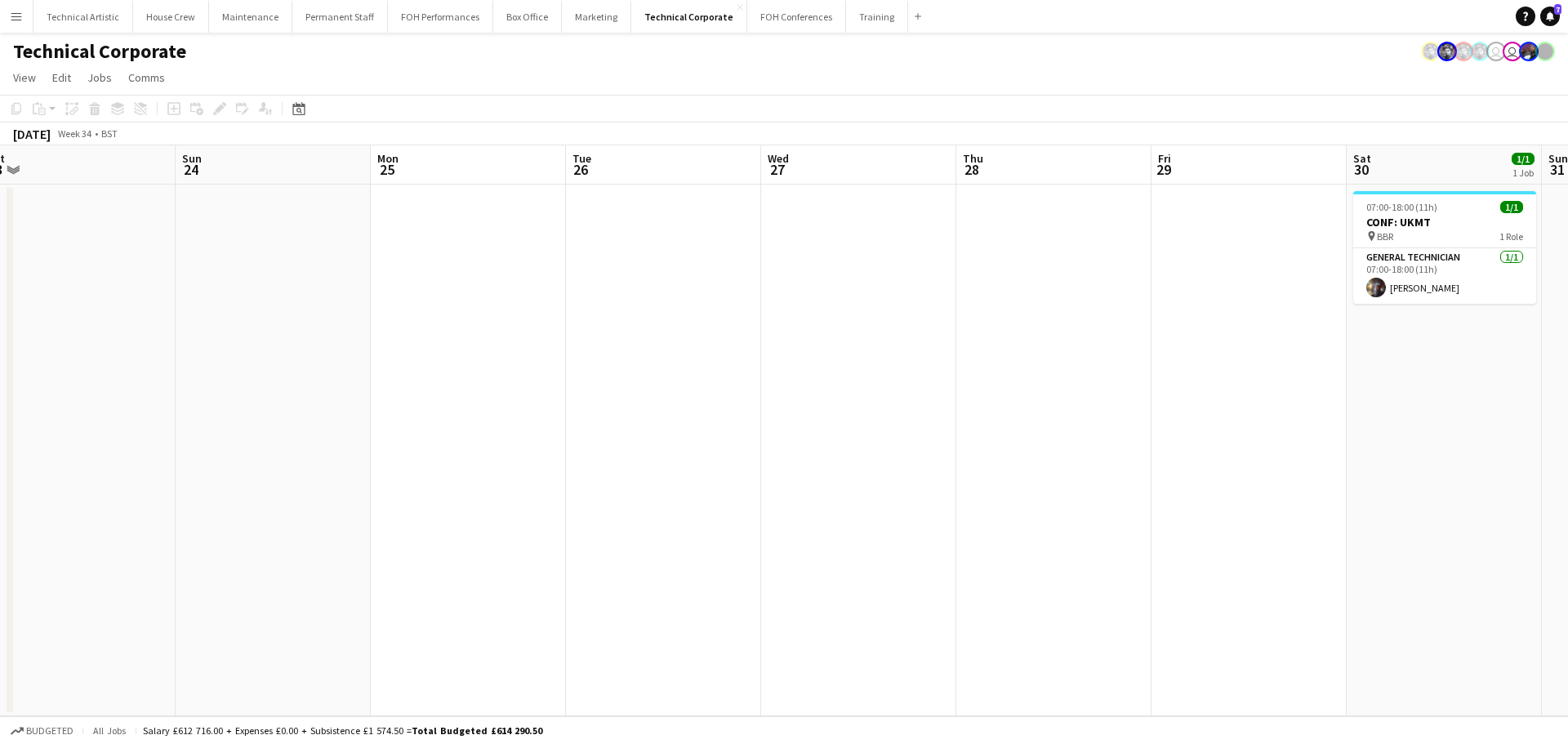
scroll to position [0, 577]
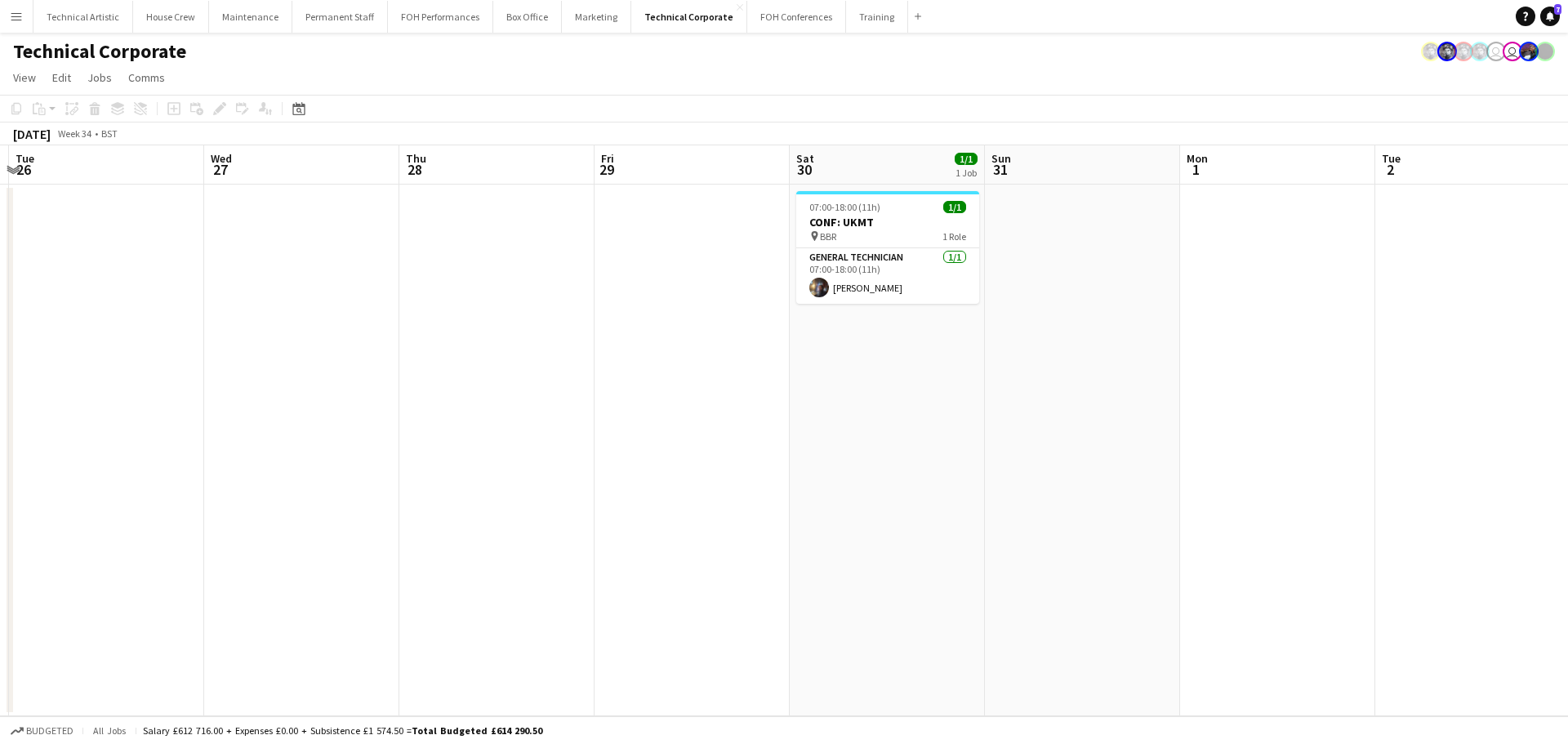
drag, startPoint x: 1246, startPoint y: 340, endPoint x: 689, endPoint y: 273, distance: 561.0
click at [689, 273] on app-calendar-viewport "Sat 23 Sun 24 Mon 25 Tue 26 Wed 27 Thu 28 Fri 29 Sat 30 1/1 1 Job Sun 31 Mon 1 …" at bounding box center [784, 430] width 1568 height 570
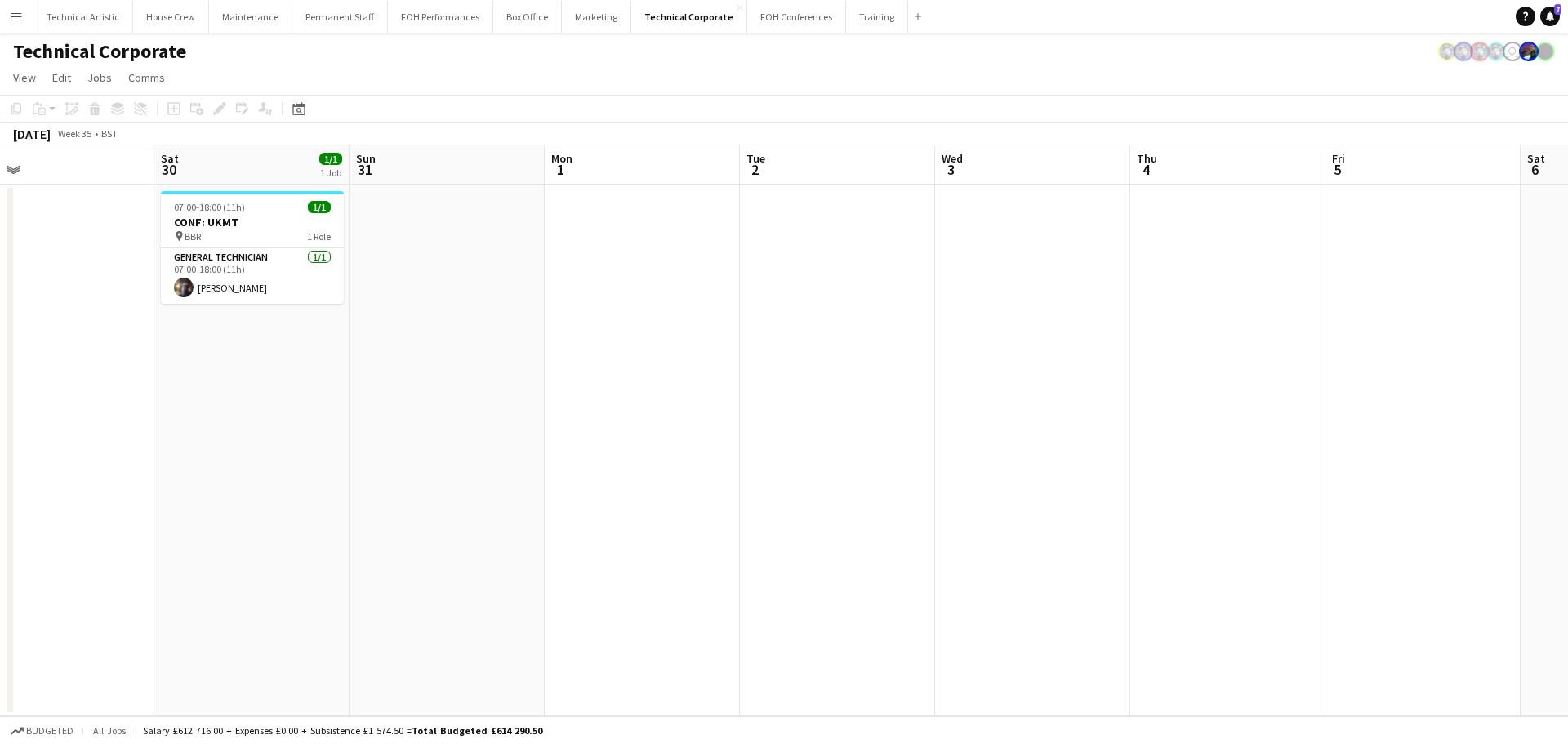
drag, startPoint x: 1247, startPoint y: 402, endPoint x: 1010, endPoint y: 361, distance: 240.5
click at [543, 313] on app-calendar-viewport "Wed 27 Thu 28 Fri 29 Sat 30 1/1 1 Job Sun 31 Mon 1 Tue 2 Wed 3 Thu 4 Fri 5 Sat …" at bounding box center [784, 430] width 1568 height 570
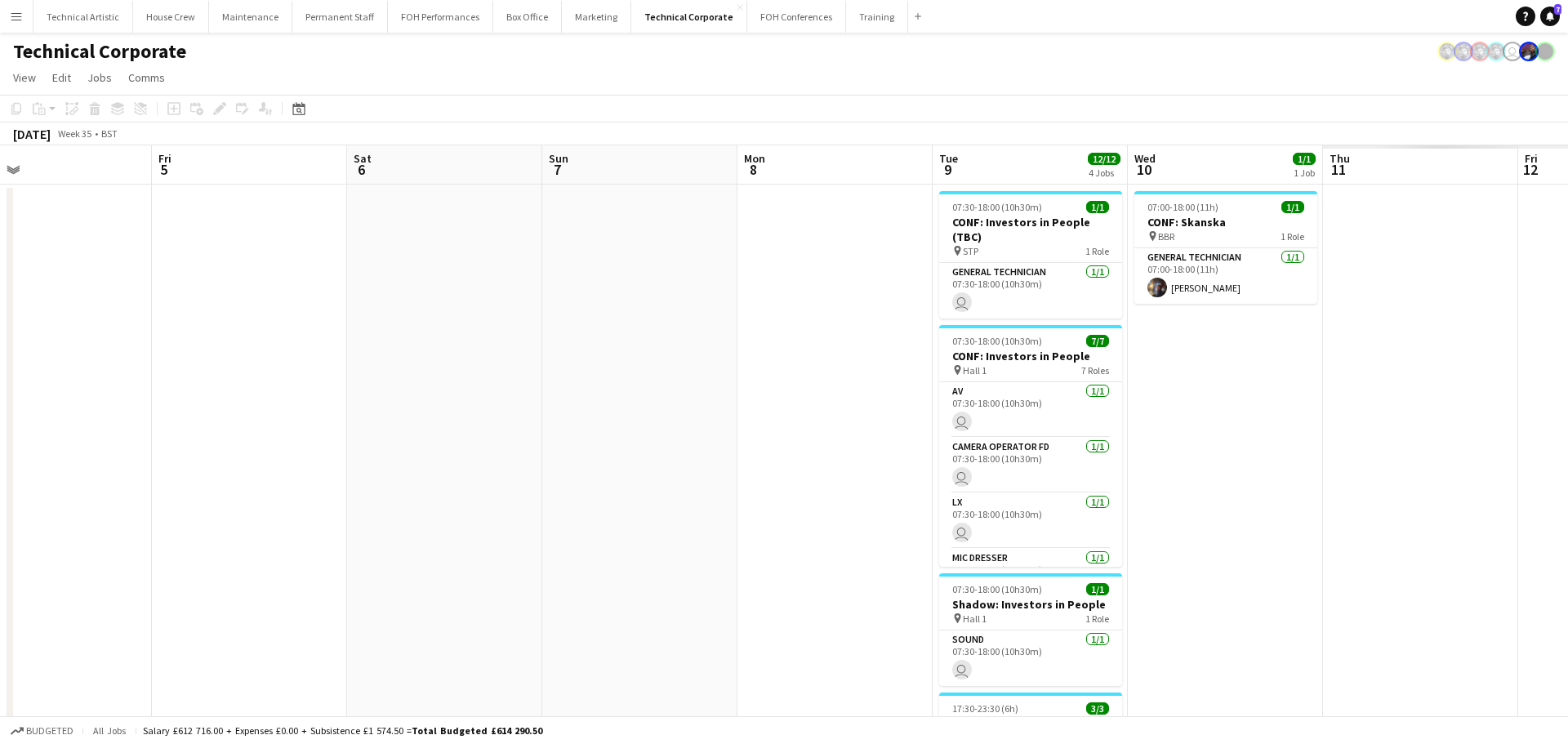
drag, startPoint x: 1347, startPoint y: 422, endPoint x: 409, endPoint y: 239, distance: 955.7
click at [409, 239] on app-calendar-viewport "Tue 2 Wed 3 Thu 4 Fri 5 Sat 6 Sun 7 Mon 8 Tue 9 12/12 4 Jobs Wed 10 1/1 1 Job T…" at bounding box center [784, 556] width 1568 height 822
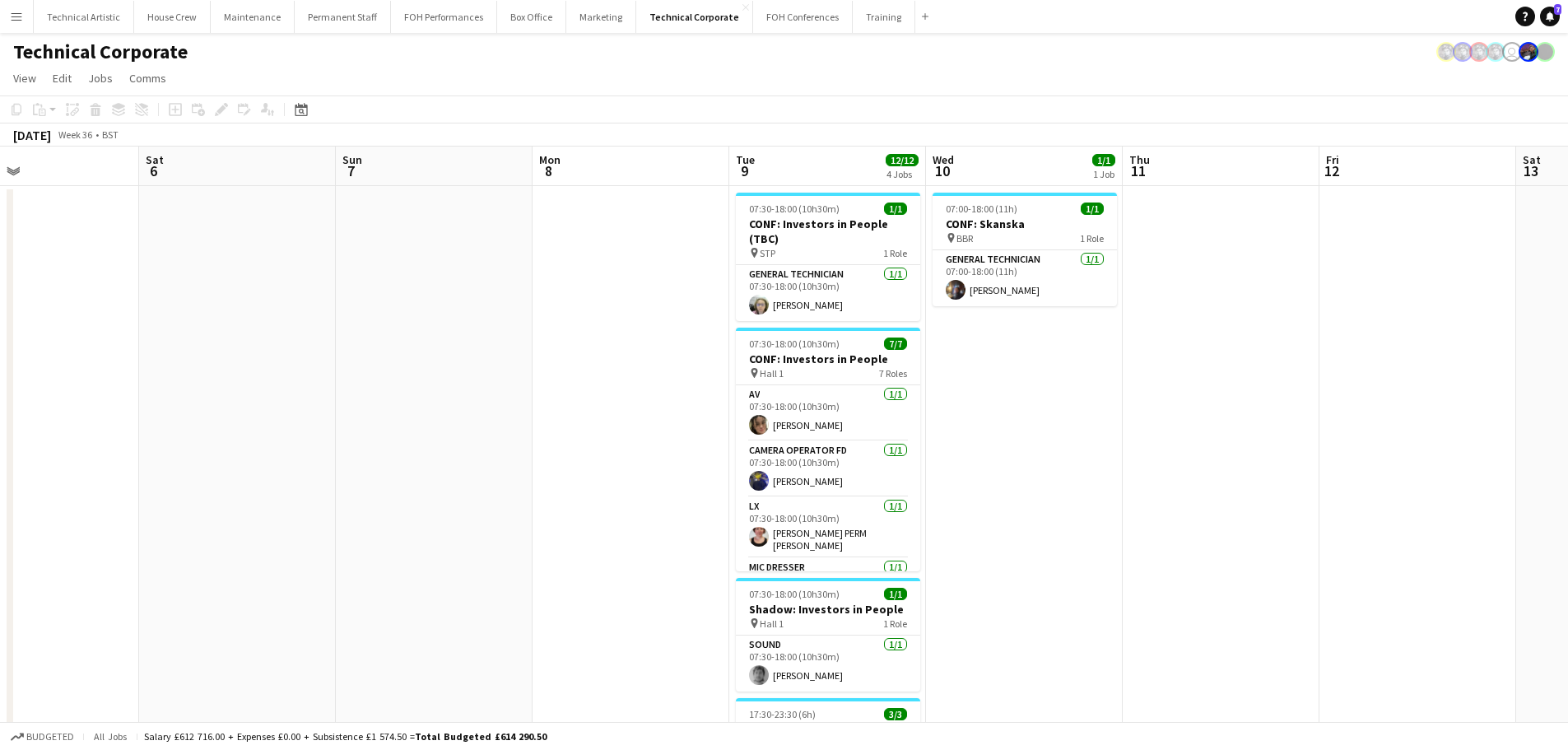
drag, startPoint x: 1172, startPoint y: 345, endPoint x: 318, endPoint y: 205, distance: 865.4
click at [318, 205] on app-calendar-viewport "Tue 2 Wed 3 Thu 4 Fri 5 Sat 6 Sun 7 Mon 8 Tue 9 12/12 4 Jobs Wed 10 1/1 1 Job T…" at bounding box center [784, 560] width 1568 height 829
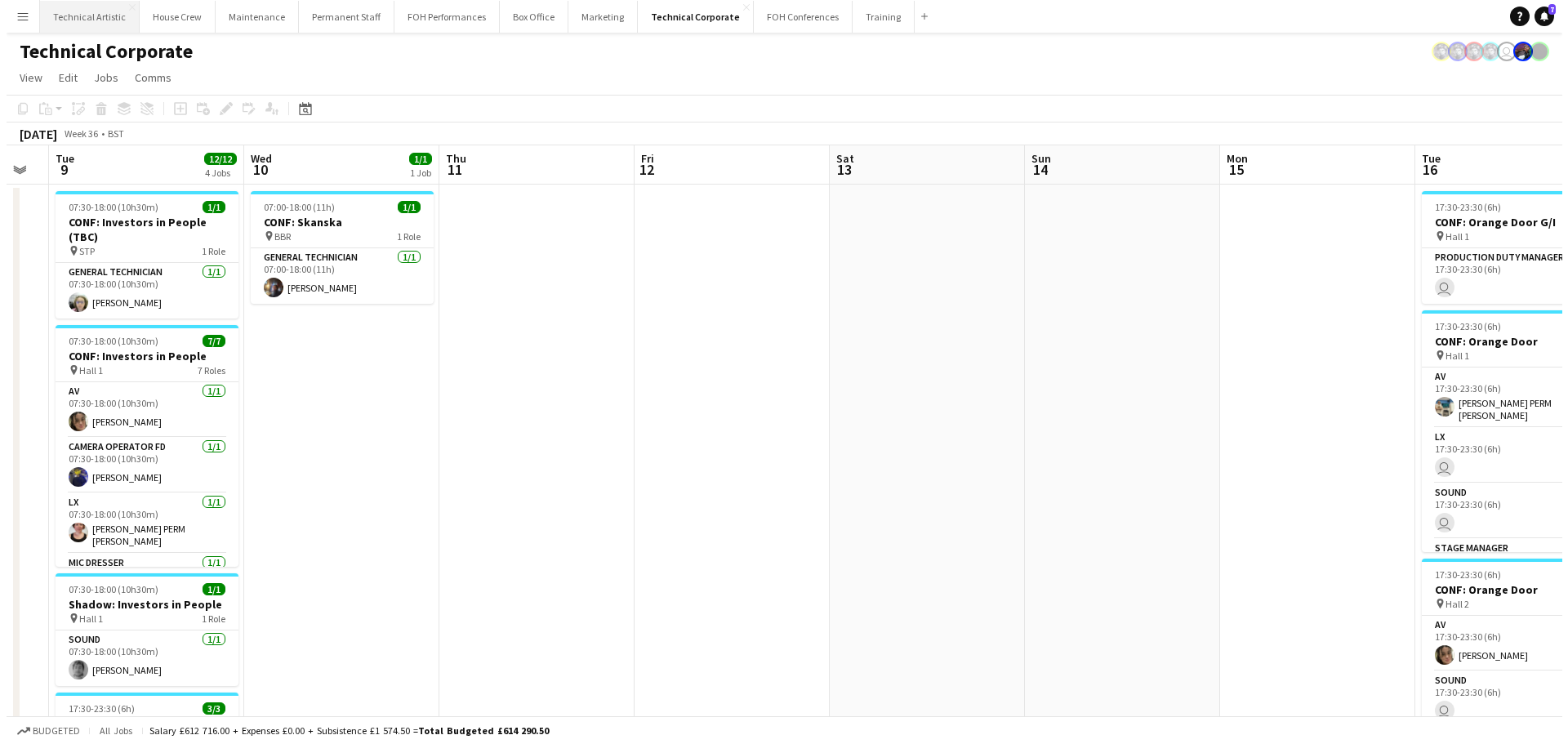
scroll to position [0, 543]
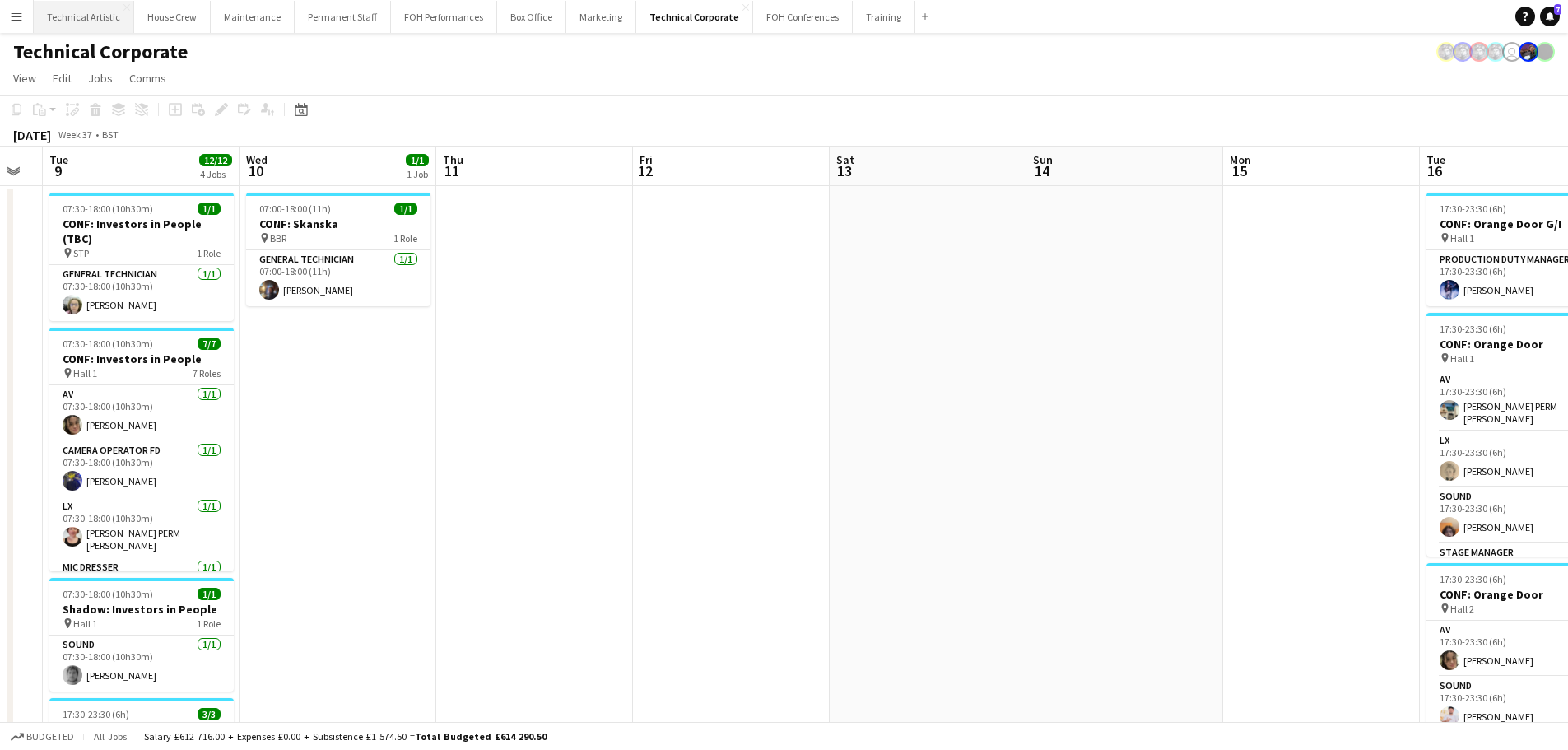
click at [82, 25] on button "Technical Artistic Close" at bounding box center [84, 17] width 100 height 32
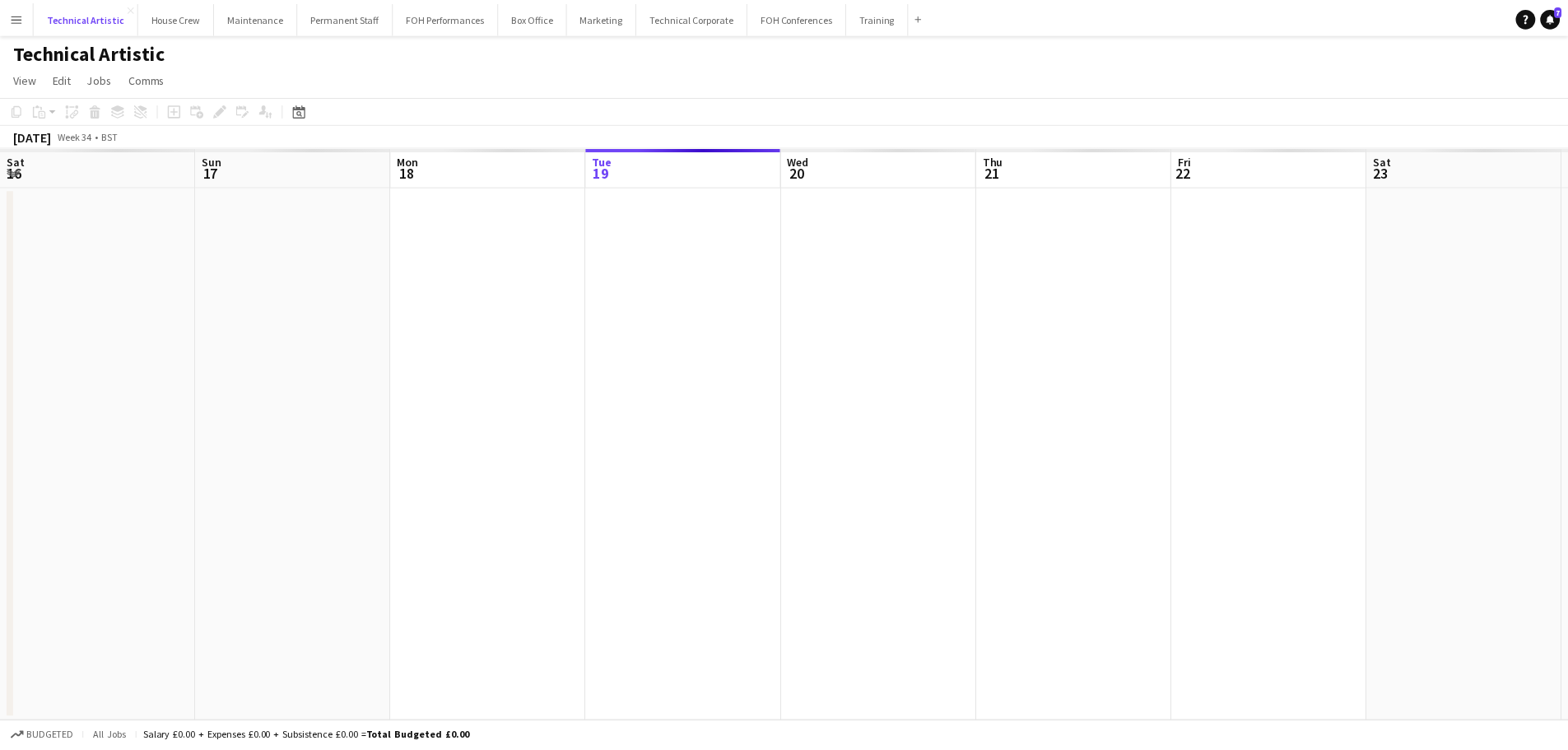
scroll to position [0, 393]
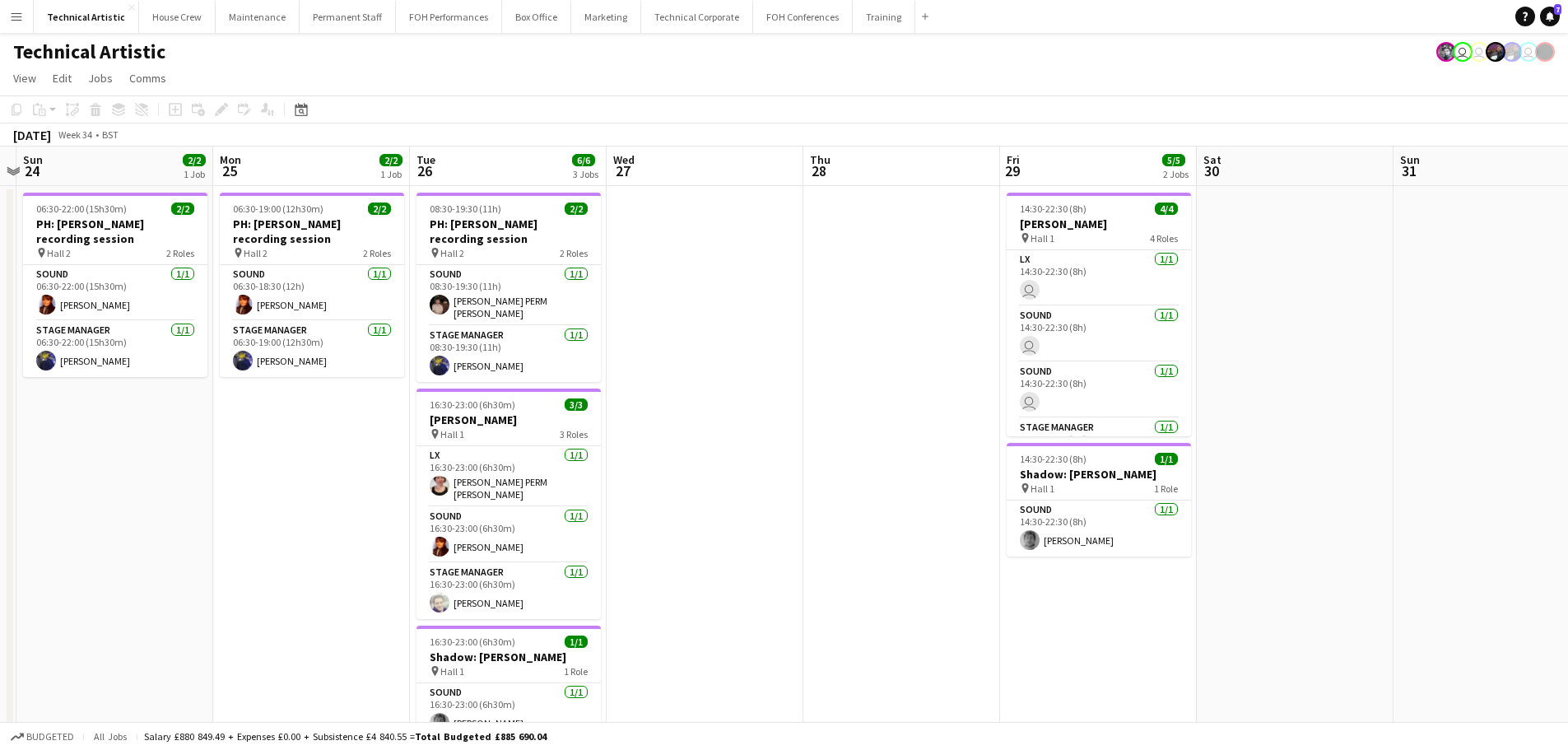
drag, startPoint x: 1056, startPoint y: 390, endPoint x: 142, endPoint y: 200, distance: 933.5
click at [142, 200] on app-calendar-viewport "Thu 21 Fri 22 Sat 23 Sun 24 2/2 1 Job Mon 25 2/2 1 Job Tue 26 6/6 3 Jobs Wed 27…" at bounding box center [784, 463] width 1568 height 634
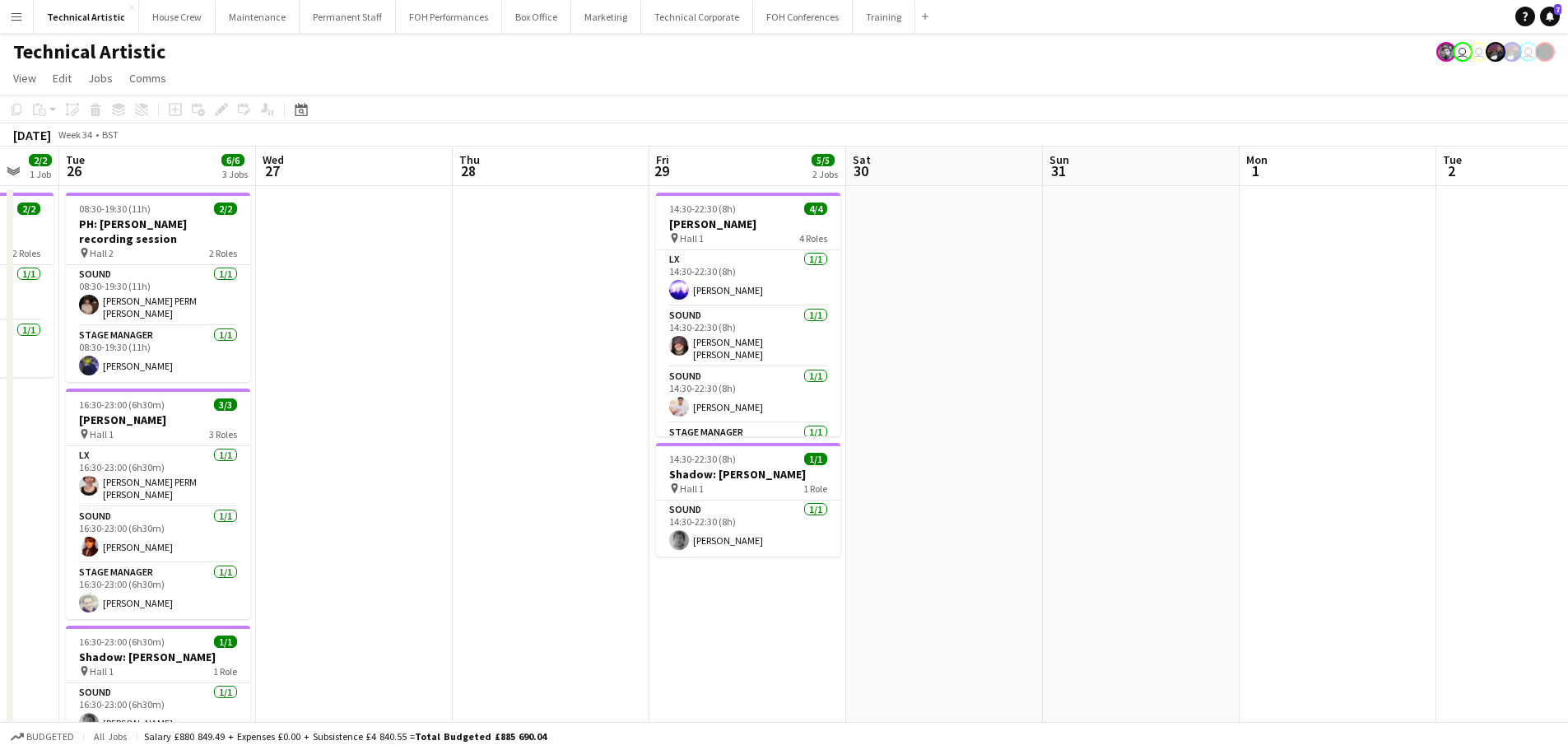
scroll to position [0, 510]
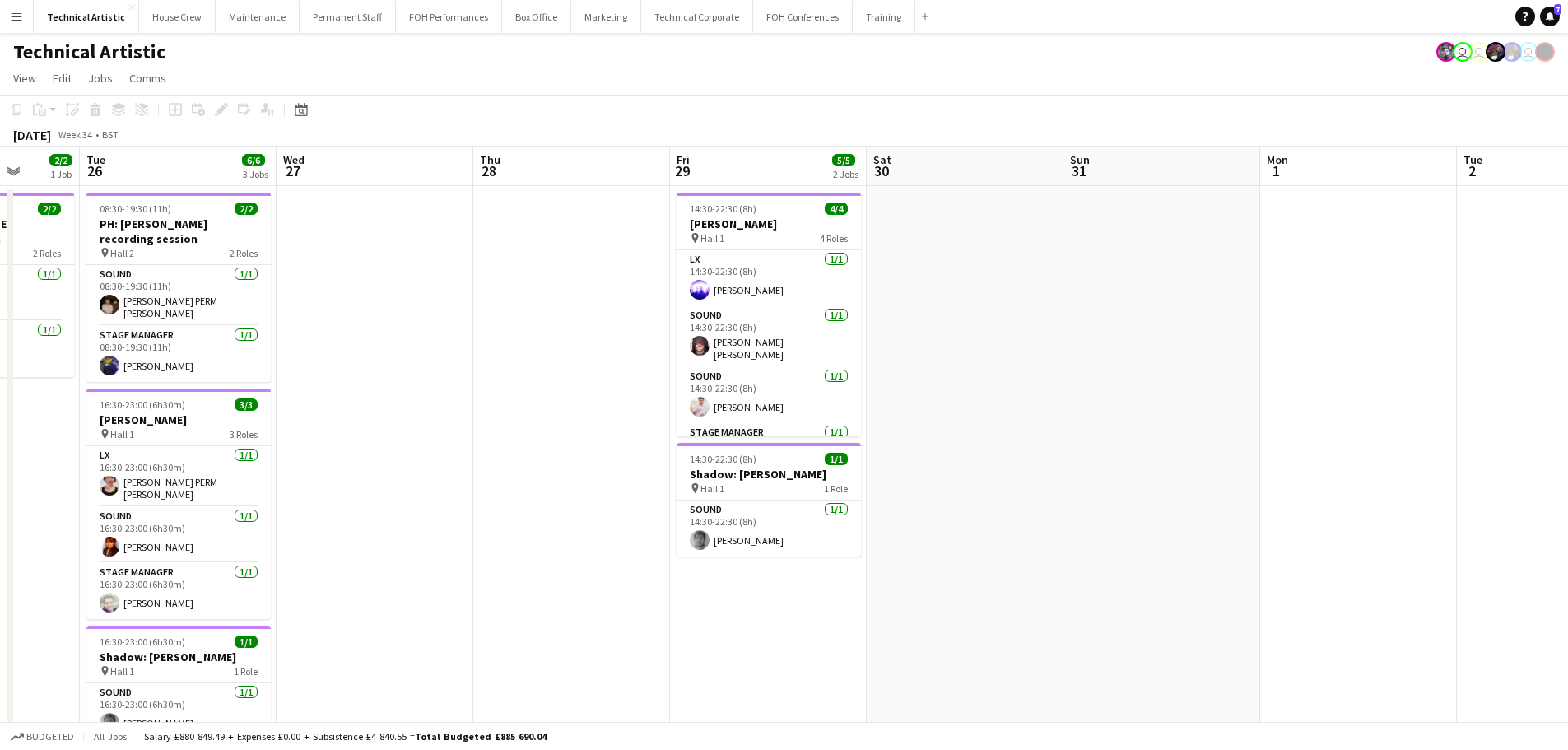
drag, startPoint x: 1013, startPoint y: 328, endPoint x: 356, endPoint y: 139, distance: 683.6
click at [356, 139] on app-calendar "Copy Paste Paste Ctrl+V Paste with crew Ctrl+Shift+V Paste linked Job Delete Gr…" at bounding box center [784, 437] width 1568 height 685
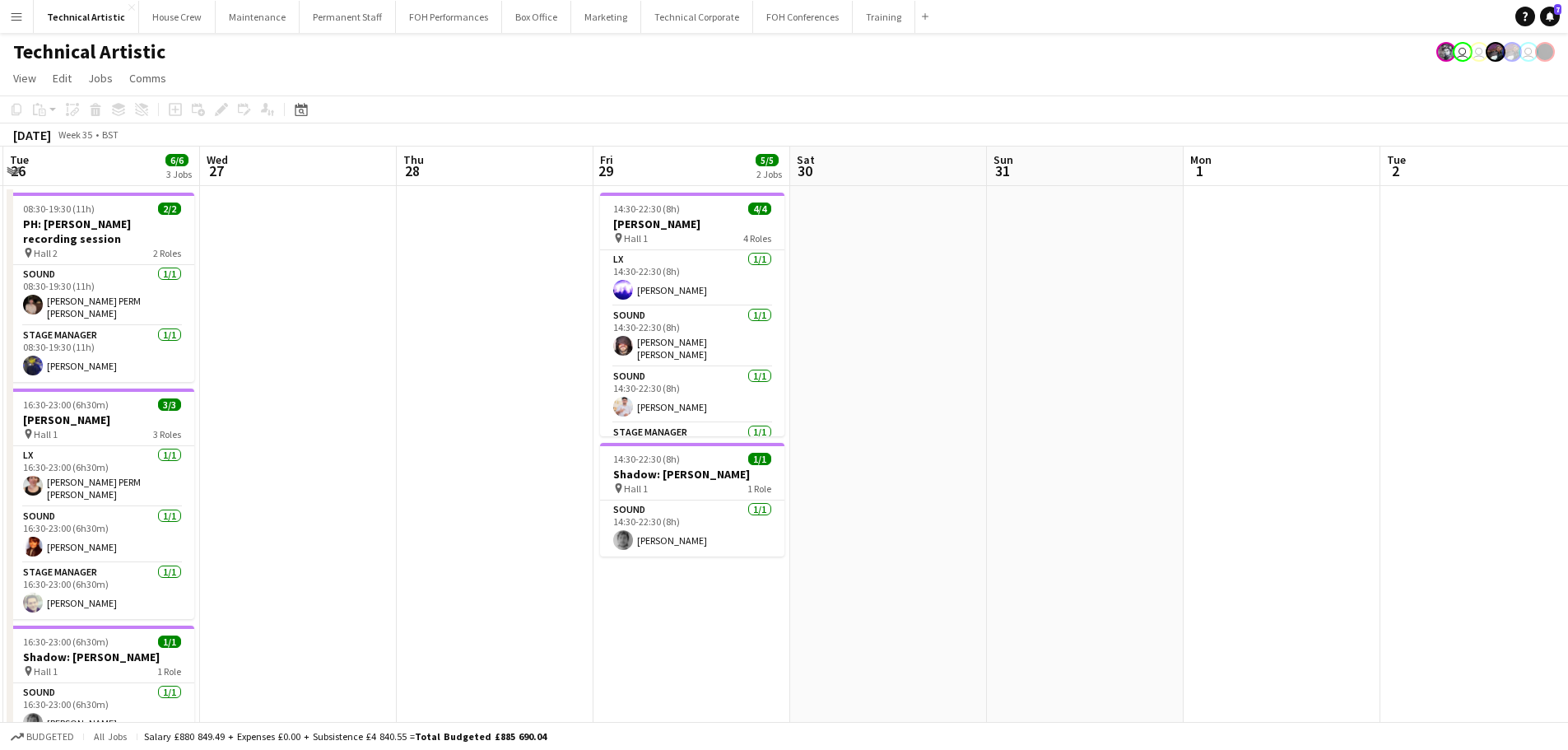
drag, startPoint x: 230, startPoint y: 323, endPoint x: 815, endPoint y: 362, distance: 586.3
click at [815, 362] on app-calendar-viewport "Sun 24 2/2 1 Job Mon 25 2/2 1 Job Tue 26 6/6 3 Jobs Wed 27 Thu 28 Fri 29 5/5 2 …" at bounding box center [784, 624] width 1568 height 956
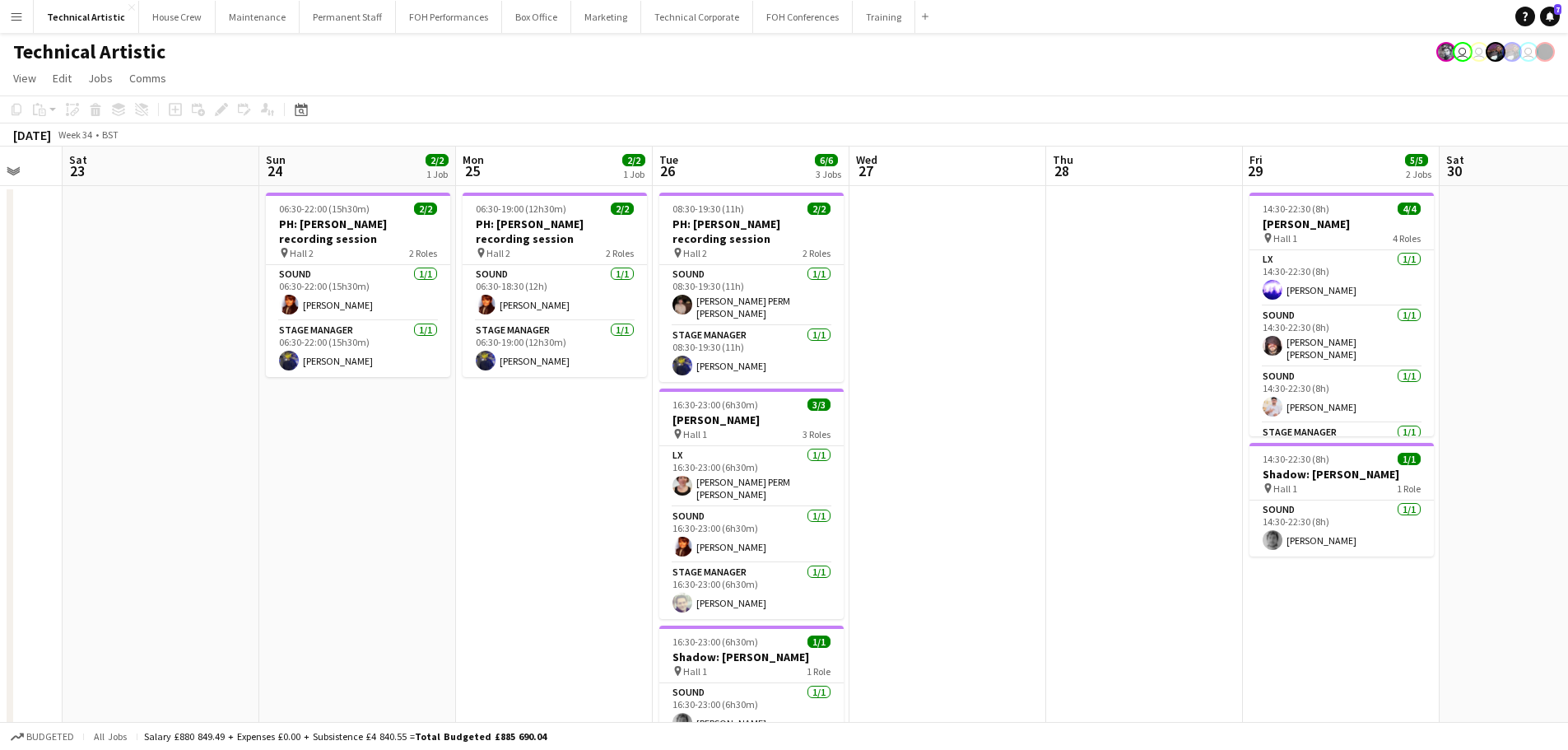
drag, startPoint x: 555, startPoint y: 397, endPoint x: 962, endPoint y: 449, distance: 410.3
click at [962, 449] on app-calendar-viewport "Thu 21 Fri 22 Sat 23 Sun 24 2/2 1 Job Mon 25 2/2 1 Job Tue 26 6/6 3 Jobs Wed 27…" at bounding box center [784, 624] width 1568 height 956
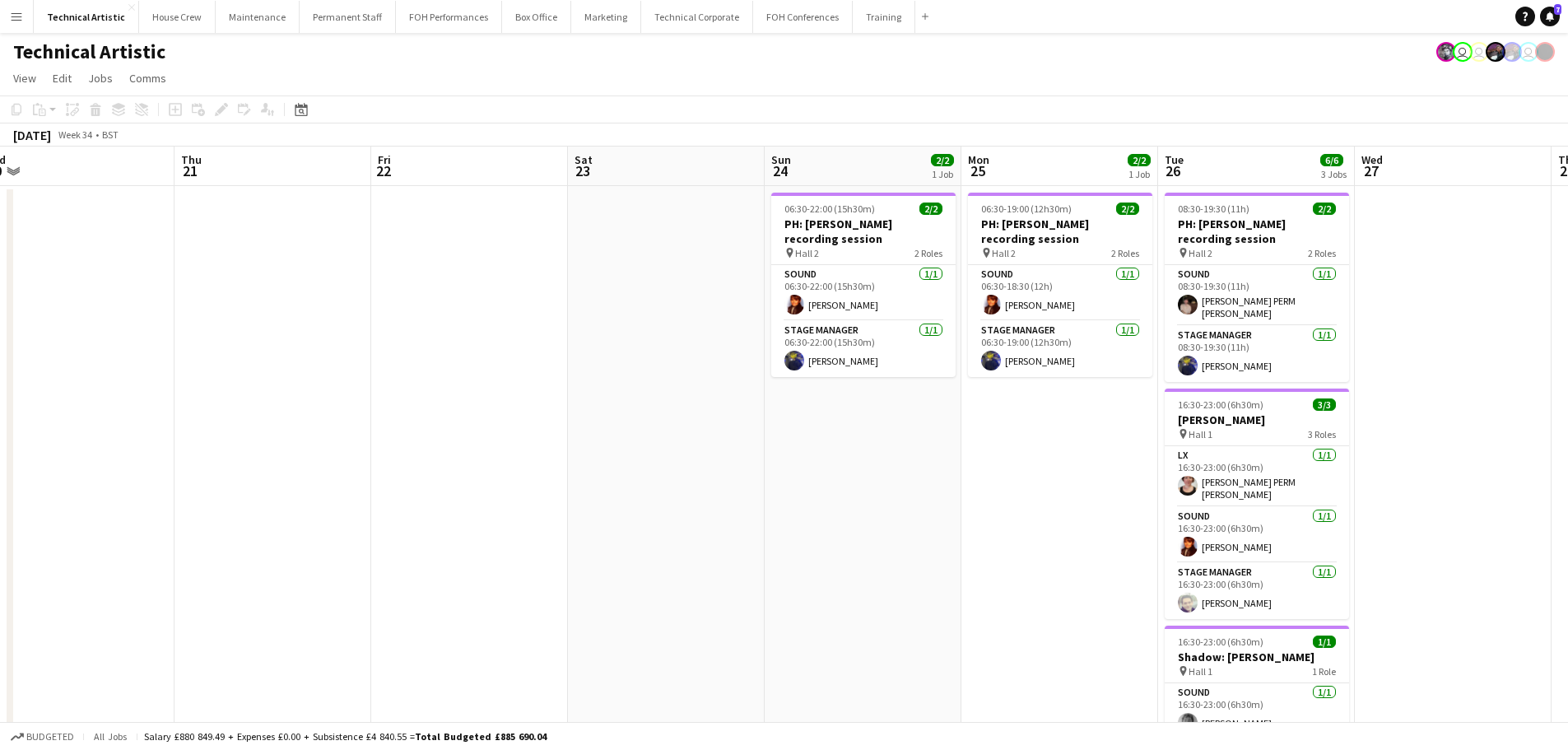
drag, startPoint x: 564, startPoint y: 373, endPoint x: 876, endPoint y: 417, distance: 315.1
click at [876, 417] on app-calendar-viewport "Mon 18 Tue 19 Wed 20 Thu 21 Fri 22 Sat 23 Sun 24 2/2 1 Job Mon 25 2/2 1 Job Tue…" at bounding box center [784, 624] width 1568 height 956
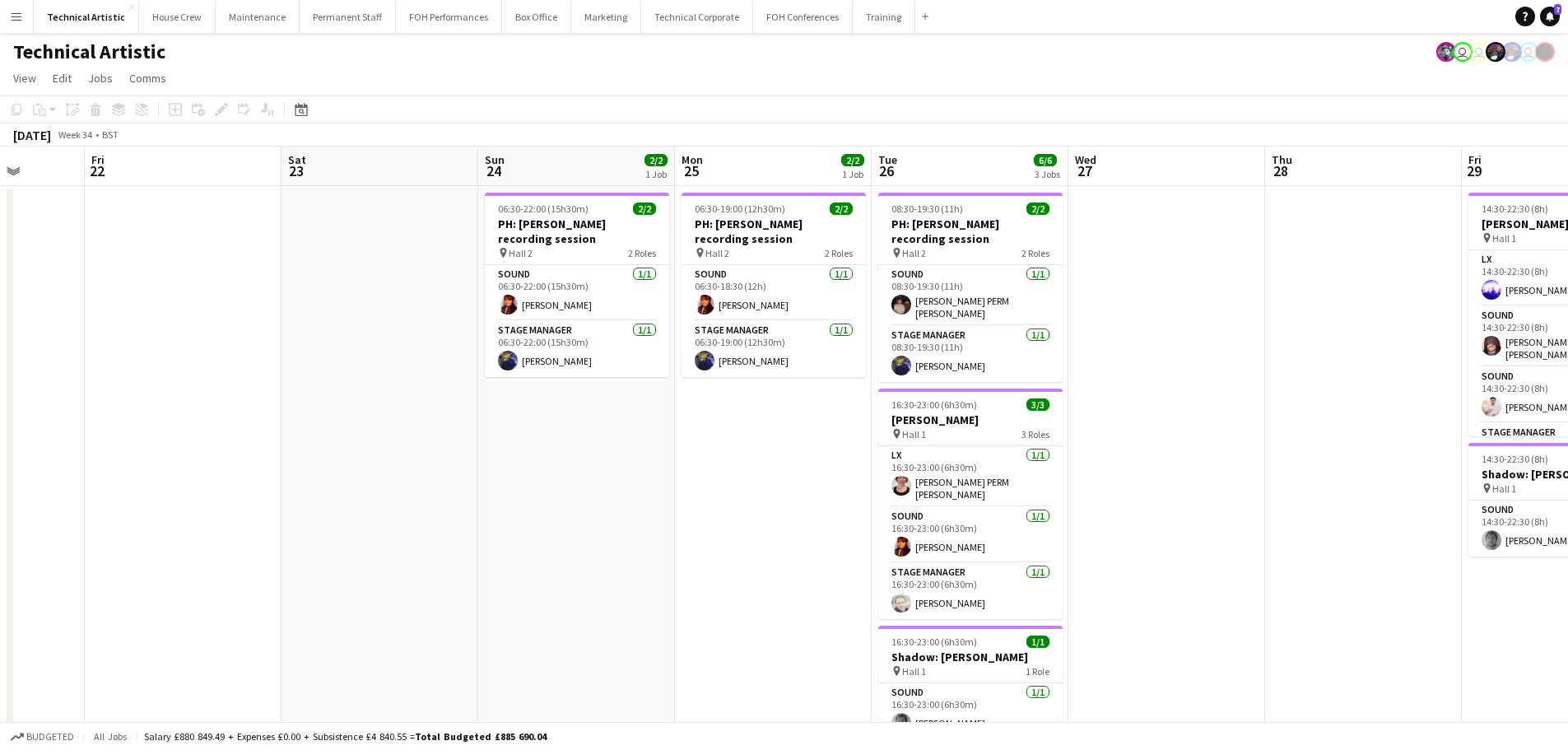
scroll to position [0, 614]
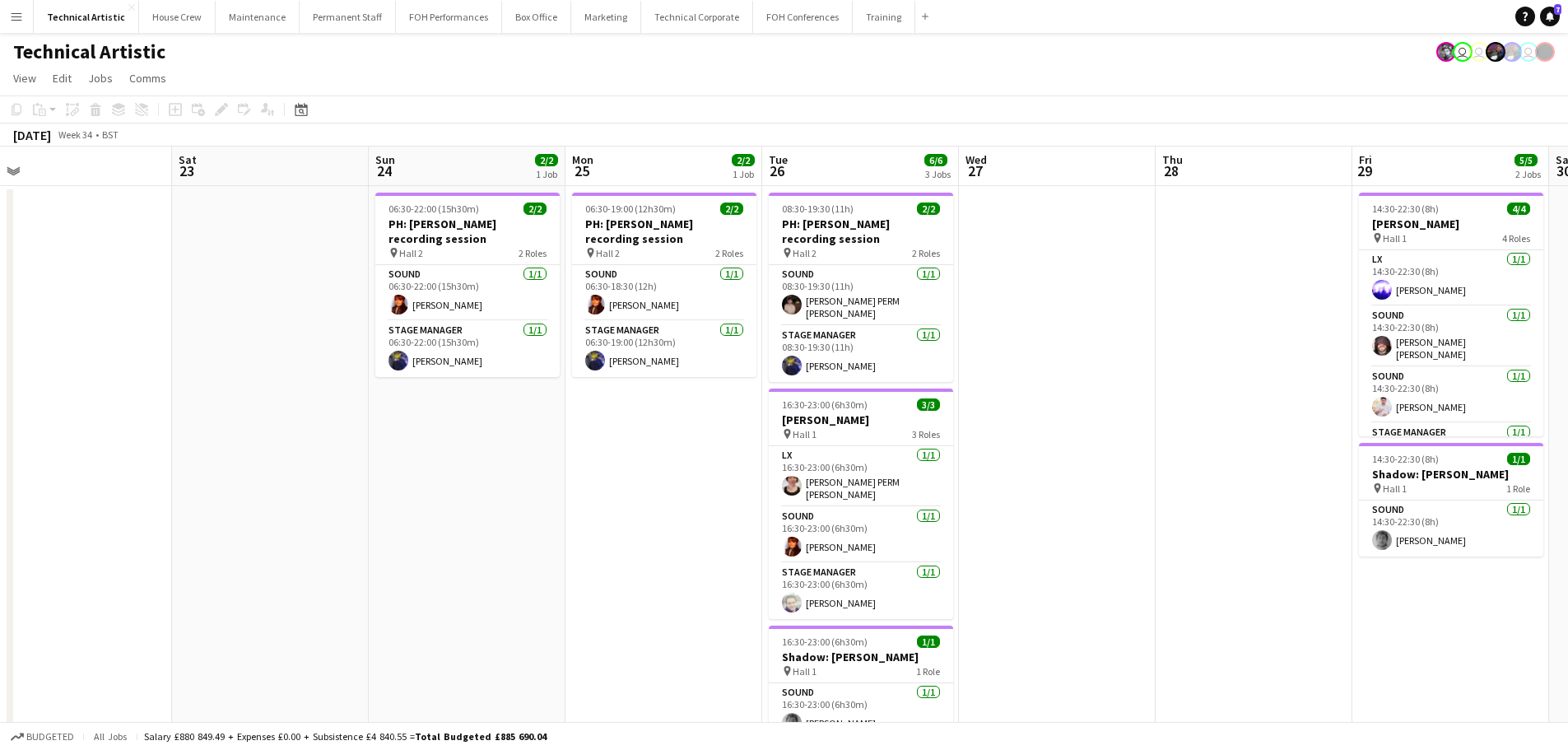
drag, startPoint x: 1155, startPoint y: 492, endPoint x: 693, endPoint y: 369, distance: 478.1
click at [693, 369] on app-calendar-viewport "Tue 19 Wed 20 Thu 21 Fri 22 Sat 23 Sun 24 2/2 1 Job Mon 25 2/2 1 Job Tue 26 6/6…" at bounding box center [784, 624] width 1568 height 956
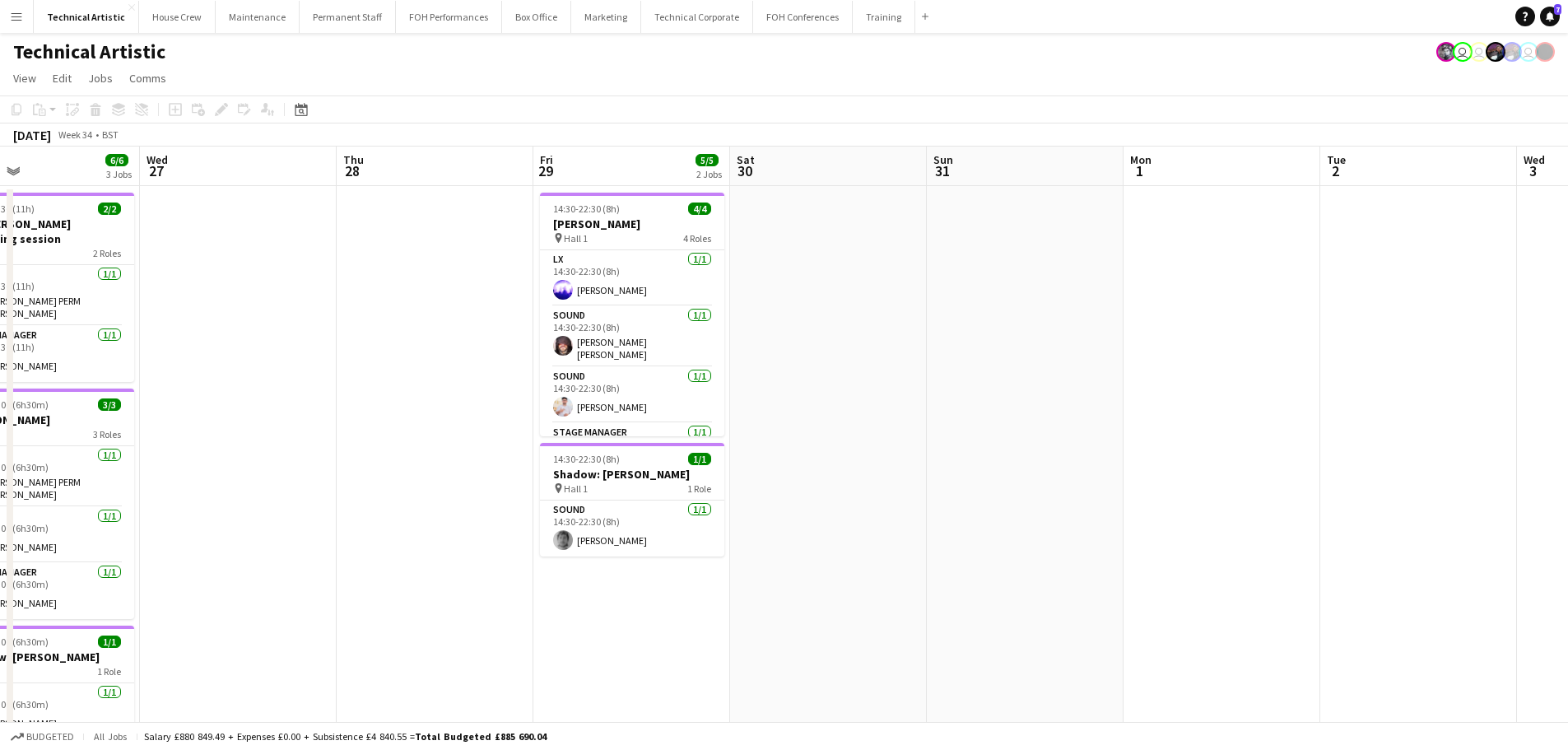
drag, startPoint x: 1042, startPoint y: 407, endPoint x: 286, endPoint y: 219, distance: 779.0
click at [286, 219] on app-calendar-viewport "Sun 24 2/2 1 Job Mon 25 2/2 1 Job Tue 26 6/6 3 Jobs Wed 27 Thu 28 Fri 29 5/5 2 …" at bounding box center [784, 624] width 1568 height 956
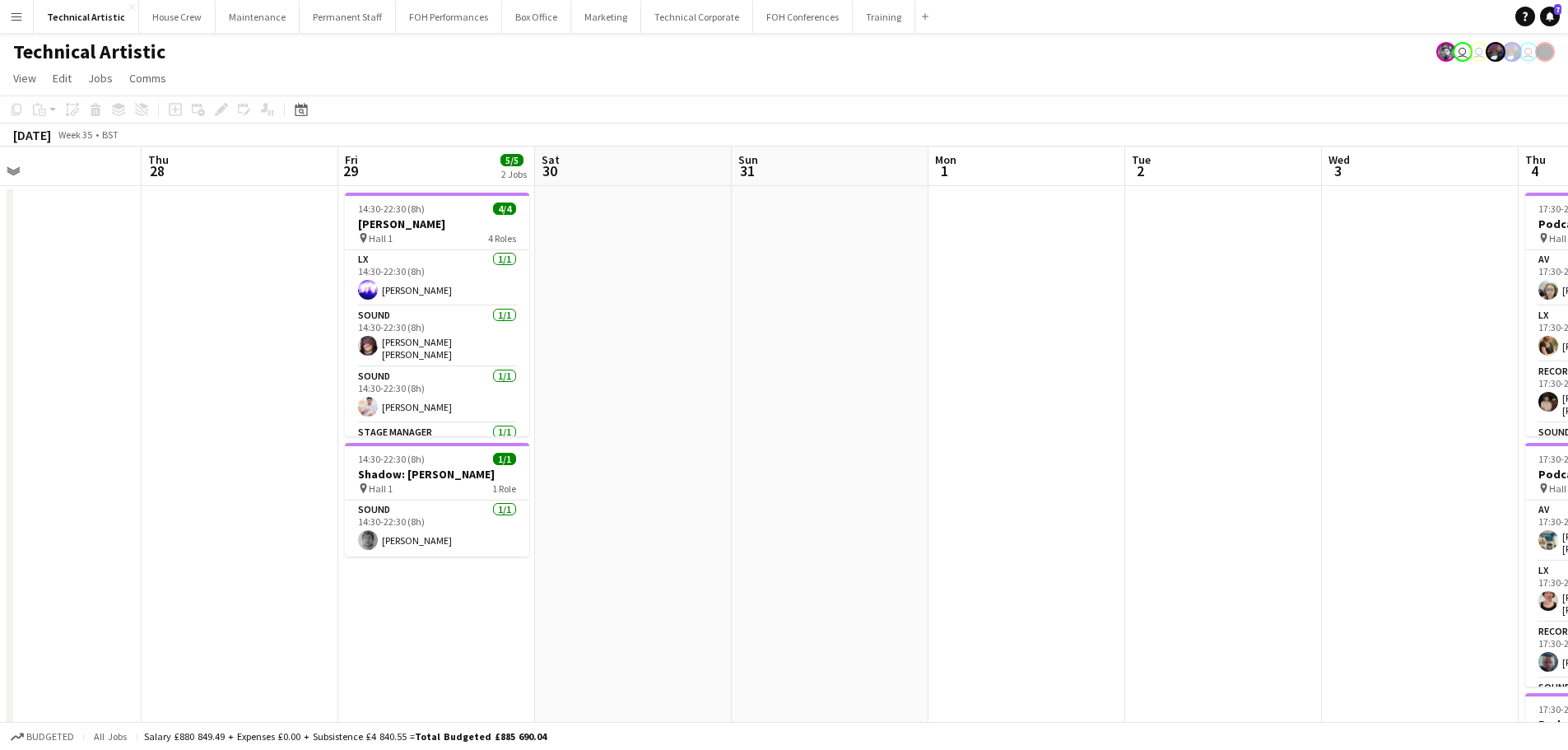
drag, startPoint x: 678, startPoint y: 317, endPoint x: 139, endPoint y: 190, distance: 553.8
click at [139, 190] on app-calendar-viewport "Sun 24 2/2 1 Job Mon 25 2/2 1 Job Tue 26 6/6 3 Jobs Wed 27 Thu 28 Fri 29 5/5 2 …" at bounding box center [784, 624] width 1568 height 956
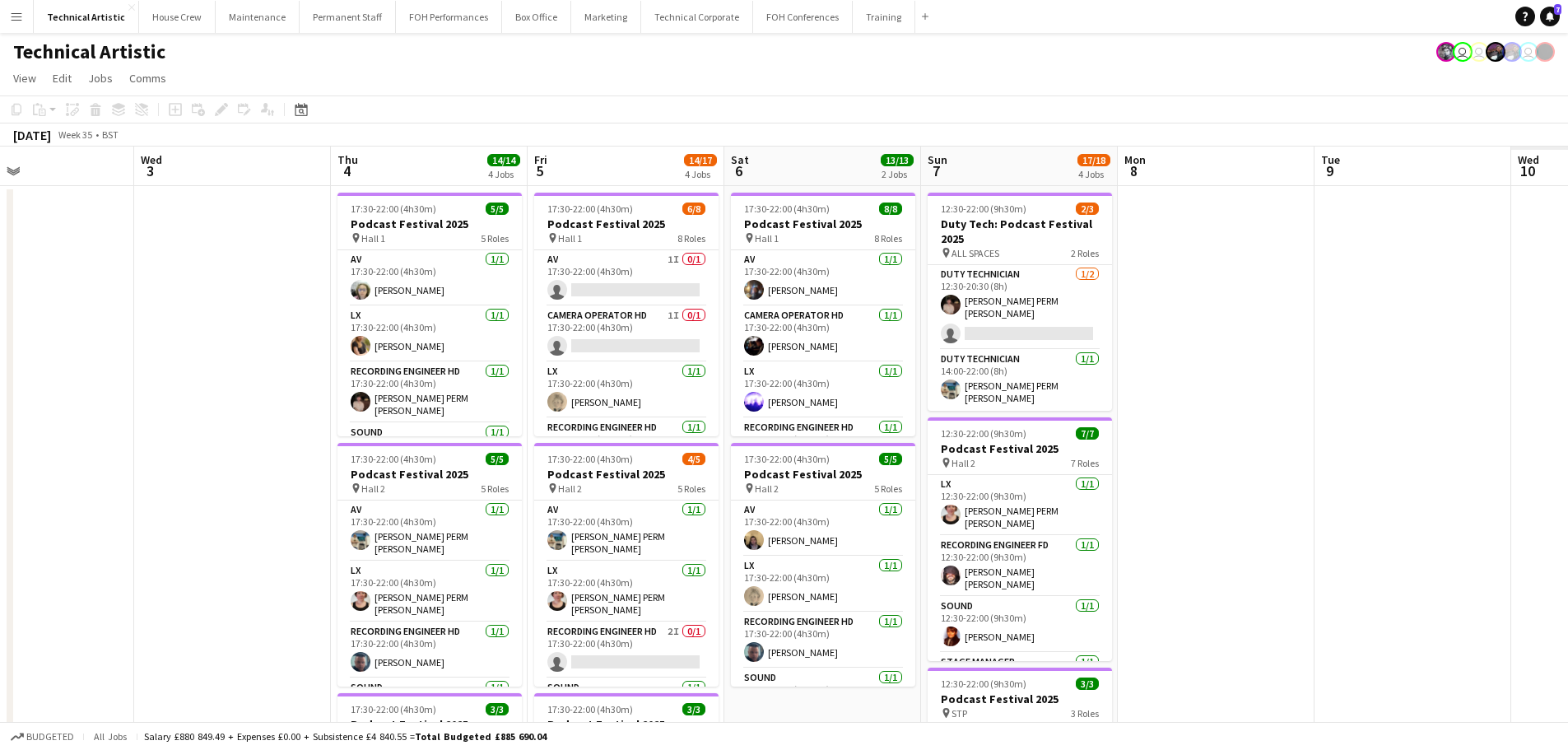
drag, startPoint x: 698, startPoint y: 315, endPoint x: 206, endPoint y: 180, distance: 510.2
click at [206, 180] on app-calendar-viewport "Fri 29 5/5 2 Jobs Sat 30 Sun 31 Mon 1 Tue 2 Wed 3 Thu 4 14/14 4 Jobs Fri 5 14/1…" at bounding box center [784, 664] width 1568 height 1037
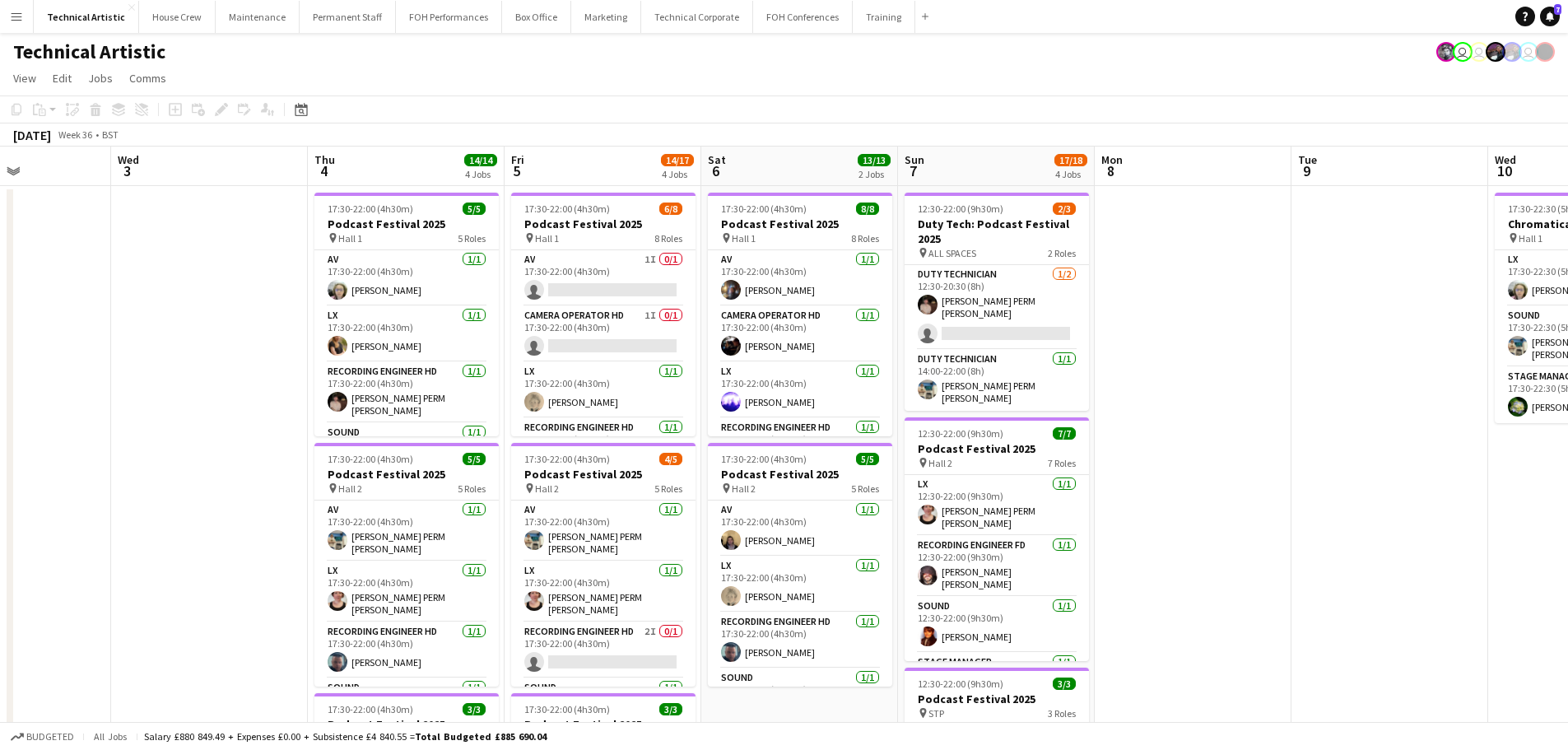
drag, startPoint x: 532, startPoint y: 260, endPoint x: 95, endPoint y: 178, distance: 444.6
click at [95, 178] on app-calendar-viewport "Sun 31 Mon 1 Tue 2 Wed 3 Thu 4 14/14 4 Jobs Fri 5 14/17 4 Jobs Sat 6 13/13 2 Jo…" at bounding box center [784, 664] width 1568 height 1037
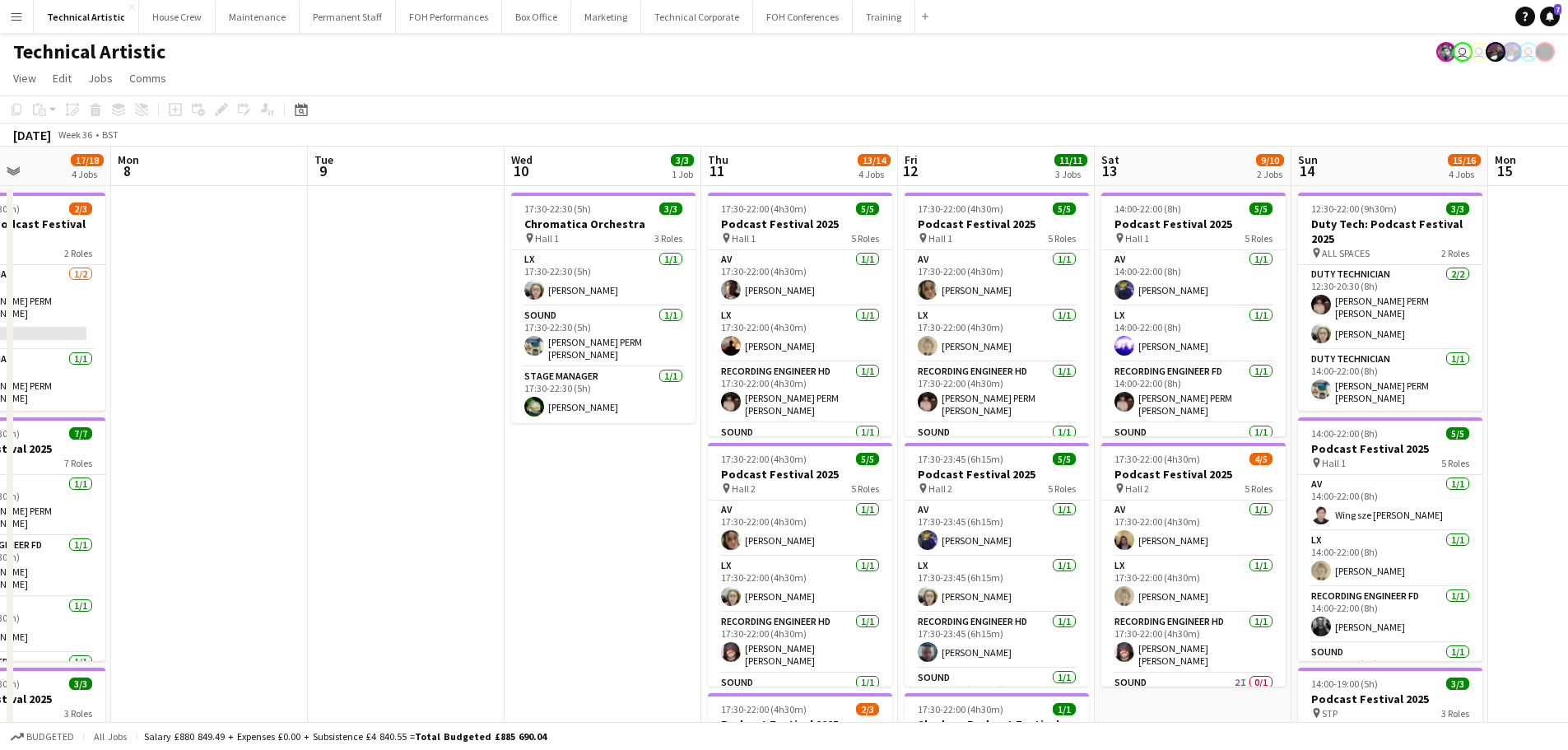
scroll to position [0, 467]
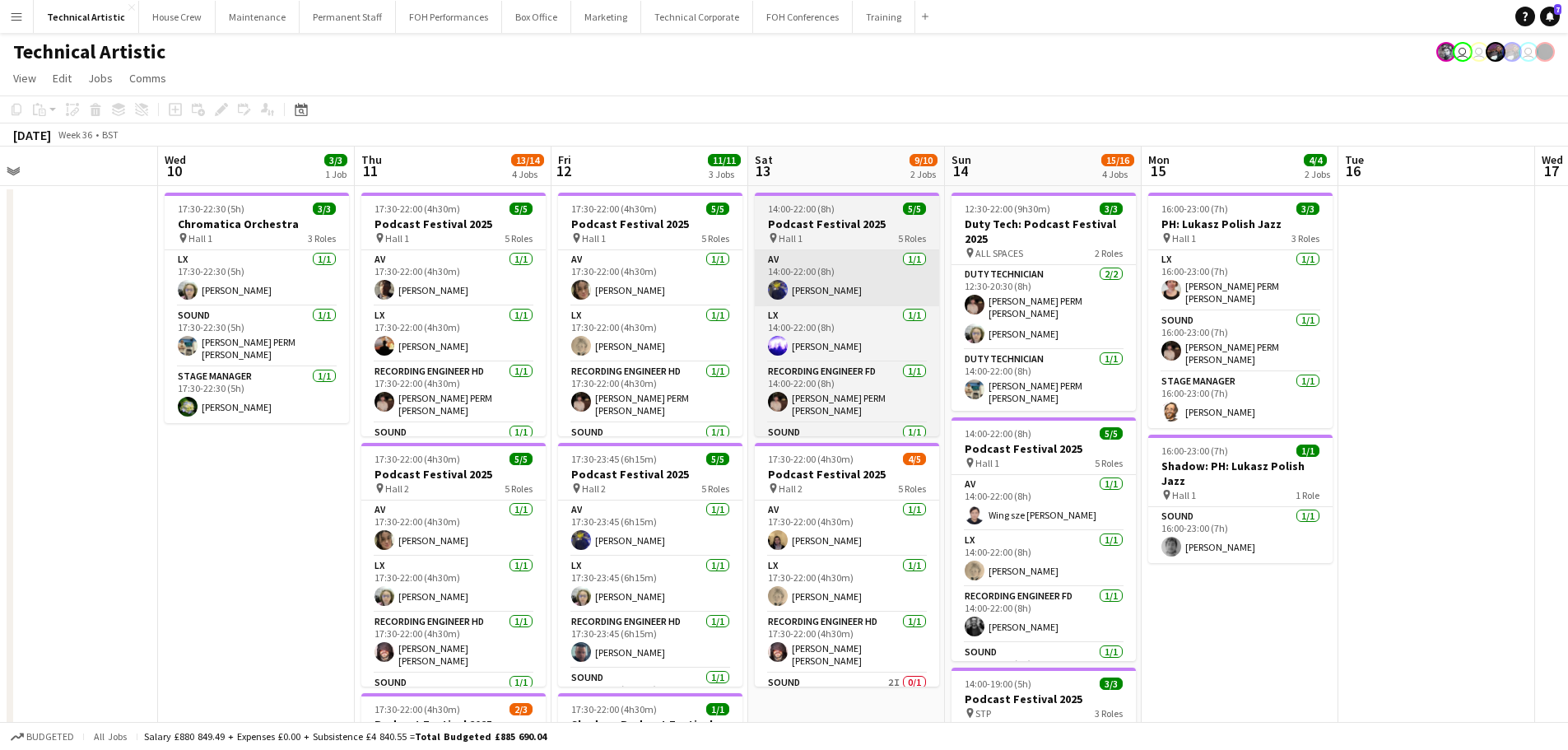
drag, startPoint x: 820, startPoint y: 345, endPoint x: 503, endPoint y: 296, distance: 320.8
click at [493, 296] on app-calendar-viewport "Sat 6 13/13 2 Jobs Sun 7 17/18 4 Jobs Mon 8 Tue 9 Wed 10 3/3 1 Job Thu 11 13/14…" at bounding box center [784, 664] width 1568 height 1037
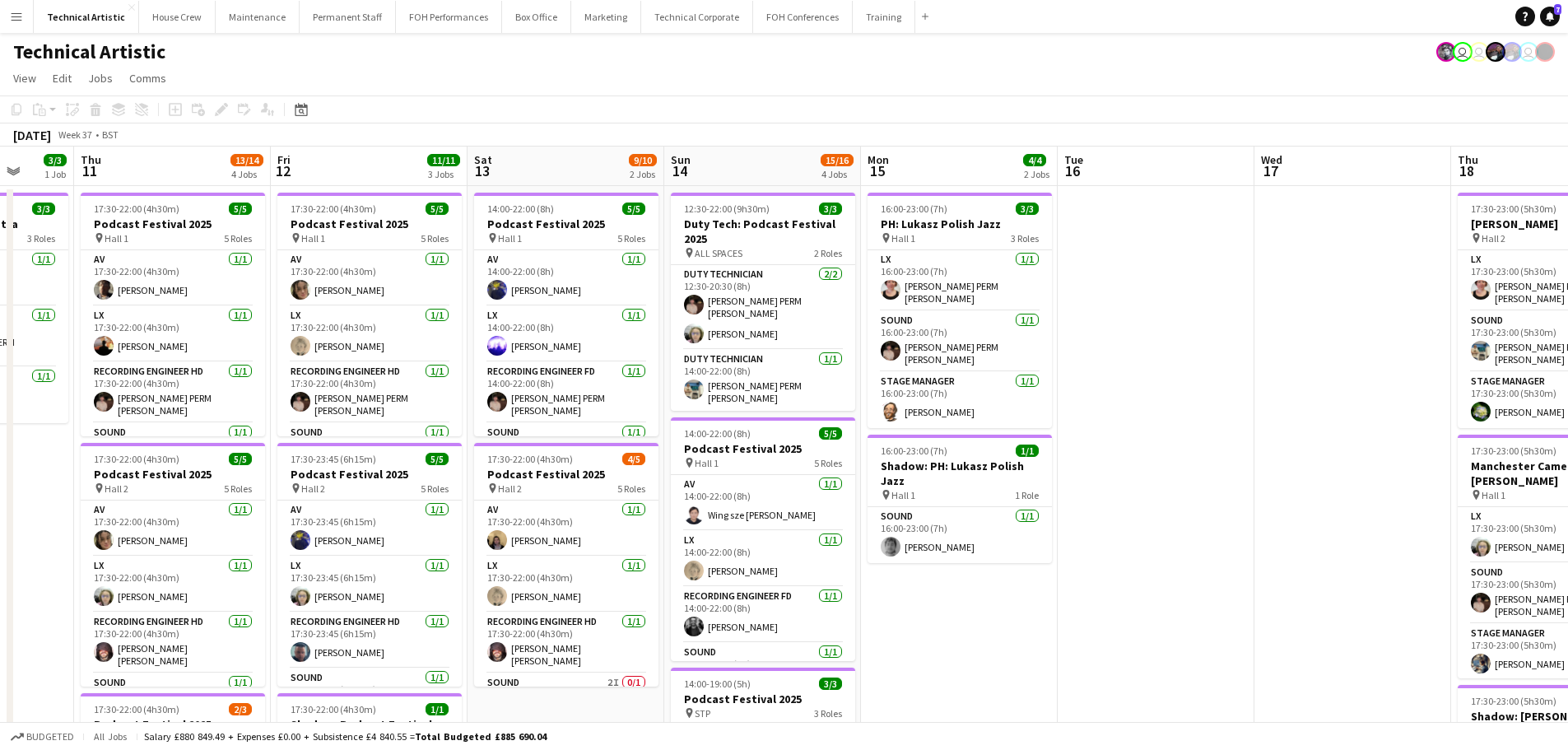
drag, startPoint x: 1235, startPoint y: 409, endPoint x: 629, endPoint y: 296, distance: 616.4
click at [629, 296] on app-calendar-viewport "Mon 8 Tue 9 Wed 10 3/3 1 Job Thu 11 13/14 4 Jobs Fri 12 11/11 3 Jobs Sat 13 9/1…" at bounding box center [784, 664] width 1568 height 1037
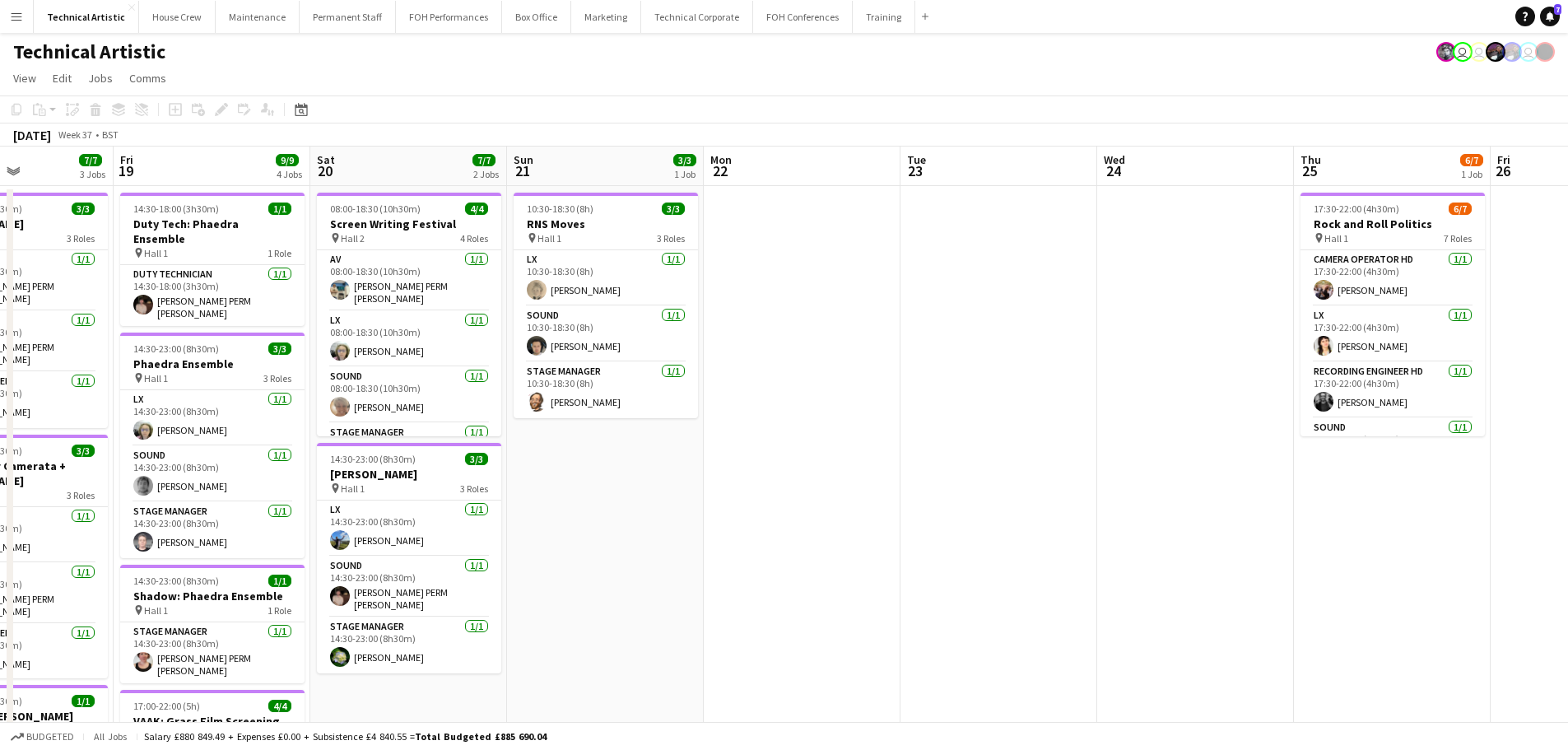
drag, startPoint x: 1289, startPoint y: 379, endPoint x: 542, endPoint y: 260, distance: 756.4
click at [542, 260] on app-calendar-viewport "Tue 16 Wed 17 Thu 18 7/7 3 Jobs Fri 19 9/9 4 Jobs Sat 20 7/7 2 Jobs Sun 21 3/3 …" at bounding box center [784, 664] width 1568 height 1037
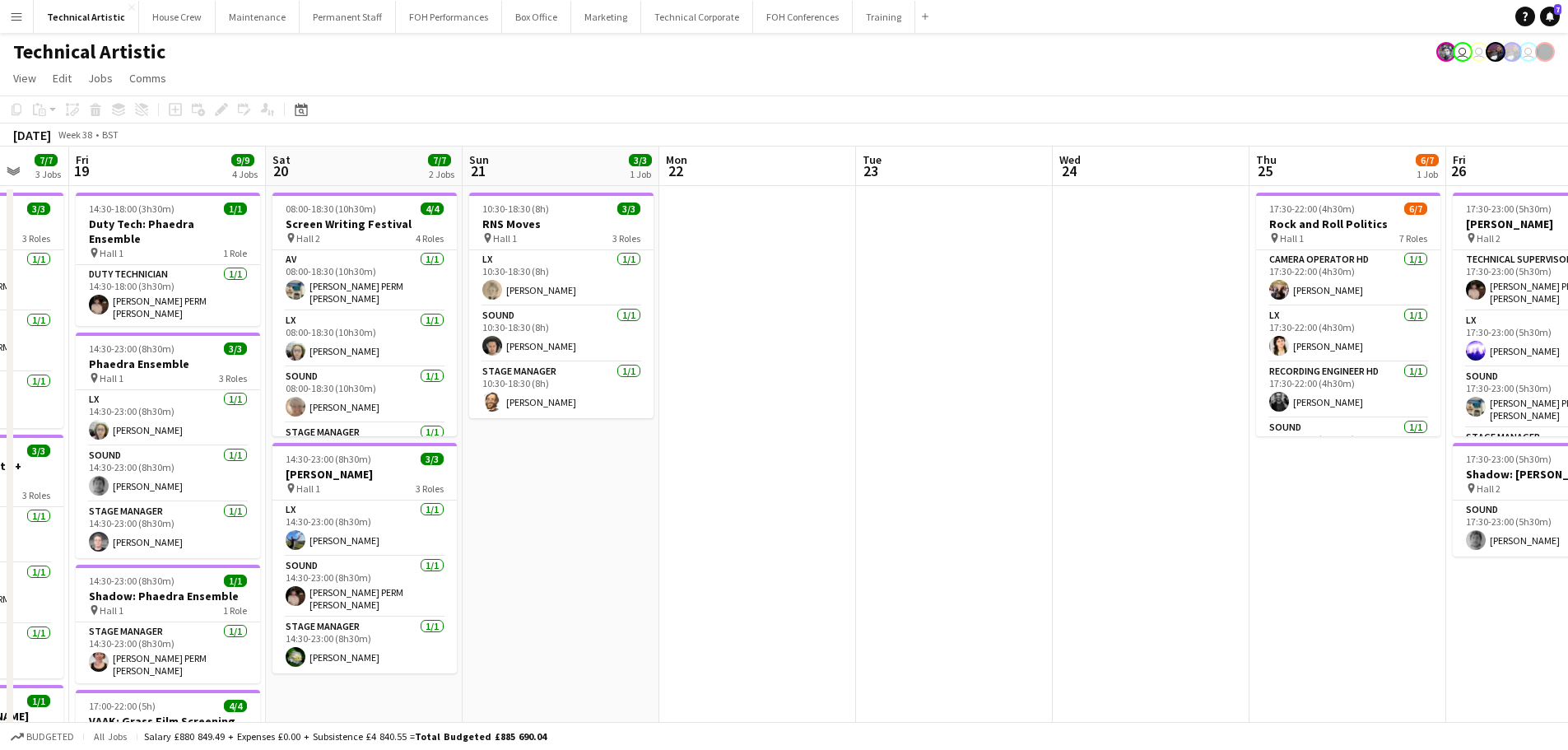
scroll to position [0, 615]
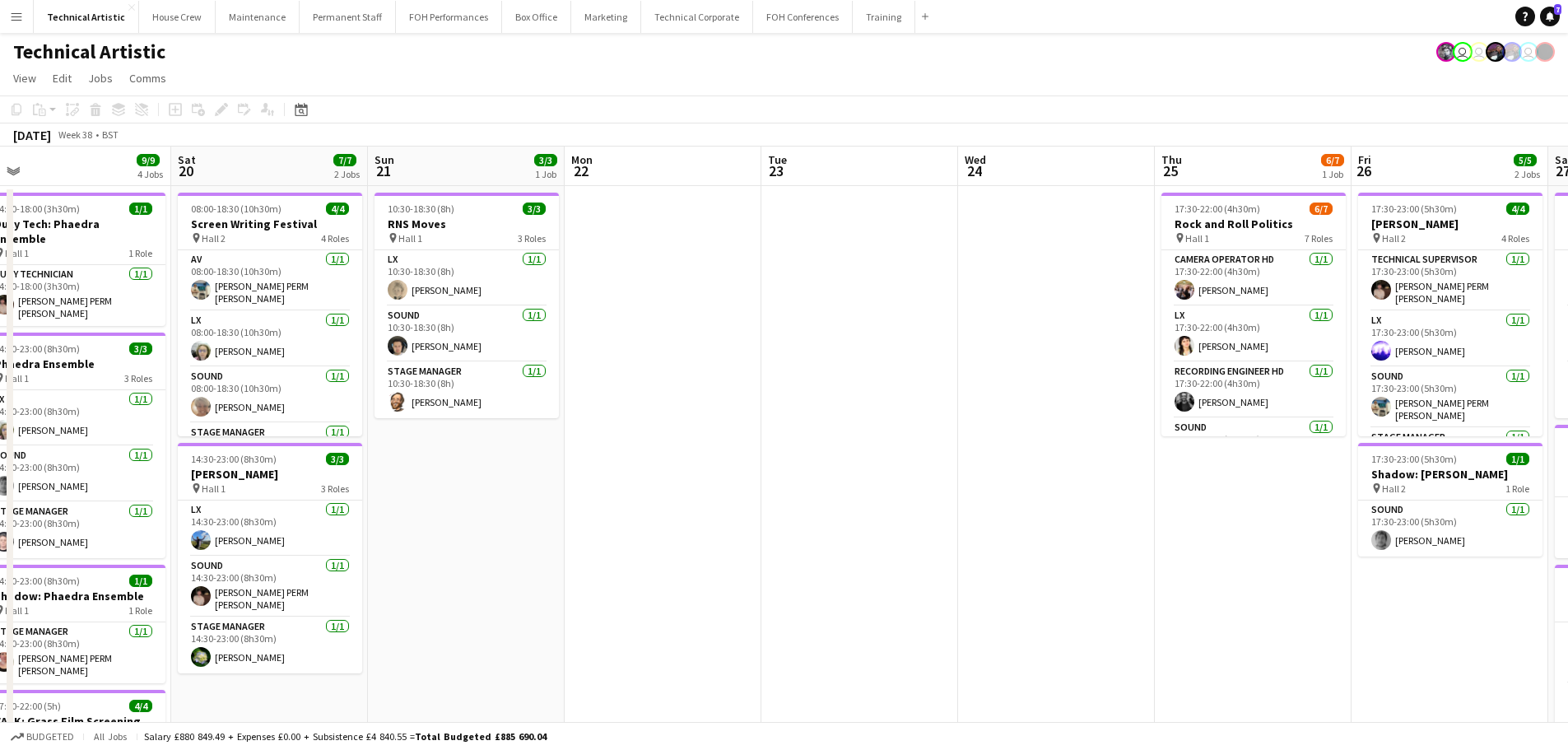
drag, startPoint x: 407, startPoint y: 288, endPoint x: 372, endPoint y: 284, distance: 35.2
click at [372, 284] on app-calendar-viewport "Tue 16 Wed 17 Thu 18 7/7 3 Jobs Fri 19 9/9 4 Jobs Sat 20 7/7 2 Jobs Sun 21 3/3 …" at bounding box center [784, 664] width 1568 height 1037
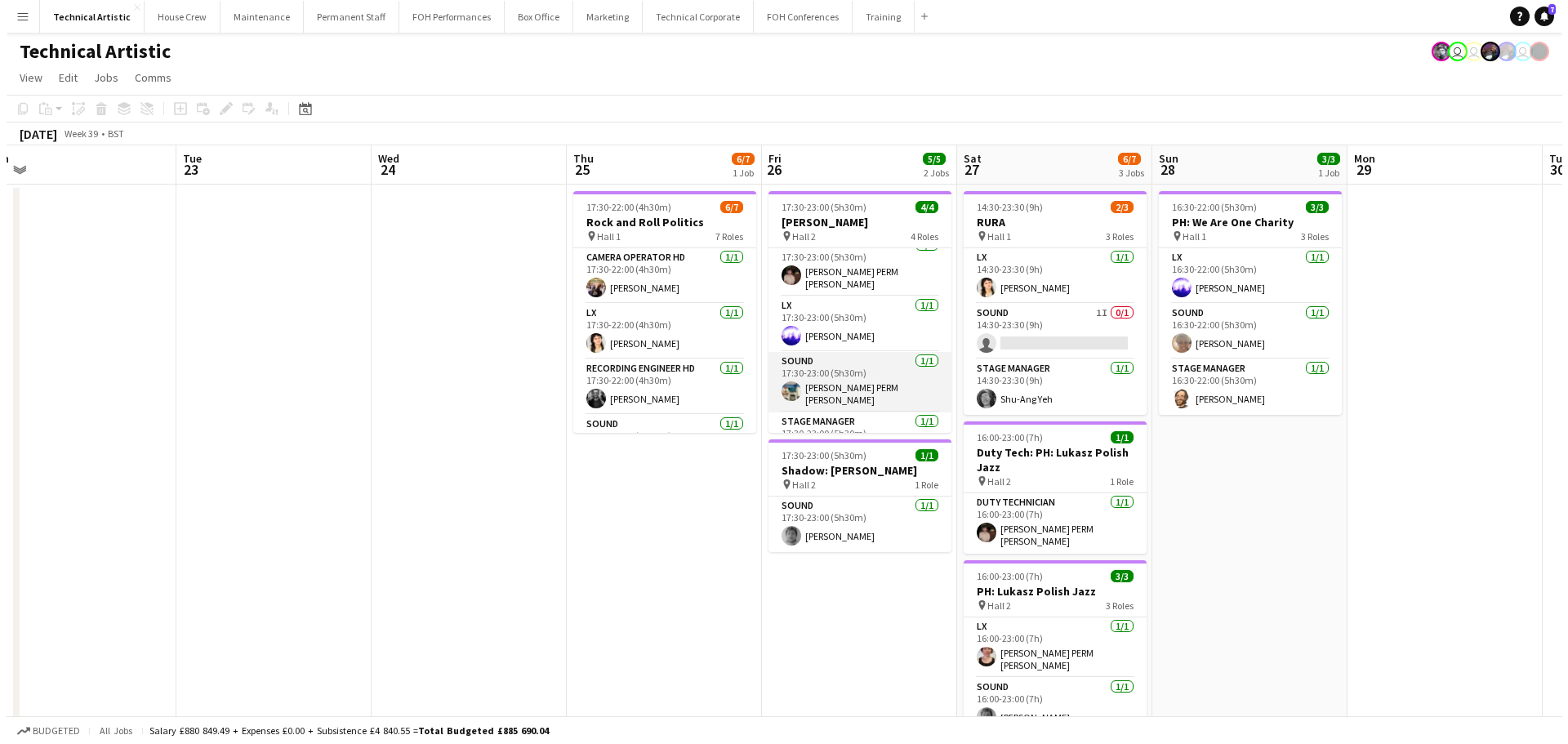
scroll to position [0, 0]
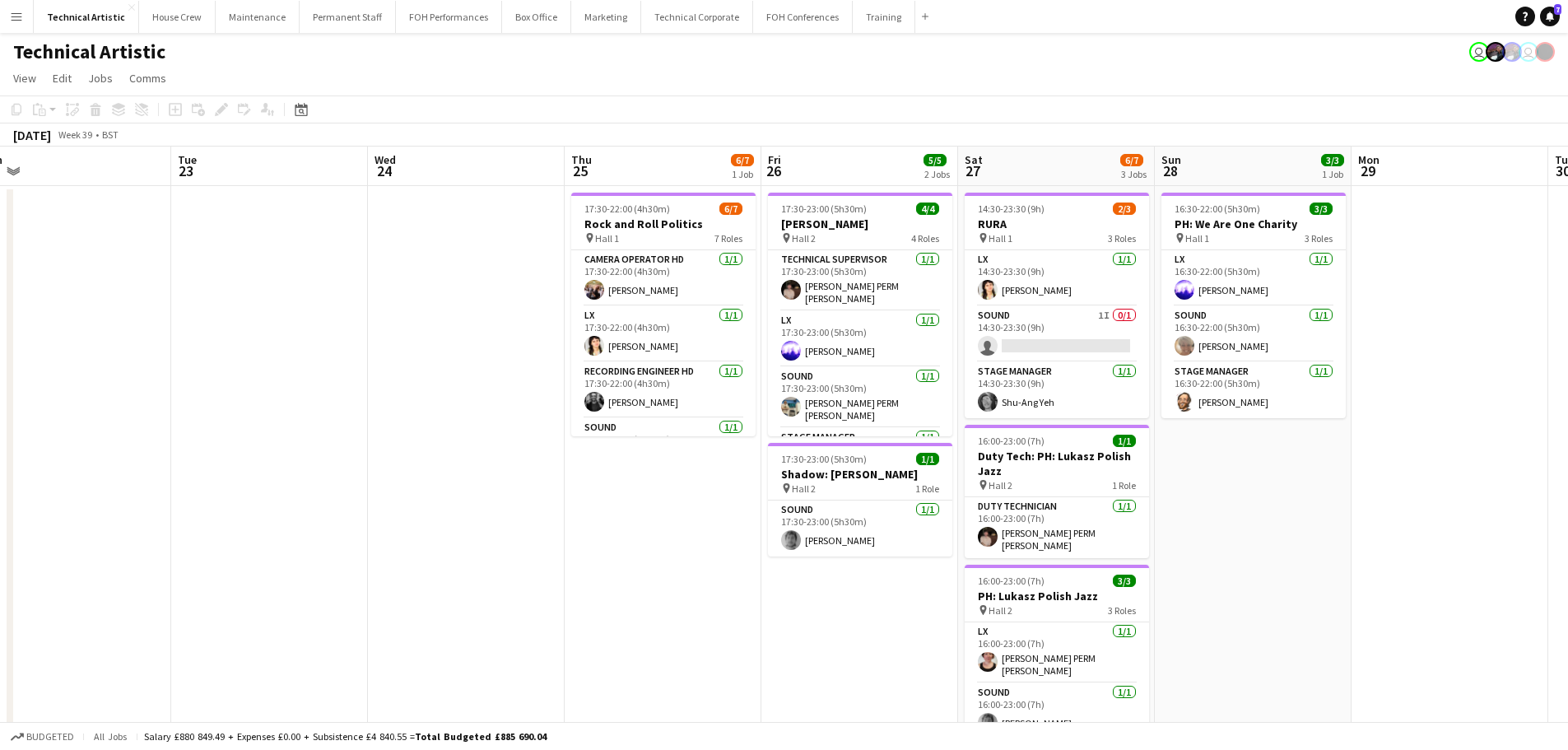
click at [666, 37] on div "Technical Artistic user user" at bounding box center [784, 48] width 1568 height 31
click at [668, 26] on button "Technical Corporate Close" at bounding box center [697, 17] width 112 height 32
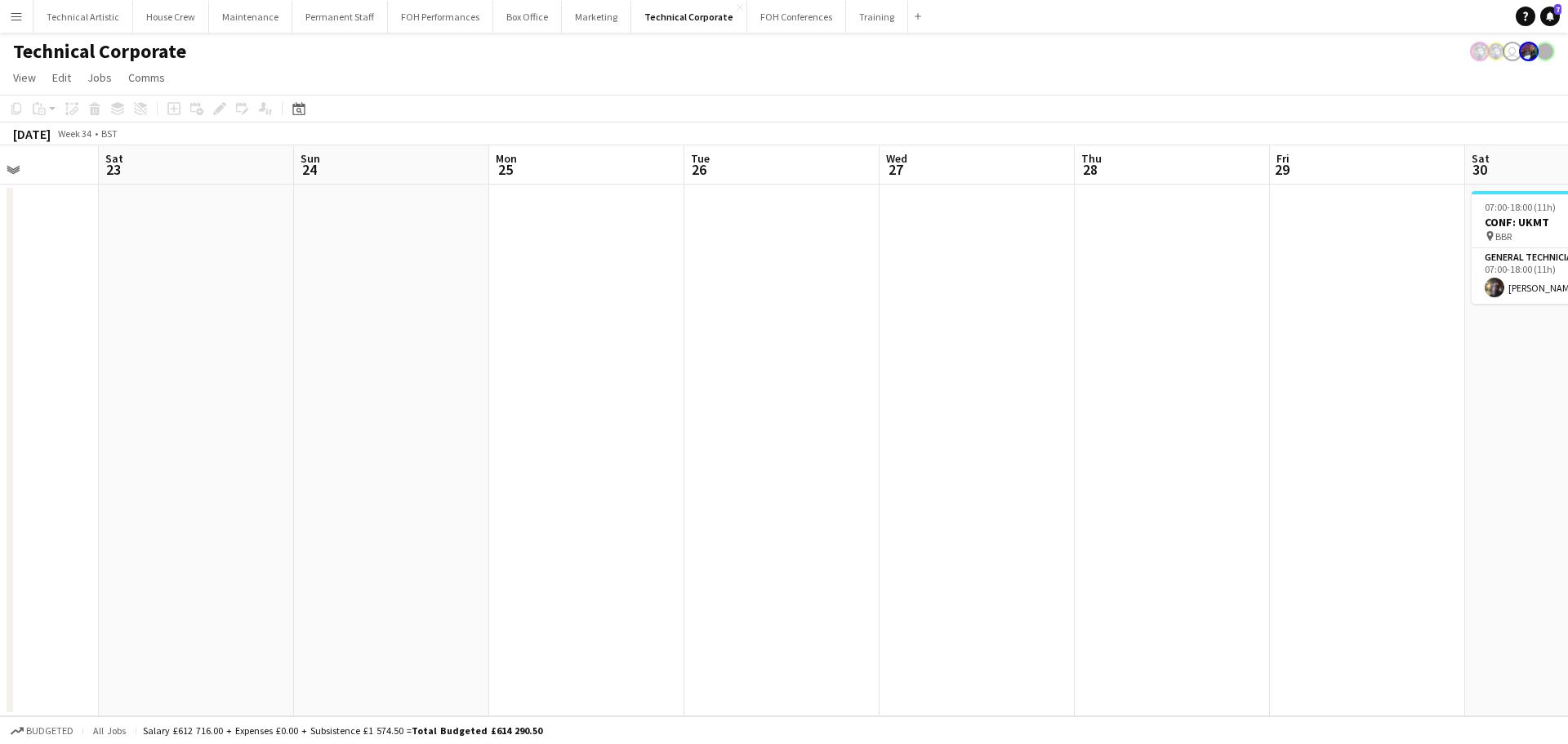
scroll to position [0, 653]
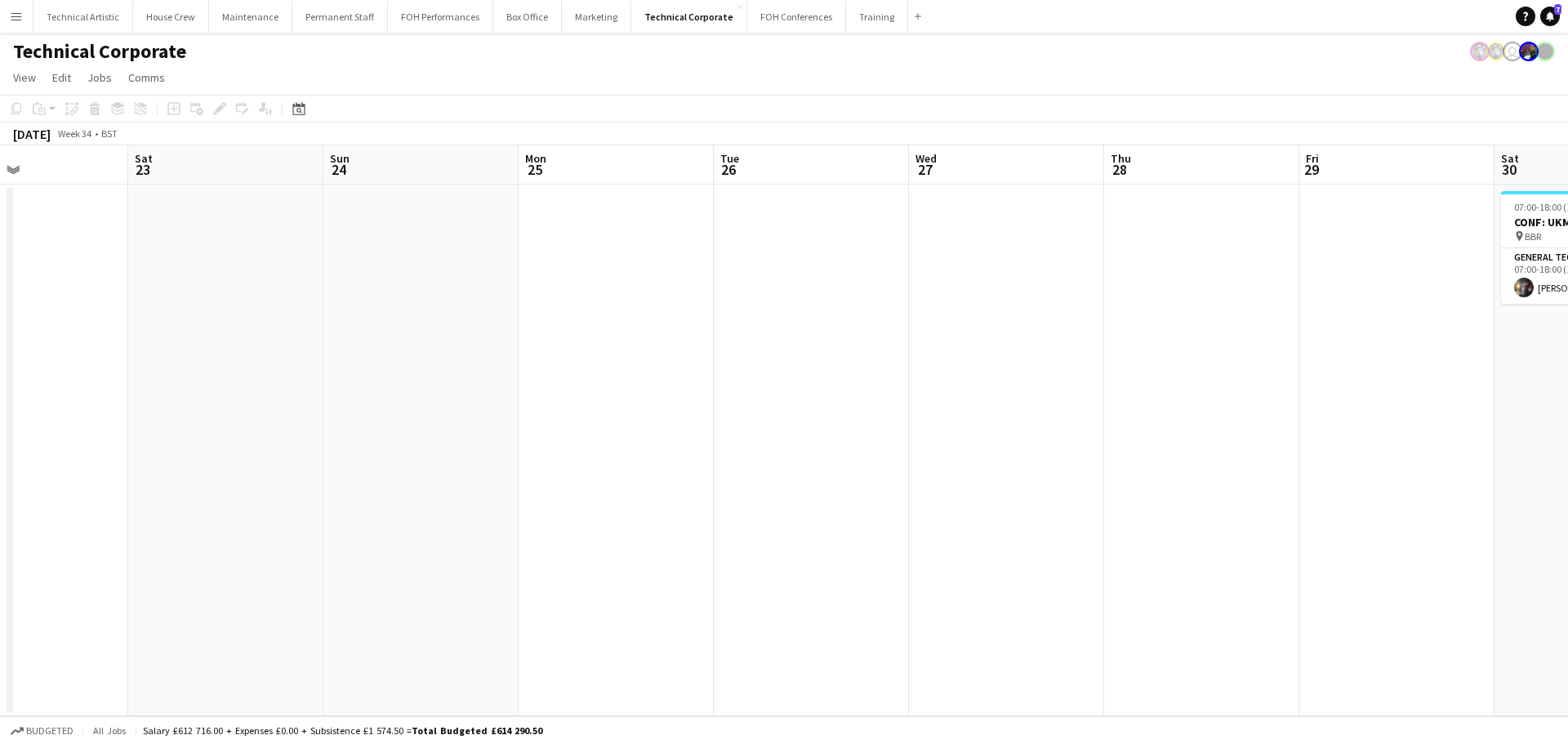
drag, startPoint x: 1242, startPoint y: 321, endPoint x: 394, endPoint y: 161, distance: 863.0
click at [394, 161] on app-calendar-viewport "Tue 19 Wed 20 Thu 21 Fri 22 Sat 23 Sun 24 Mon 25 Tue 26 Wed 27 Thu 28 Fri 29 Sa…" at bounding box center [784, 430] width 1568 height 570
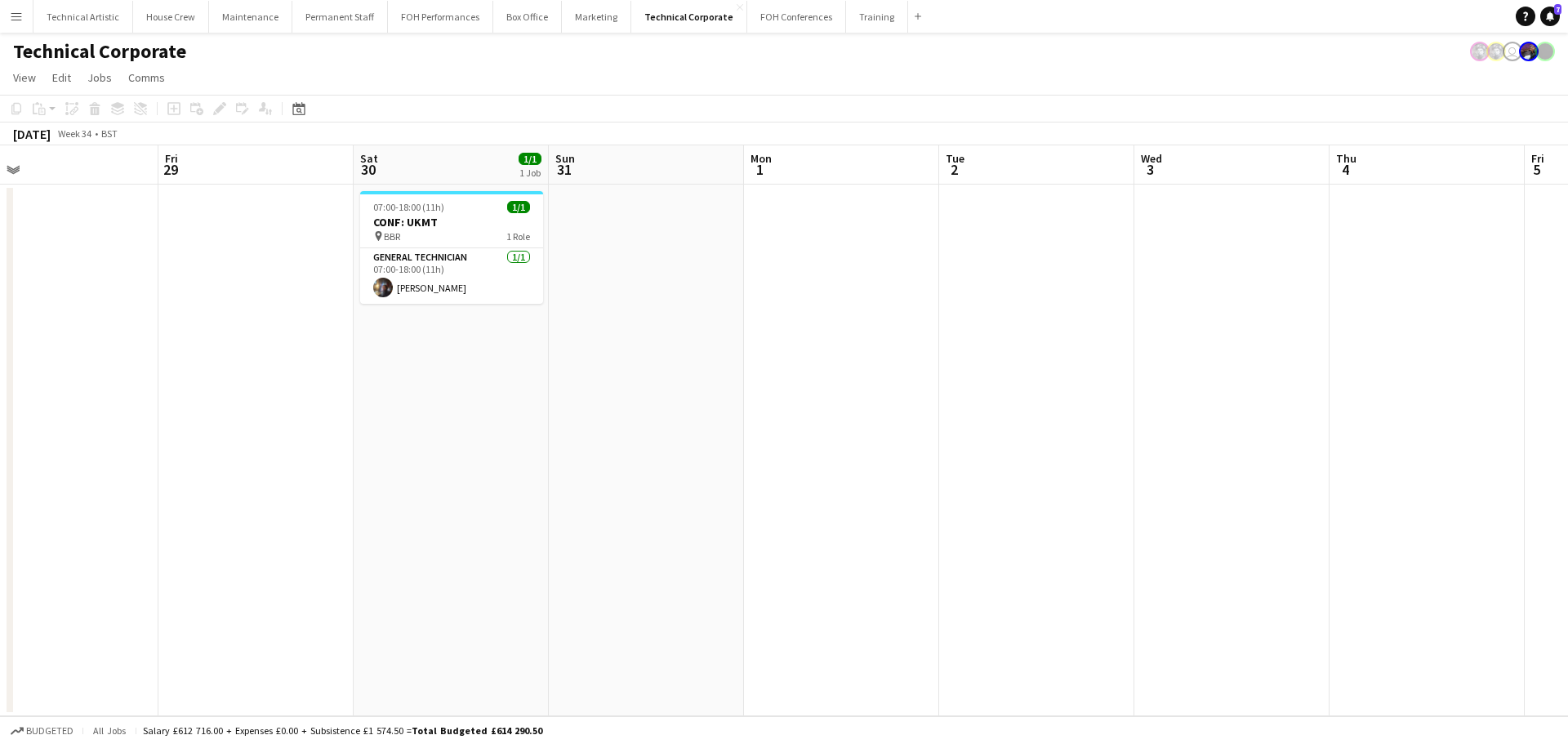
scroll to position [0, 514]
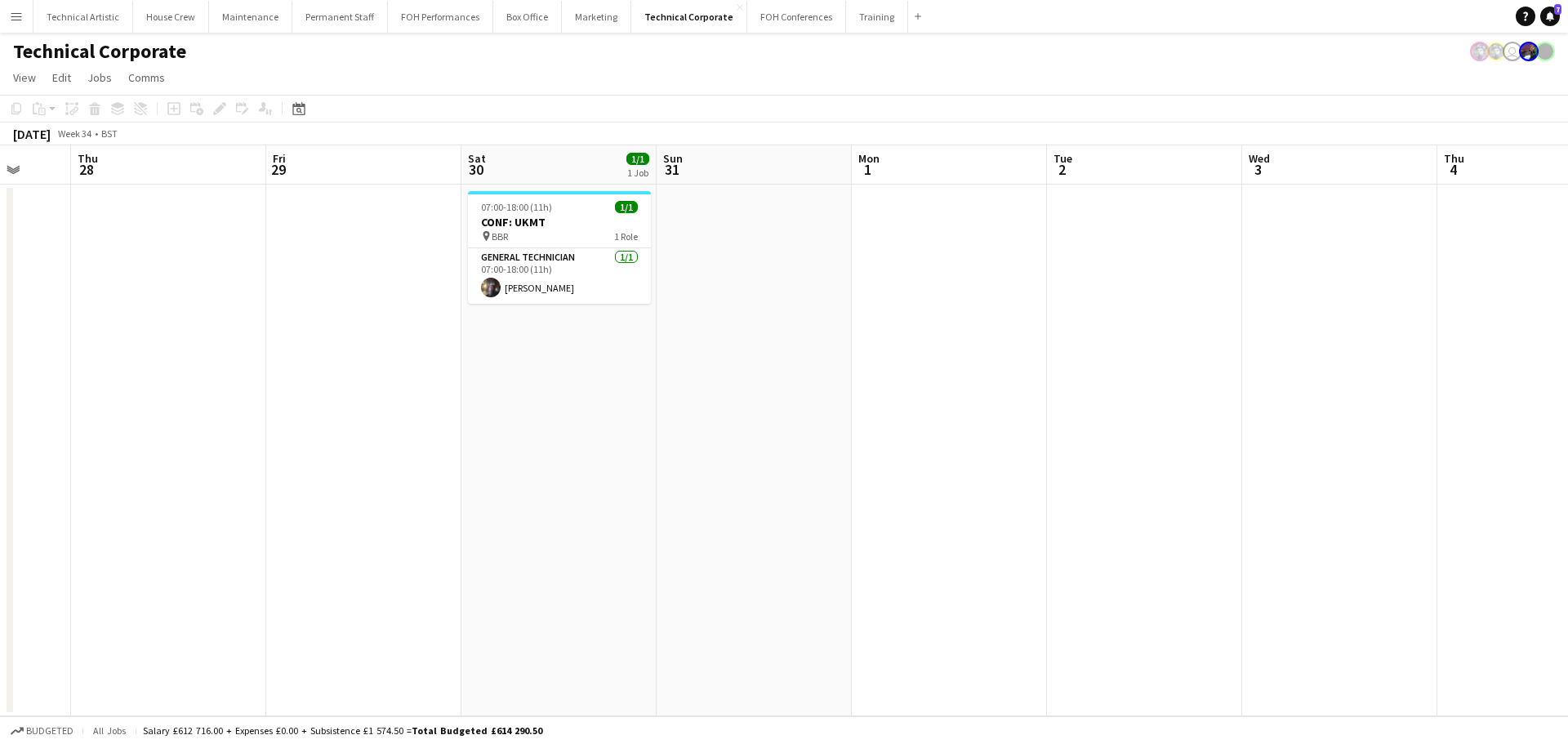
drag, startPoint x: 1294, startPoint y: 398, endPoint x: 261, endPoint y: 253, distance: 1043.1
click at [261, 253] on app-calendar-viewport "Mon 25 Tue 26 Wed 27 Thu 28 Fri 29 Sat 30 1/1 1 Job Sun 31 Mon 1 Tue 2 Wed 3 Th…" at bounding box center [784, 430] width 1568 height 570
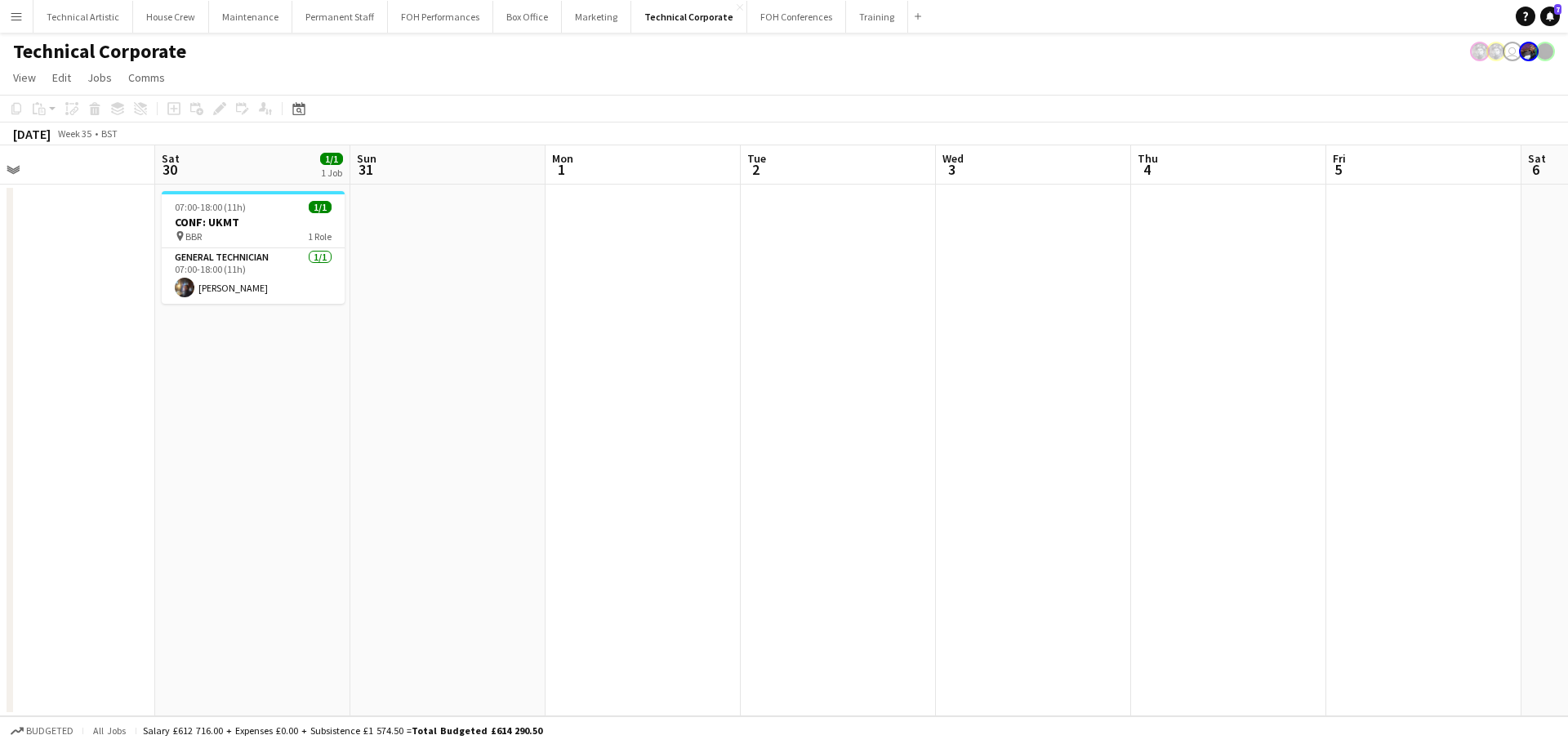
drag, startPoint x: 1154, startPoint y: 282, endPoint x: 645, endPoint y: 190, distance: 517.2
click at [645, 190] on app-calendar-viewport "Tue 26 Wed 27 Thu 28 Fri 29 Sat 30 1/1 1 Job Sun 31 Mon 1 Tue 2 Wed 3 Thu 4 Fri…" at bounding box center [784, 430] width 1568 height 570
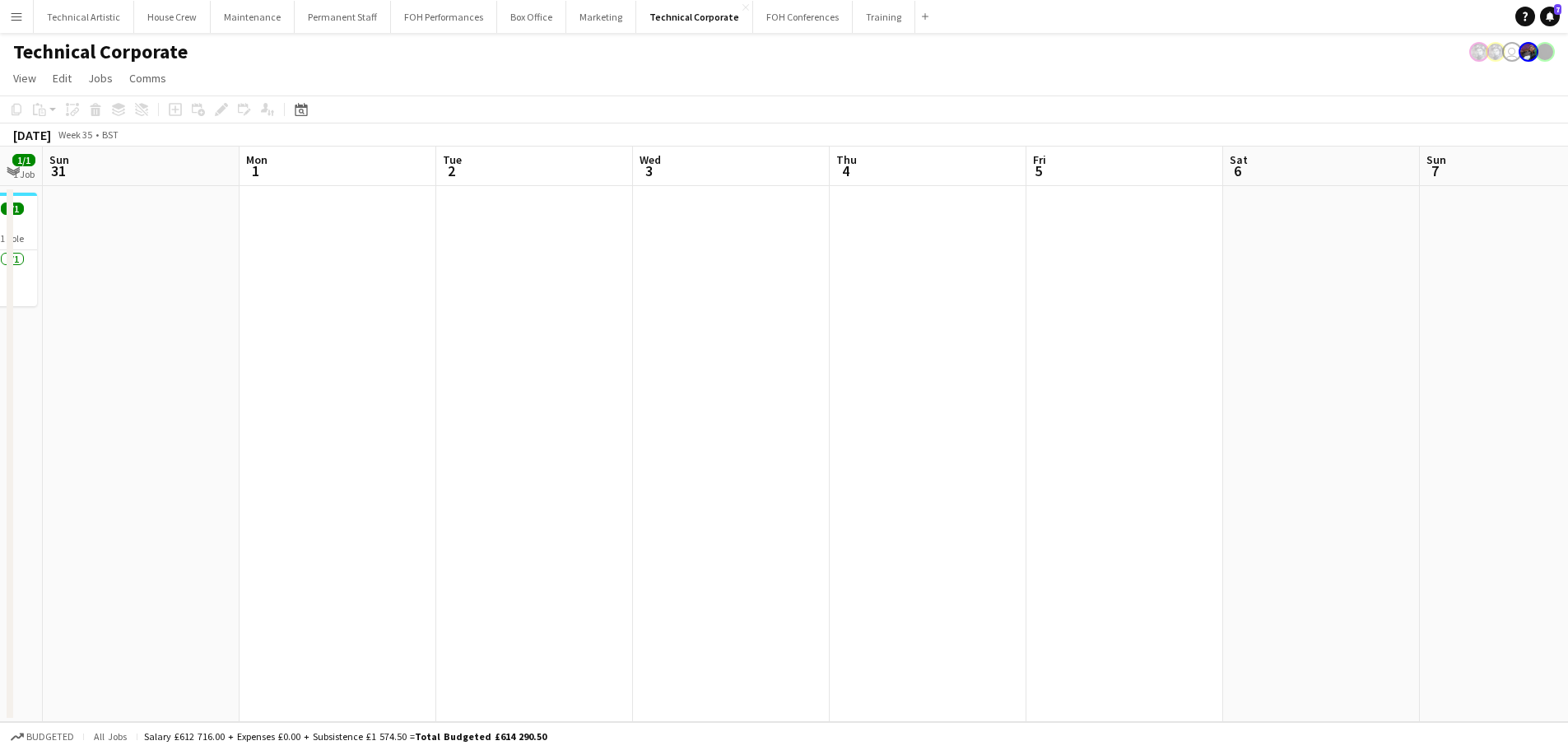
drag, startPoint x: 1177, startPoint y: 362, endPoint x: 704, endPoint y: 290, distance: 478.4
click at [704, 290] on app-calendar-viewport "Thu 28 Fri 29 Sat 30 1/1 1 Job Sun 31 Mon 1 Tue 2 Wed 3 Thu 4 Fri 5 Sat 6 Sun 7…" at bounding box center [784, 433] width 1568 height 575
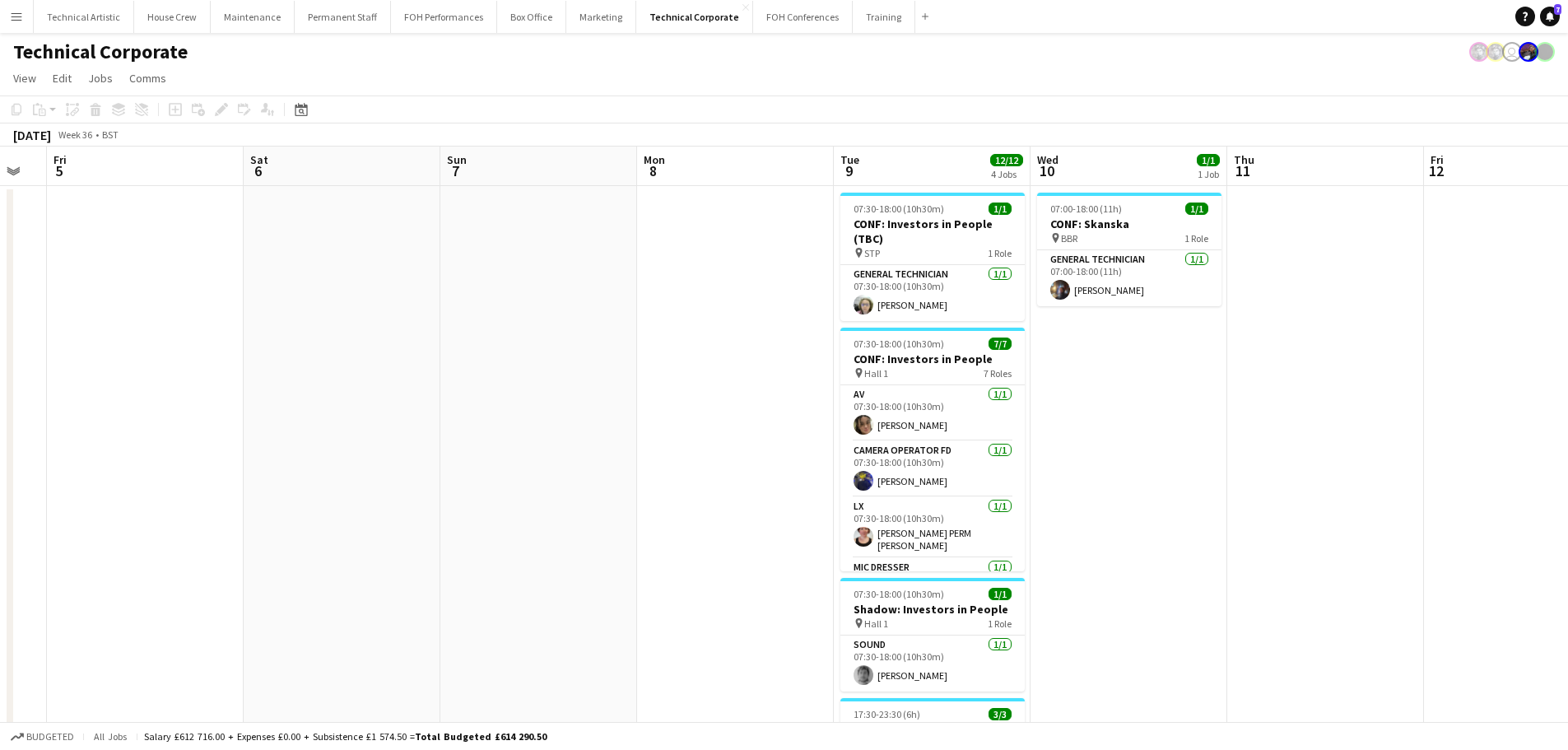
drag, startPoint x: 784, startPoint y: 341, endPoint x: 540, endPoint y: 314, distance: 245.5
click at [540, 314] on app-calendar-viewport "Tue 2 Wed 3 Thu 4 Fri 5 Sat 6 Sun 7 Mon 8 Tue 9 12/12 4 Jobs Wed 10 1/1 1 Job T…" at bounding box center [784, 560] width 1568 height 829
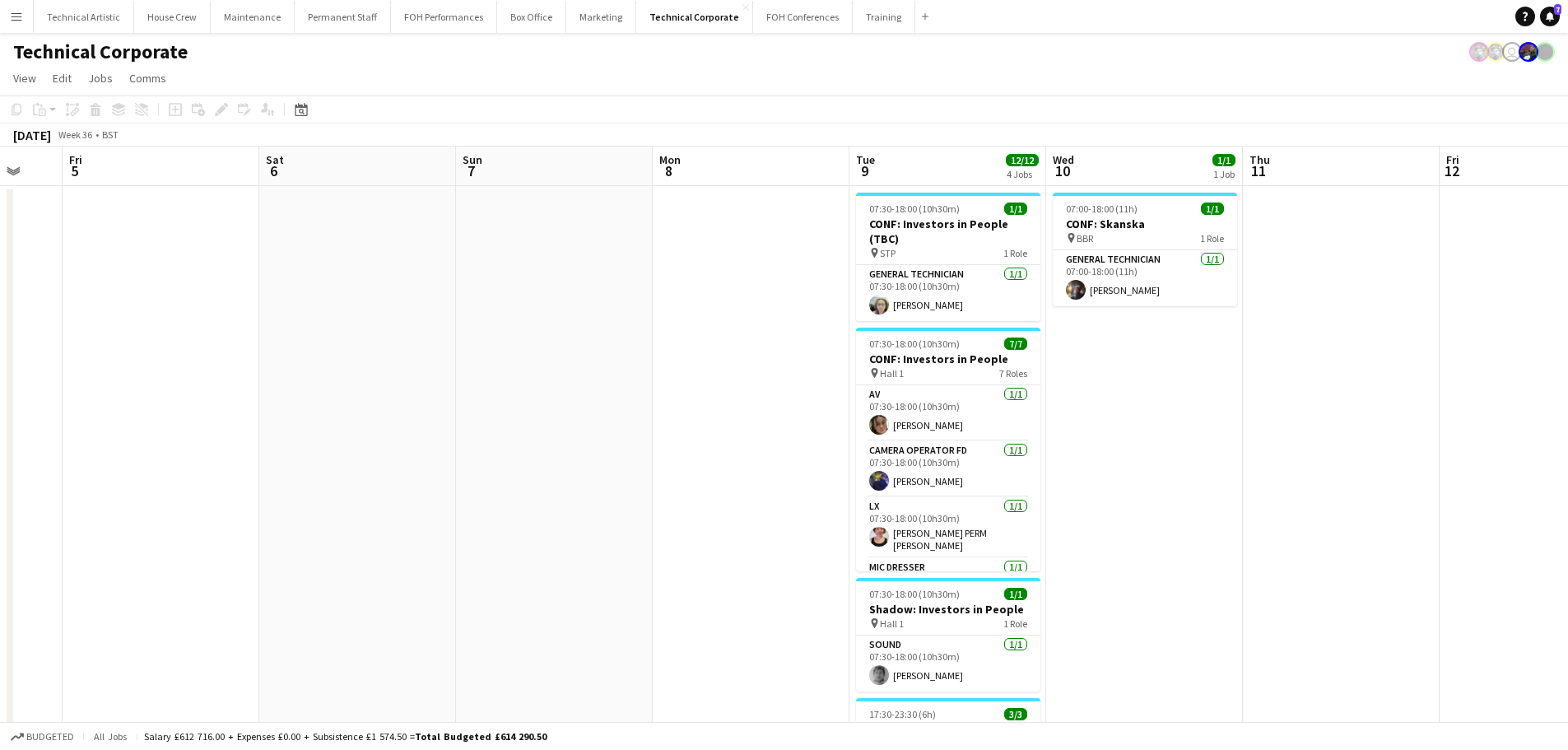
drag, startPoint x: 1113, startPoint y: 386, endPoint x: 970, endPoint y: 370, distance: 143.9
click at [970, 371] on app-calendar-viewport "Tue 2 Wed 3 Thu 4 Fri 5 Sat 6 Sun 7 Mon 8 Tue 9 12/12 4 Jobs Wed 10 1/1 1 Job T…" at bounding box center [784, 560] width 1568 height 829
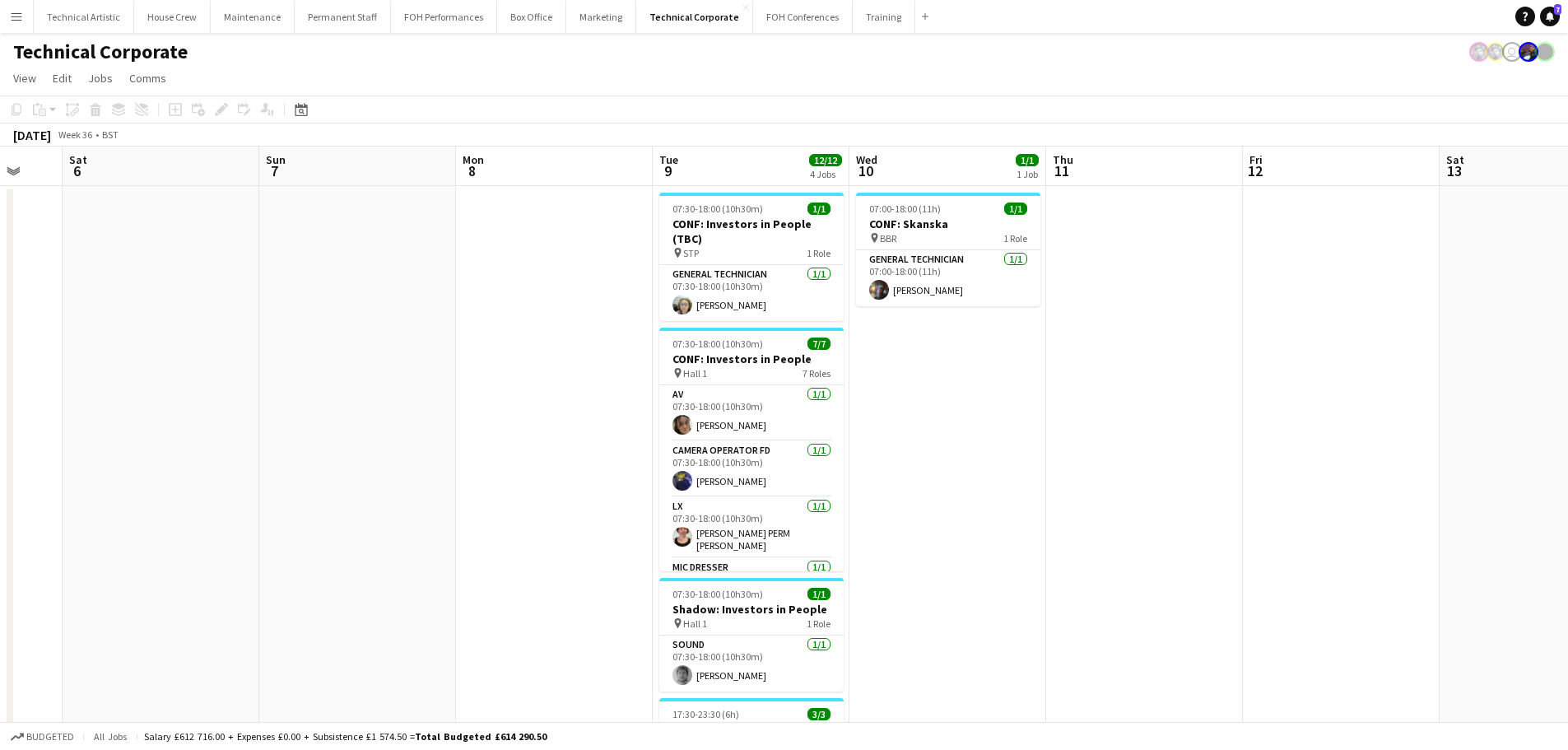
scroll to position [0, 531]
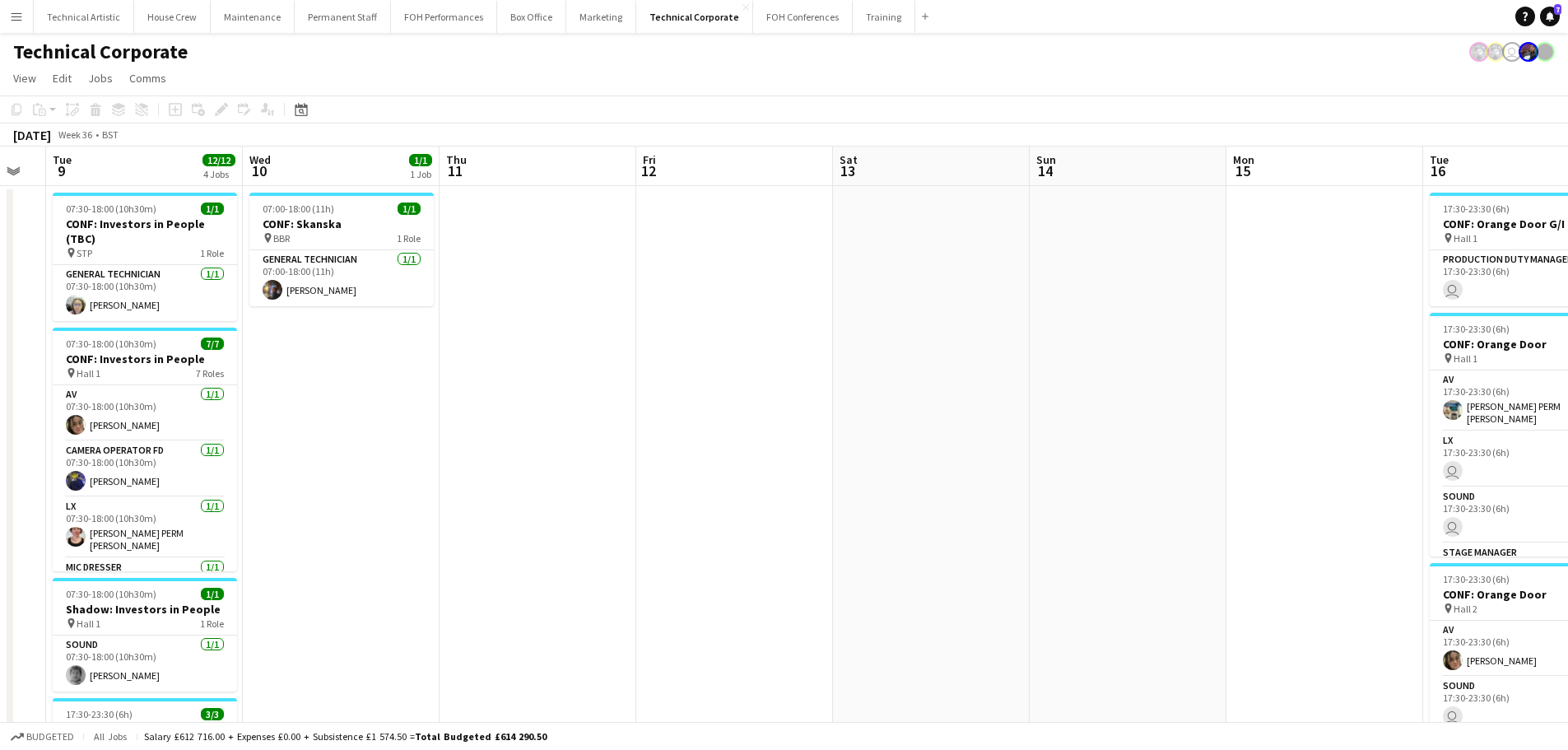
drag, startPoint x: 1196, startPoint y: 412, endPoint x: 548, endPoint y: 238, distance: 671.0
click at [548, 240] on app-calendar-viewport "Sat 6 Sun 7 Mon 8 Tue 9 12/12 4 Jobs Wed 10 1/1 1 Job Thu 11 Fri 12 Sat 13 Sun …" at bounding box center [784, 560] width 1568 height 829
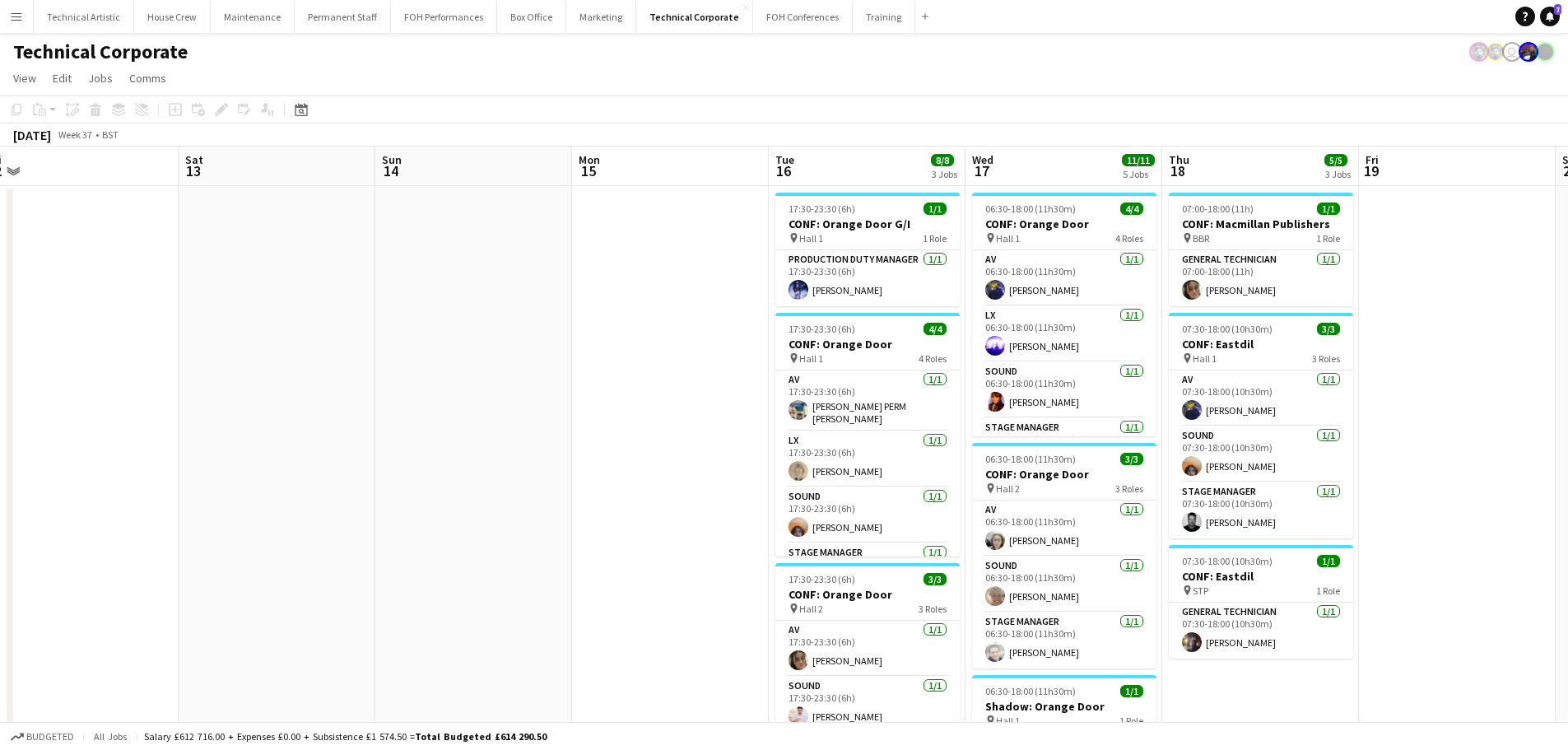
drag, startPoint x: 1041, startPoint y: 408, endPoint x: 436, endPoint y: 298, distance: 614.9
click at [436, 298] on app-calendar-viewport "Tue 9 12/12 4 Jobs Wed 10 1/1 1 Job Thu 11 Fri 12 Sat 13 Sun 14 Mon 15 Tue 16 8…" at bounding box center [784, 634] width 1568 height 976
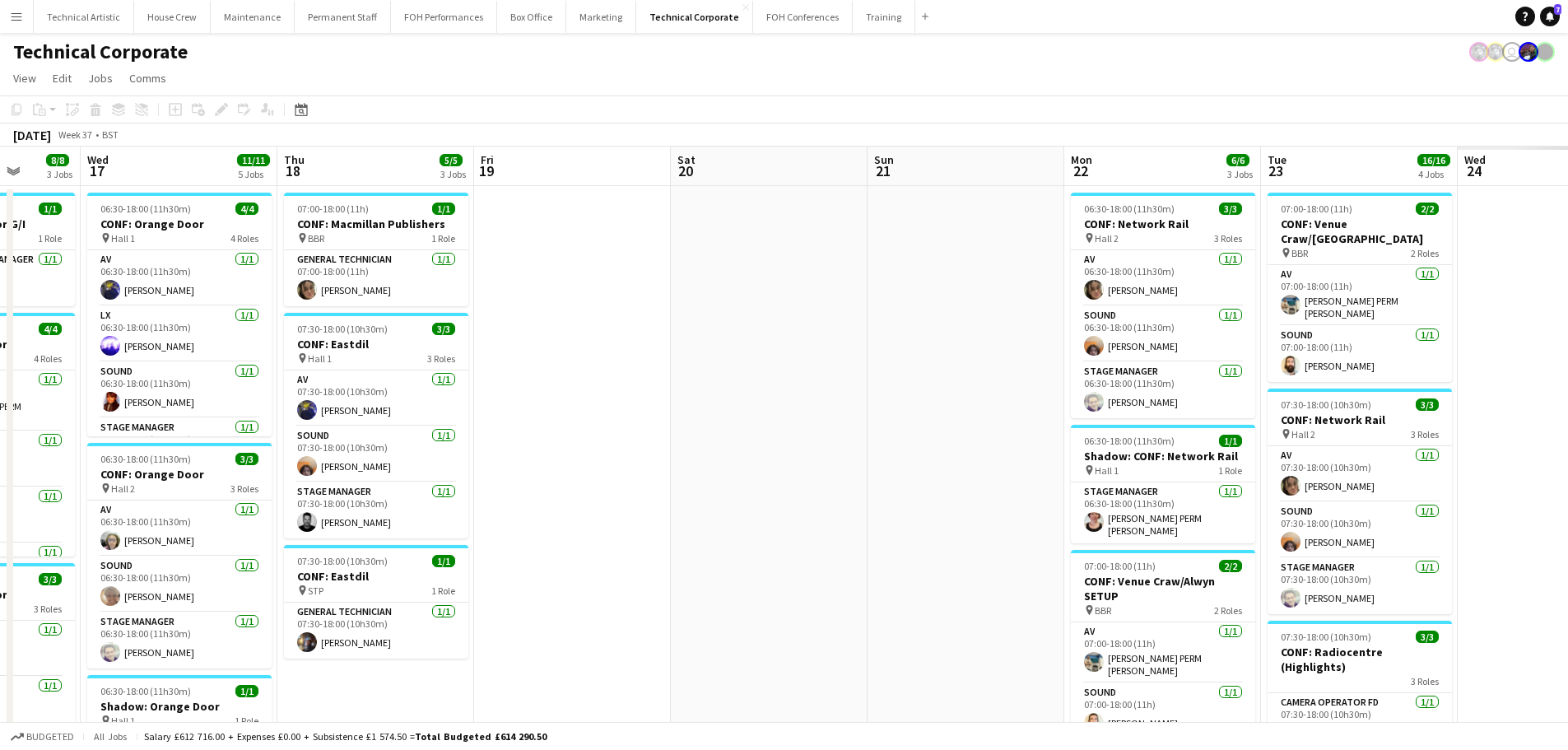
drag, startPoint x: 1276, startPoint y: 420, endPoint x: 580, endPoint y: 329, distance: 701.9
click at [580, 329] on app-calendar-viewport "Fri 12 Sat 13 Sun 14 Mon 15 Tue 16 8/8 3 Jobs Wed 17 11/11 5 Jobs Thu 18 5/5 3 …" at bounding box center [784, 645] width 1568 height 997
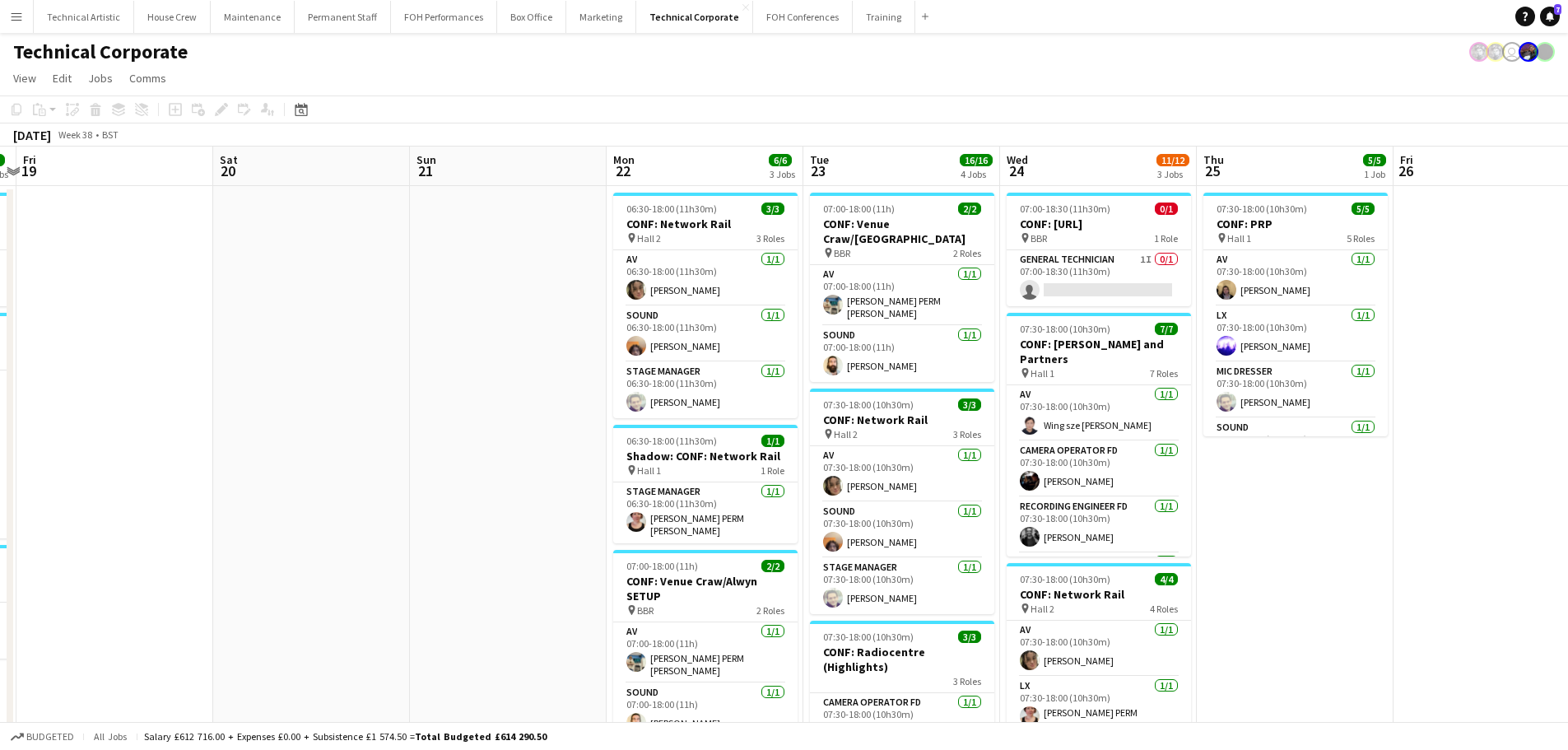
drag, startPoint x: 880, startPoint y: 349, endPoint x: 446, endPoint y: 340, distance: 434.1
click at [446, 340] on app-calendar-viewport "Tue 16 8/8 3 Jobs Wed 17 11/11 5 Jobs Thu 18 5/5 3 Jobs Fri 19 Sat 20 Sun 21 Mo…" at bounding box center [784, 645] width 1568 height 997
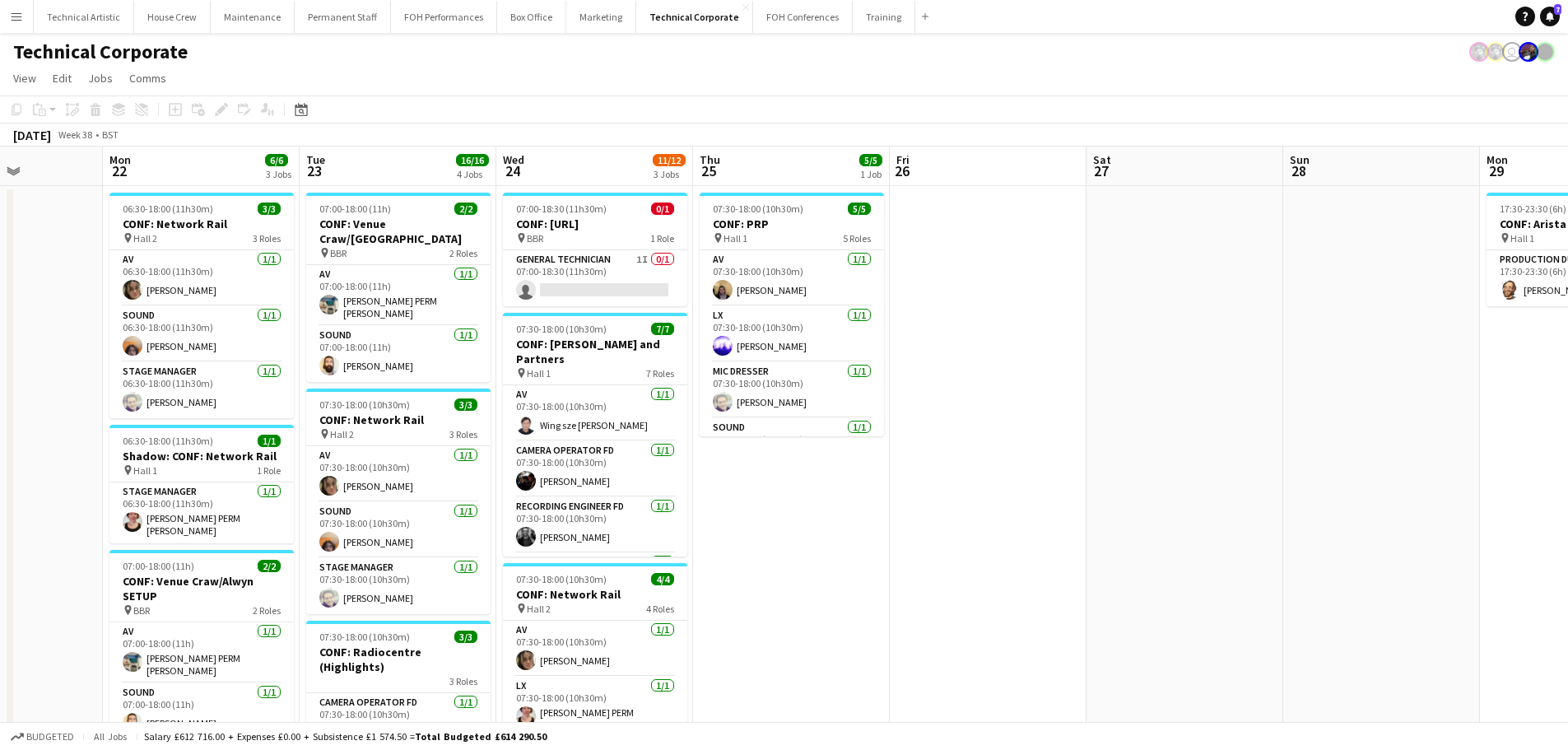
drag, startPoint x: 723, startPoint y: 367, endPoint x: 388, endPoint y: 376, distance: 335.1
click at [388, 376] on app-calendar-viewport "Thu 18 5/5 3 Jobs Fri 19 Sat 20 Sun 21 Mon 22 6/6 3 Jobs Tue 23 16/16 4 Jobs We…" at bounding box center [784, 645] width 1568 height 997
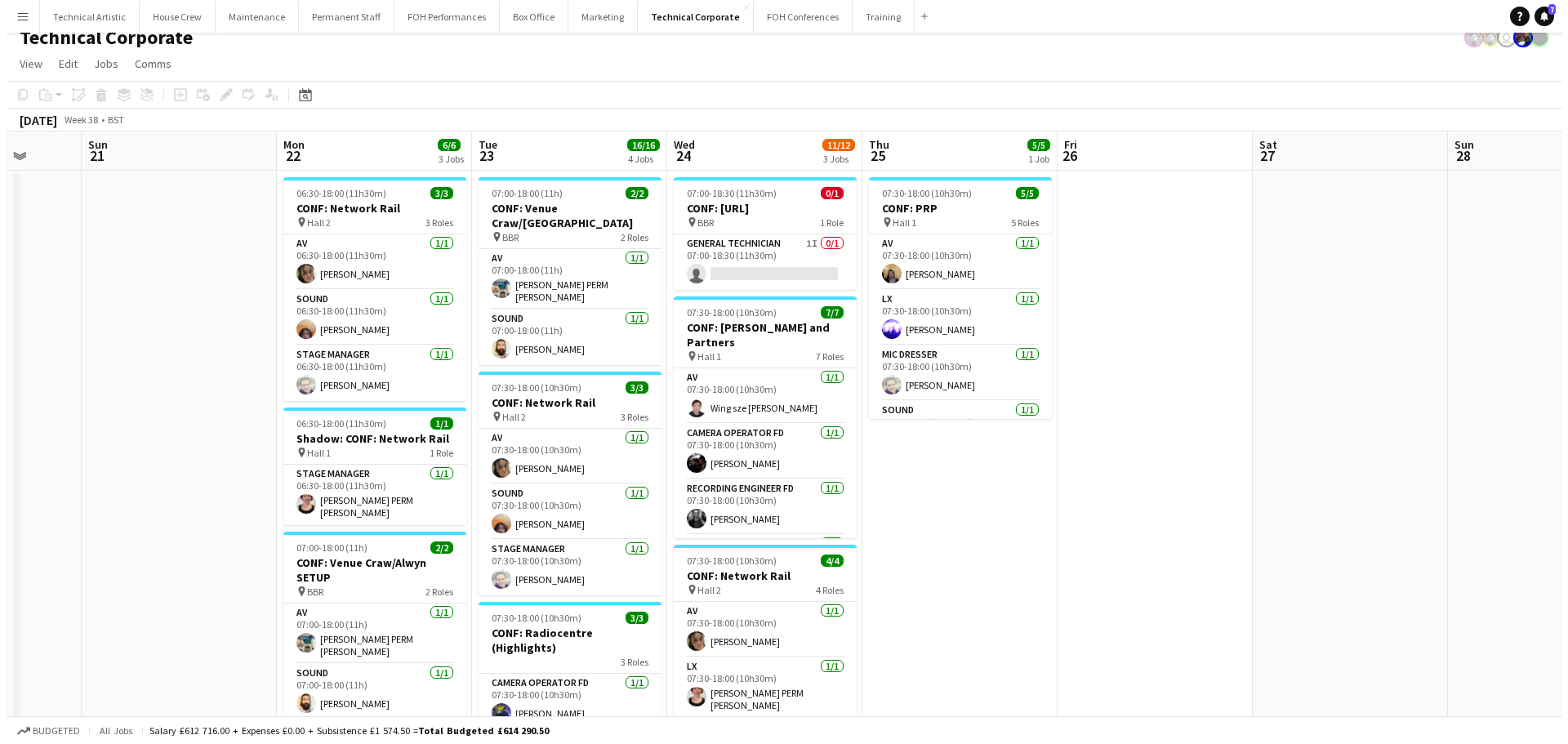
scroll to position [0, 0]
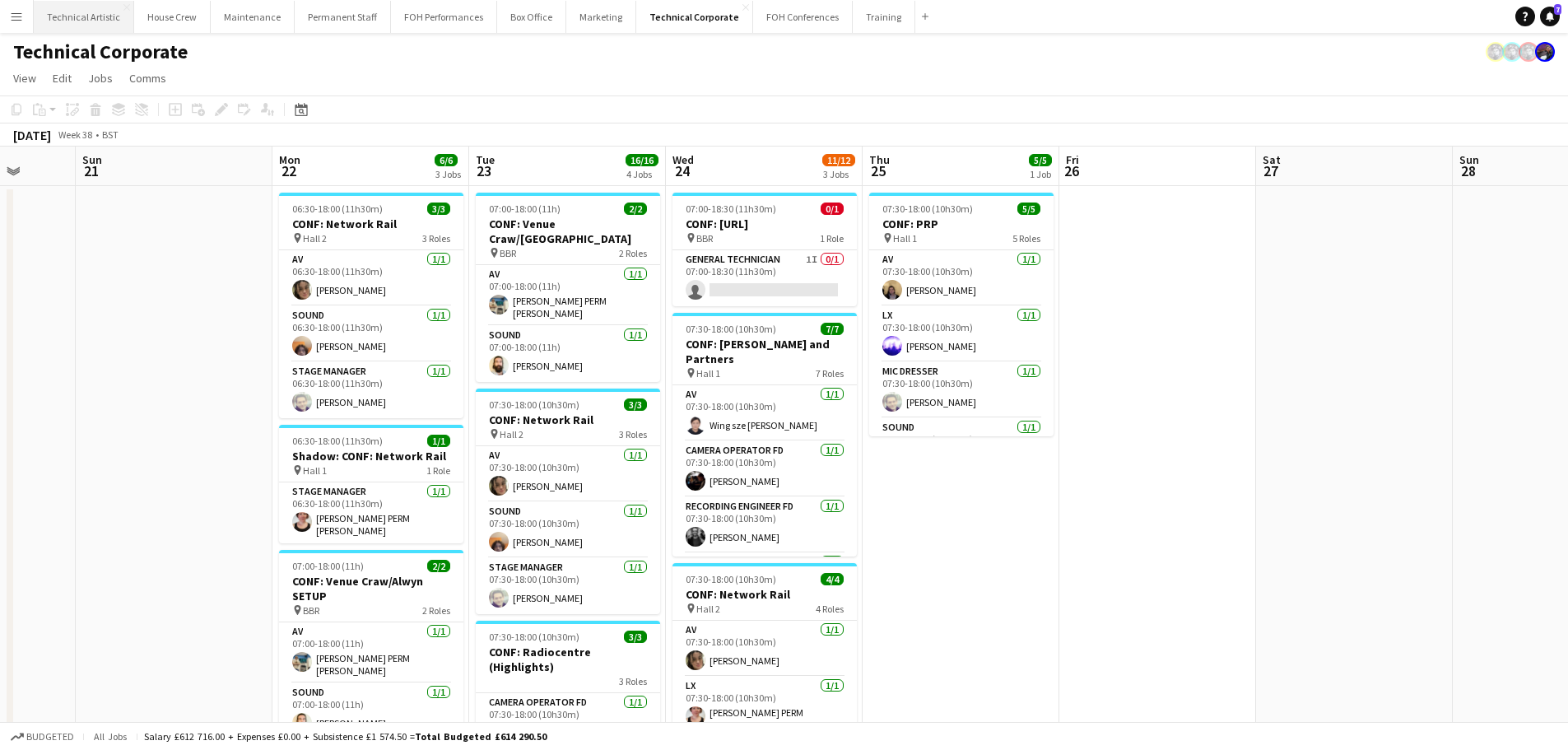
click at [88, 16] on button "Technical Artistic Close" at bounding box center [84, 17] width 100 height 32
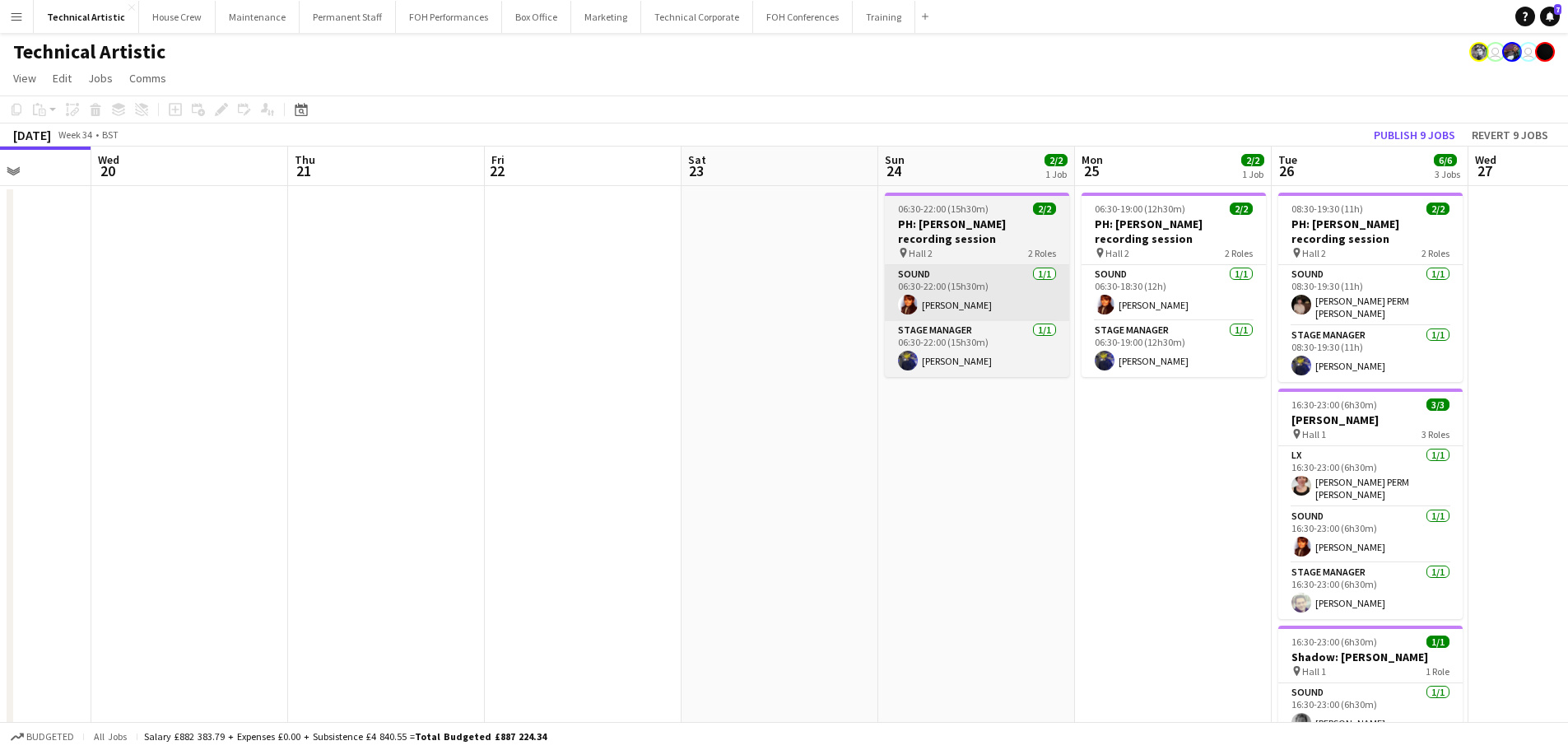
drag, startPoint x: 1234, startPoint y: 388, endPoint x: 291, endPoint y: 285, distance: 948.6
click at [291, 285] on app-calendar-viewport "Sat 16 Sun 17 Mon 18 Tue 19 Wed 20 Thu 21 Fri 22 Sat 23 Sun 24 2/2 1 Job Mon 25…" at bounding box center [784, 463] width 1568 height 634
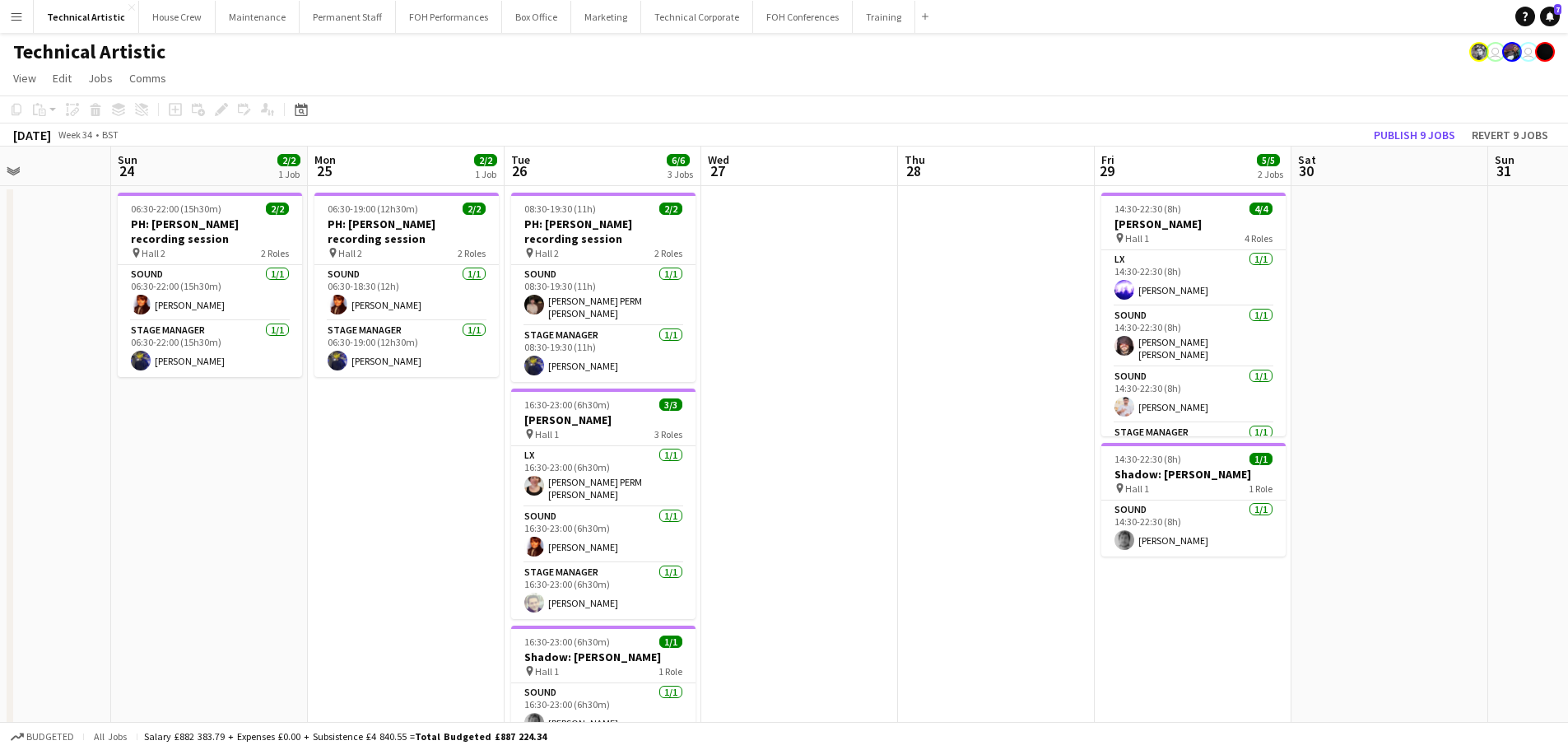
drag, startPoint x: 668, startPoint y: 342, endPoint x: 123, endPoint y: 267, distance: 550.1
click at [123, 267] on app-calendar-viewport "Wed 20 Thu 21 Fri 22 Sat 23 Sun 24 2/2 1 Job Mon 25 2/2 1 Job Tue 26 6/6 3 Jobs…" at bounding box center [784, 463] width 1568 height 634
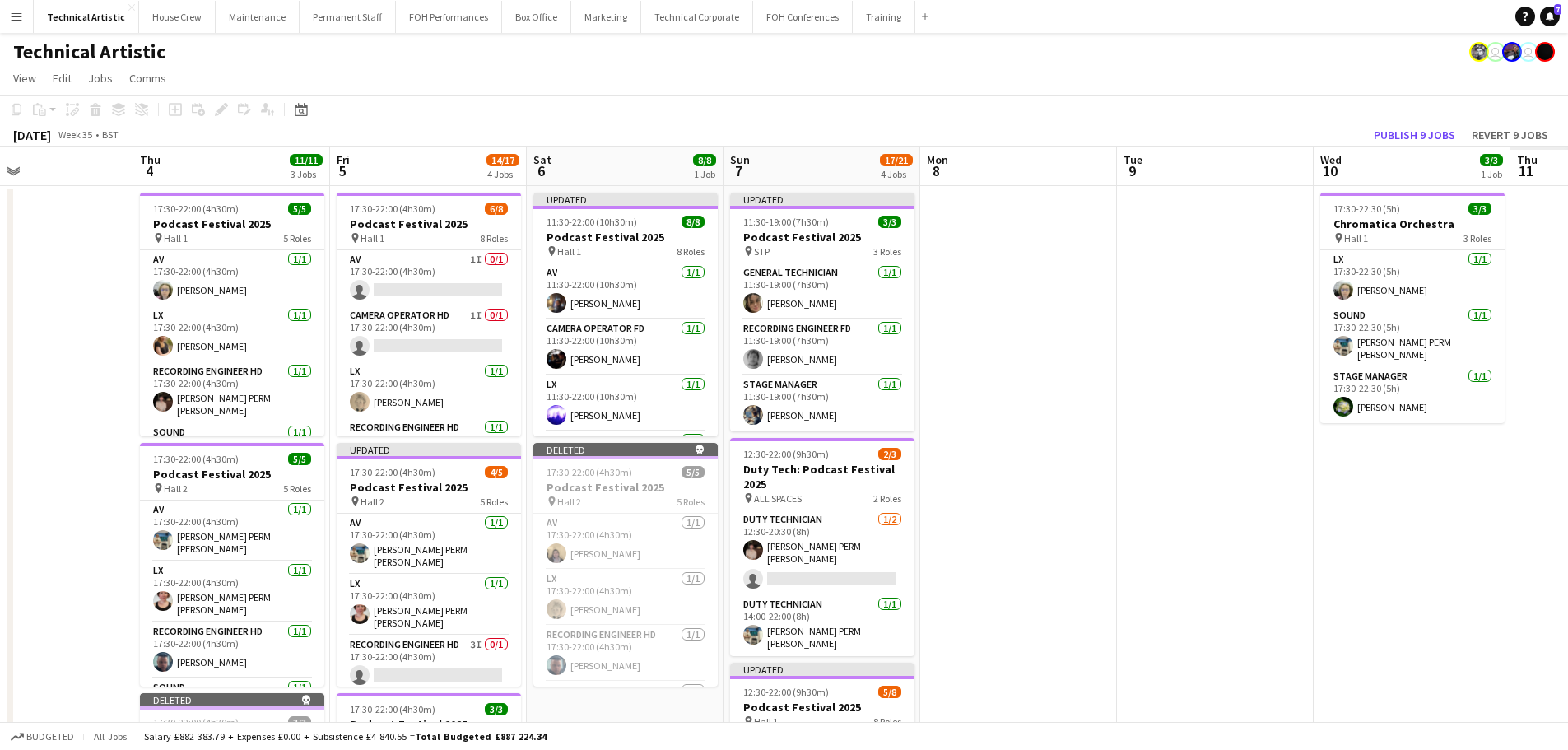
drag, startPoint x: 434, startPoint y: 316, endPoint x: 180, endPoint y: 279, distance: 256.7
click at [180, 279] on app-calendar-viewport "Sun 31 Mon 1 Tue 2 Wed 3 Thu 4 11/11 3 Jobs Fri 5 14/17 4 Jobs Sat 6 8/8 1 Job …" at bounding box center [784, 665] width 1568 height 1039
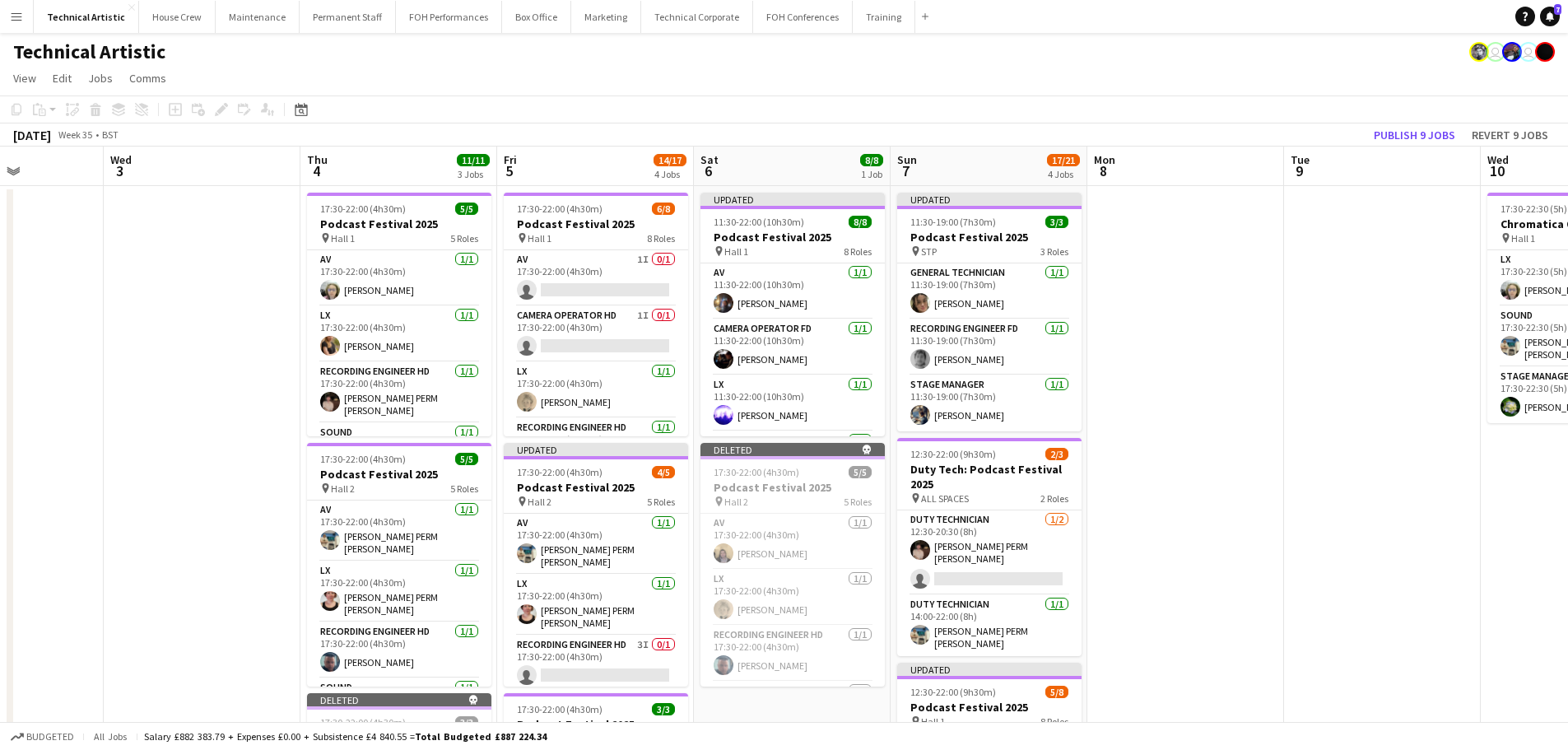
drag, startPoint x: 554, startPoint y: 290, endPoint x: 127, endPoint y: 245, distance: 429.4
click at [127, 245] on app-calendar-viewport "Sun 31 Mon 1 Tue 2 Wed 3 Thu 4 11/11 3 Jobs Fri 5 14/17 4 Jobs Sat 6 8/8 1 Job …" at bounding box center [784, 665] width 1568 height 1039
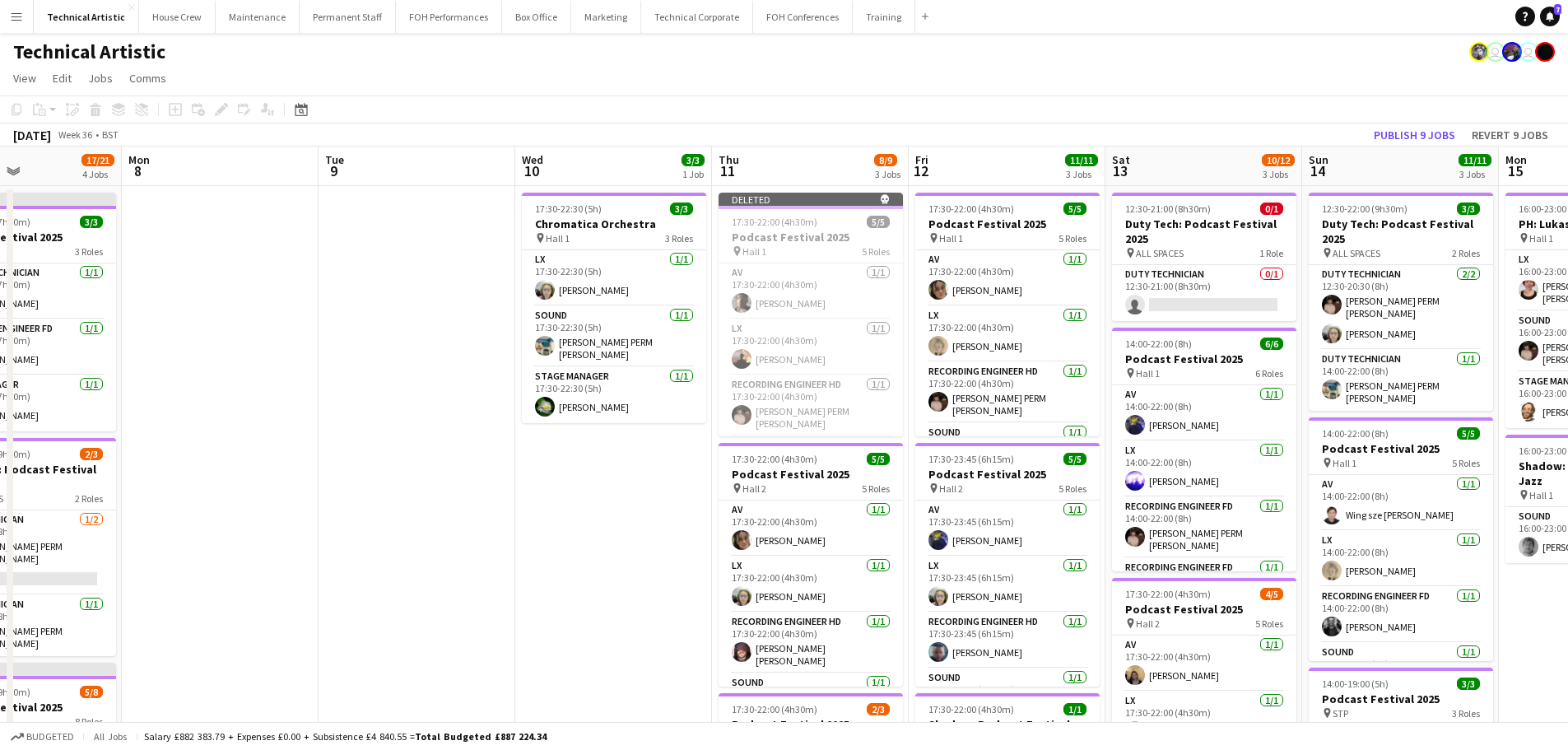
drag, startPoint x: 1083, startPoint y: 391, endPoint x: 684, endPoint y: 356, distance: 400.5
click at [684, 356] on app-calendar-viewport "Fri 5 14/17 4 Jobs Sat 6 8/8 1 Job Sun 7 17/21 4 Jobs Mon 8 Tue 9 Wed 10 3/3 1 …" at bounding box center [784, 665] width 1568 height 1039
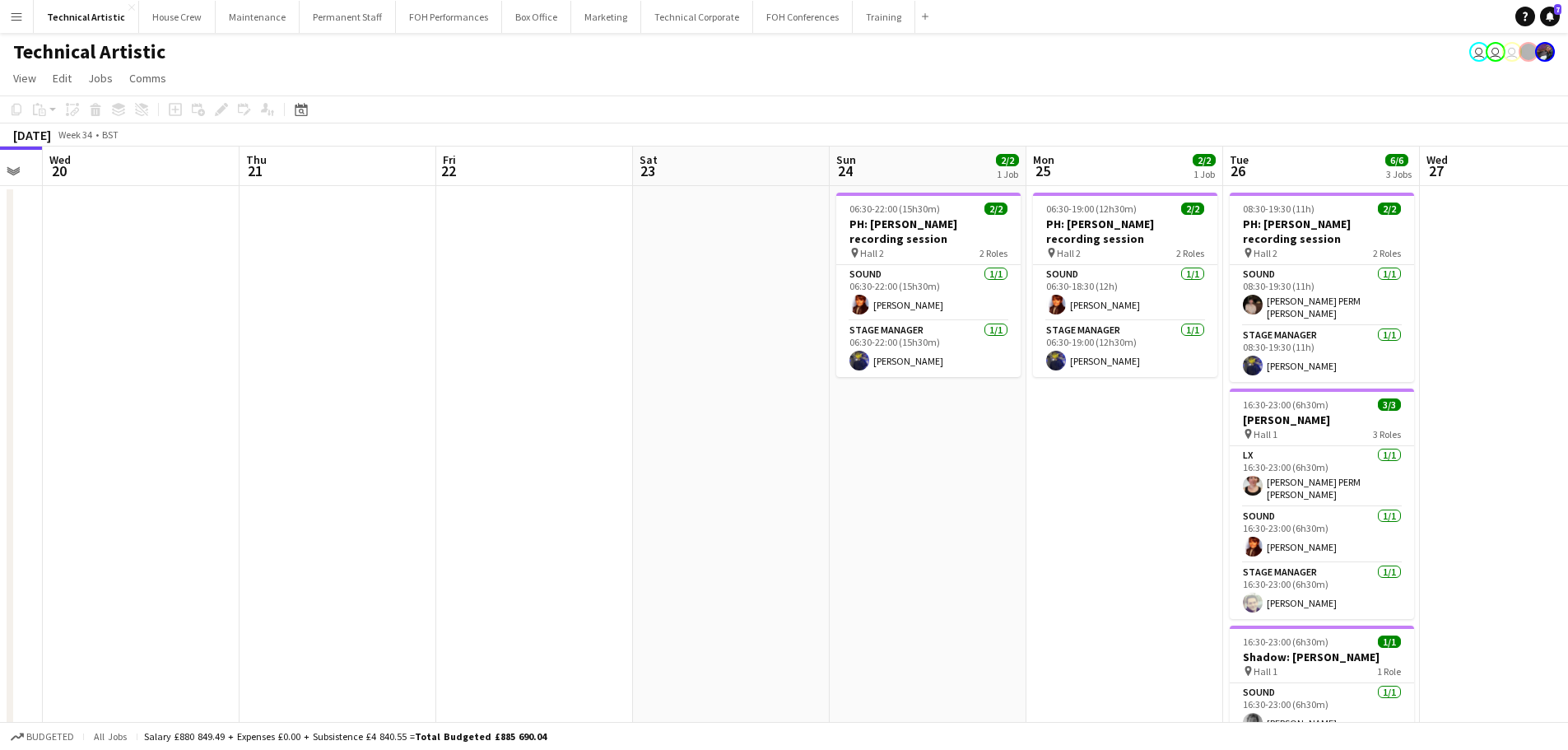
scroll to position [0, 331]
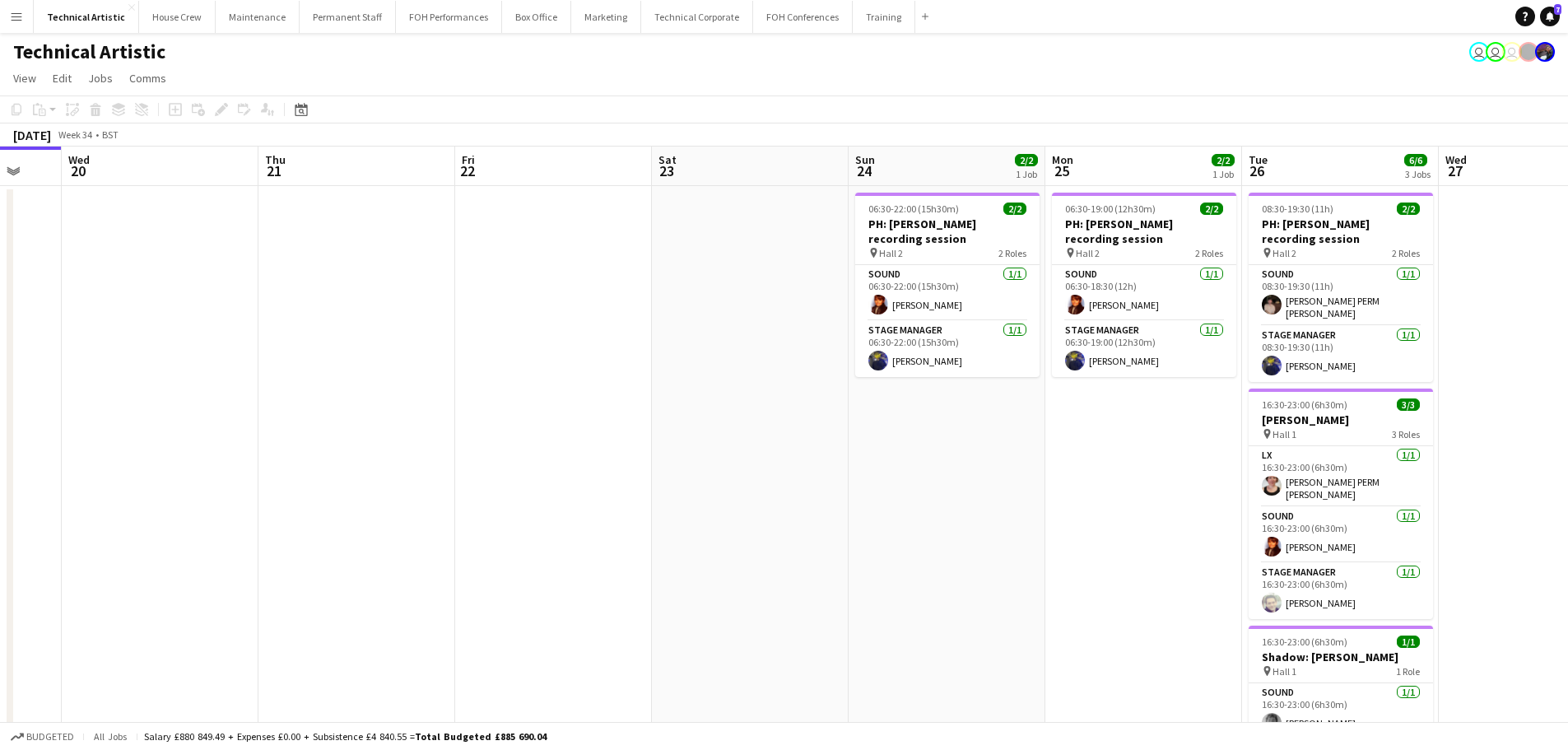
drag, startPoint x: 979, startPoint y: 346, endPoint x: 648, endPoint y: 245, distance: 346.1
click at [648, 245] on app-calendar-viewport "Mon 18 Tue 19 Wed 20 Thu 21 Fri 22 Sat 23 Sun 24 2/2 1 Job Mon 25 2/2 1 Job Tue…" at bounding box center [784, 463] width 1568 height 634
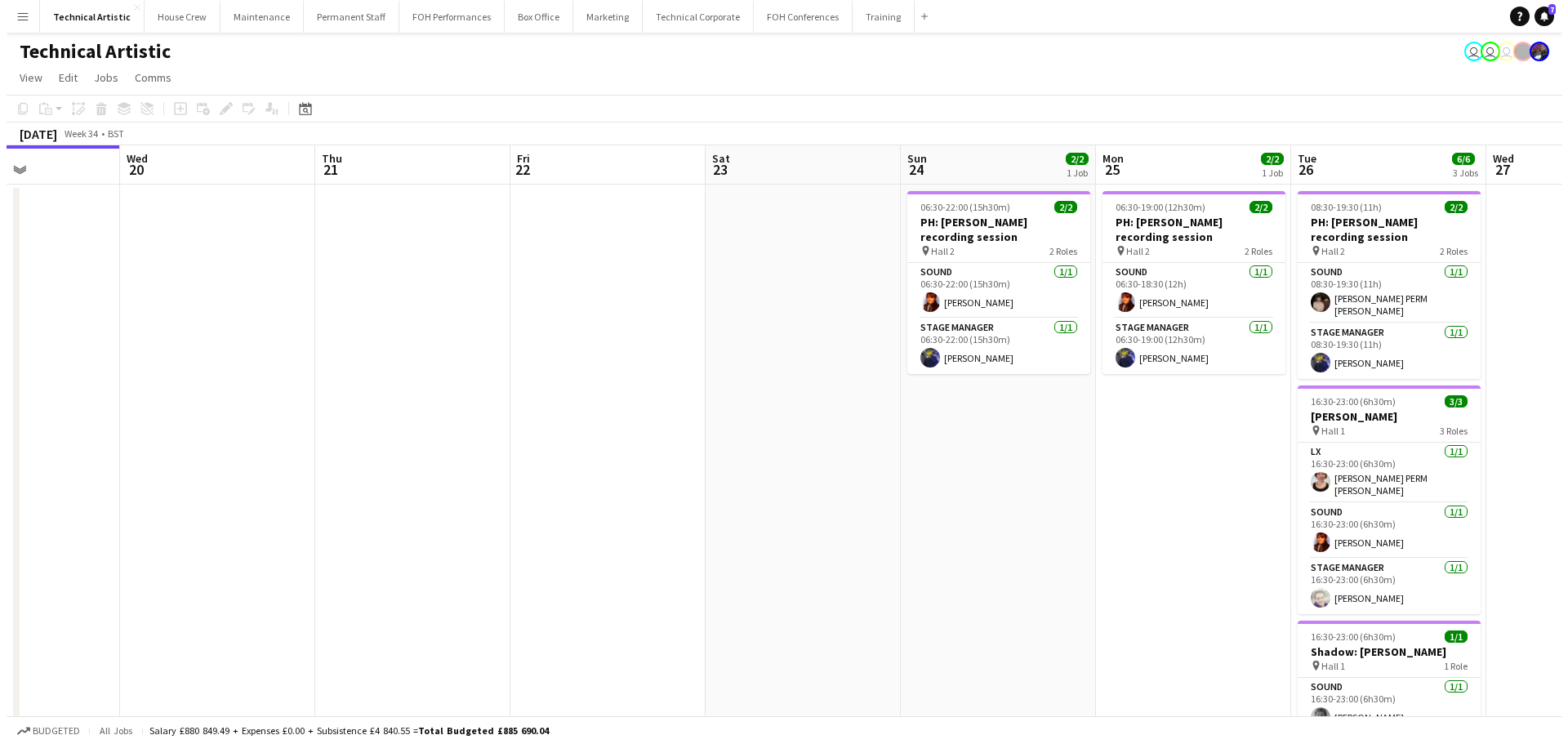
scroll to position [0, 471]
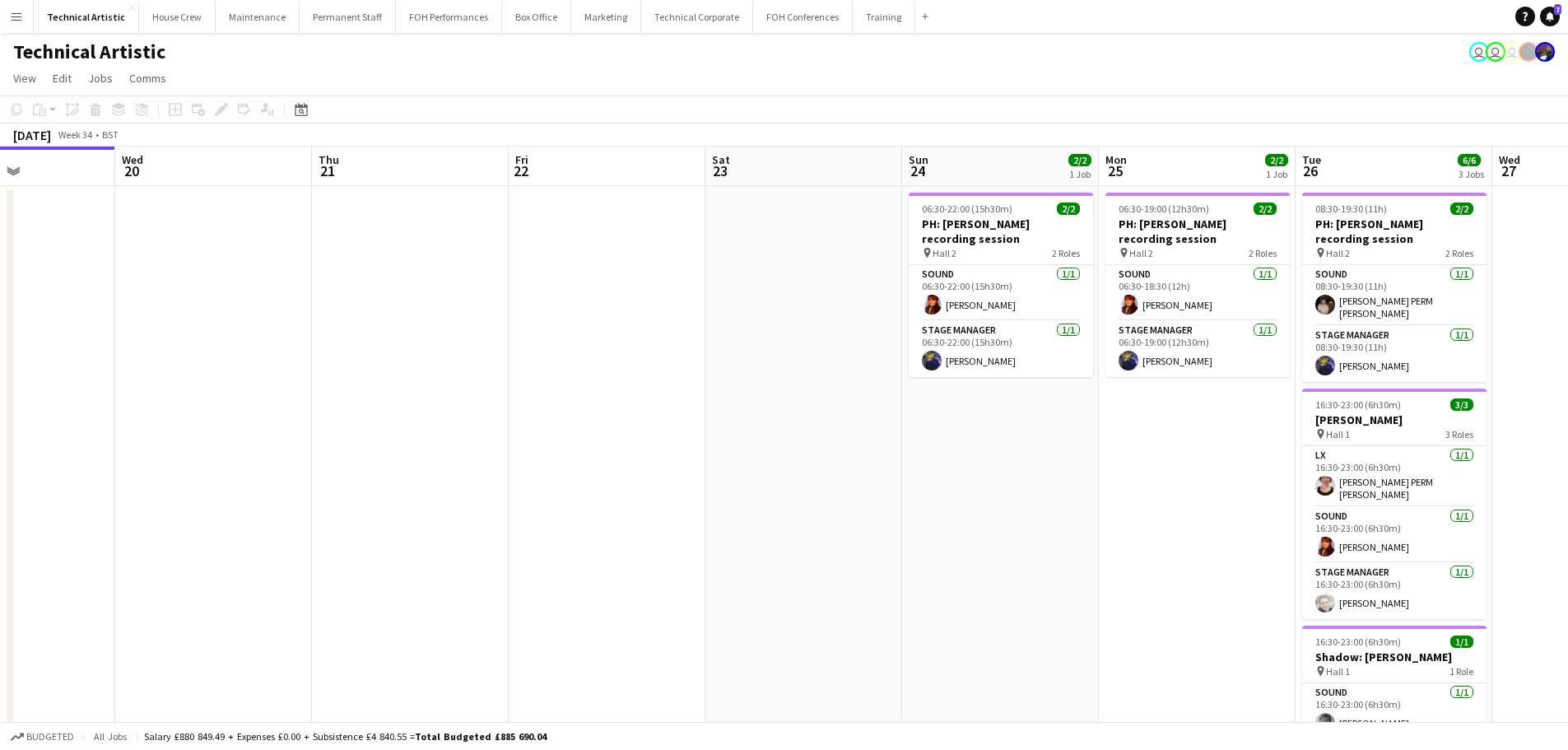
drag, startPoint x: 511, startPoint y: 257, endPoint x: 564, endPoint y: 253, distance: 53.2
click at [564, 253] on app-calendar-viewport "Sun 17 Mon 18 Tue 19 Wed 20 Thu 21 Fri 22 Sat 23 Sun 24 2/2 1 Job Mon 25 2/2 1 …" at bounding box center [784, 463] width 1568 height 634
click at [163, 17] on button "House Crew Close" at bounding box center [177, 17] width 77 height 32
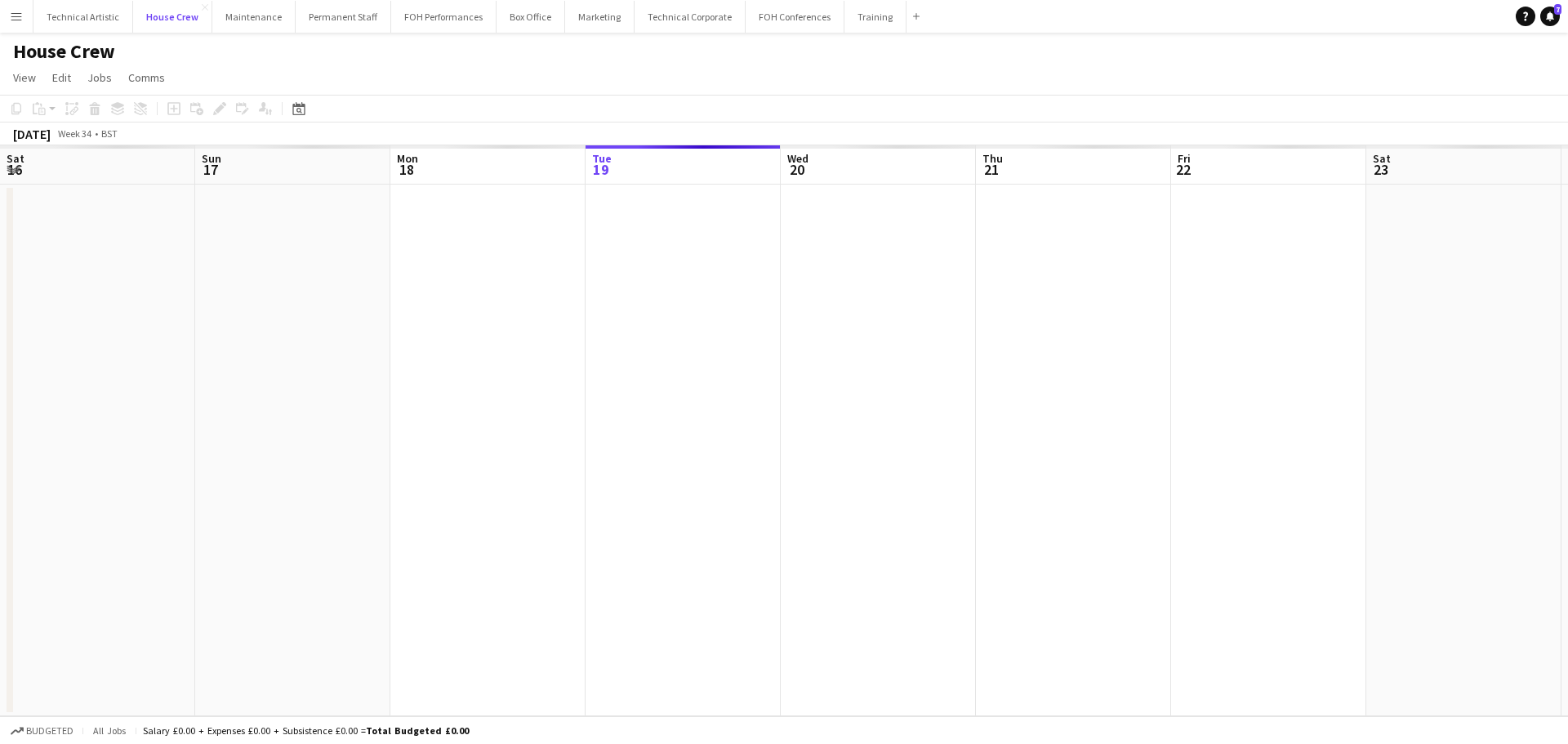
scroll to position [0, 390]
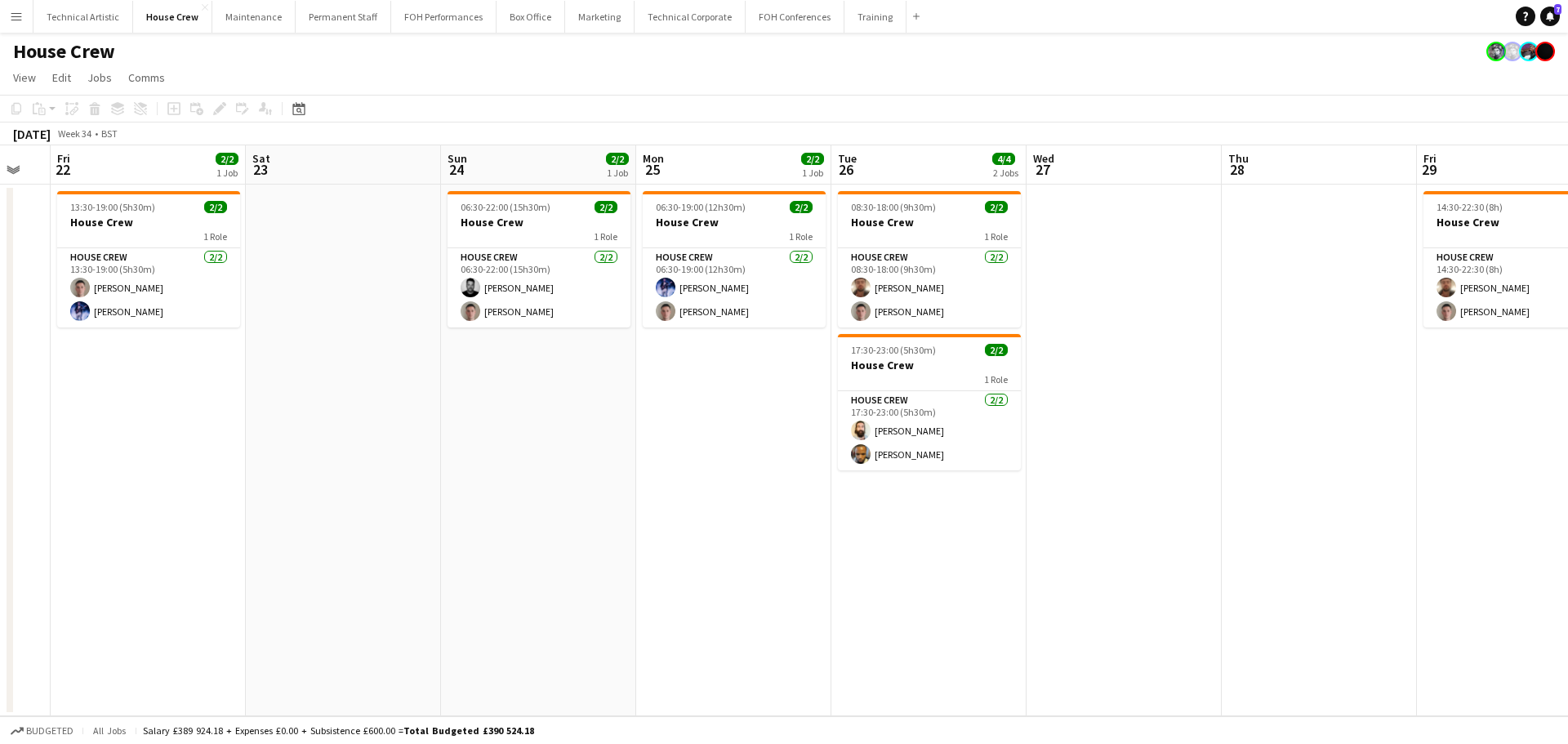
drag, startPoint x: 1155, startPoint y: 404, endPoint x: 423, endPoint y: 295, distance: 740.1
click at [423, 295] on app-calendar-viewport "Tue 19 Wed 20 Thu 21 Fri 22 2/2 1 Job Sat 23 Sun 24 2/2 1 Job Mon 25 2/2 1 Job …" at bounding box center [784, 430] width 1568 height 570
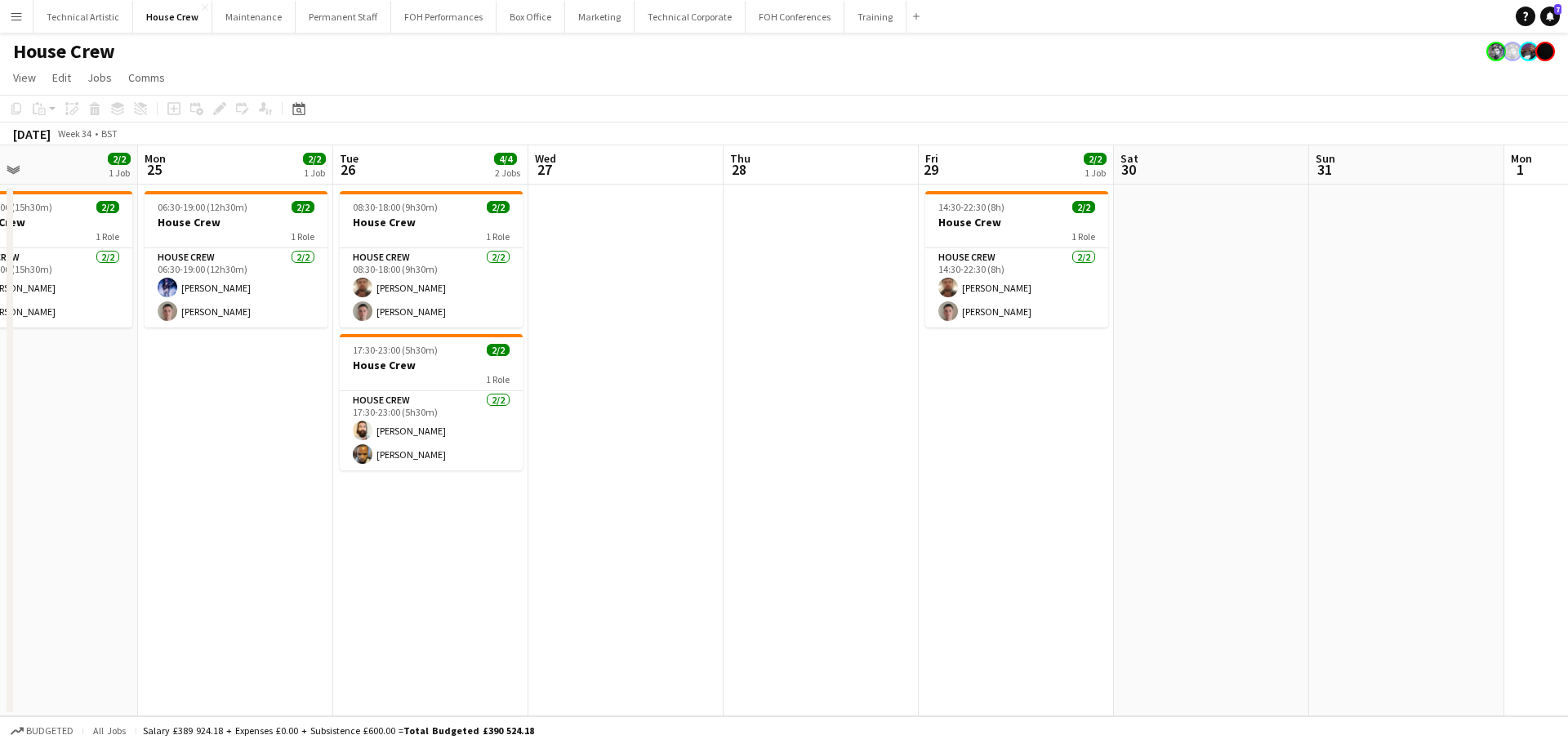
scroll to position [0, 495]
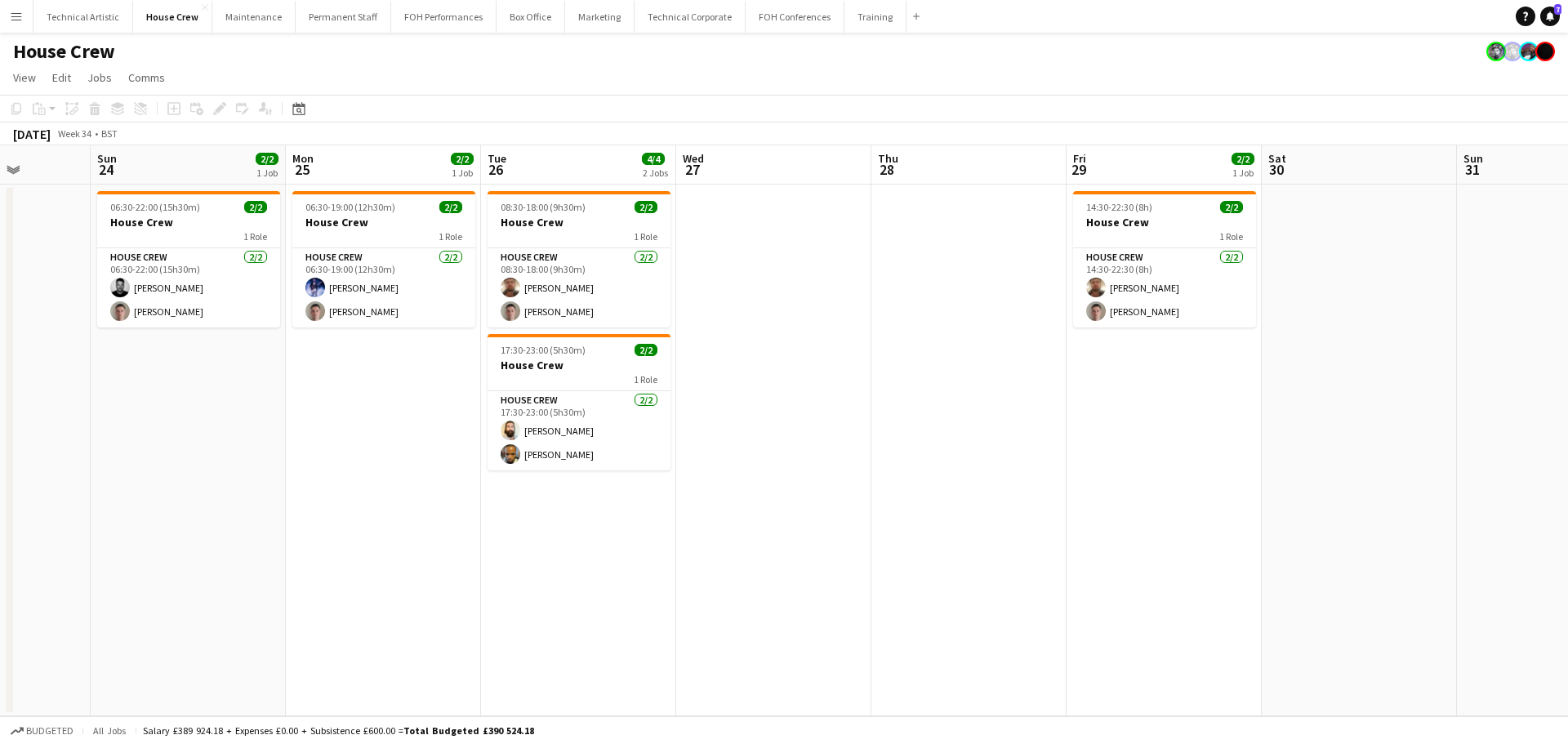
drag, startPoint x: 1087, startPoint y: 372, endPoint x: 677, endPoint y: 333, distance: 411.9
click at [677, 333] on app-calendar-viewport "Thu 21 Fri 22 2/2 1 Job Sat 23 Sun 24 2/2 1 Job Mon 25 2/2 1 Job Tue 26 4/4 2 J…" at bounding box center [784, 430] width 1568 height 570
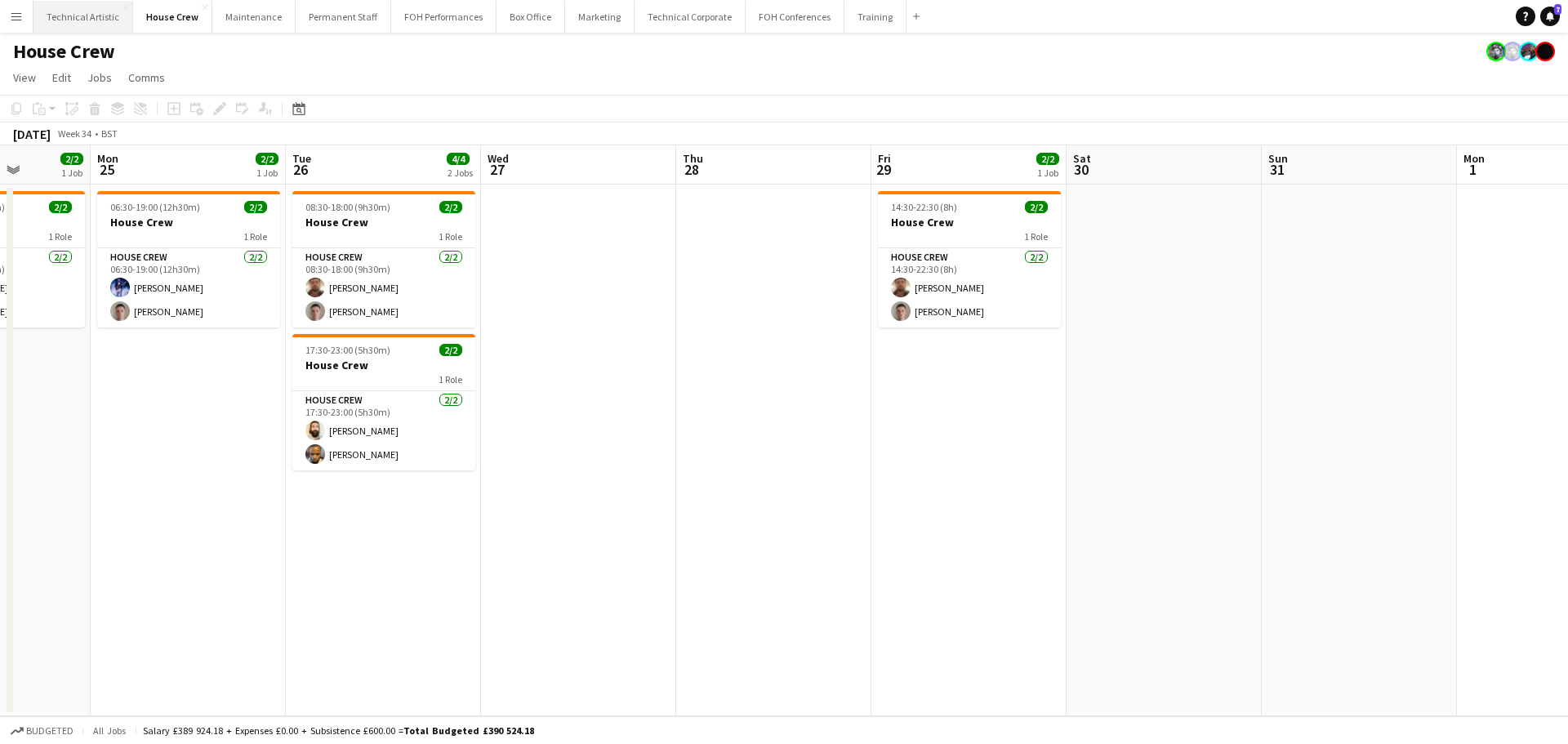
click at [101, 13] on button "Technical Artistic Close" at bounding box center [83, 17] width 100 height 32
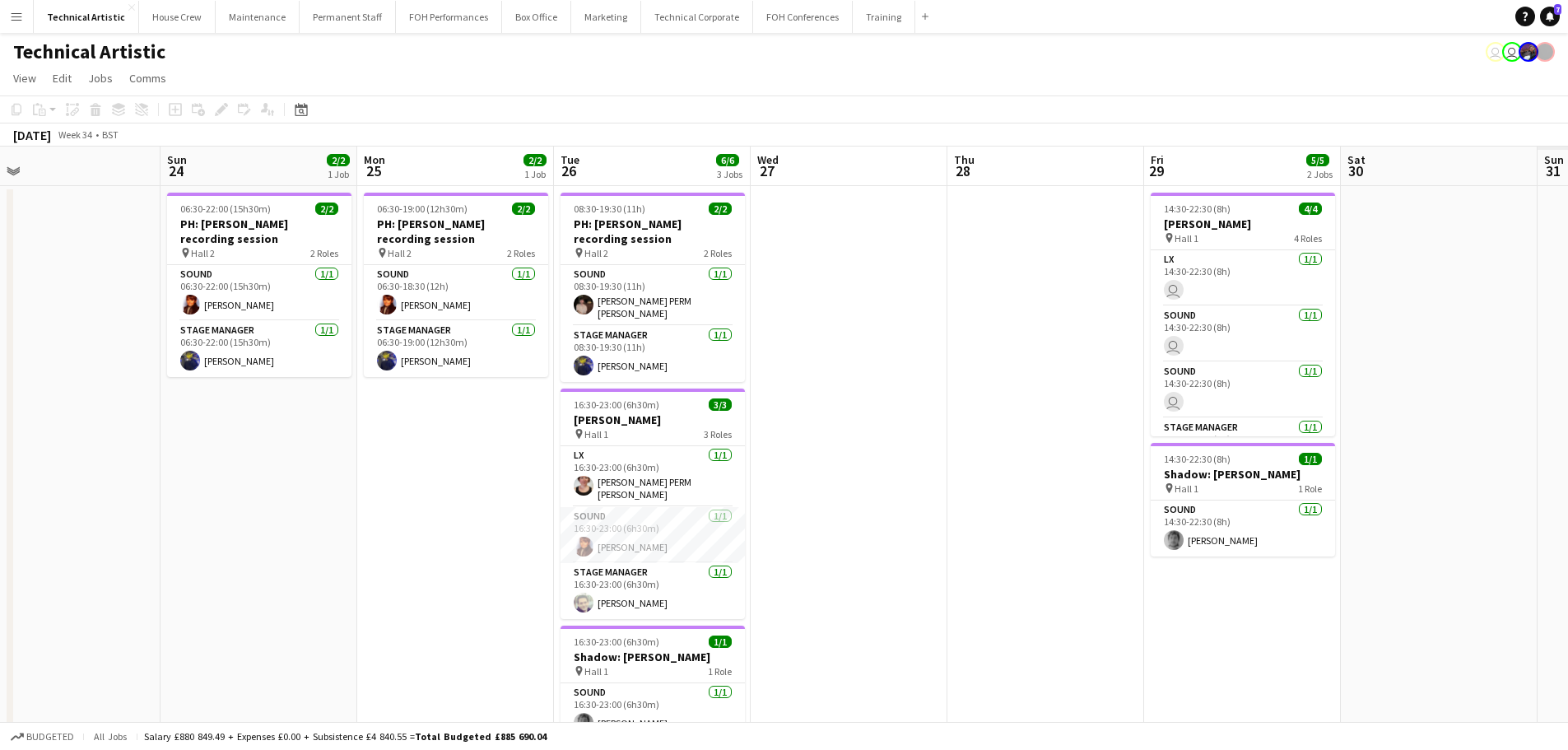
drag, startPoint x: 398, startPoint y: 258, endPoint x: 375, endPoint y: 258, distance: 23.0
click at [375, 258] on app-calendar-viewport "Wed 20 Thu 21 Fri 22 Sat 23 Sun 24 2/2 1 Job Mon 25 2/2 1 Job Tue 26 6/6 3 Jobs…" at bounding box center [784, 463] width 1568 height 634
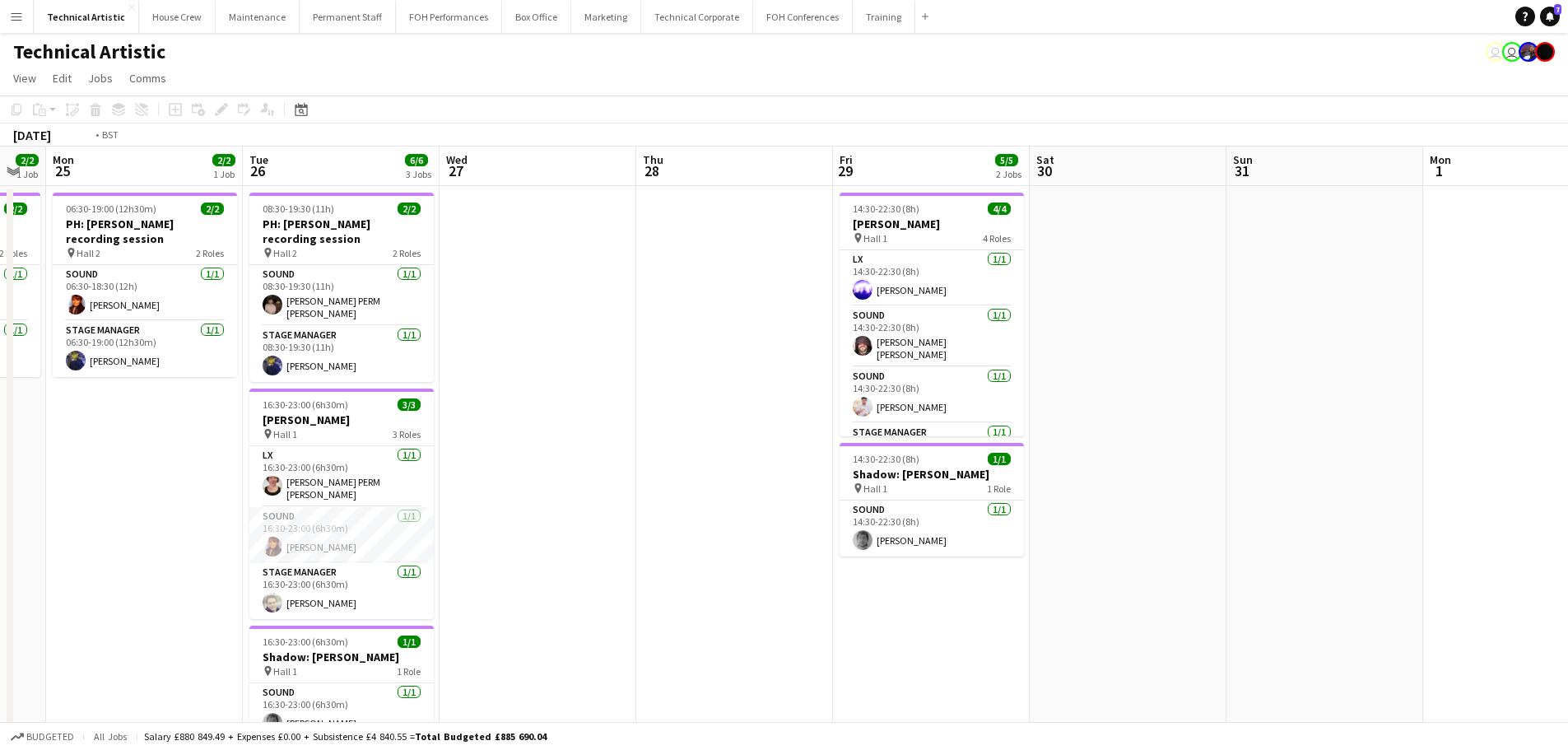
scroll to position [0, 636]
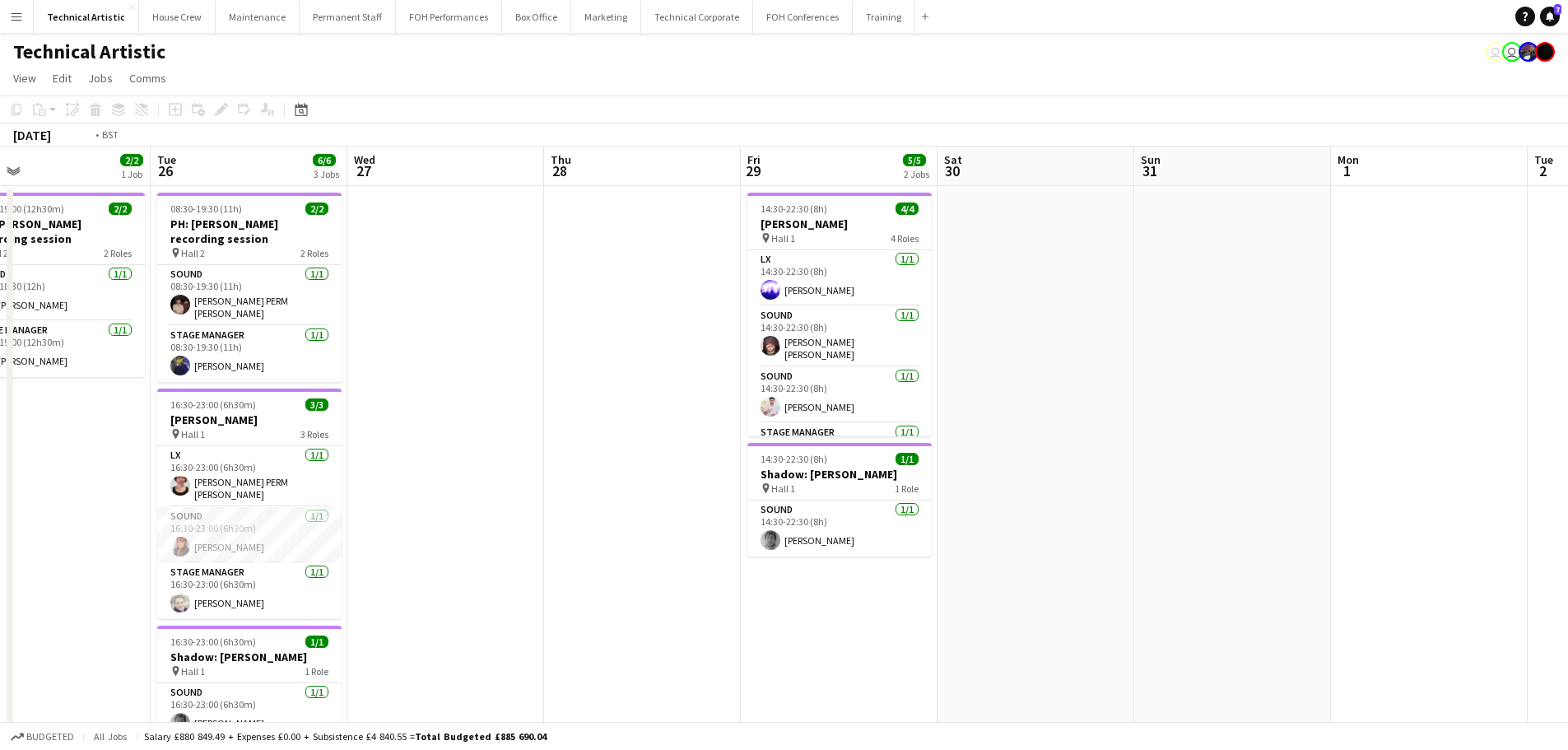
drag, startPoint x: 1025, startPoint y: 356, endPoint x: 263, endPoint y: 278, distance: 766.0
click at [263, 278] on app-calendar-viewport "Fri 22 Sat 23 Sun 24 2/2 1 Job Mon 25 2/2 1 Job Tue 26 6/6 3 Jobs Wed 27 Thu 28…" at bounding box center [784, 463] width 1568 height 634
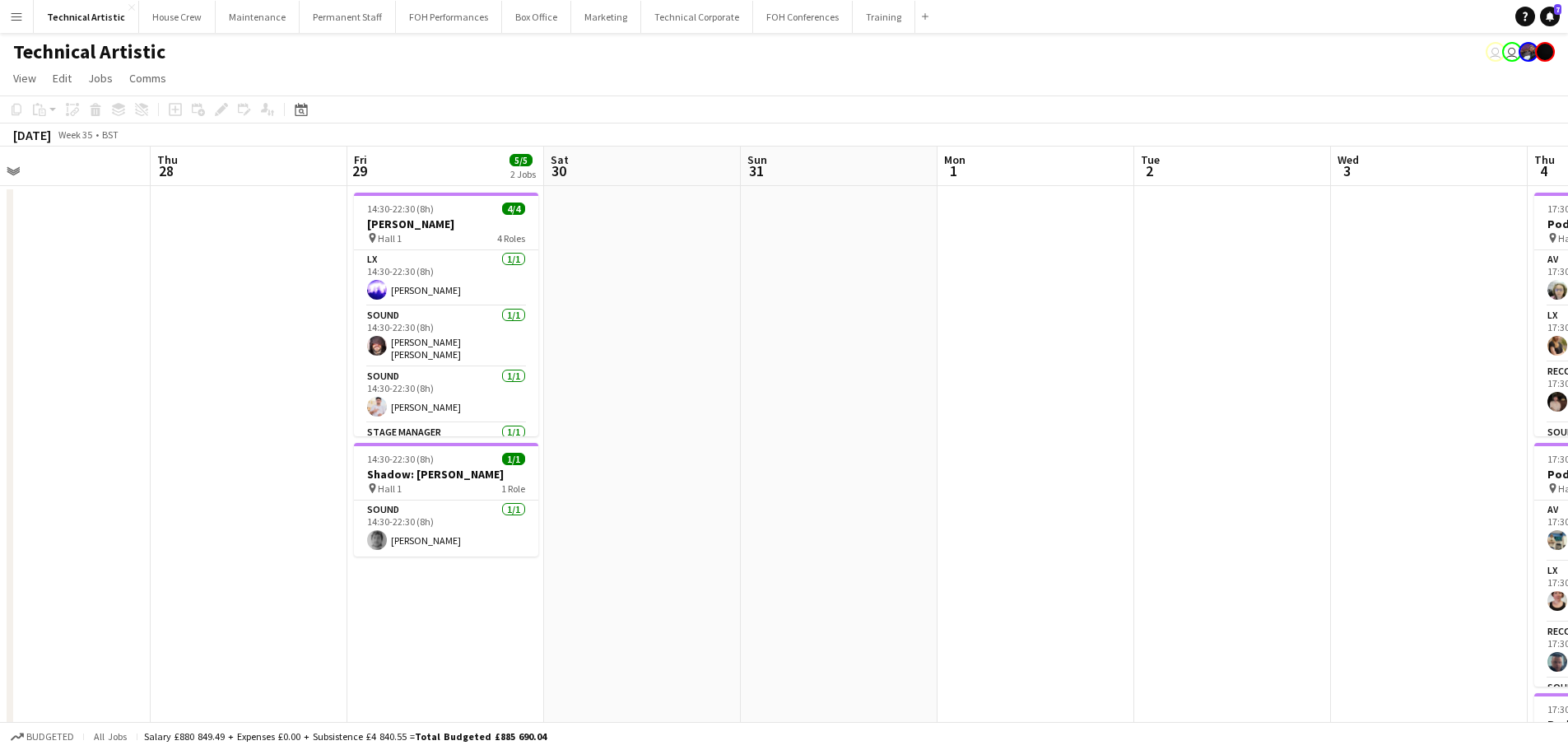
scroll to position [0, 593]
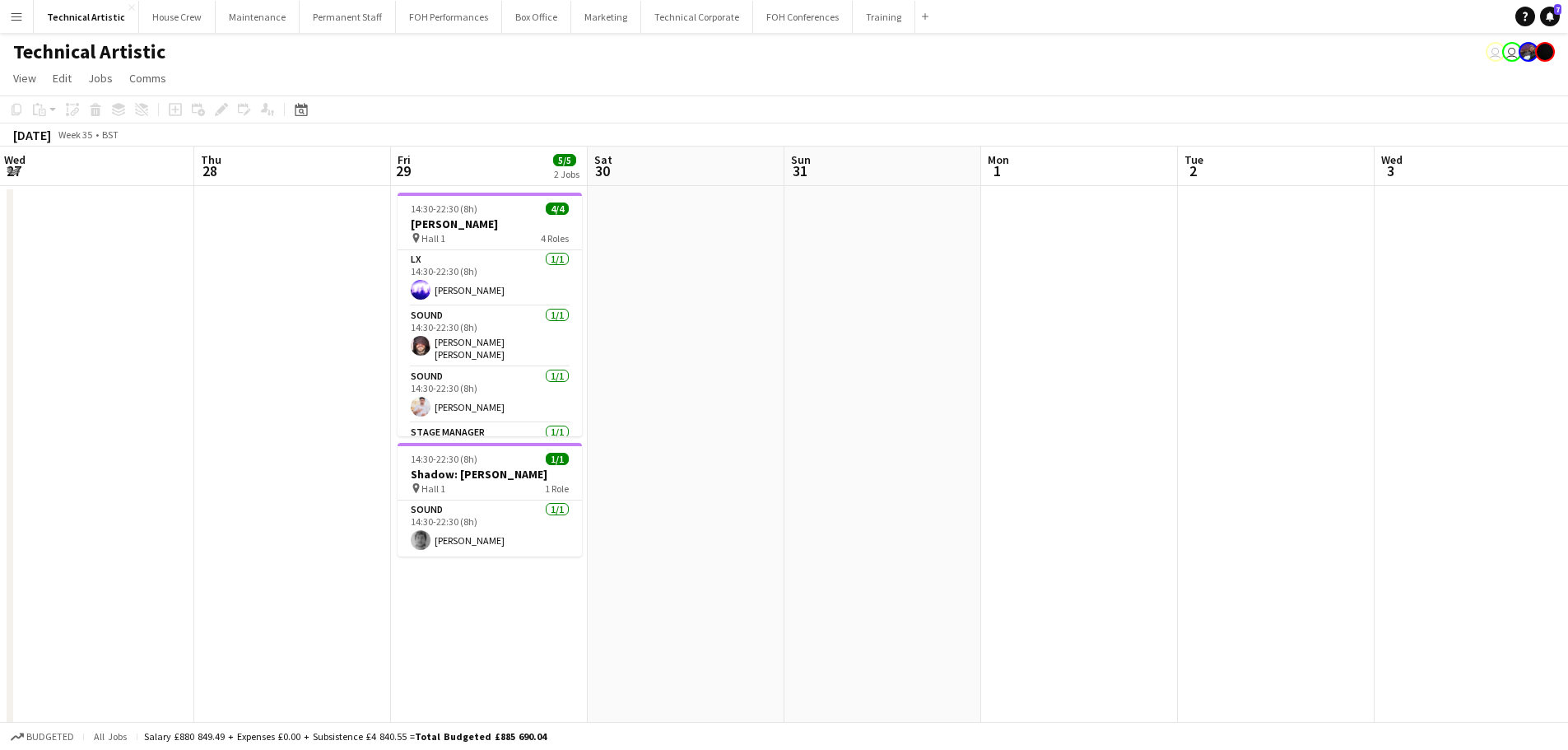
drag, startPoint x: 989, startPoint y: 384, endPoint x: 246, endPoint y: 299, distance: 747.8
click at [246, 299] on app-calendar-viewport "Sun 24 2/2 1 Job Mon 25 2/2 1 Job Tue 26 6/6 3 Jobs Wed 27 Thu 28 Fri 29 5/5 2 …" at bounding box center [784, 624] width 1568 height 956
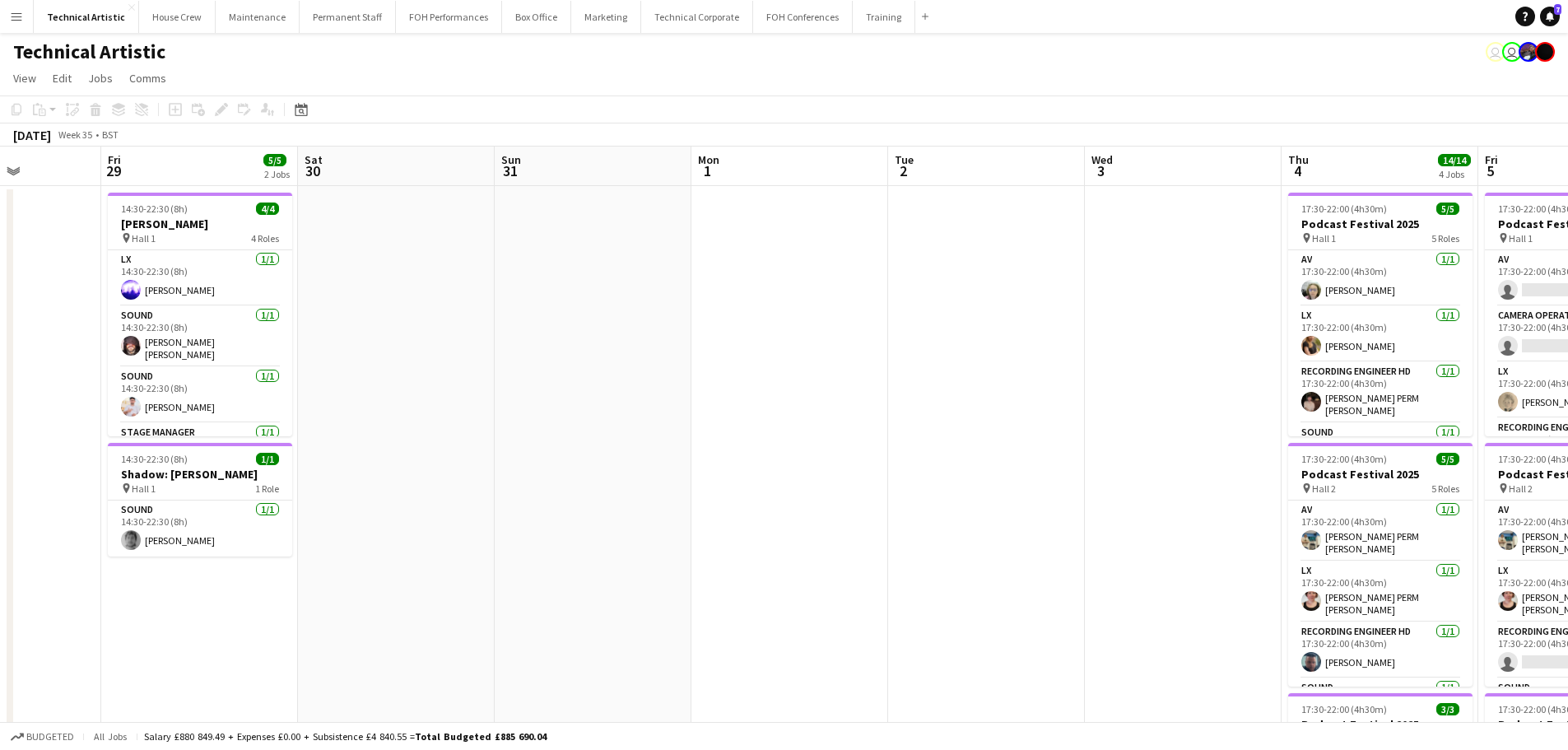
scroll to position [0, 485]
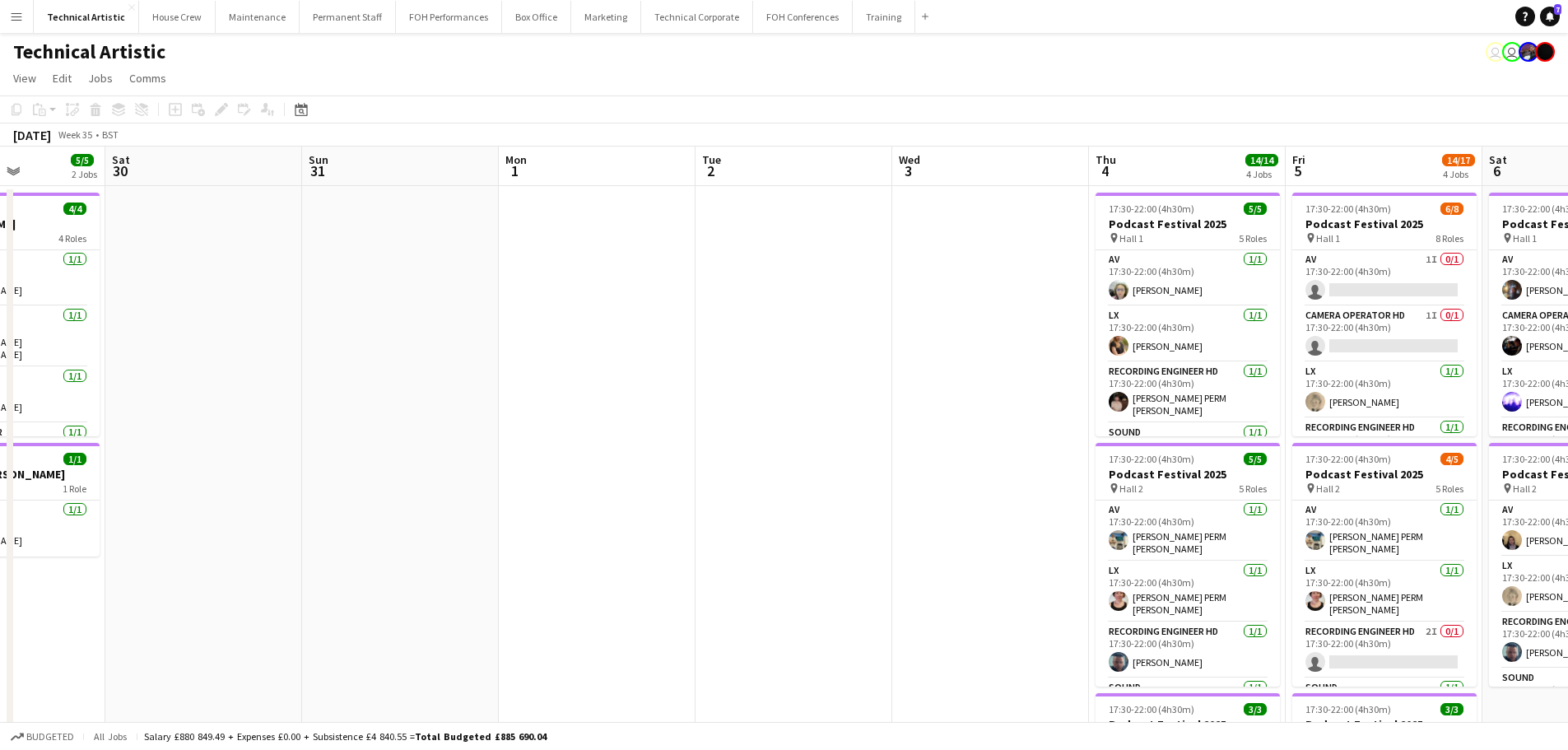
drag, startPoint x: 454, startPoint y: 330, endPoint x: 1334, endPoint y: 330, distance: 880.0
click at [1334, 330] on app-calendar-viewport "Wed 27 Thu 28 Fri 29 5/5 2 Jobs Sat 30 Sun 31 Mon 1 Tue 2 Wed 3 Thu 4 14/14 4 J…" at bounding box center [784, 664] width 1568 height 1037
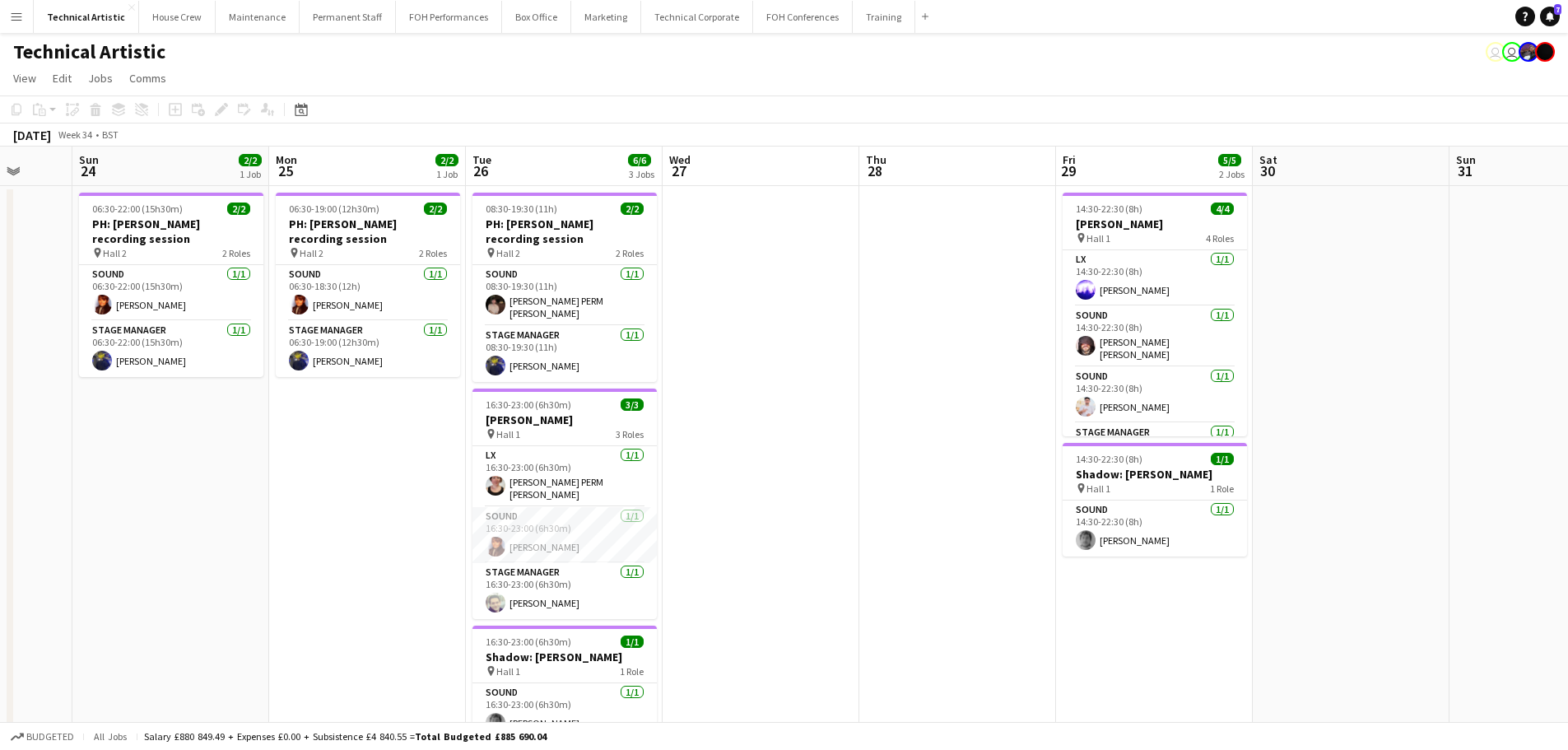
scroll to position [0, 435]
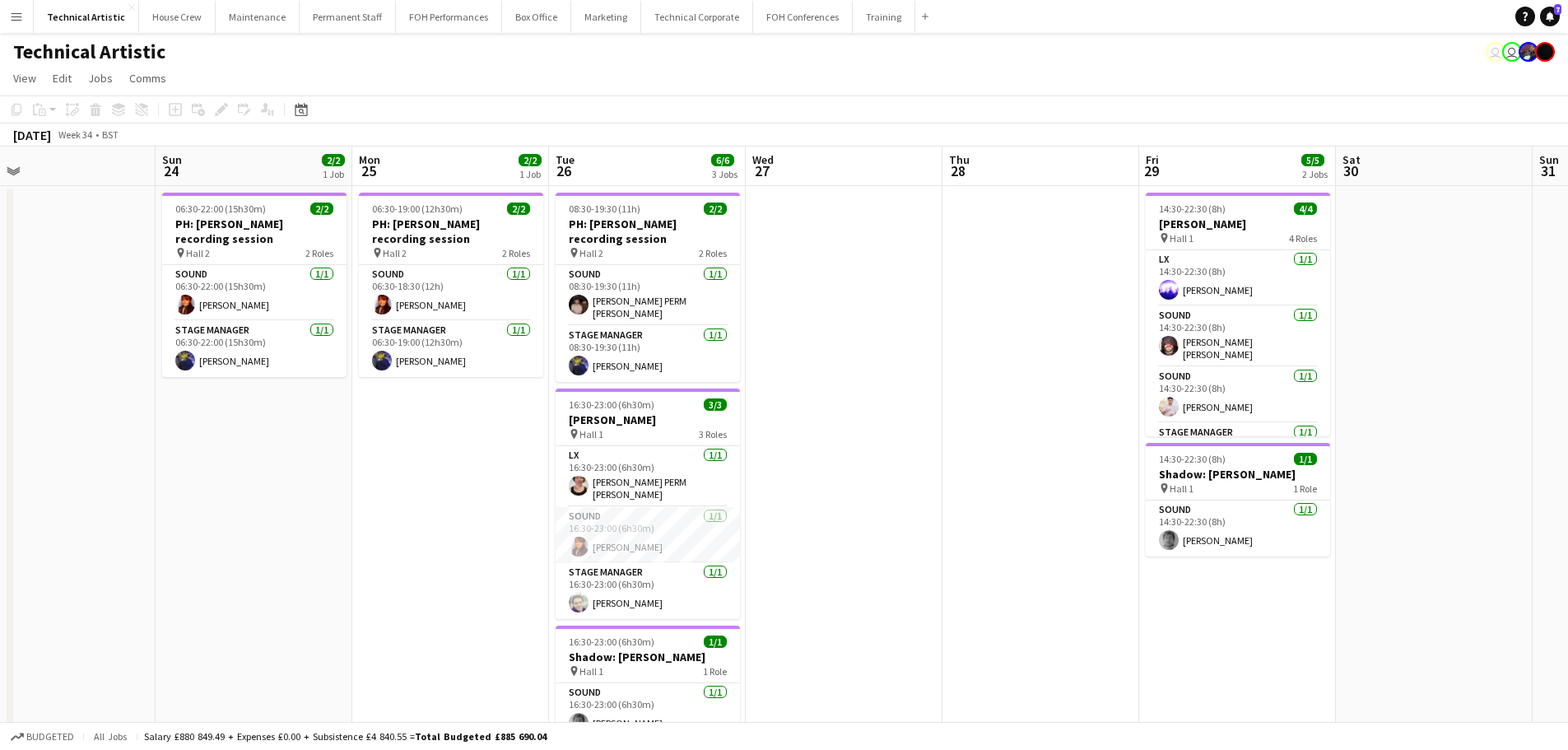
drag, startPoint x: 516, startPoint y: 409, endPoint x: 959, endPoint y: 407, distance: 443.0
click at [959, 407] on app-calendar-viewport "Thu 21 Fri 22 Sat 23 Sun 24 2/2 1 Job Mon 25 2/2 1 Job Tue 26 6/6 3 Jobs Wed 27…" at bounding box center [784, 664] width 1568 height 1037
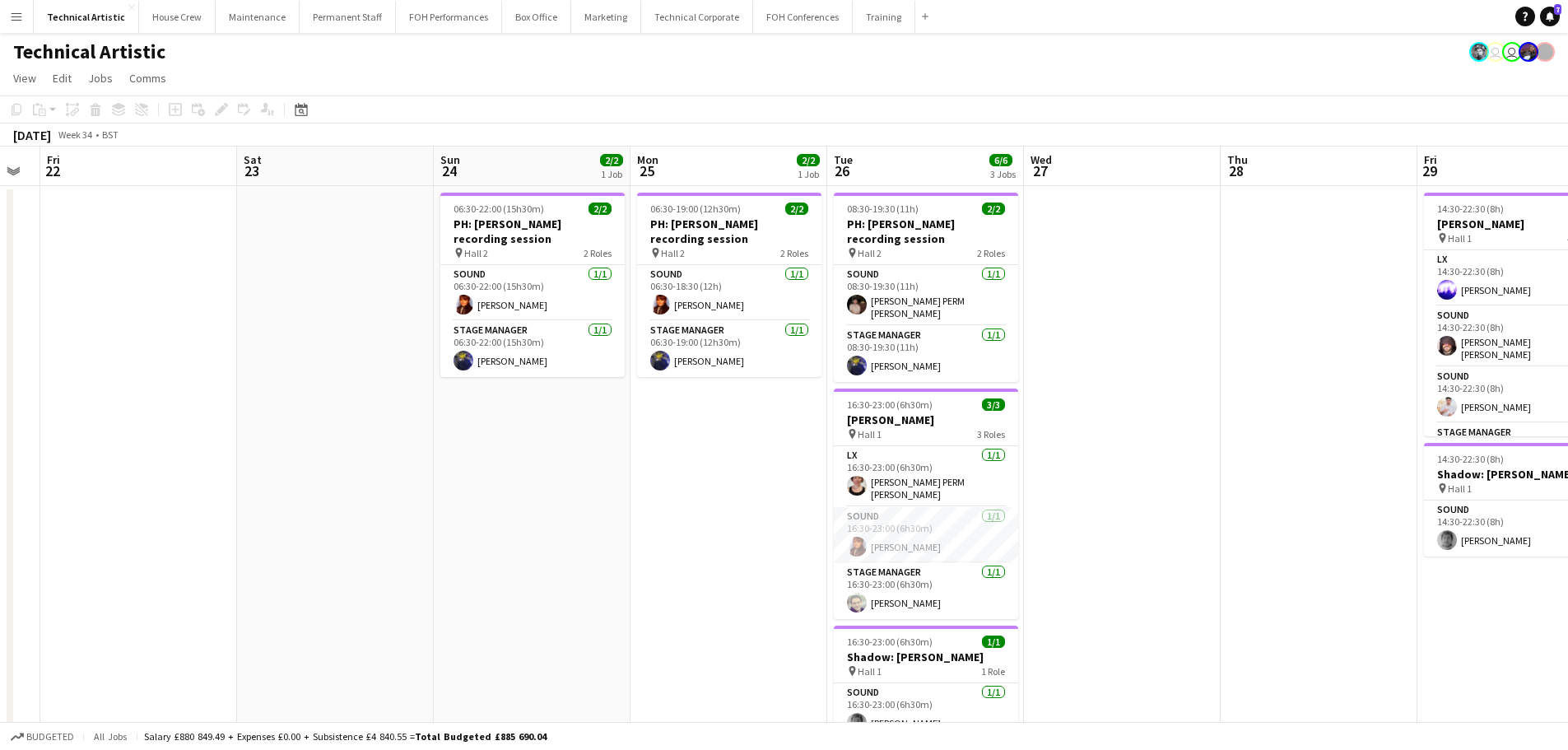
scroll to position [0, 502]
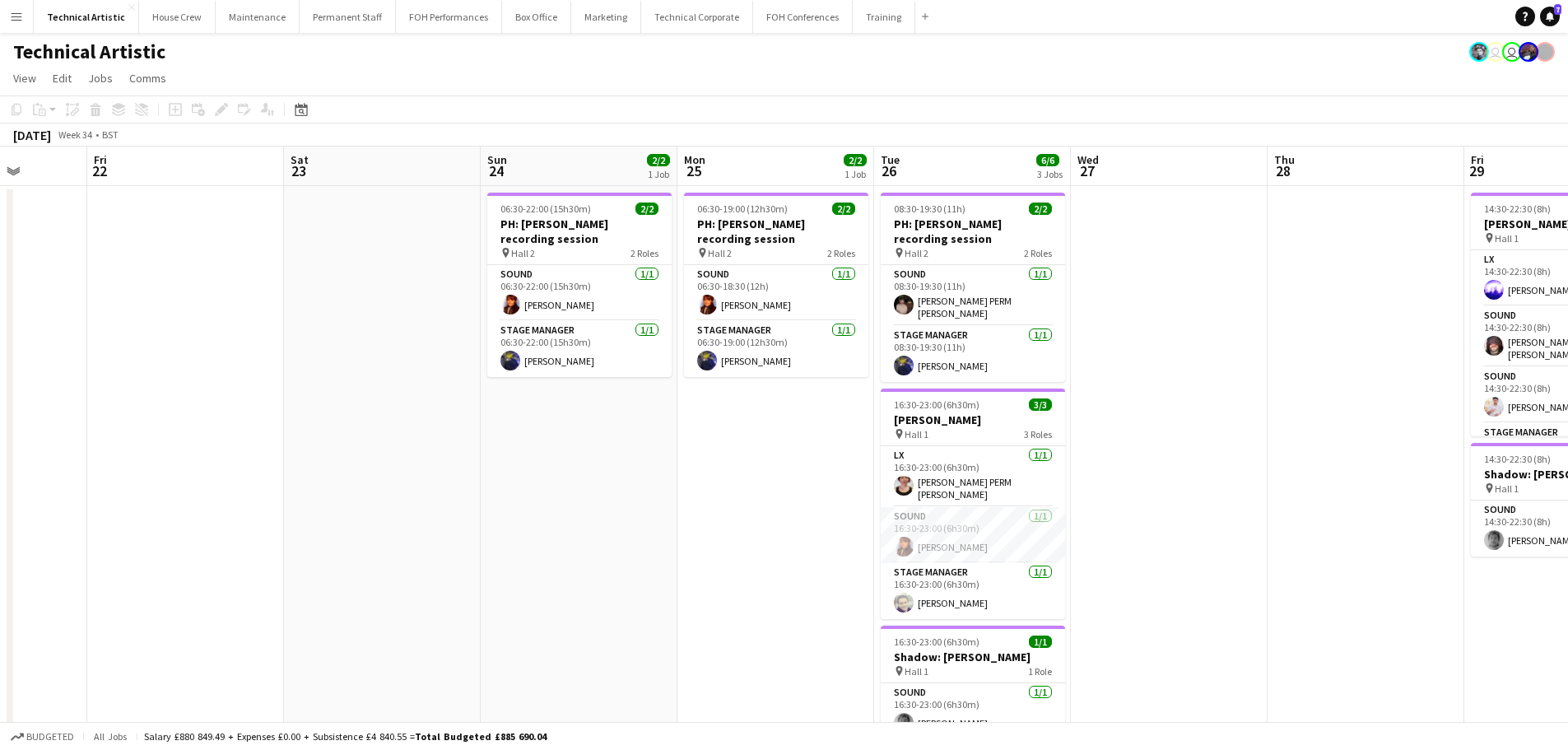
drag, startPoint x: 452, startPoint y: 416, endPoint x: 777, endPoint y: 407, distance: 325.1
click at [777, 407] on app-calendar-viewport "Tue 19 Wed 20 Thu 21 Fri 22 Sat 23 Sun 24 2/2 1 Job Mon 25 2/2 1 Job Tue 26 6/6…" at bounding box center [784, 664] width 1568 height 1037
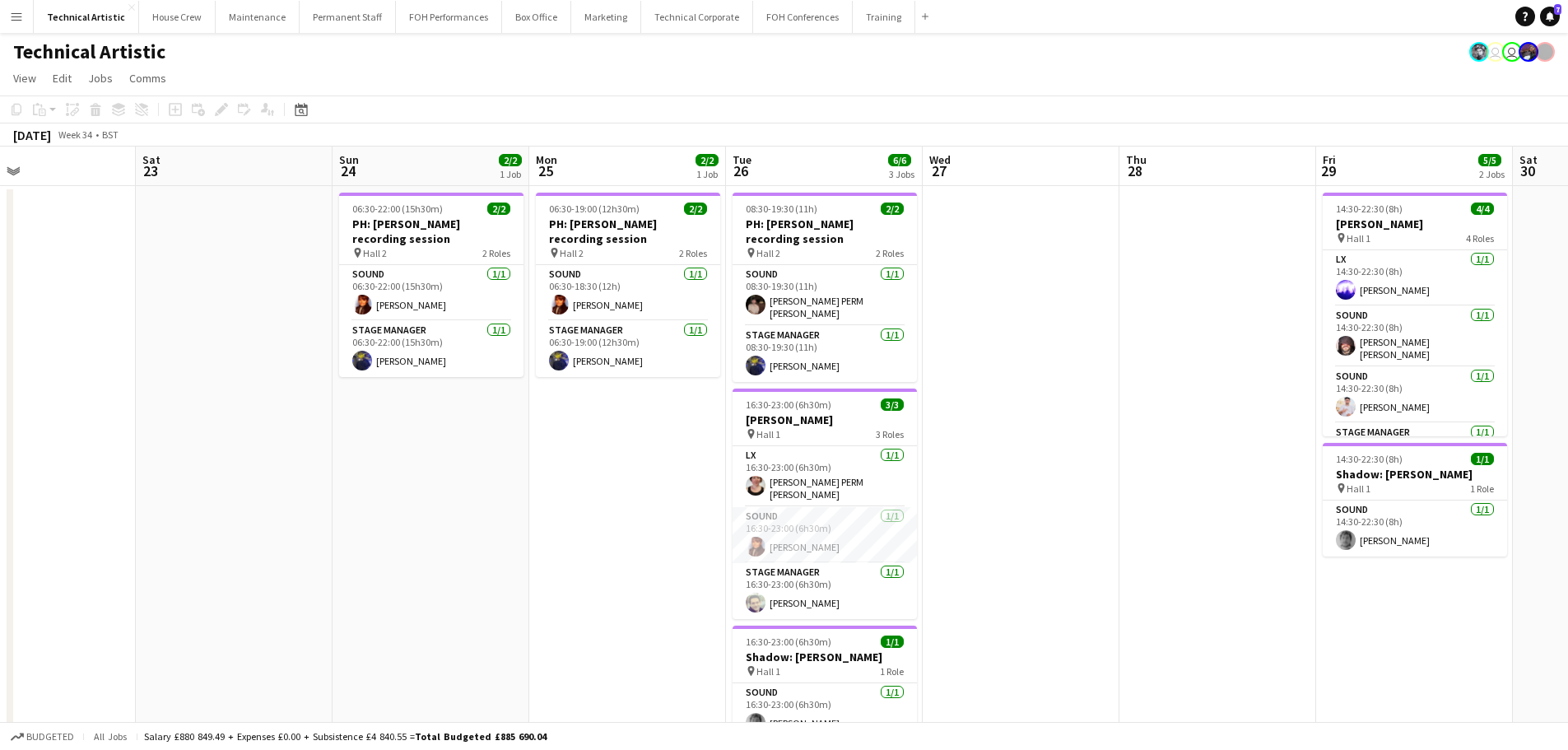
scroll to position [0, 471]
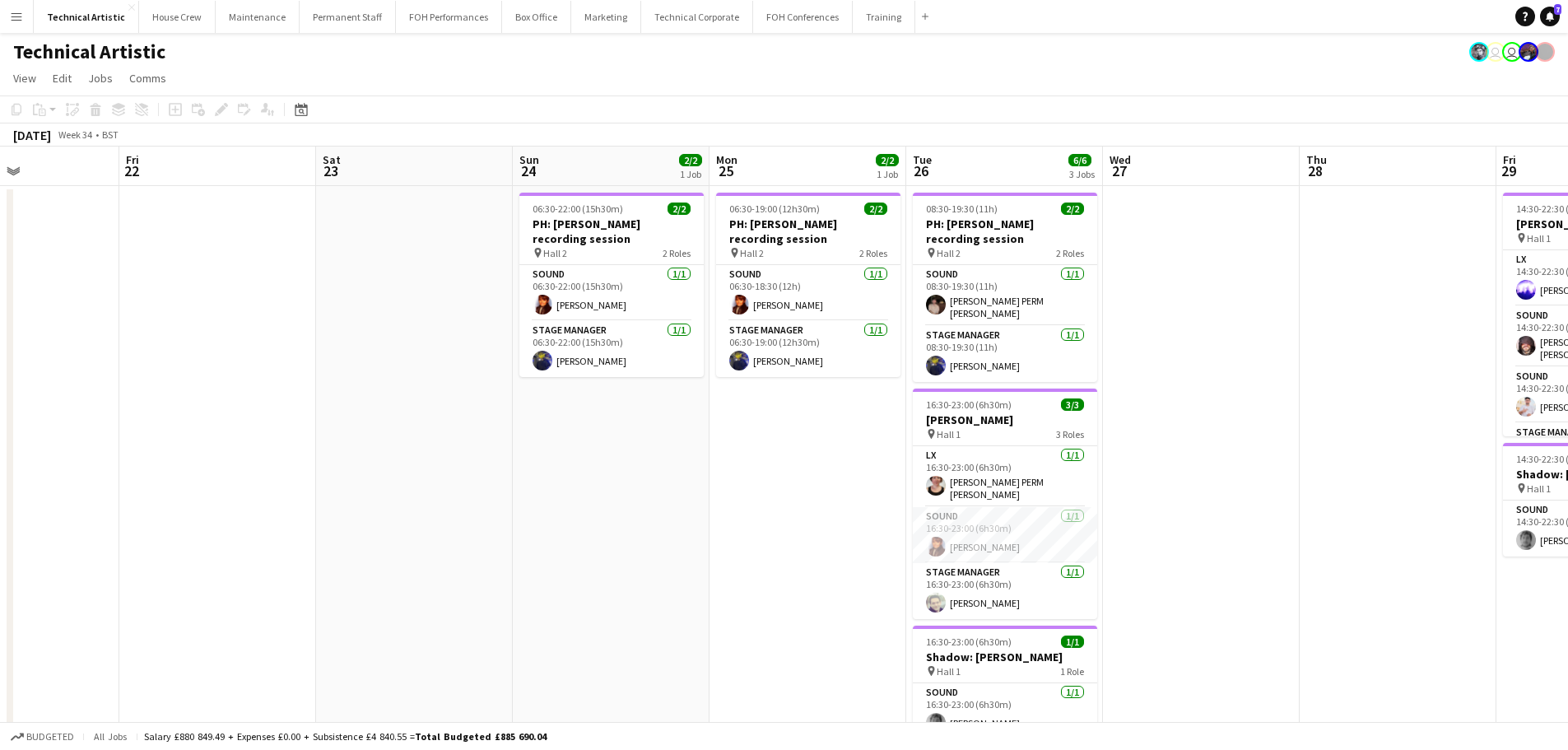
drag, startPoint x: 568, startPoint y: 454, endPoint x: 600, endPoint y: 454, distance: 32.0
click at [600, 454] on app-calendar-viewport "Tue 19 Wed 20 Thu 21 Fri 22 Sat 23 Sun 24 2/2 1 Job Mon 25 2/2 1 Job Tue 26 6/6…" at bounding box center [784, 664] width 1568 height 1037
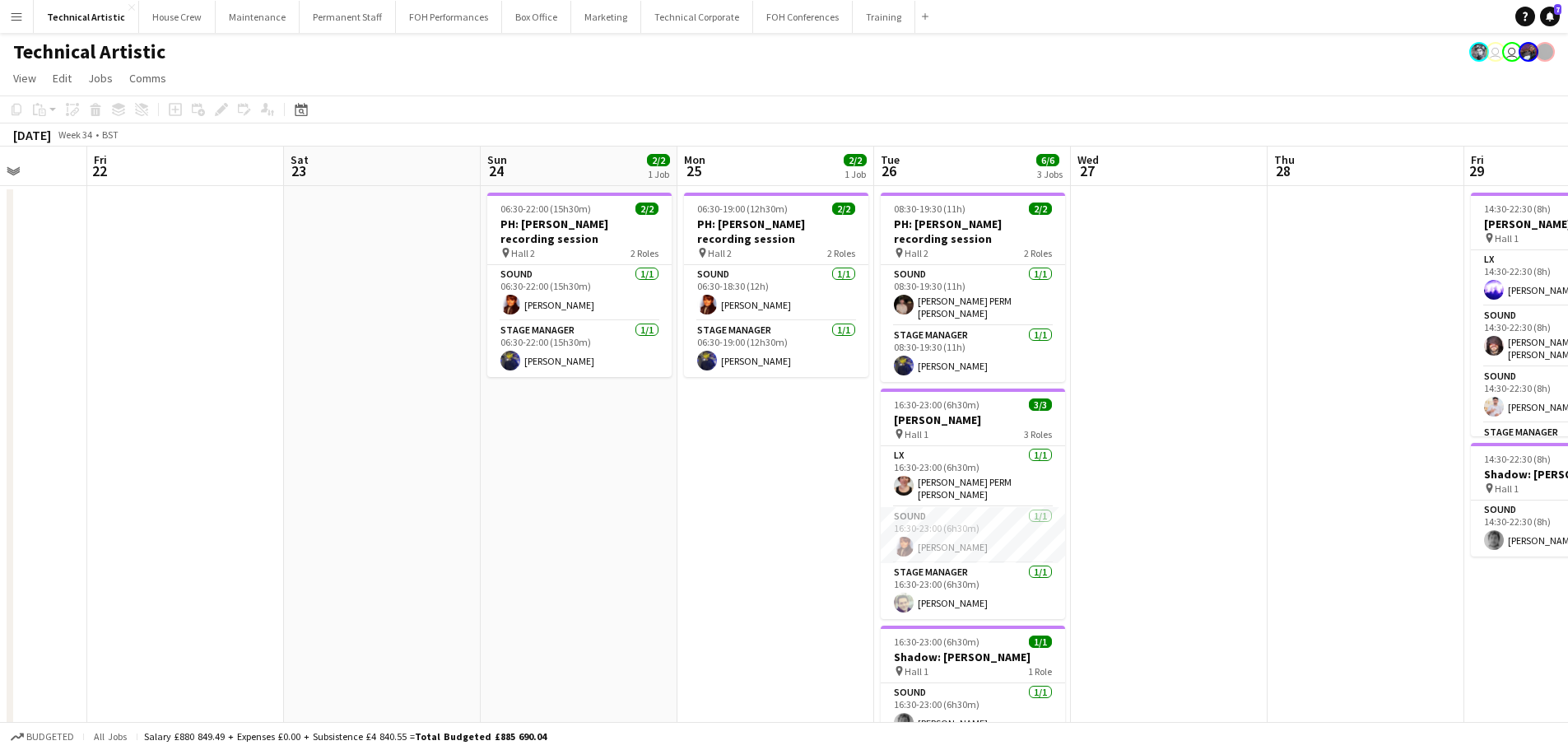
scroll to position [0, 552]
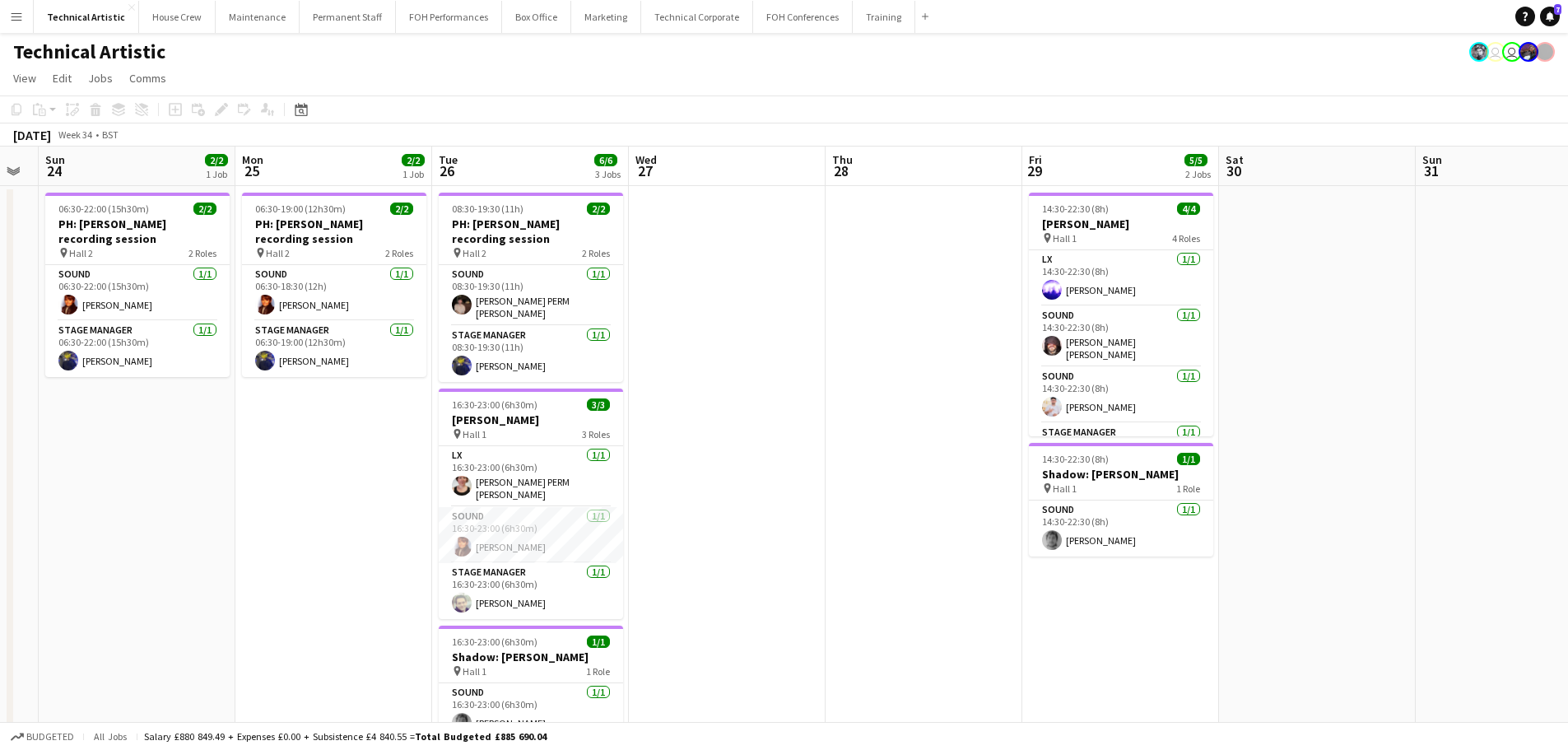
drag, startPoint x: 1273, startPoint y: 424, endPoint x: 799, endPoint y: 429, distance: 474.0
click at [799, 429] on app-calendar-viewport "Thu 21 Fri 22 Sat 23 Sun 24 2/2 1 Job Mon 25 2/2 1 Job Tue 26 6/6 3 Jobs Wed 27…" at bounding box center [784, 664] width 1568 height 1037
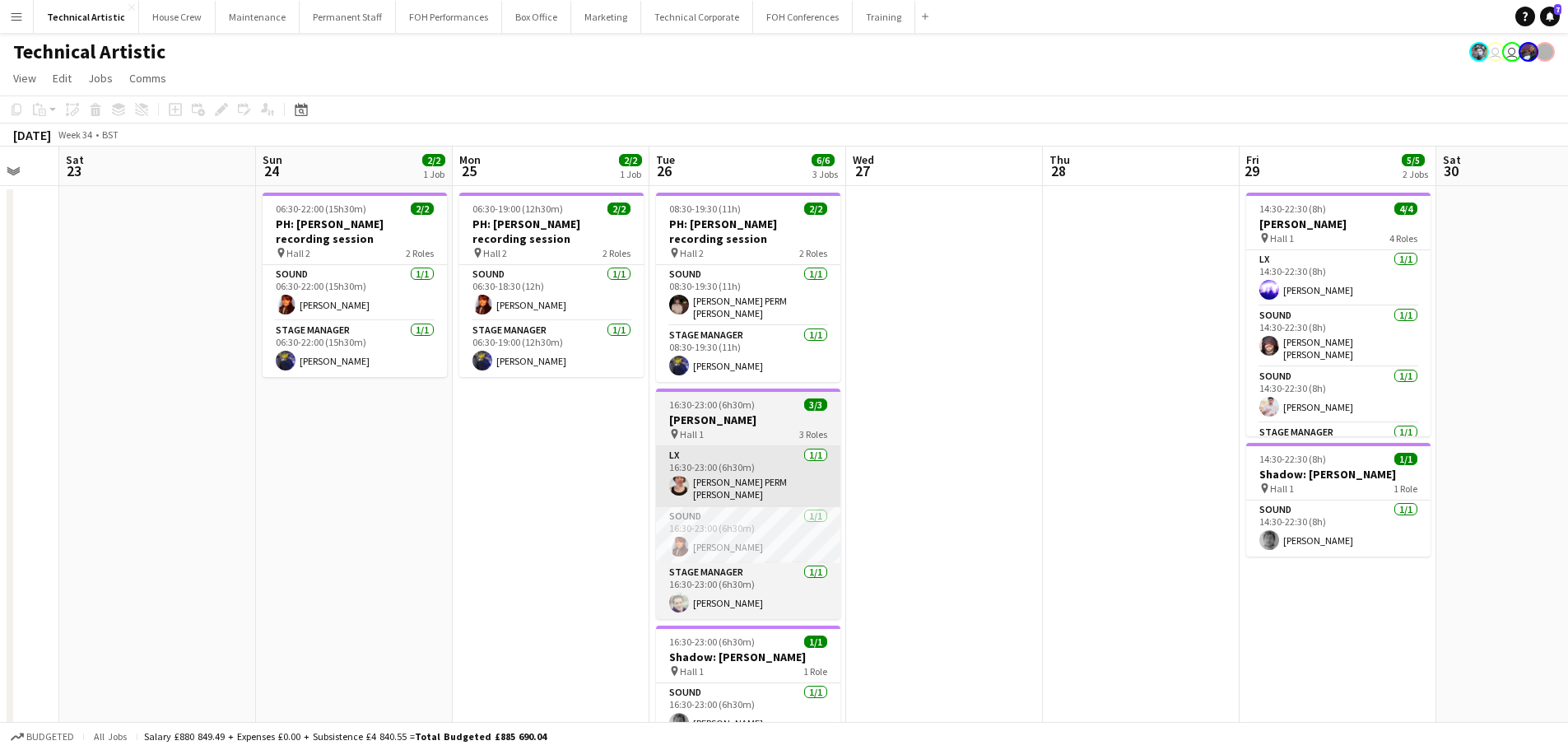
drag, startPoint x: 395, startPoint y: 431, endPoint x: 741, endPoint y: 477, distance: 349.0
click at [627, 448] on app-calendar-viewport "Thu 21 Fri 22 Sat 23 Sun 24 2/2 1 Job Mon 25 2/2 1 Job Tue 26 6/6 3 Jobs Wed 27…" at bounding box center [784, 664] width 1568 height 1037
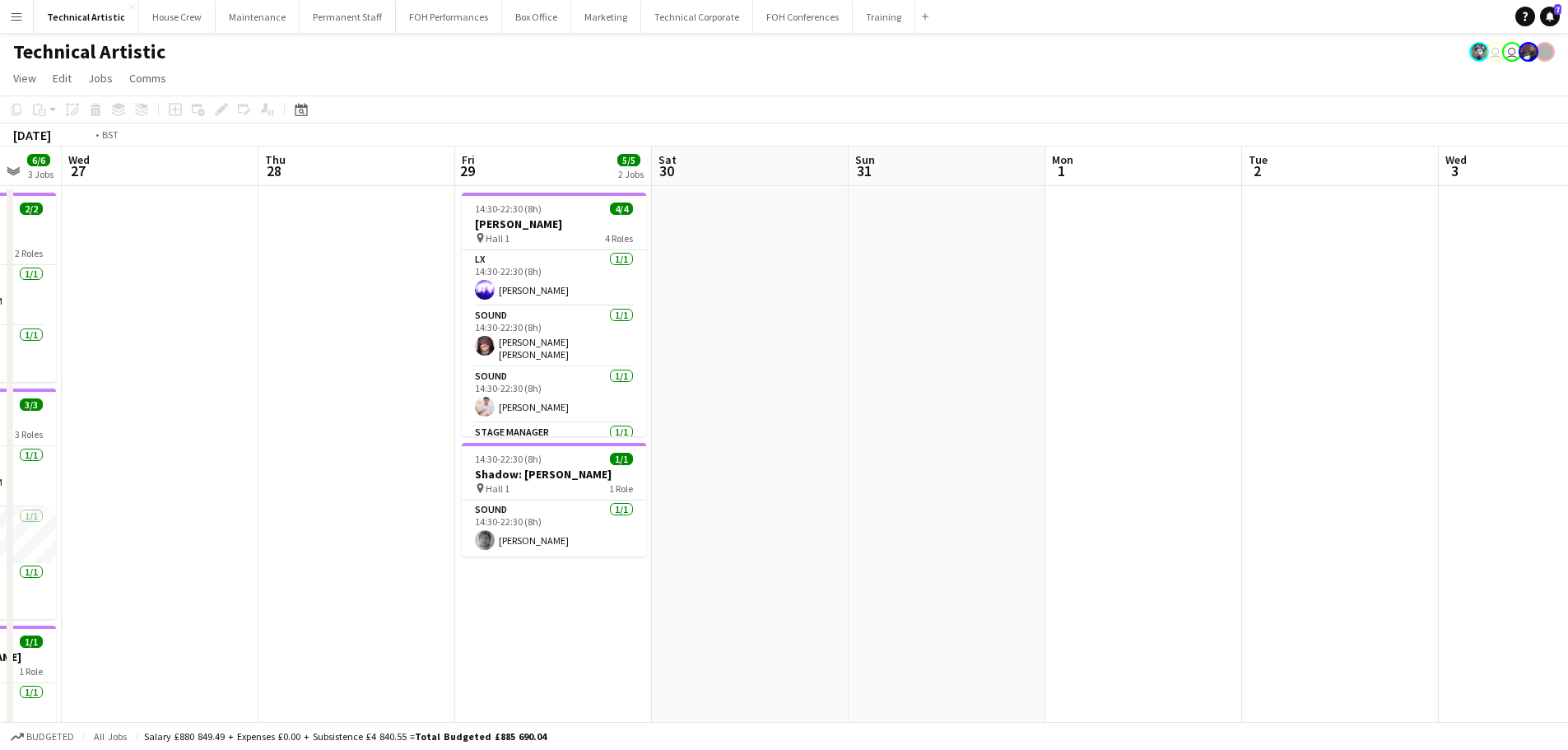
scroll to position [0, 516]
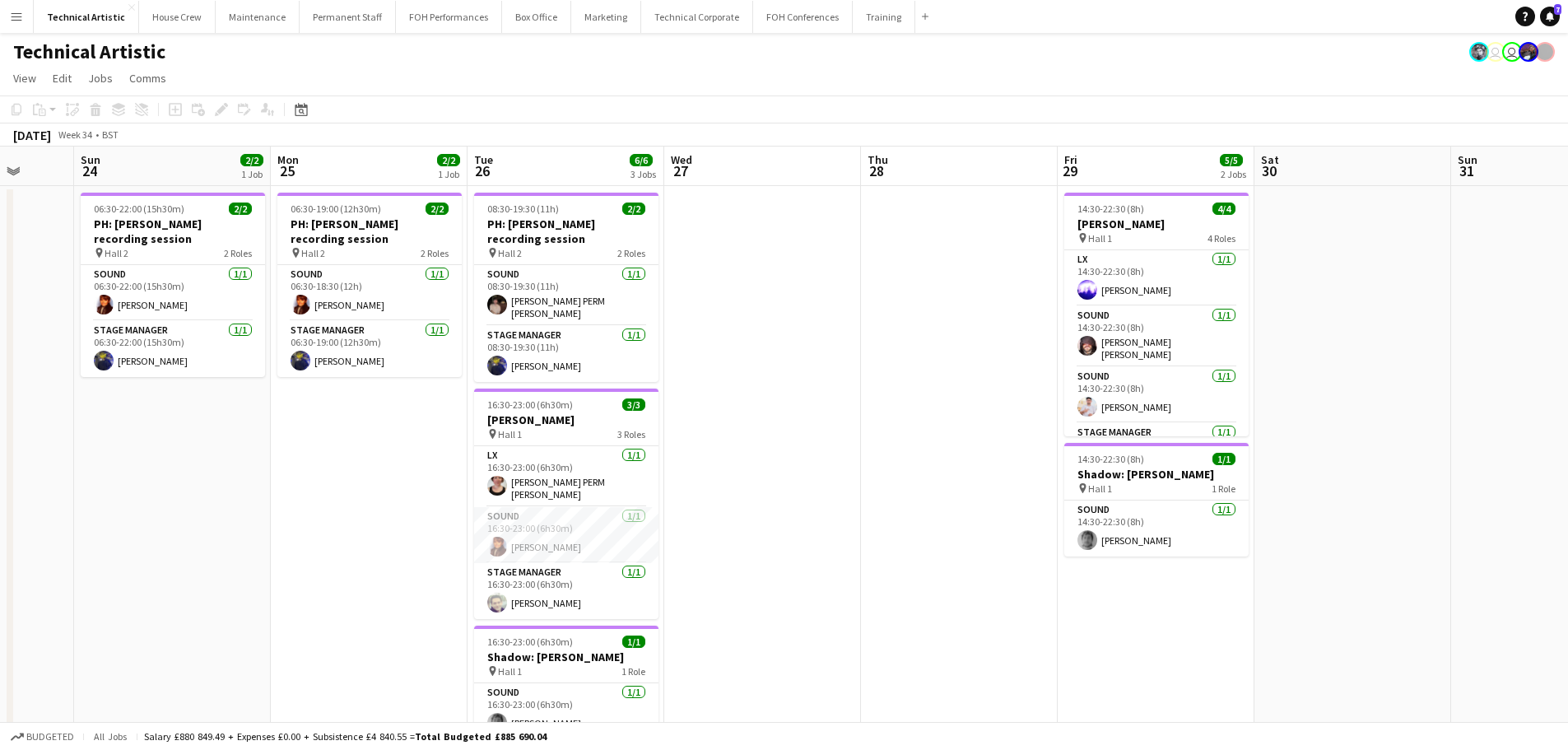
drag, startPoint x: 1188, startPoint y: 455, endPoint x: 991, endPoint y: 311, distance: 244.0
click at [991, 311] on app-calendar-viewport "Thu 21 Fri 22 Sat 23 Sun 24 2/2 1 Job Mon 25 2/2 1 Job Tue 26 6/6 3 Jobs Wed 27…" at bounding box center [784, 664] width 1568 height 1037
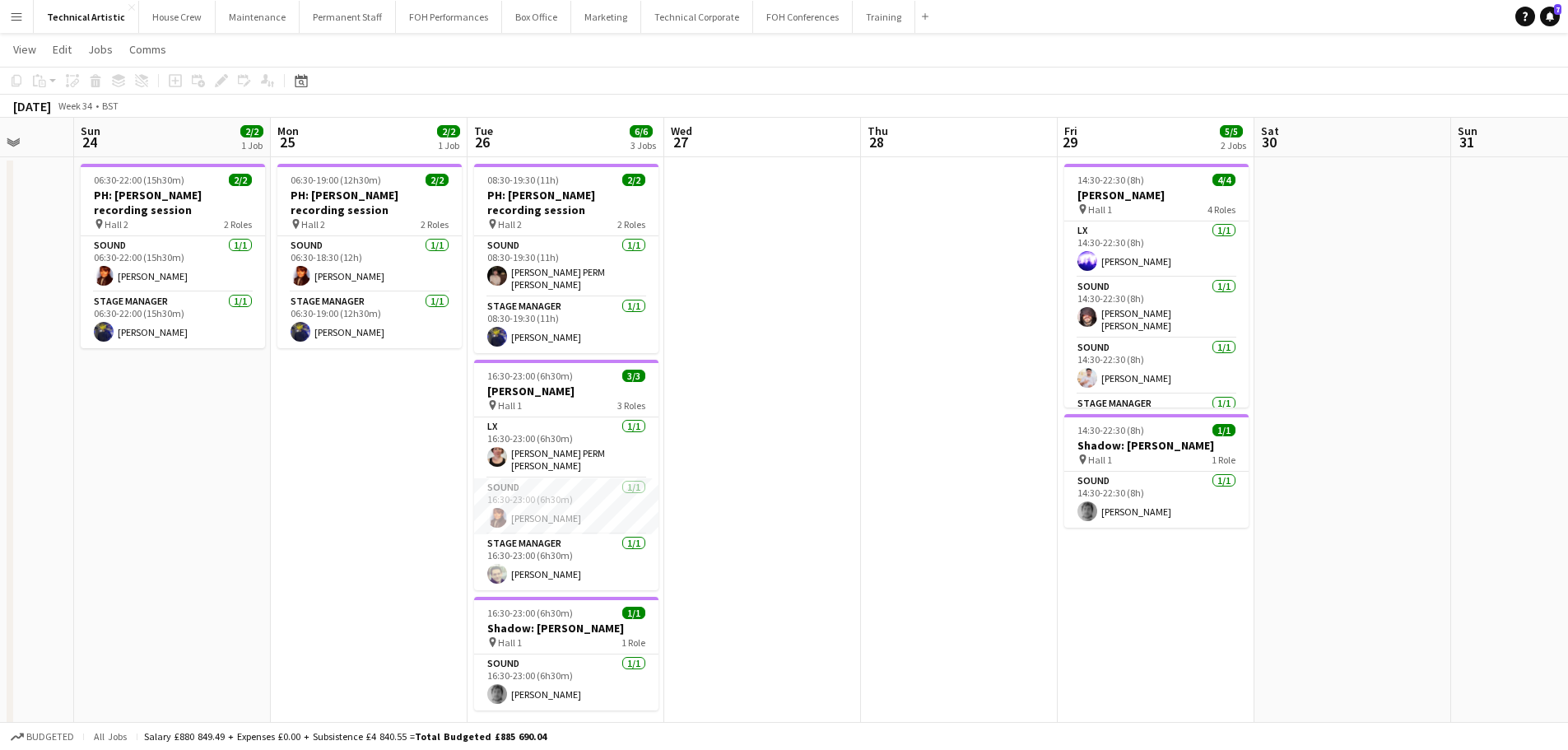
scroll to position [0, 0]
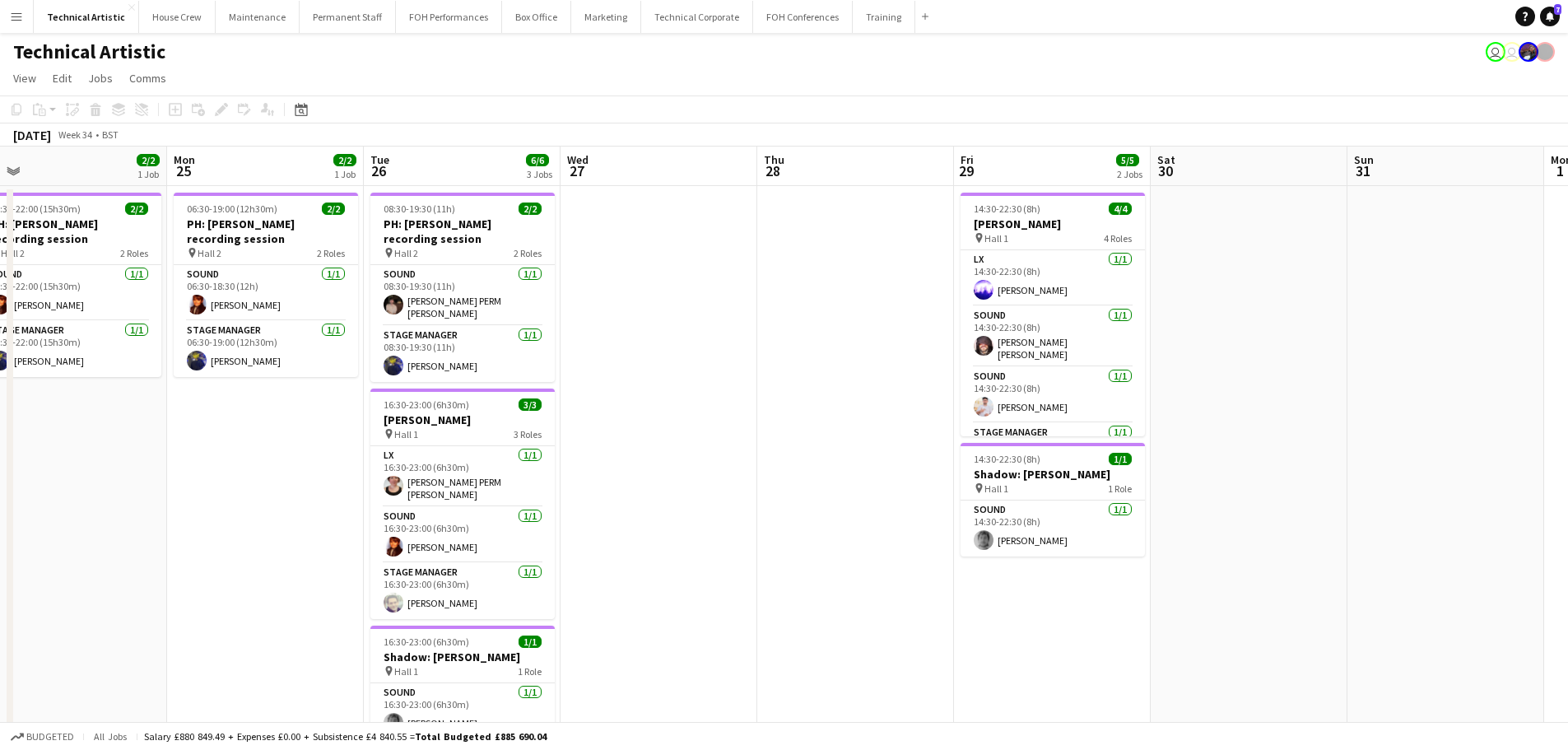
drag, startPoint x: 229, startPoint y: 456, endPoint x: 0, endPoint y: 231, distance: 321.0
click at [0, 231] on app-calendar-viewport "Thu 21 Fri 22 Sat 23 Sun 24 2/2 1 Job Mon 25 2/2 1 Job Tue 26 6/6 3 Jobs Wed 27…" at bounding box center [784, 664] width 1568 height 1037
click at [276, 268] on app-calendar-viewport "Thu 21 Fri 22 Sat 23 Sun 24 2/2 1 Job Mon 25 2/2 1 Job Tue 26 6/6 3 Jobs Wed 27…" at bounding box center [784, 664] width 1568 height 1037
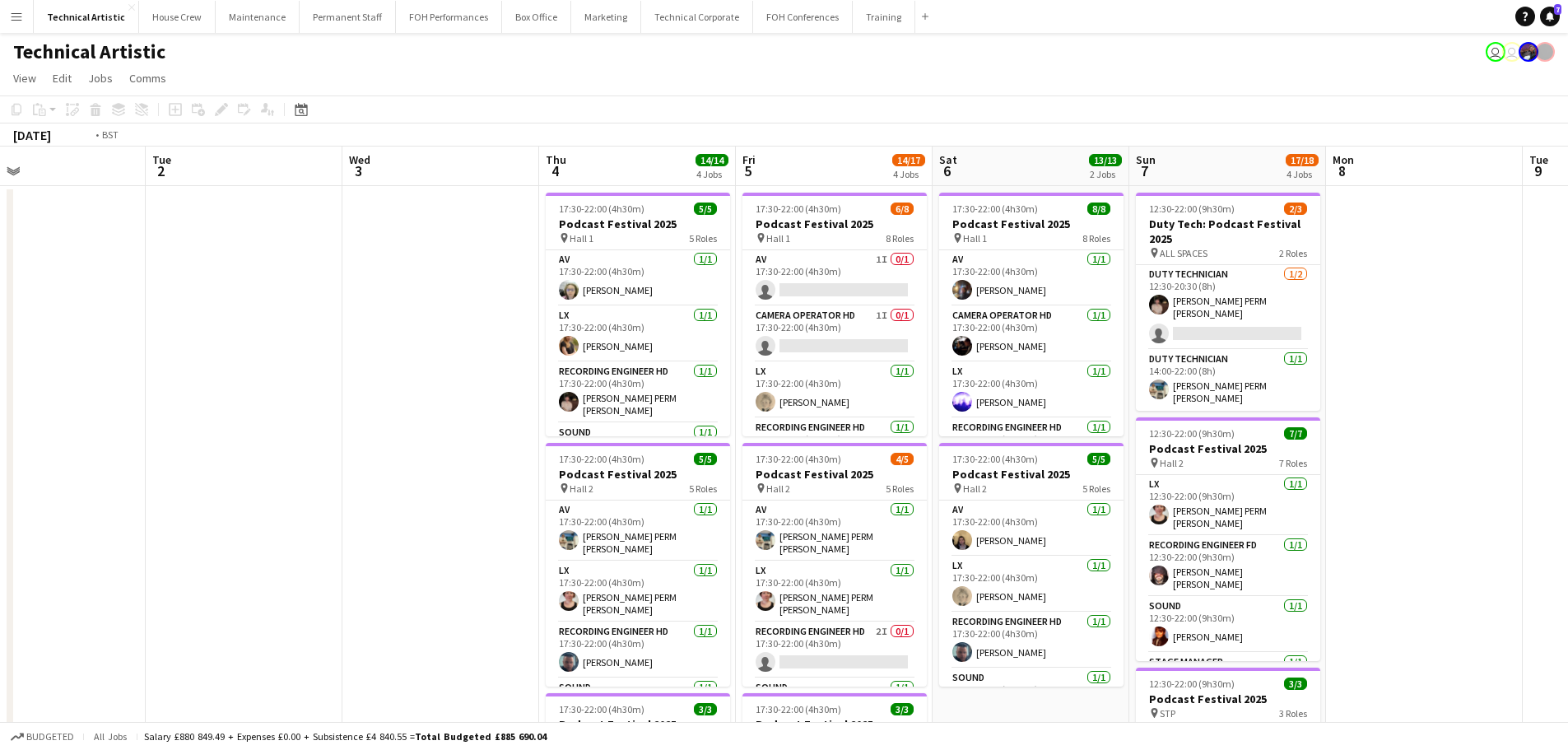
scroll to position [0, 412]
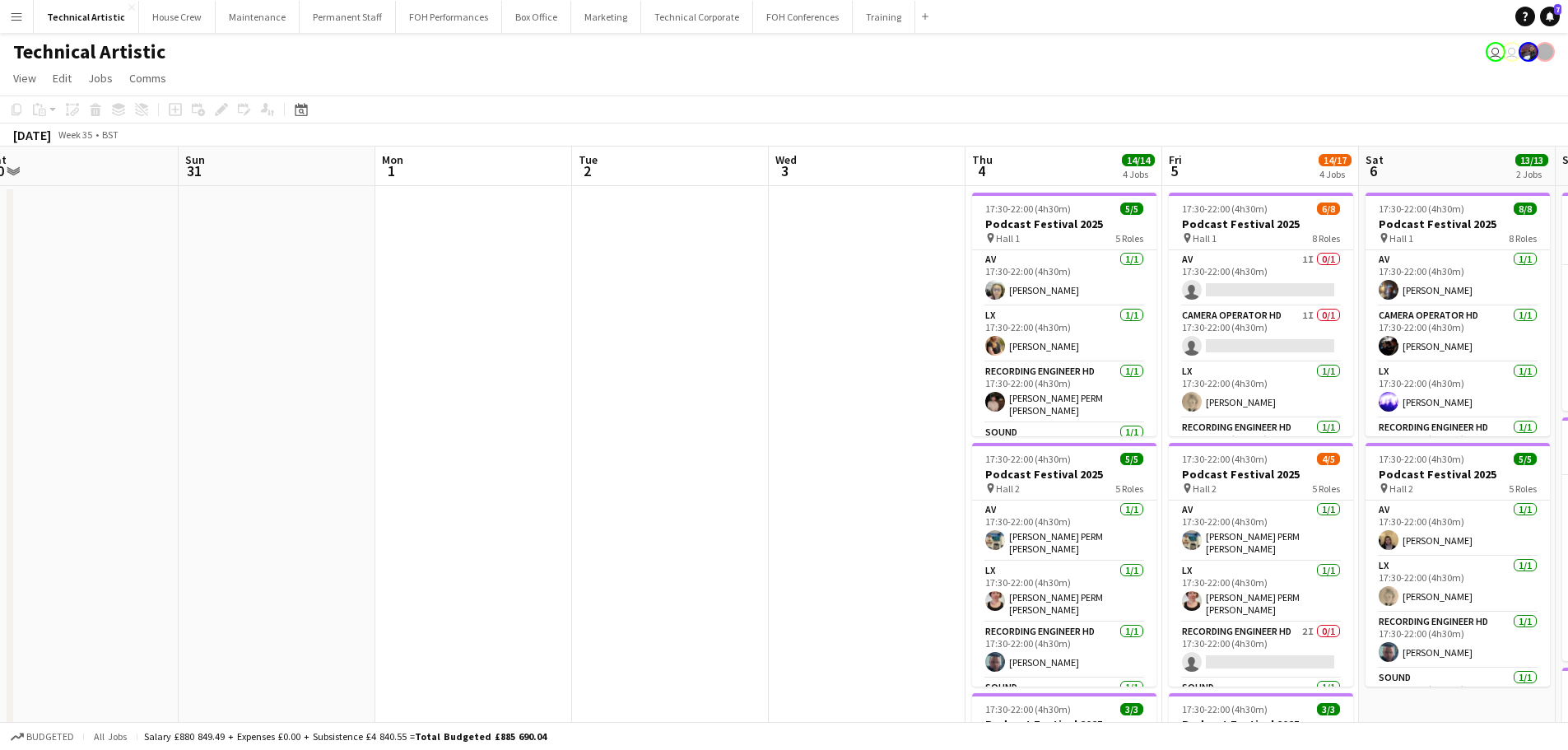
drag, startPoint x: 573, startPoint y: 306, endPoint x: 987, endPoint y: 305, distance: 414.0
click at [987, 305] on app-calendar-viewport "Thu 28 Fri 29 5/5 2 Jobs Sat 30 Sun 31 Mon 1 Tue 2 Wed 3 Thu 4 14/14 4 Jobs Fri…" at bounding box center [784, 664] width 1568 height 1037
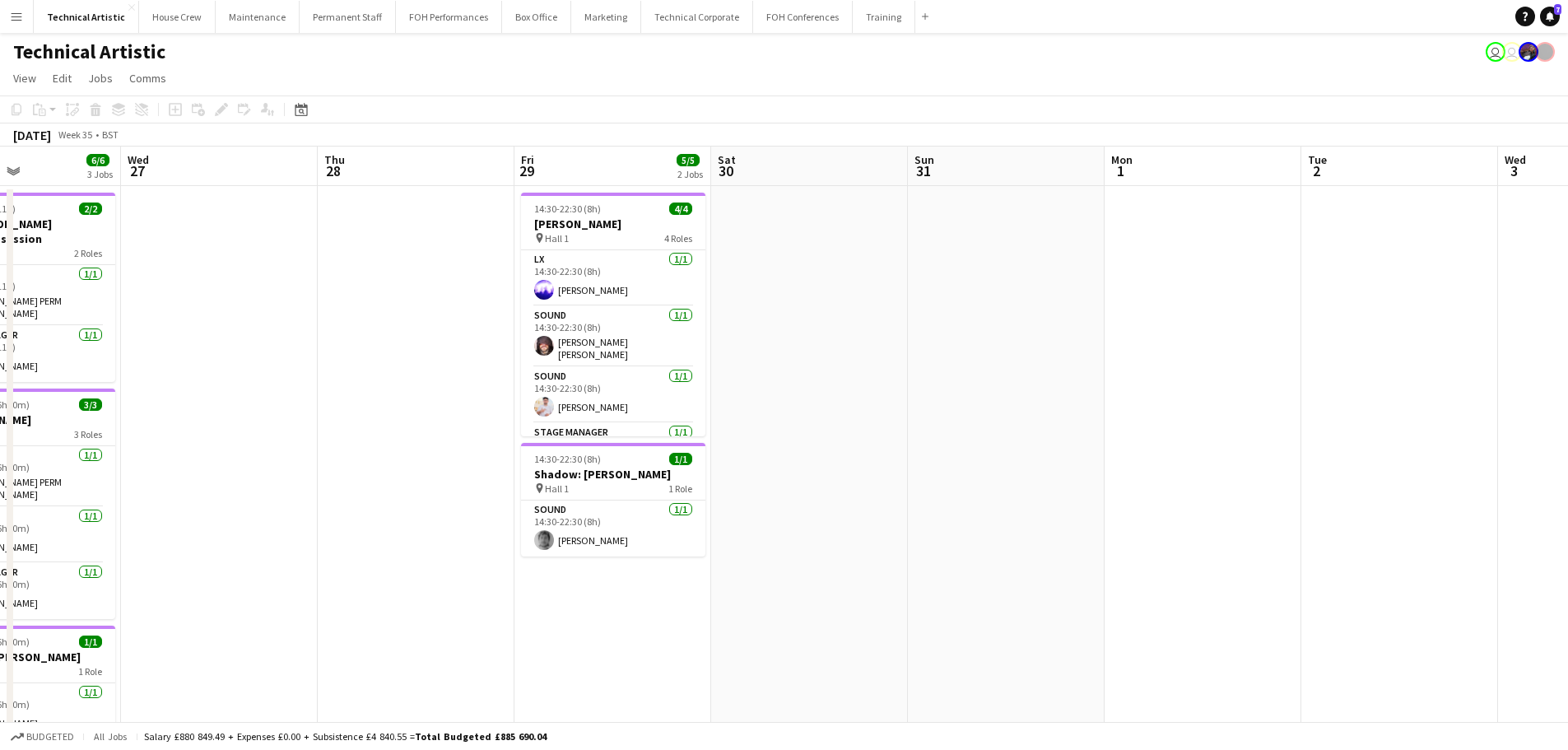
scroll to position [0, 468]
drag, startPoint x: 361, startPoint y: 394, endPoint x: 1090, endPoint y: 388, distance: 729.0
click at [1090, 388] on app-calendar-viewport "Sun 24 2/2 1 Job Mon 25 2/2 1 Job Tue 26 6/6 3 Jobs Wed 27 Thu 28 Fri 29 5/5 2 …" at bounding box center [784, 664] width 1568 height 1037
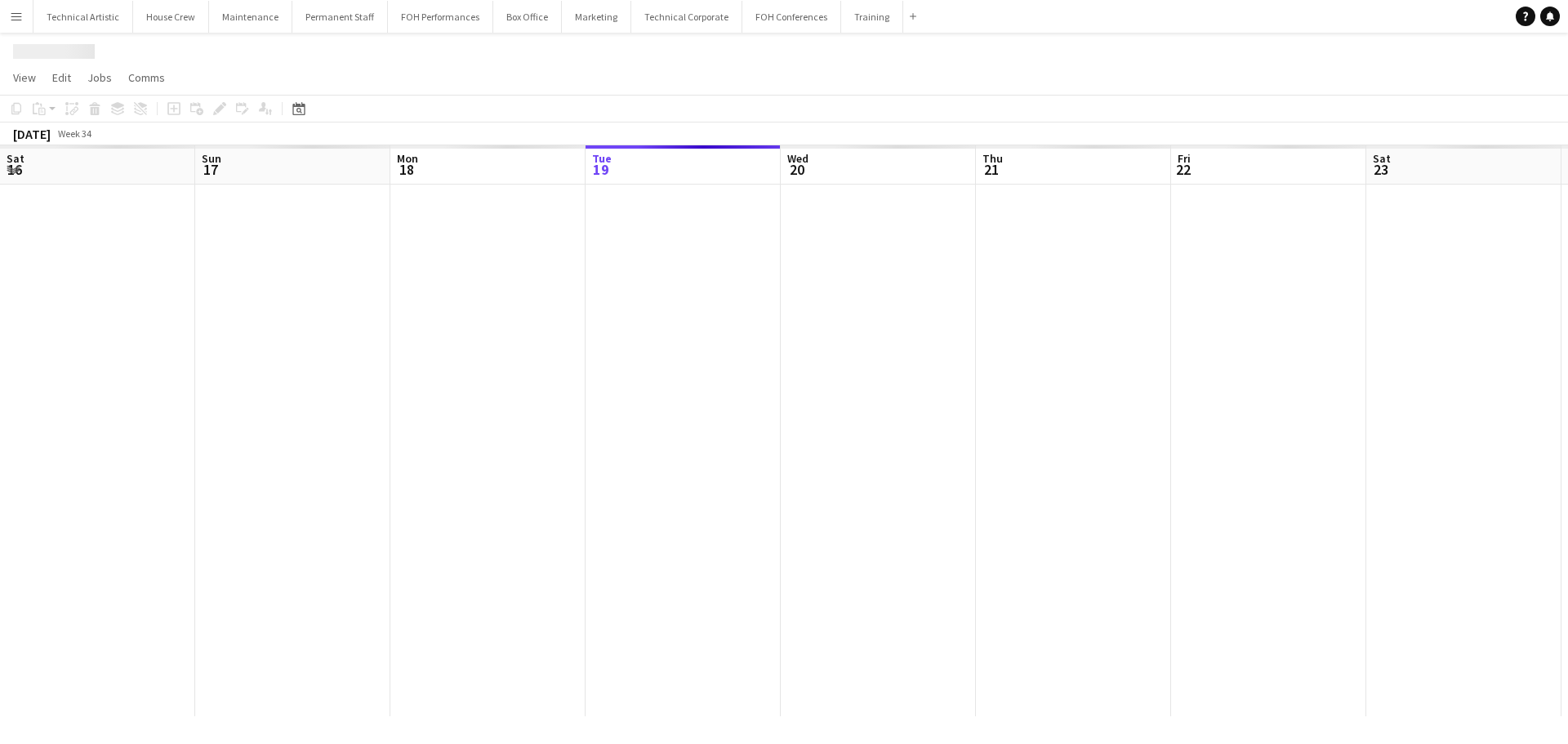
scroll to position [0, 390]
